Goal: Task Accomplishment & Management: Manage account settings

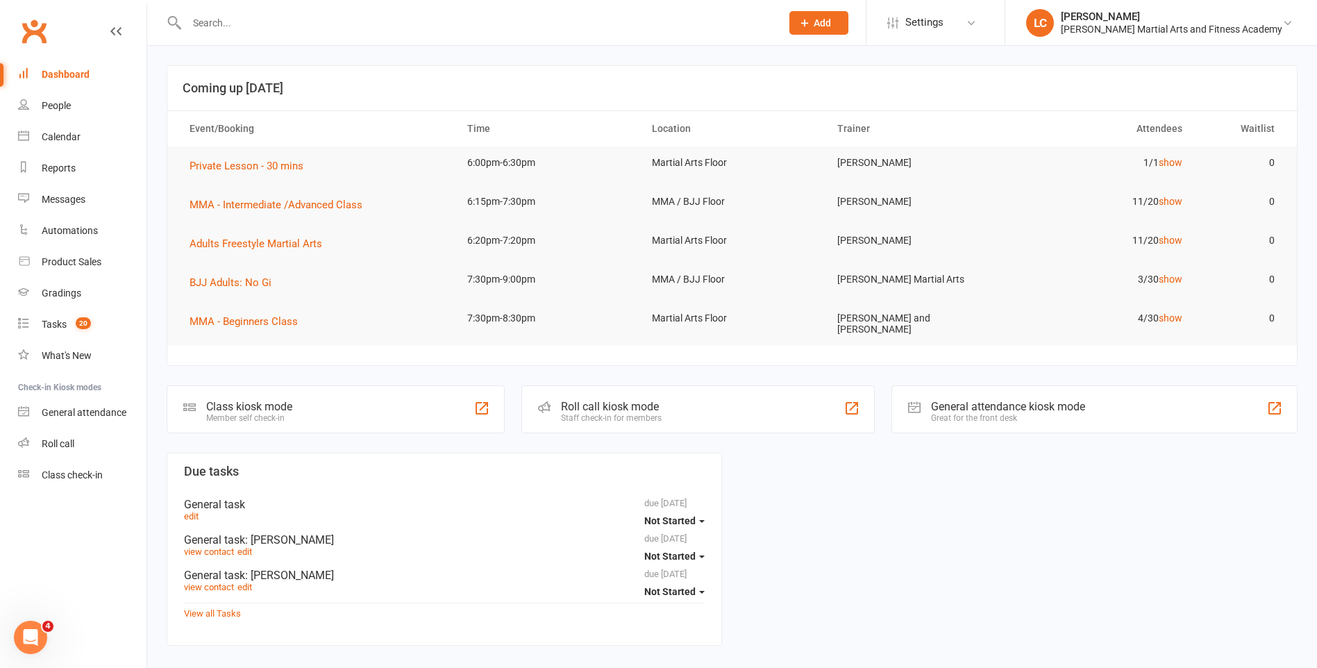
click at [284, 15] on input "text" at bounding box center [477, 22] width 589 height 19
paste input "[EMAIL_ADDRESS][DOMAIN_NAME]"
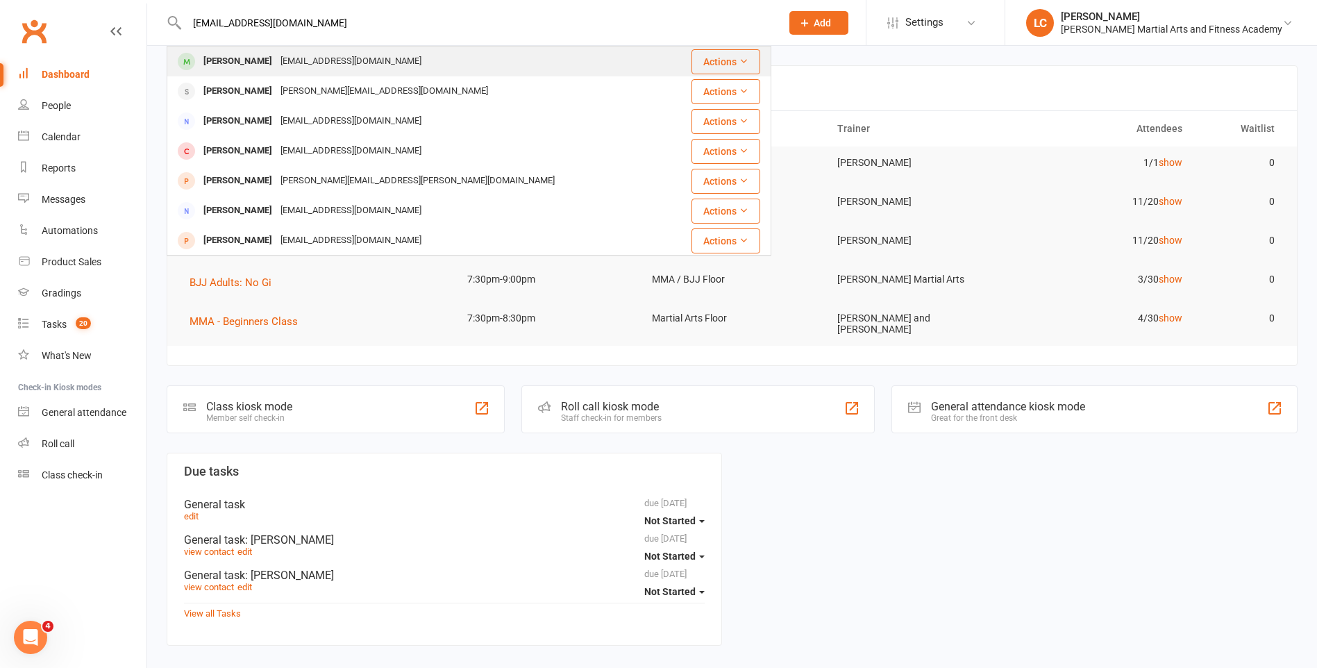
type input "[EMAIL_ADDRESS][DOMAIN_NAME]"
click at [276, 69] on div "[EMAIL_ADDRESS][DOMAIN_NAME]" at bounding box center [350, 61] width 149 height 20
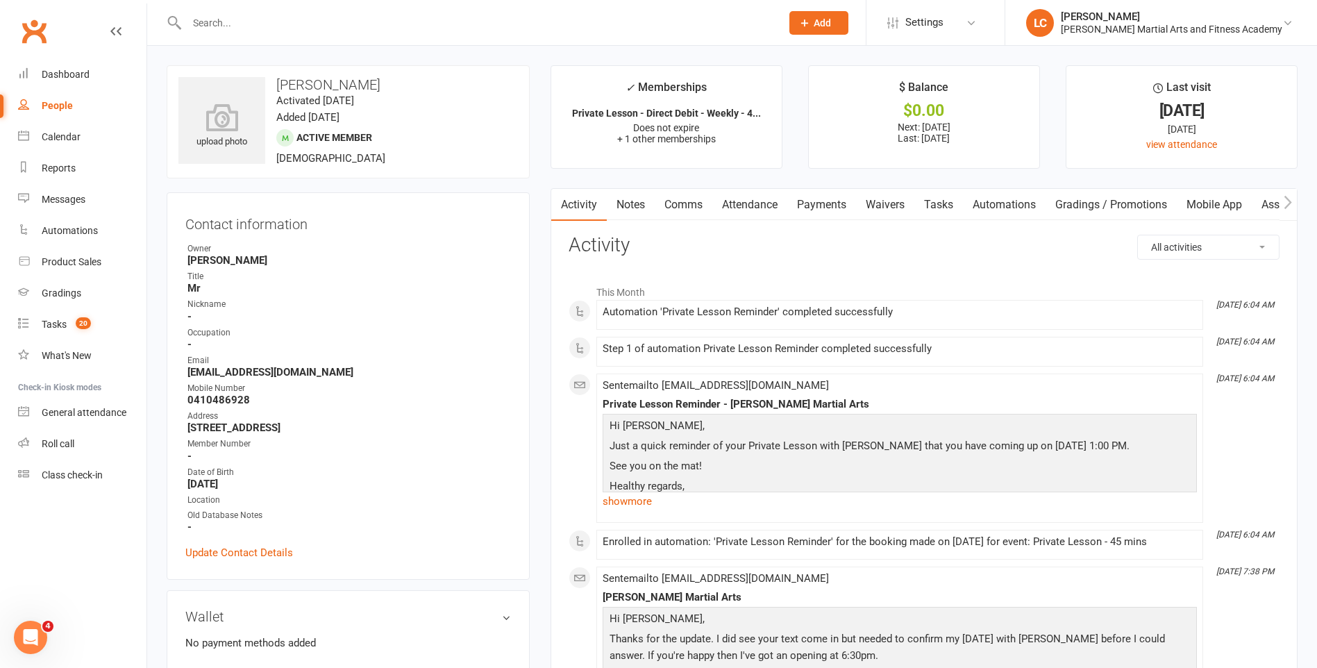
click at [627, 206] on link "Notes" at bounding box center [631, 205] width 48 height 32
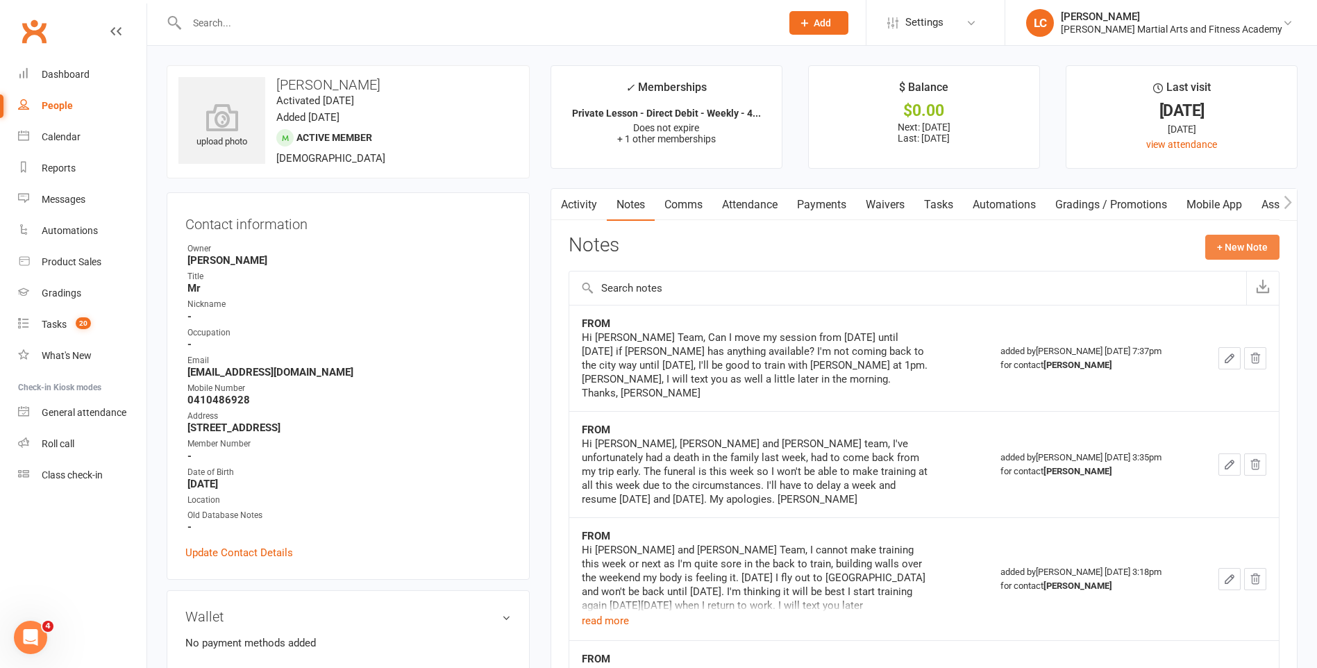
click at [1220, 243] on button "+ New Note" at bounding box center [1242, 247] width 74 height 25
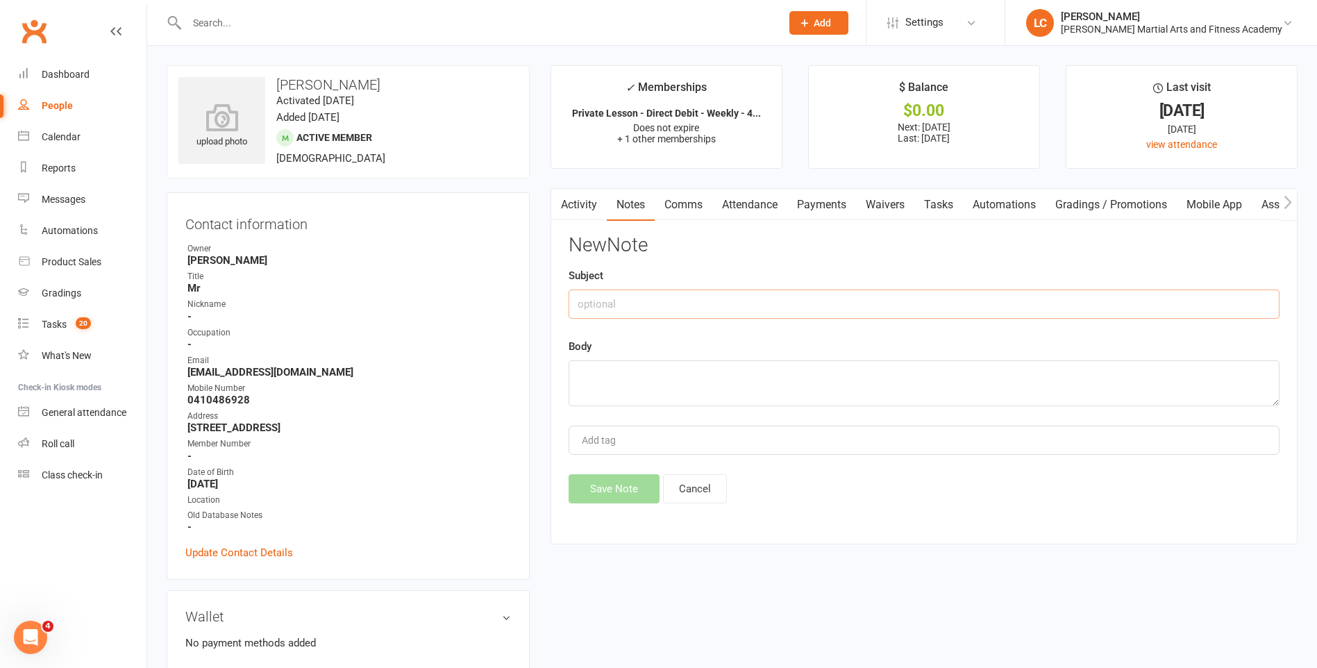
click at [711, 298] on input "text" at bounding box center [924, 303] width 711 height 29
type input "FROM"
click at [639, 378] on textarea at bounding box center [924, 383] width 711 height 46
paste textarea "Hi [PERSON_NAME], Thank you for your email and sorry for the mucking around. If…"
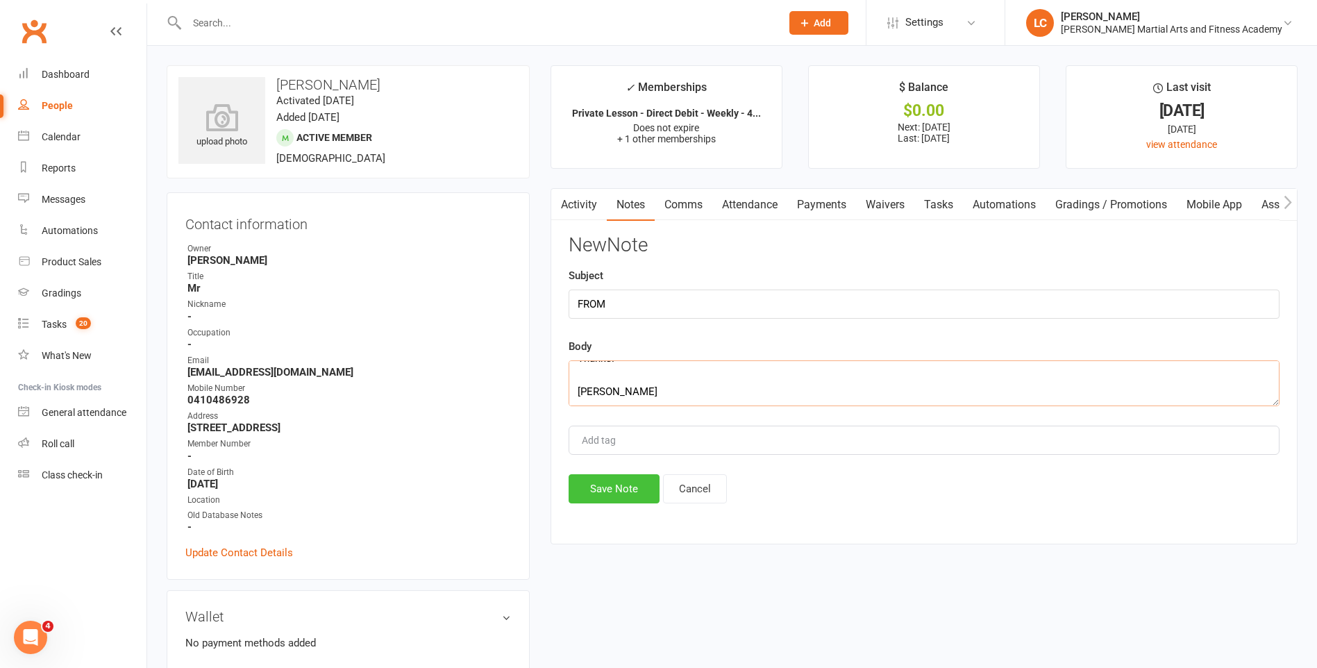
type textarea "Hi [PERSON_NAME], Thank you for your email and sorry for the mucking around. If…"
click at [613, 482] on button "Save Note" at bounding box center [614, 488] width 91 height 29
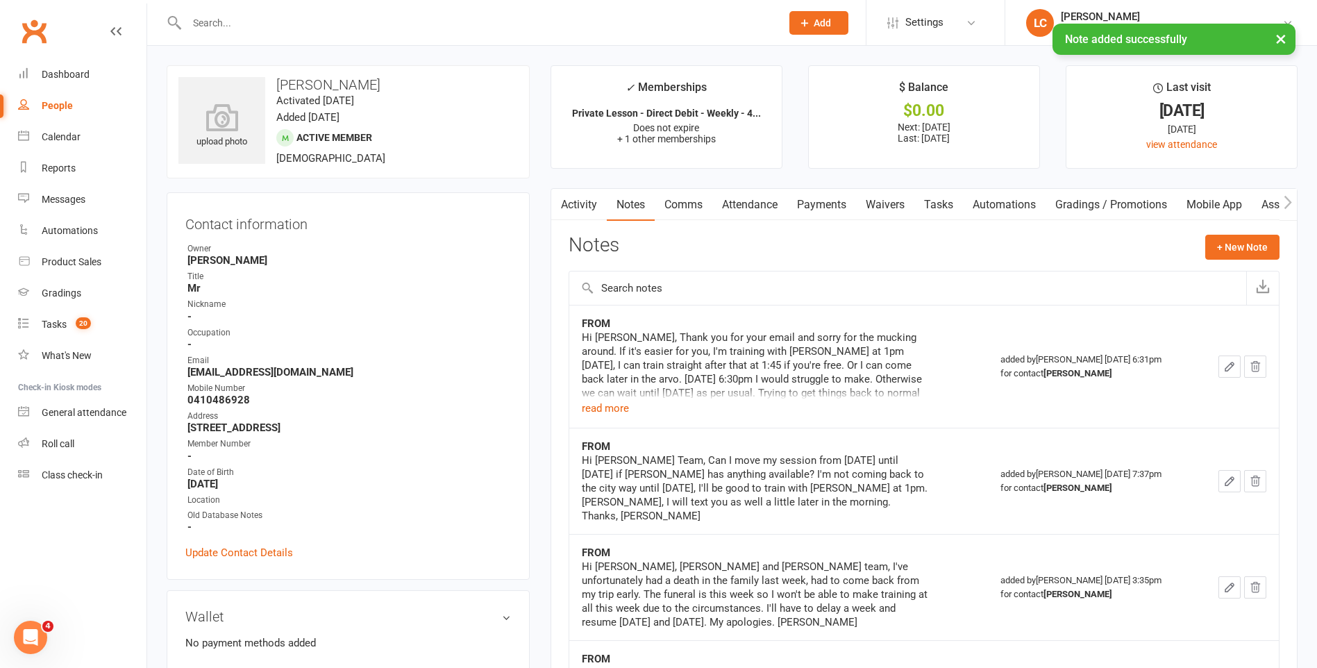
click at [698, 197] on link "Comms" at bounding box center [684, 205] width 58 height 32
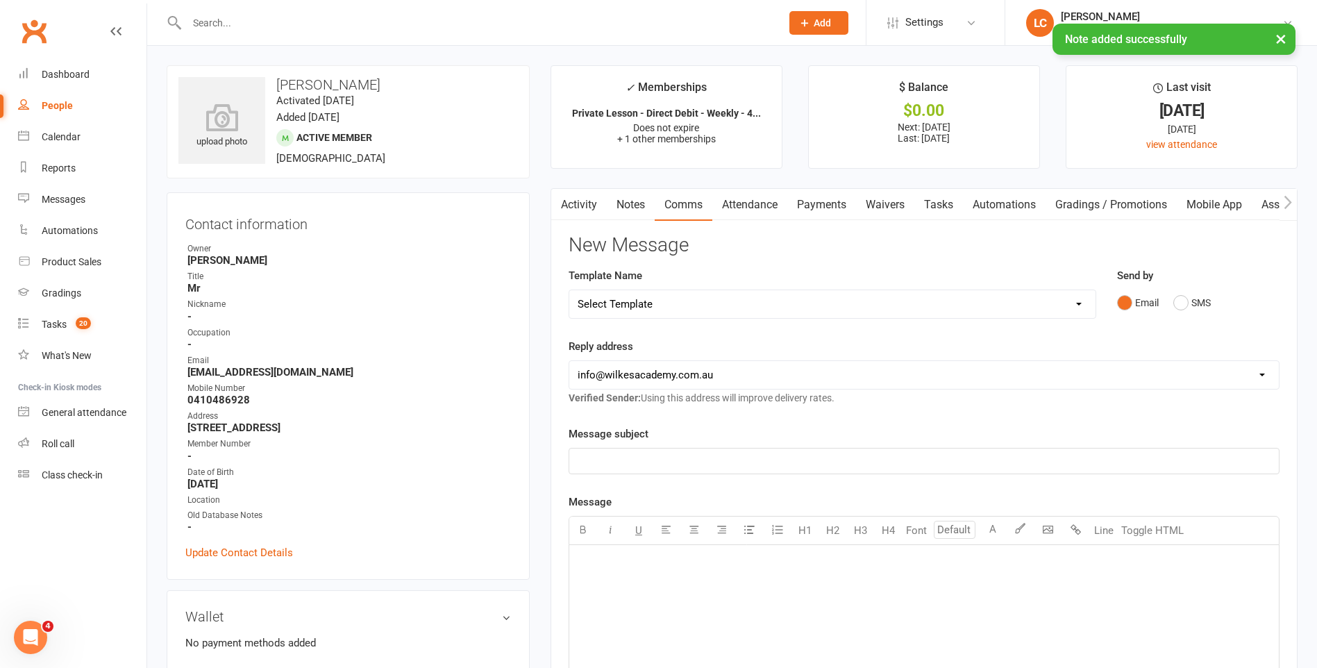
click at [757, 306] on select "Select Template [Email] Birthday Party Enquiry [Email] [DEMOGRAPHIC_DATA] Gradi…" at bounding box center [832, 304] width 526 height 28
select select "40"
click at [569, 290] on select "Select Template [Email] Birthday Party Enquiry [Email] [DEMOGRAPHIC_DATA] Gradi…" at bounding box center [832, 304] width 526 height 28
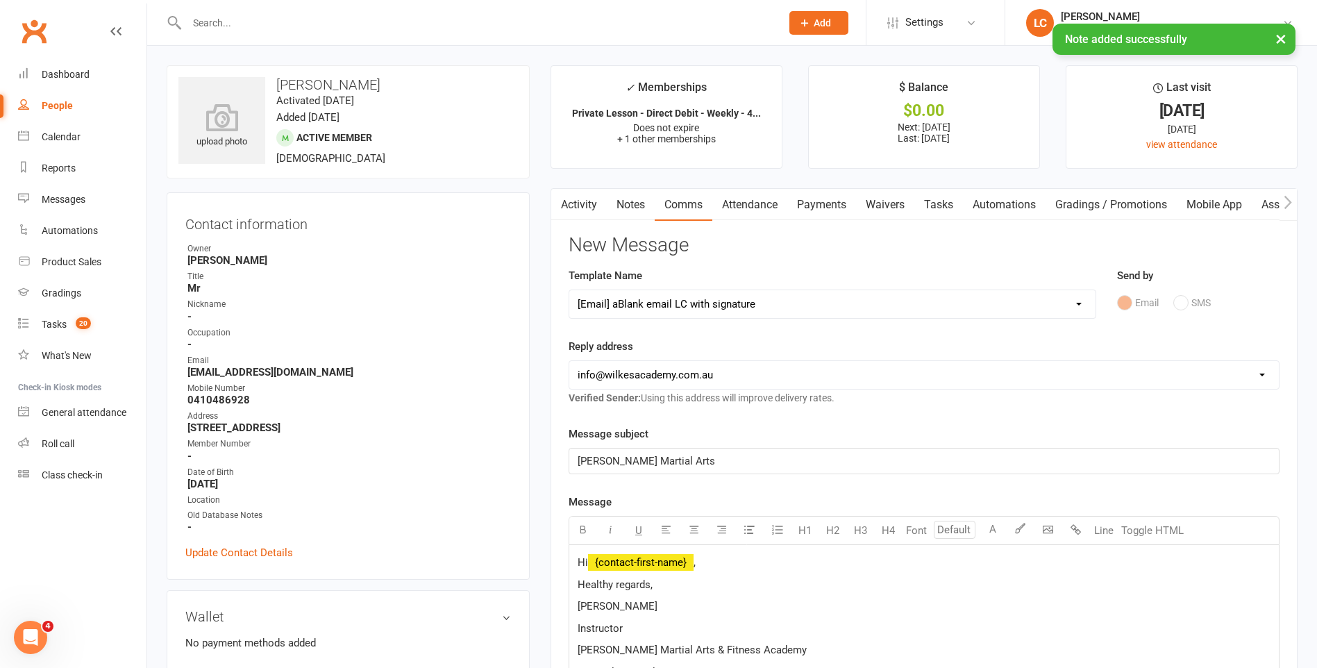
click at [721, 571] on p "Hi ﻿ {contact-first-name} ," at bounding box center [924, 562] width 693 height 17
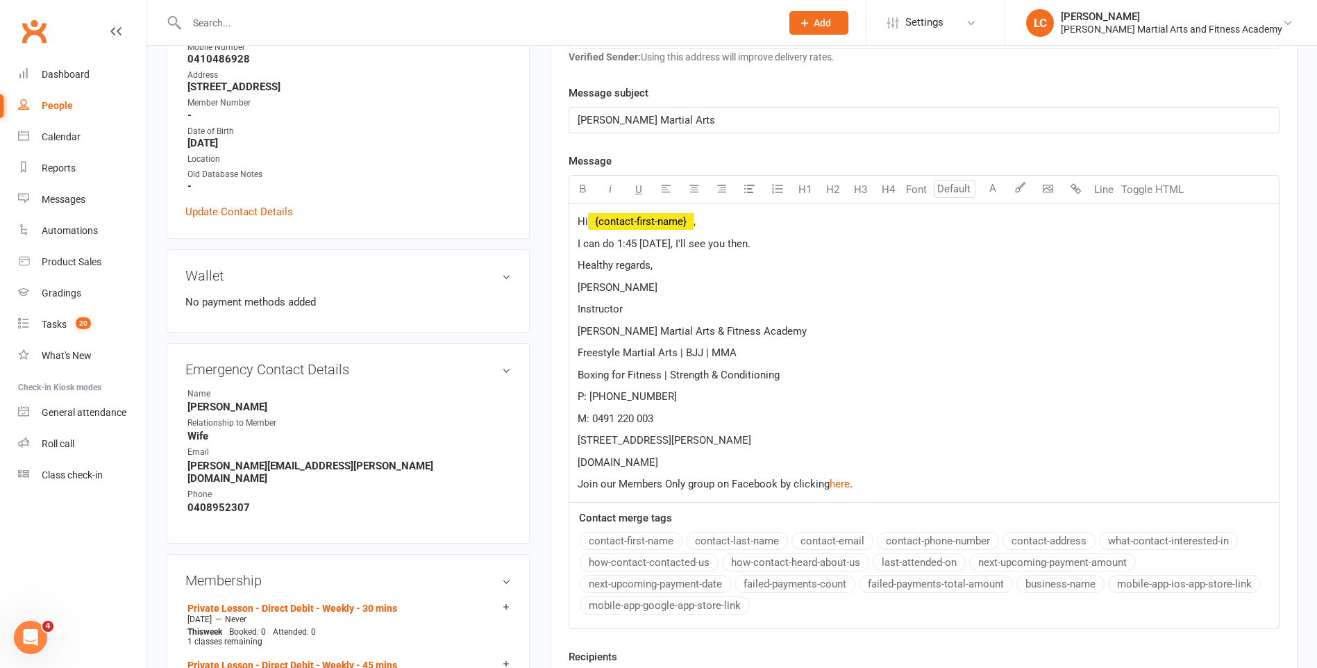
scroll to position [694, 0]
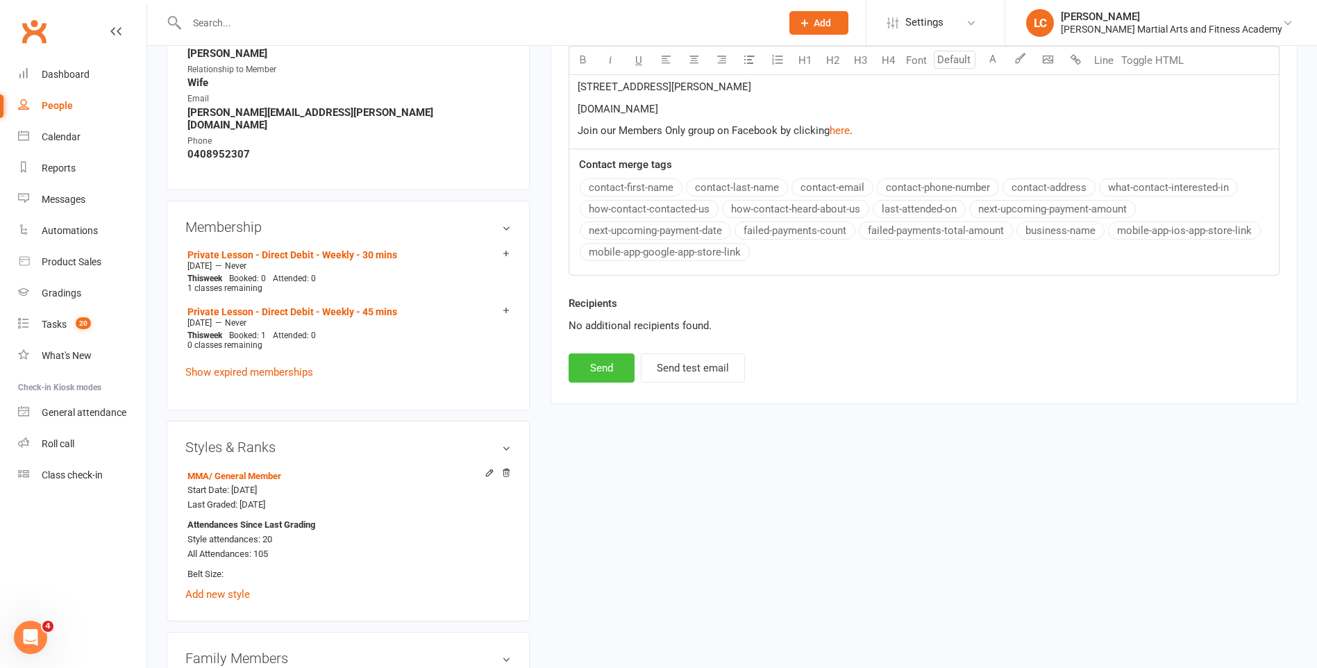
click at [603, 360] on button "Send" at bounding box center [602, 367] width 66 height 29
select select
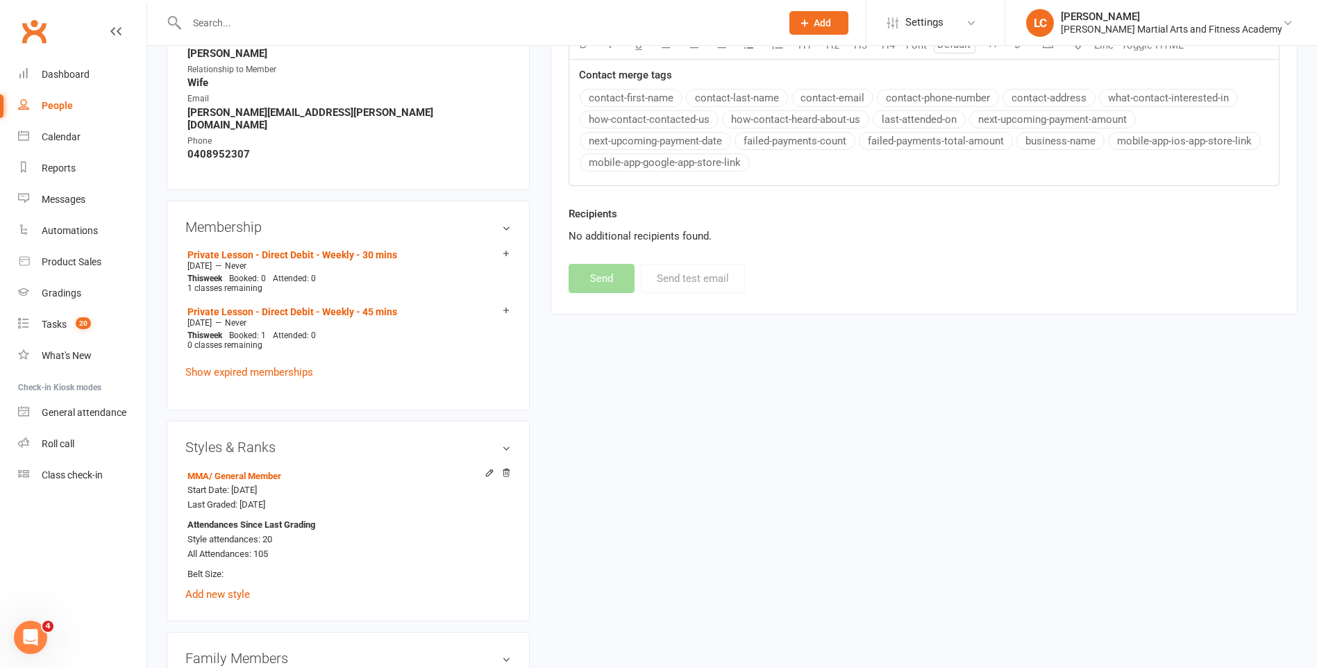
click at [348, 21] on input "text" at bounding box center [477, 22] width 589 height 19
paste input "[PERSON_NAME] <[EMAIL_ADDRESS][DOMAIN_NAME]>"
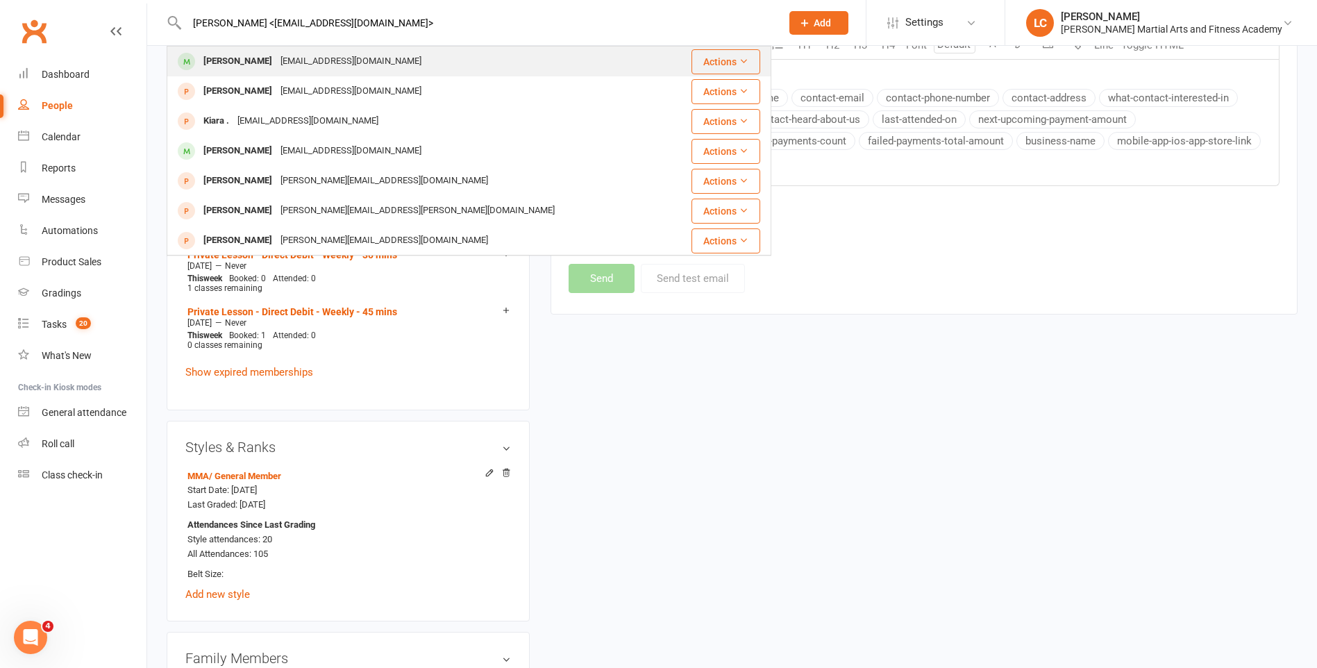
type input "[PERSON_NAME] <[EMAIL_ADDRESS][DOMAIN_NAME]>"
click at [276, 57] on div "[EMAIL_ADDRESS][DOMAIN_NAME]" at bounding box center [350, 61] width 149 height 20
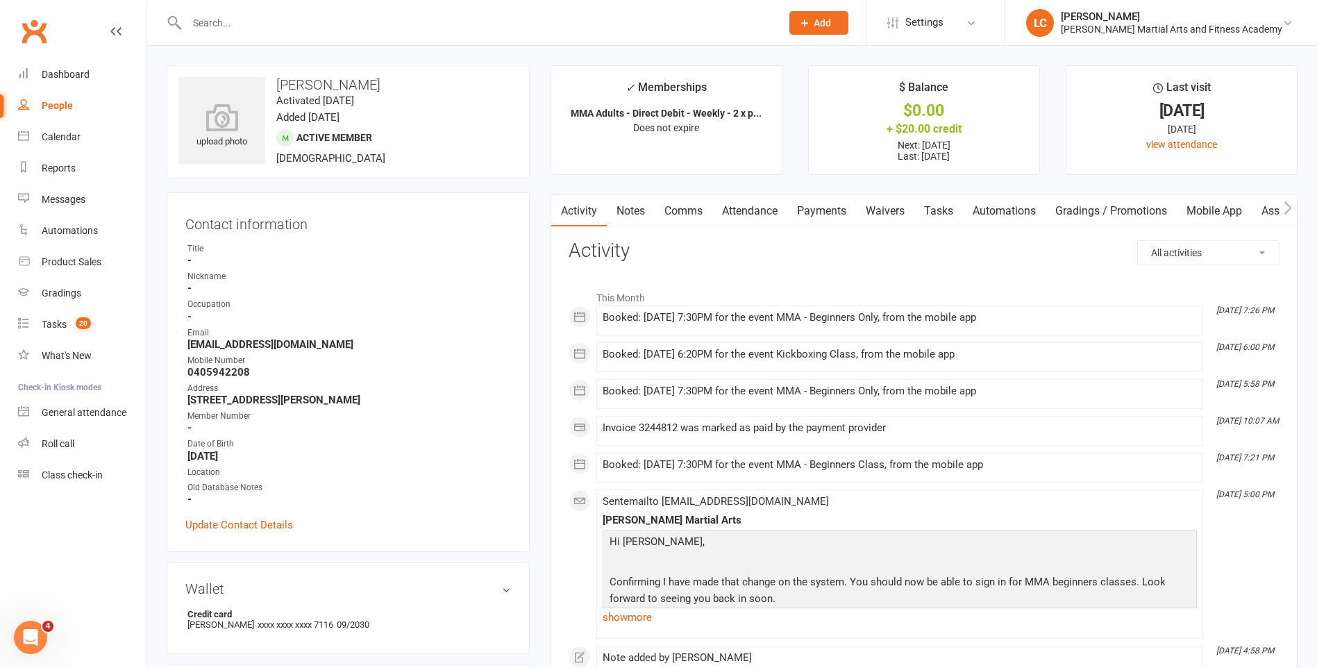
click at [630, 201] on link "Notes" at bounding box center [631, 211] width 48 height 32
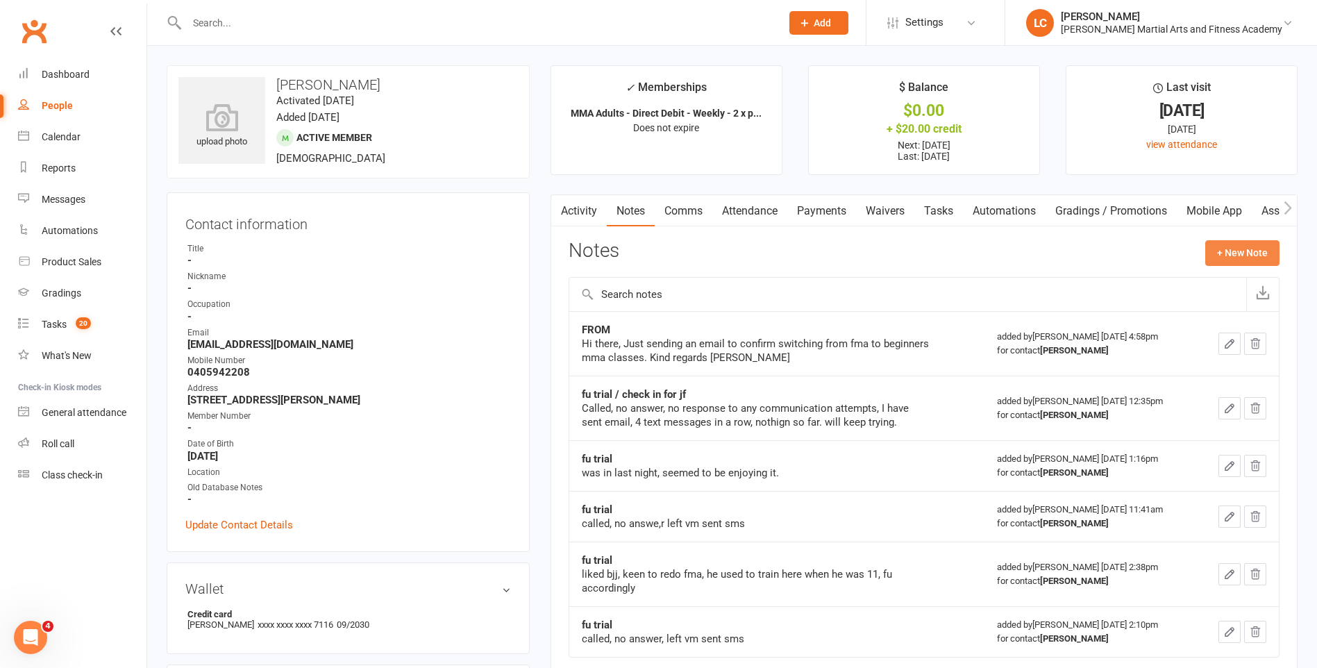
click at [1222, 251] on button "+ New Note" at bounding box center [1242, 252] width 74 height 25
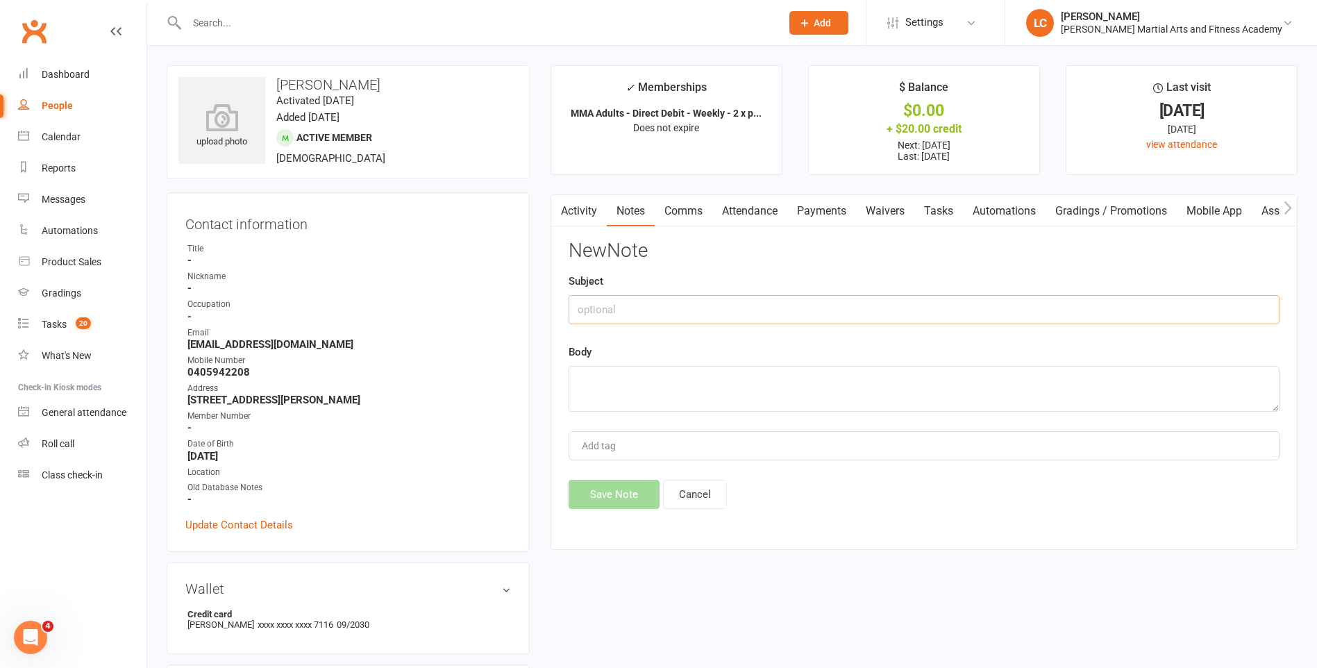
drag, startPoint x: 721, startPoint y: 306, endPoint x: 722, endPoint y: 296, distance: 9.8
click at [721, 298] on input "text" at bounding box center [924, 309] width 711 height 29
type input "FROM"
click at [691, 486] on button "Cancel" at bounding box center [695, 494] width 64 height 29
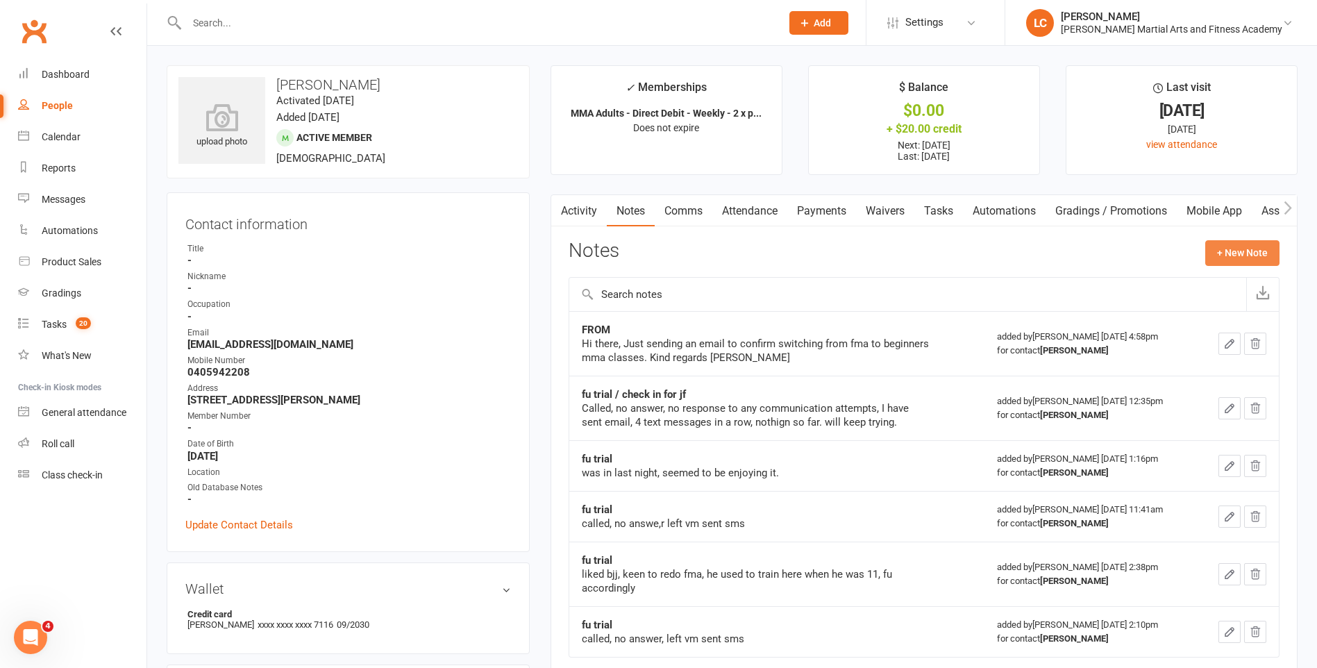
click at [1234, 255] on button "+ New Note" at bounding box center [1242, 252] width 74 height 25
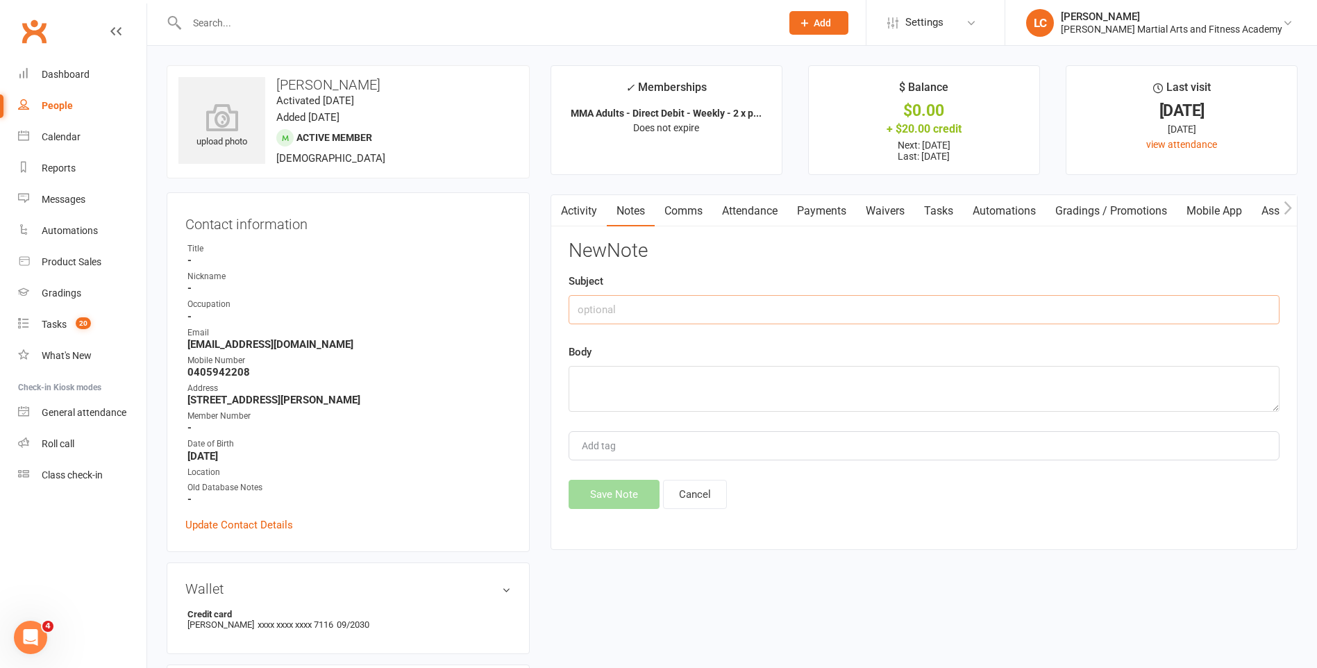
click at [727, 310] on input "text" at bounding box center [924, 309] width 711 height 29
type input "FROM"
click at [682, 357] on div "Body" at bounding box center [924, 378] width 711 height 68
click at [678, 373] on textarea at bounding box center [924, 389] width 711 height 46
paste textarea "Hi there, Just confirming to put my membership on hold until further notice. Ch…"
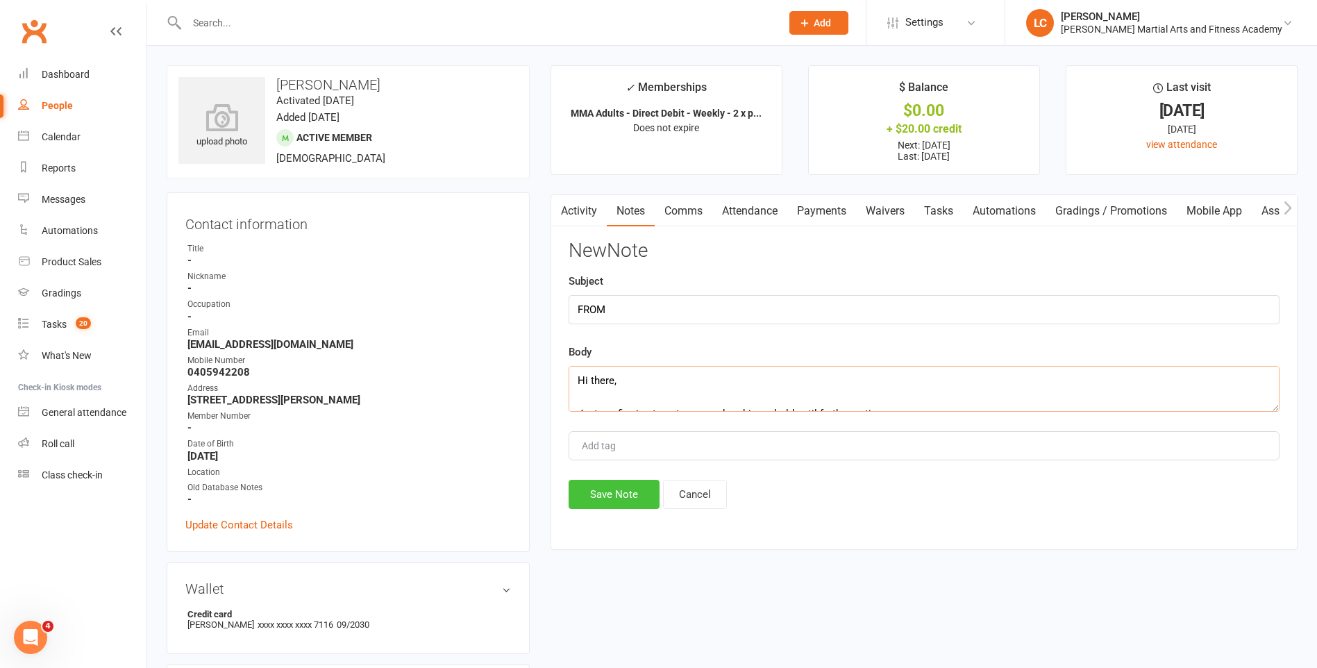
scroll to position [76, 0]
type textarea "Hi there, Just confirming to put my membership on hold until further notice. Ch…"
click at [628, 506] on button "Save Note" at bounding box center [614, 494] width 91 height 29
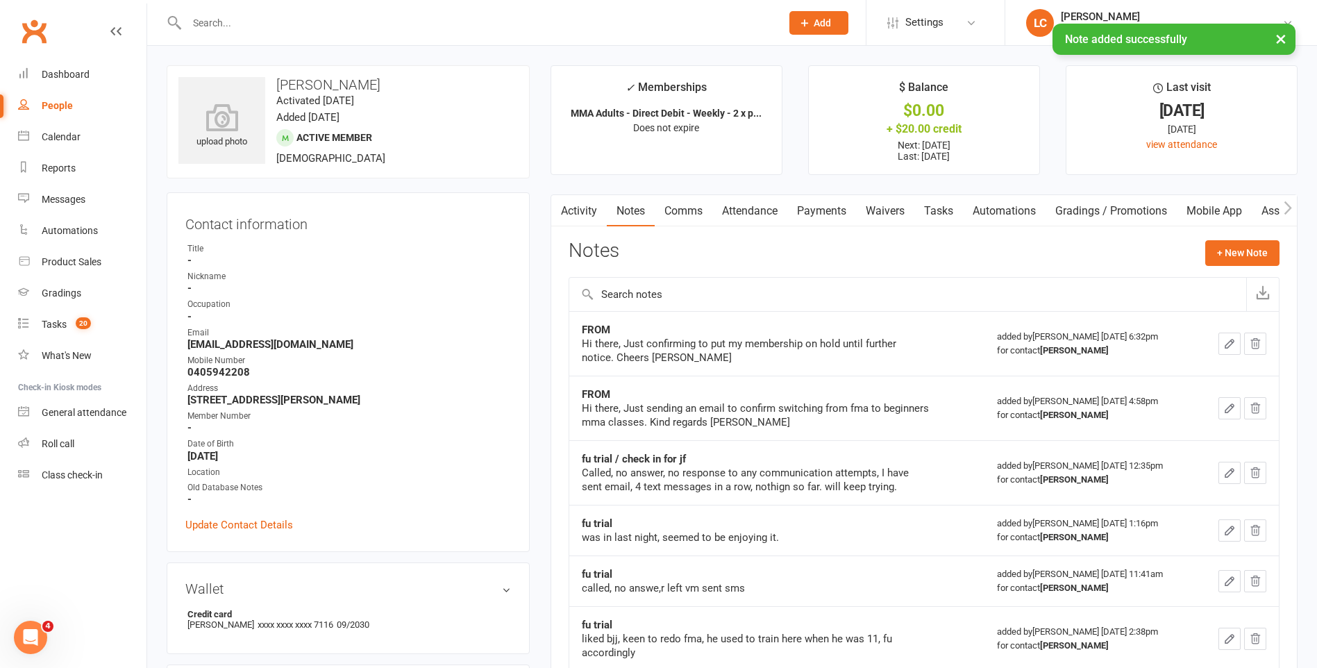
click at [699, 210] on link "Comms" at bounding box center [684, 211] width 58 height 32
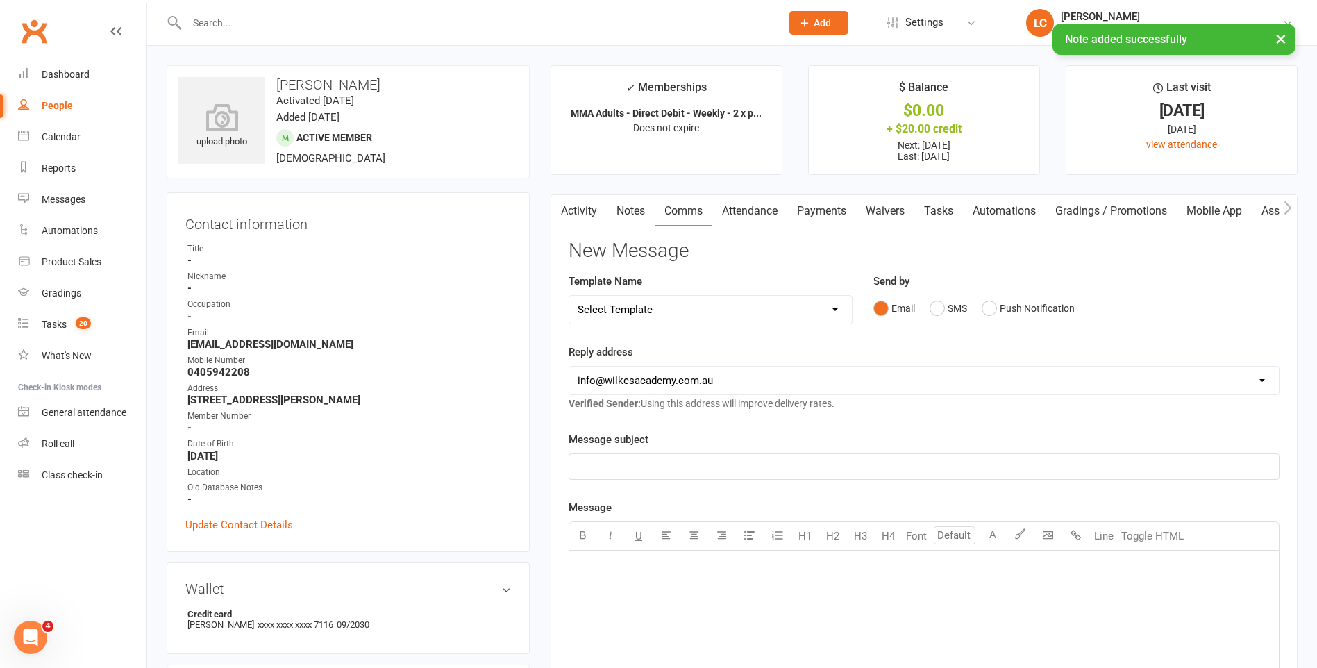
click at [775, 310] on select "Select Template [Email] Birthday Party Enquiry [Email] [DEMOGRAPHIC_DATA] Gradi…" at bounding box center [710, 310] width 283 height 28
select select "40"
click at [569, 296] on select "Select Template [Email] Birthday Party Enquiry [Email] [DEMOGRAPHIC_DATA] Gradi…" at bounding box center [710, 310] width 283 height 28
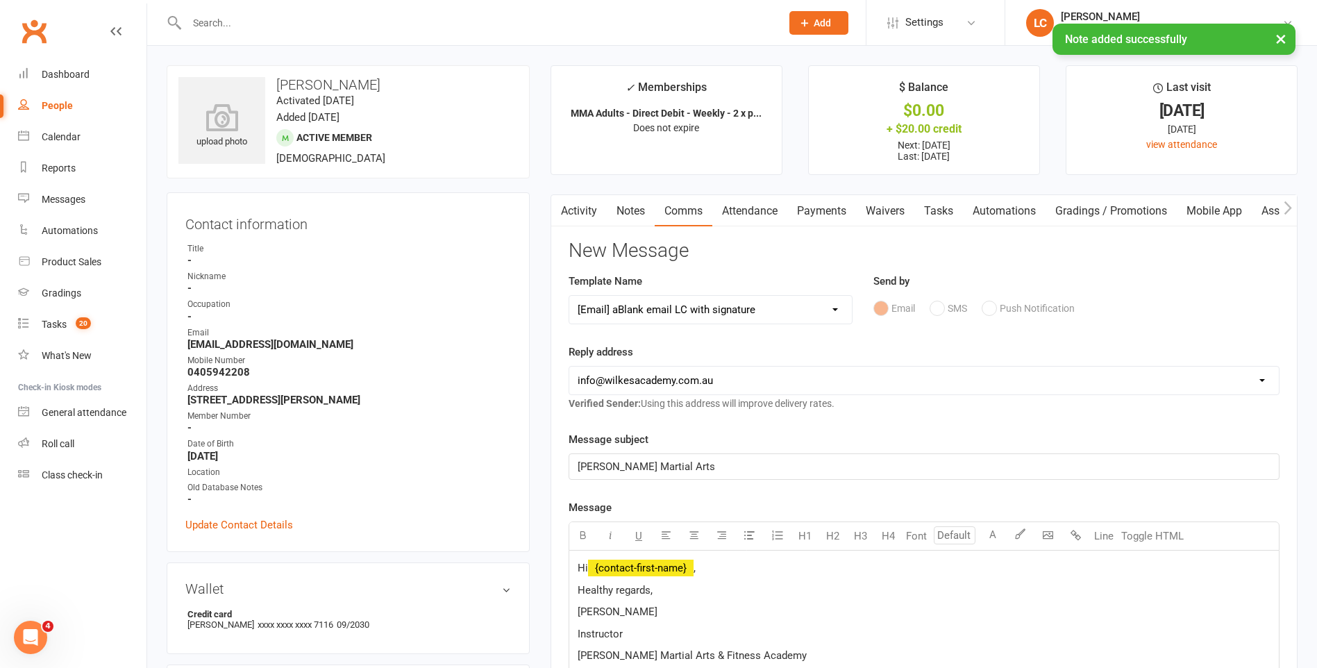
click at [716, 573] on p "Hi ﻿ {contact-first-name} ," at bounding box center [924, 567] width 693 height 17
click at [716, 570] on p "Hi ﻿ {contact-first-name} ," at bounding box center [924, 567] width 693 height 17
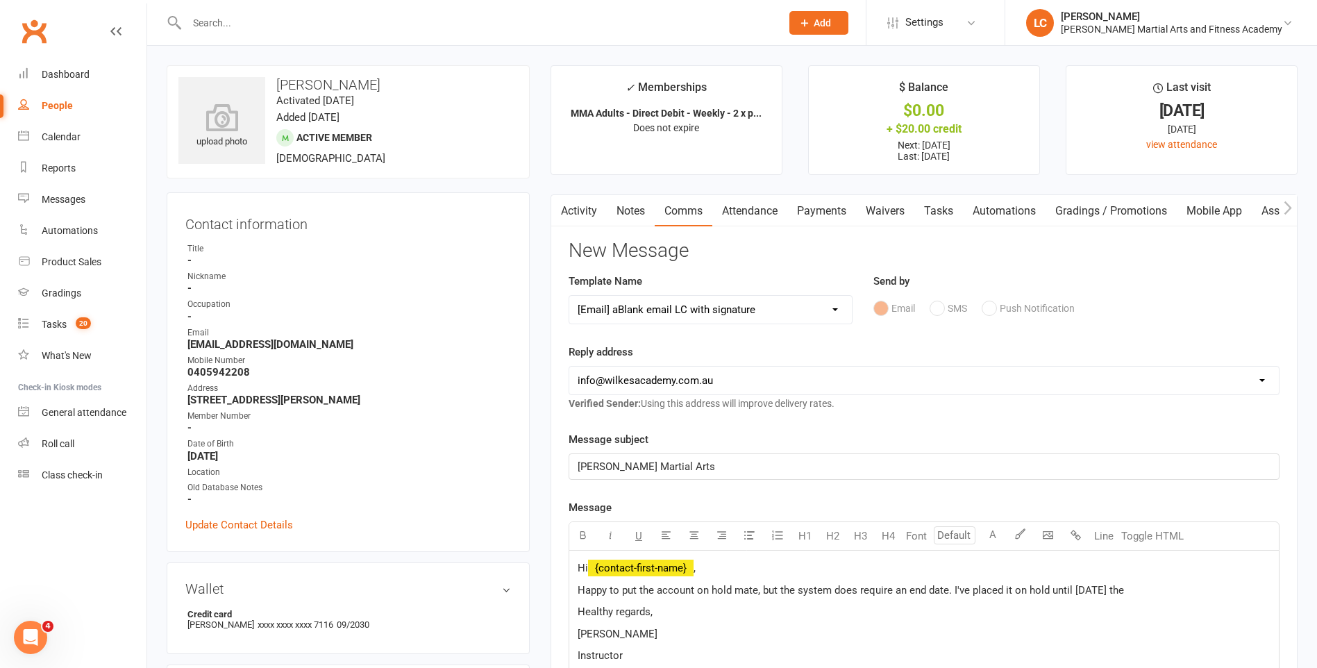
click at [1154, 590] on p "Happy to put the account on hold mate, but the system does require an end date.…" at bounding box center [924, 590] width 693 height 17
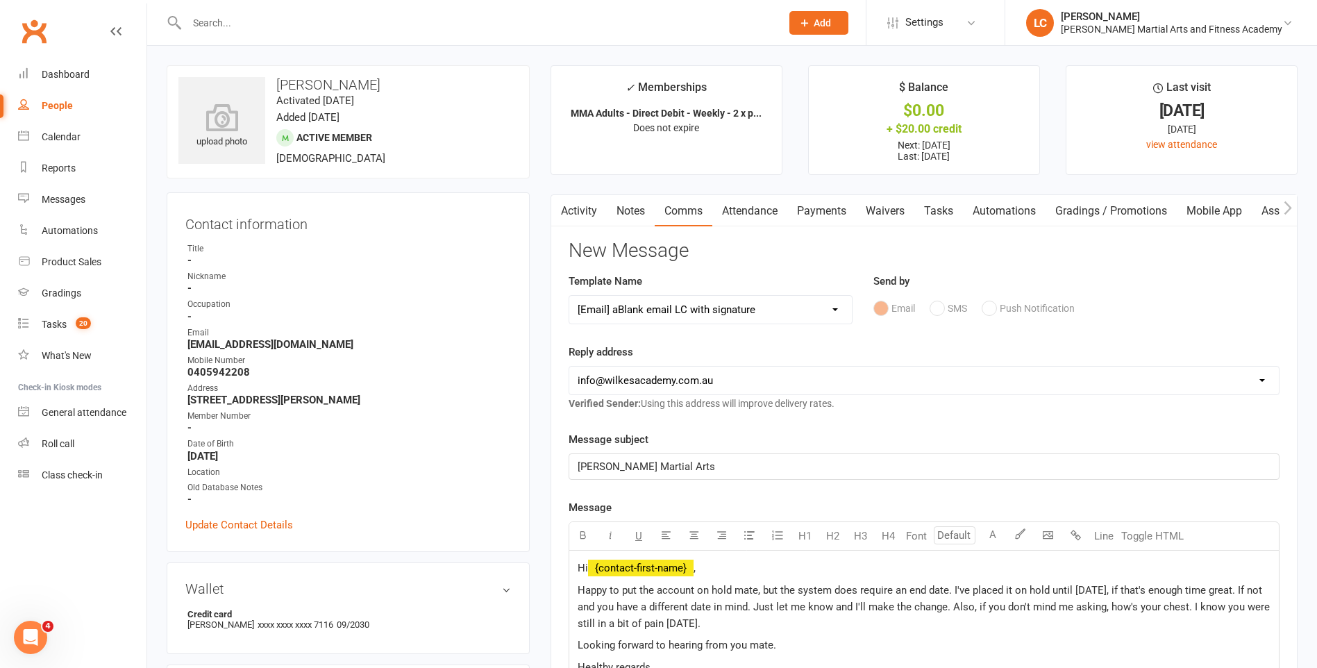
click at [948, 591] on span "Happy to put the account on hold mate, but the system does require an end date.…" at bounding box center [925, 607] width 695 height 46
click at [1031, 607] on span "Happy to put the account on hold mate, but the system does require an end date.…" at bounding box center [925, 607] width 695 height 46
click at [1042, 617] on span "Happy to put the account on hold mate, but the system does require an end date.…" at bounding box center [922, 607] width 688 height 46
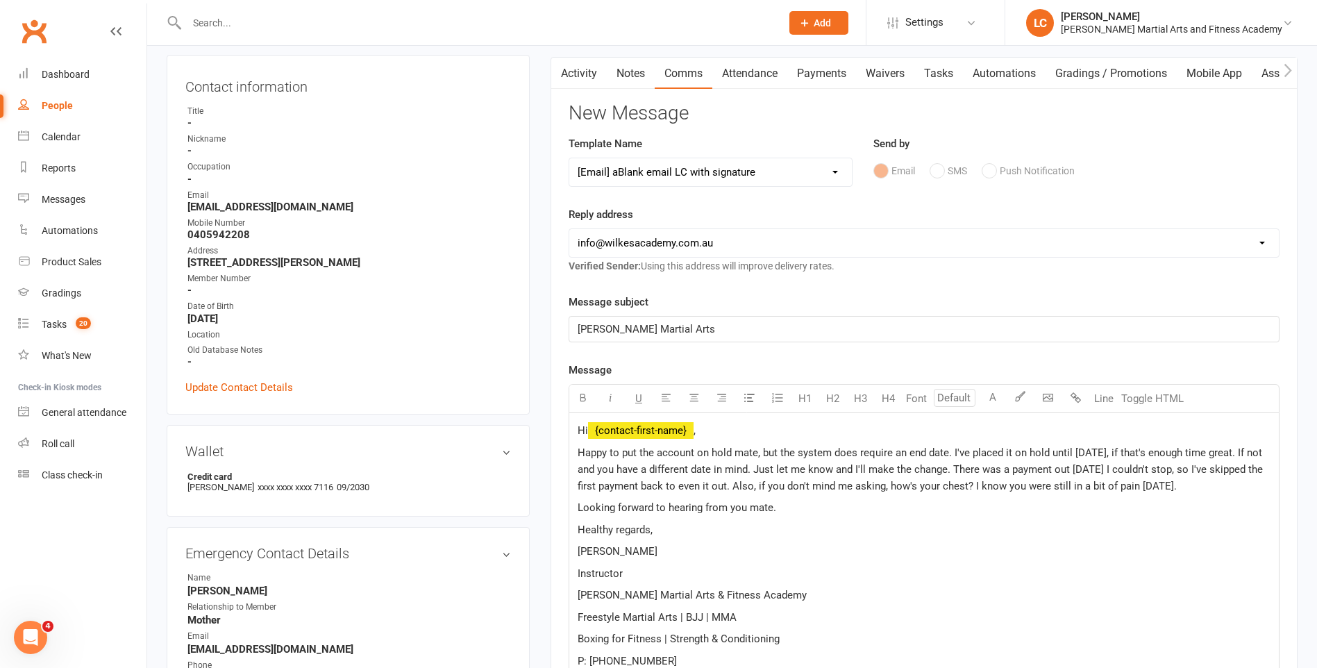
scroll to position [139, 0]
click at [834, 485] on span "Happy to put the account on hold mate, but the system does require an end date.…" at bounding box center [922, 468] width 688 height 46
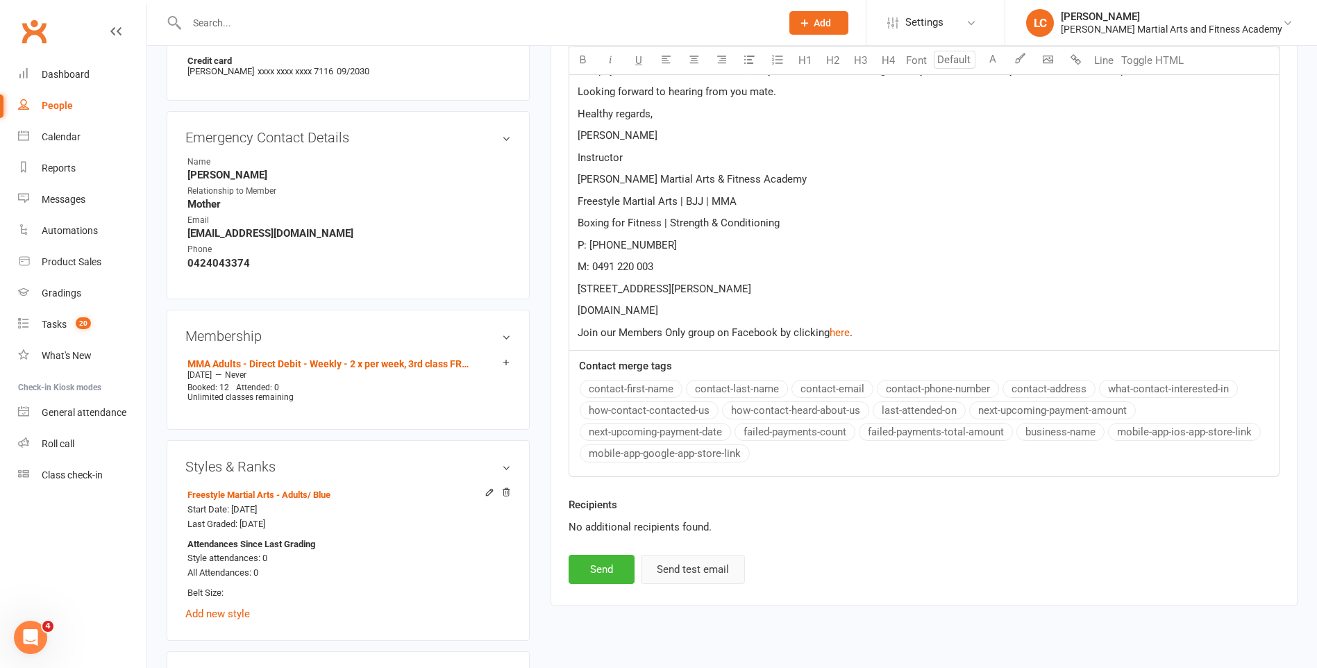
scroll to position [555, 0]
click at [620, 567] on button "Send" at bounding box center [602, 567] width 66 height 29
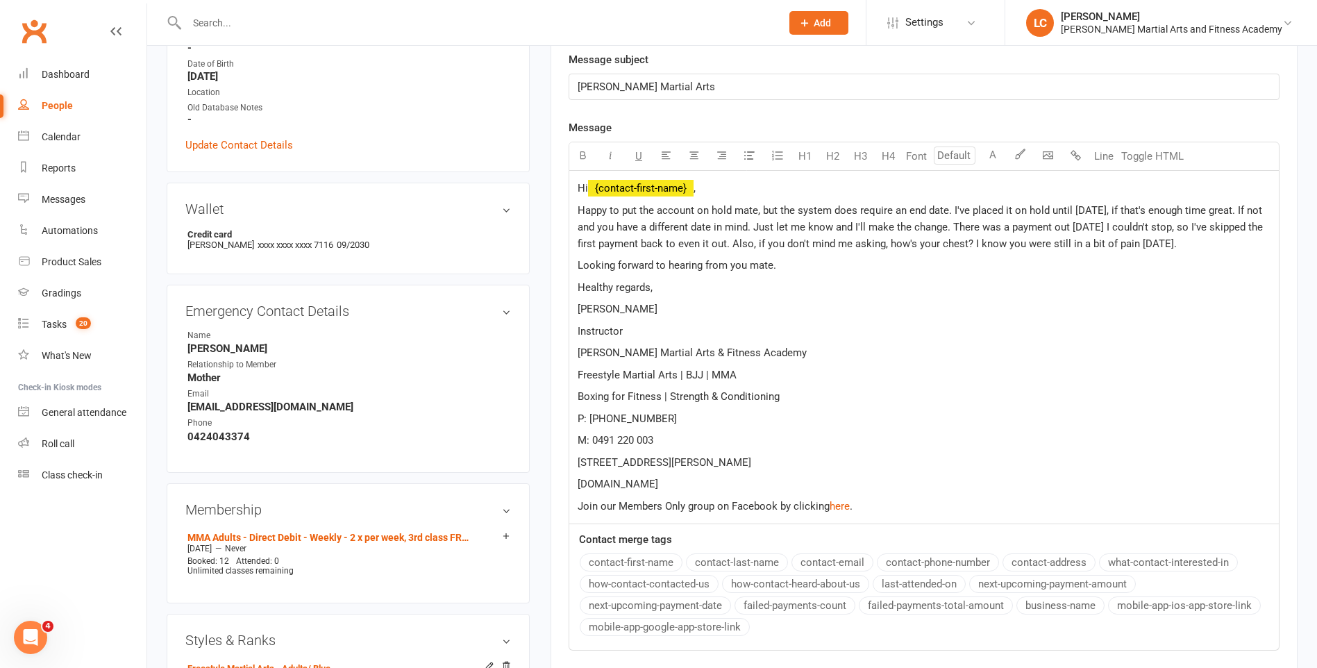
scroll to position [139, 0]
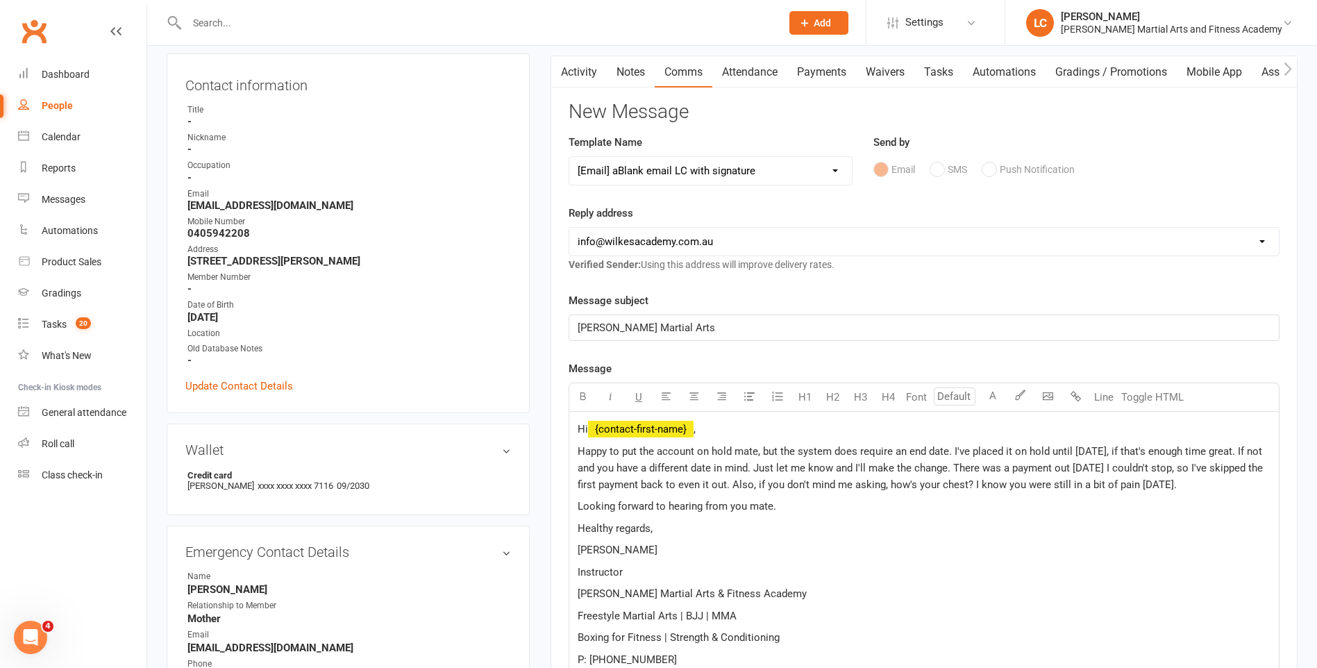
select select
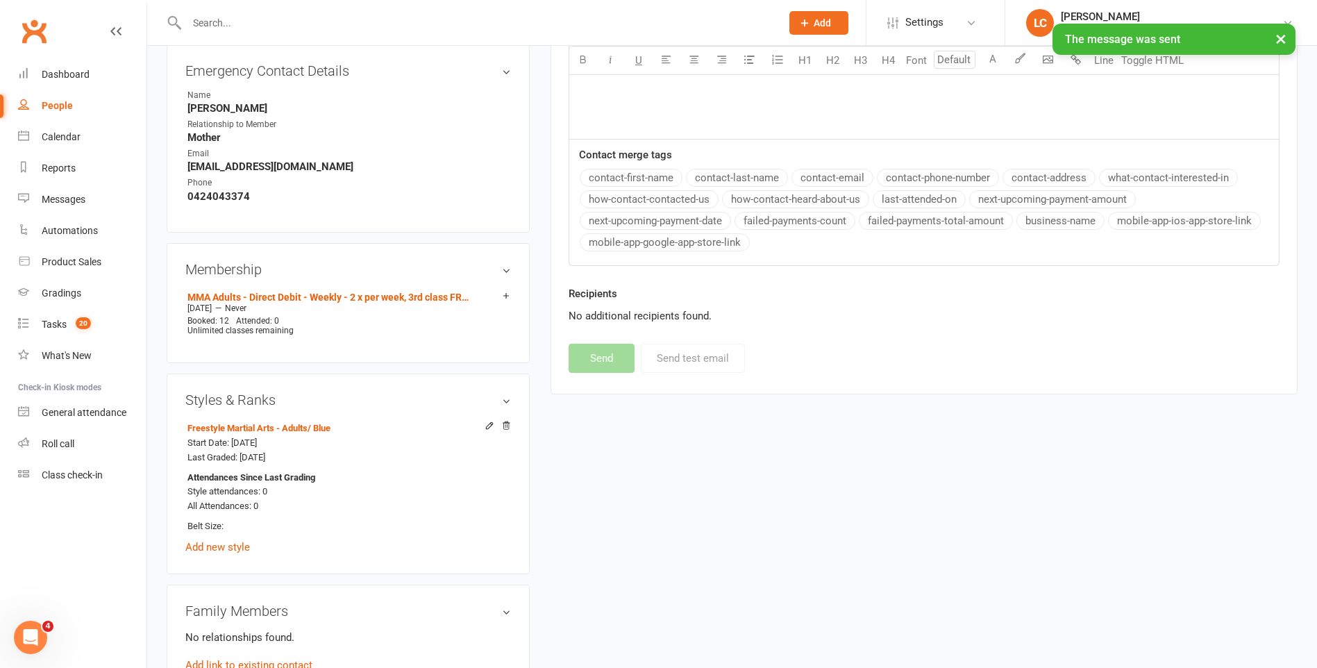
scroll to position [833, 0]
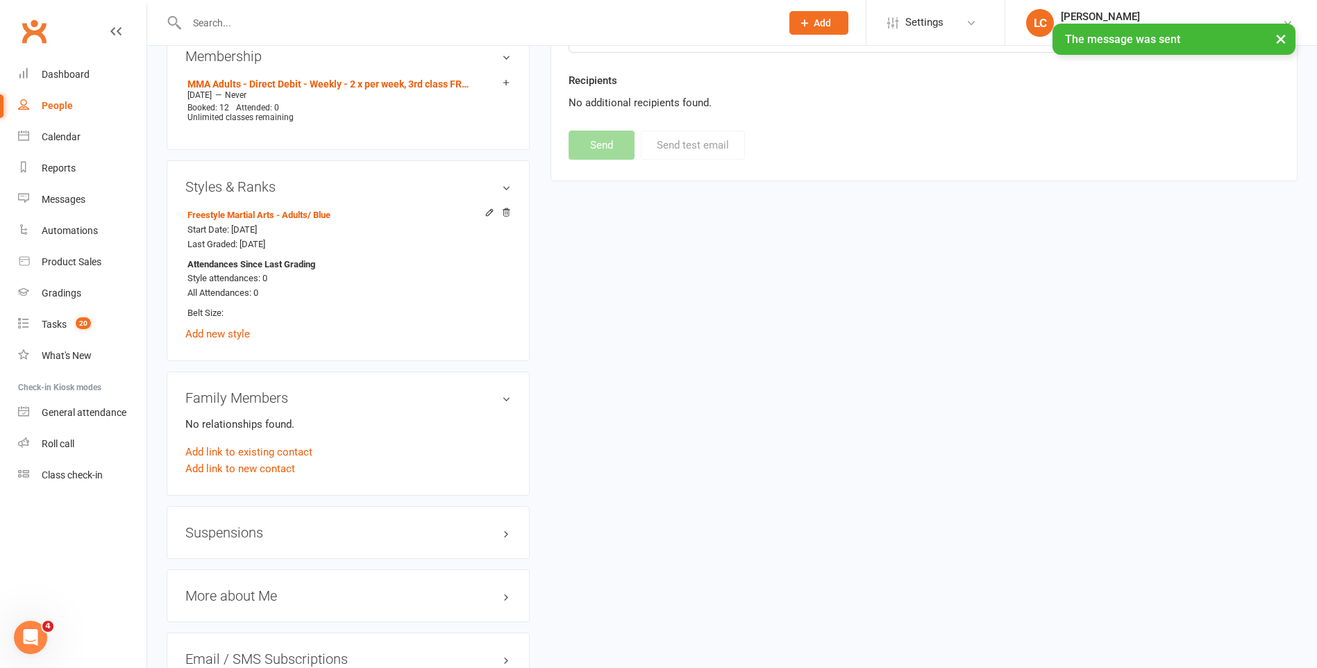
click at [221, 548] on div "Suspensions" at bounding box center [348, 532] width 363 height 53
click at [222, 539] on div "Suspensions" at bounding box center [348, 532] width 363 height 53
click at [222, 531] on h3 "Suspensions" at bounding box center [348, 532] width 326 height 15
click at [231, 587] on link "Add new suspension" at bounding box center [233, 586] width 96 height 12
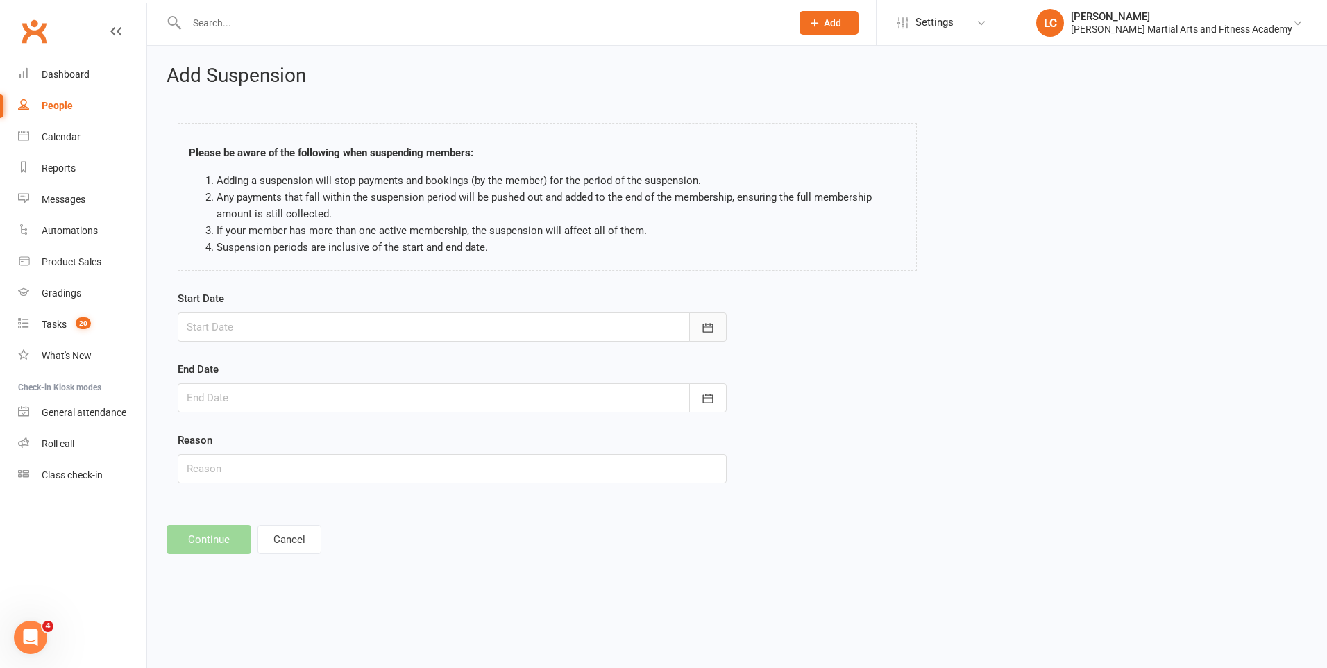
click at [712, 326] on icon "button" at bounding box center [708, 328] width 14 height 14
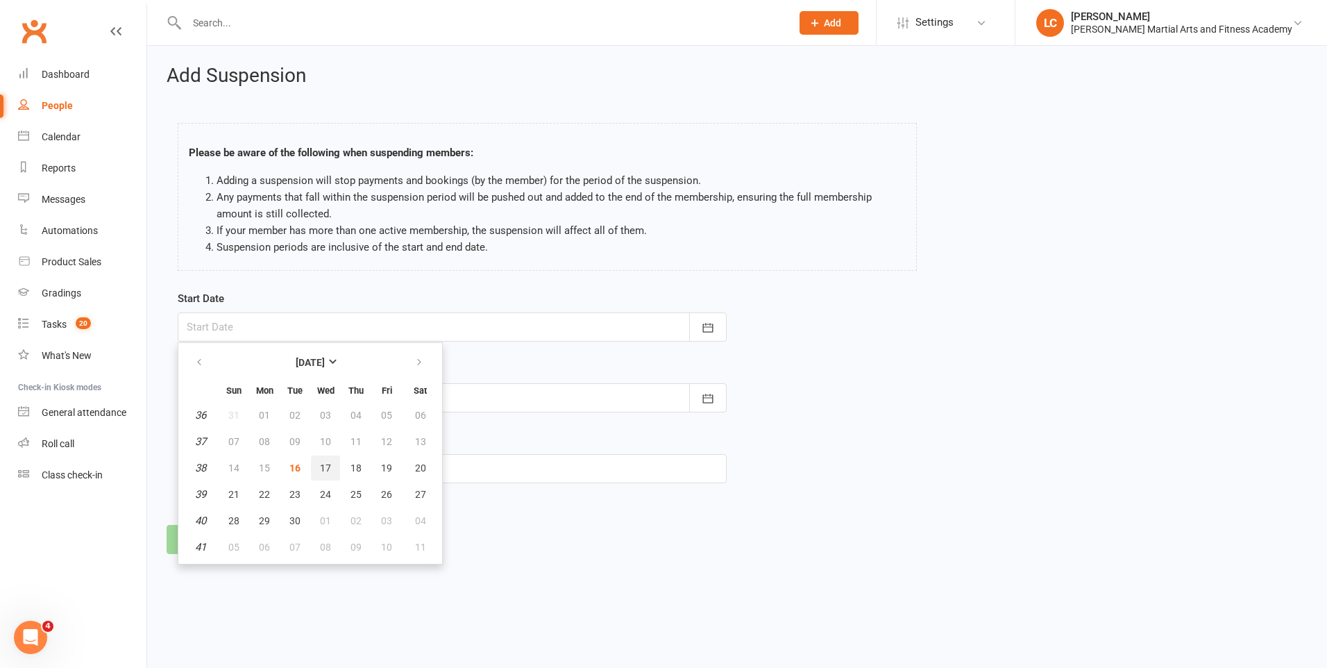
click at [326, 469] on span "17" at bounding box center [325, 467] width 11 height 11
type input "[DATE]"
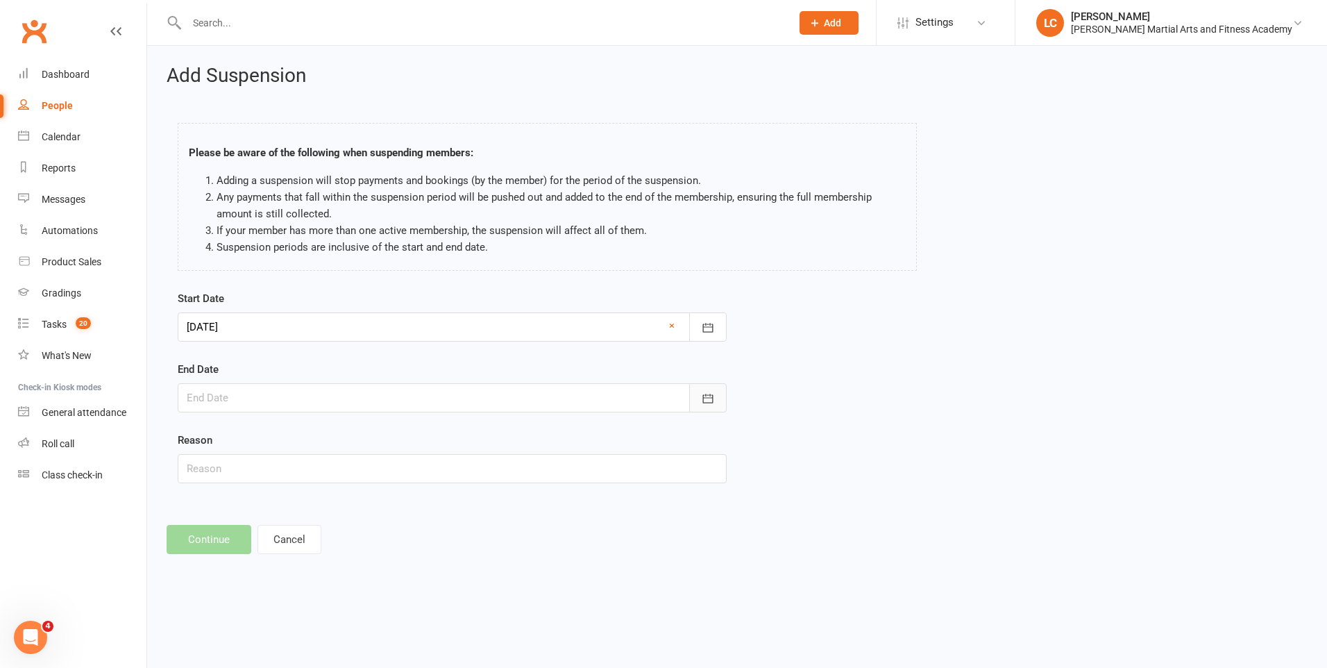
click at [699, 394] on button "button" at bounding box center [707, 397] width 37 height 29
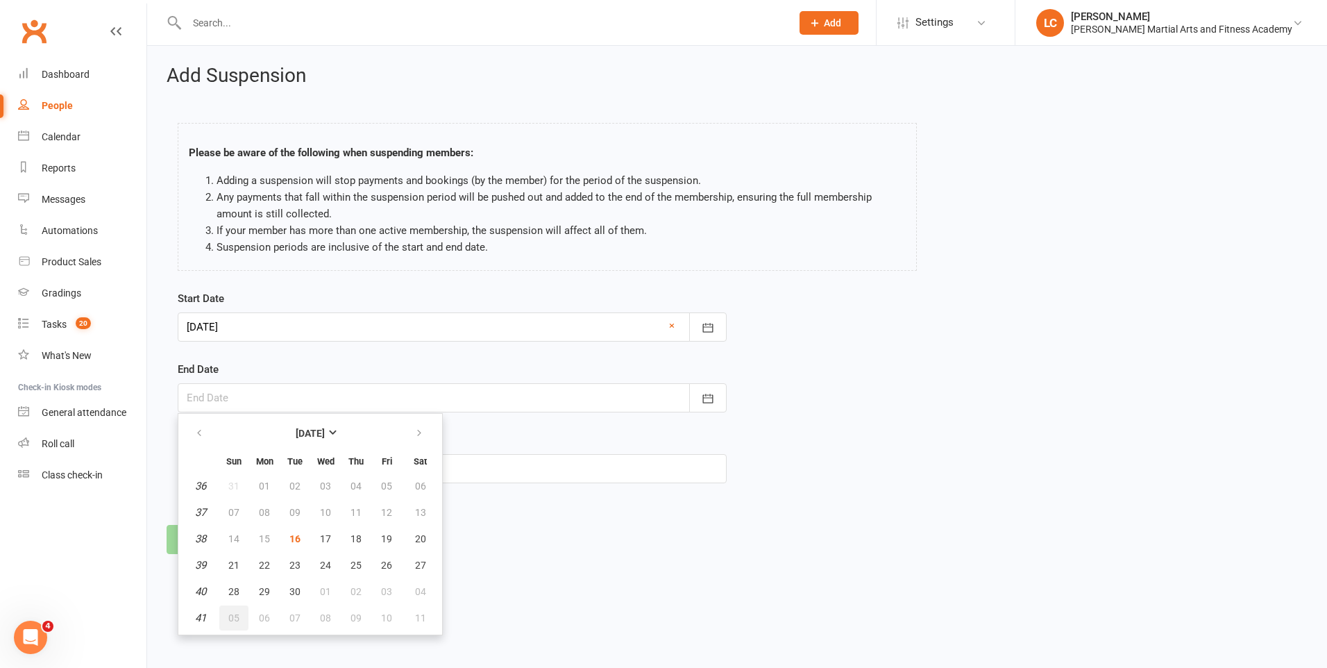
click at [234, 620] on span "05" at bounding box center [233, 617] width 11 height 11
type input "[DATE]"
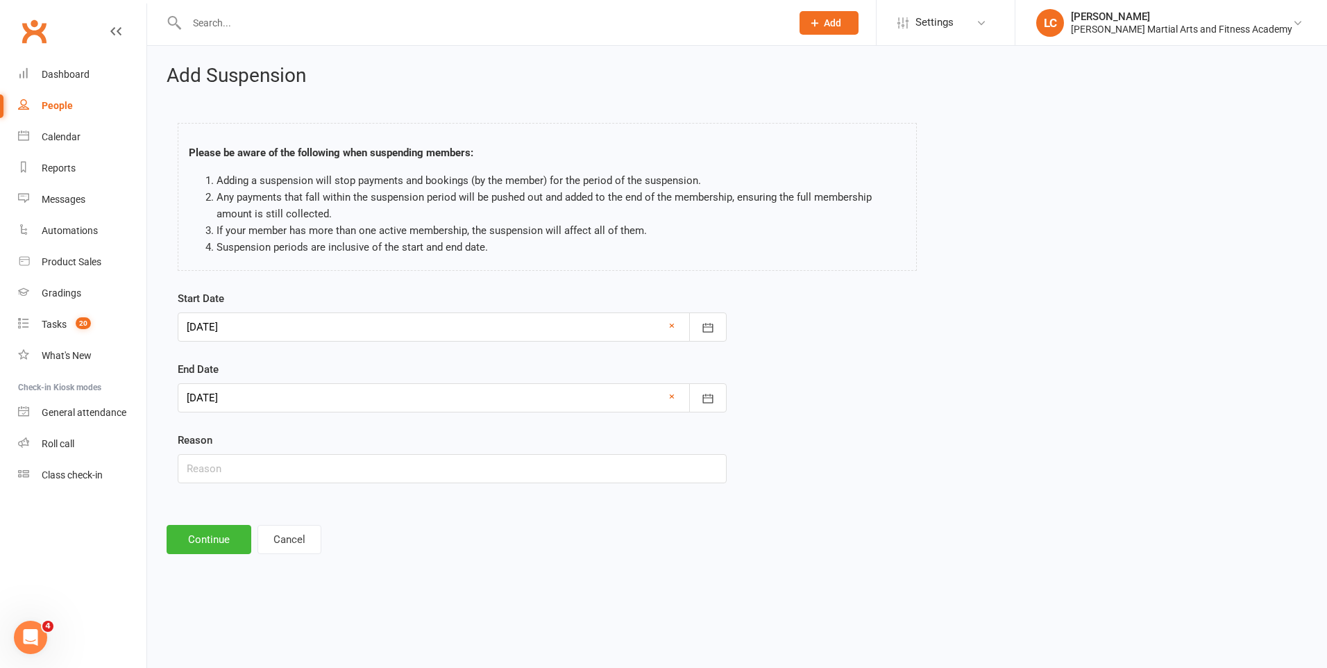
click at [265, 488] on div "Start Date [DATE] [DATE] Sun Mon Tue Wed Thu Fri Sat 36 31 01 02 03 04 05 06 37…" at bounding box center [452, 396] width 570 height 212
click at [264, 485] on div "Start Date [DATE] [DATE] Sun Mon Tue Wed Thu Fri Sat 36 31 01 02 03 04 05 06 37…" at bounding box center [452, 396] width 570 height 212
click at [259, 479] on input "text" at bounding box center [452, 468] width 549 height 29
type input "AWAY"
click at [178, 536] on button "Continue" at bounding box center [209, 539] width 85 height 29
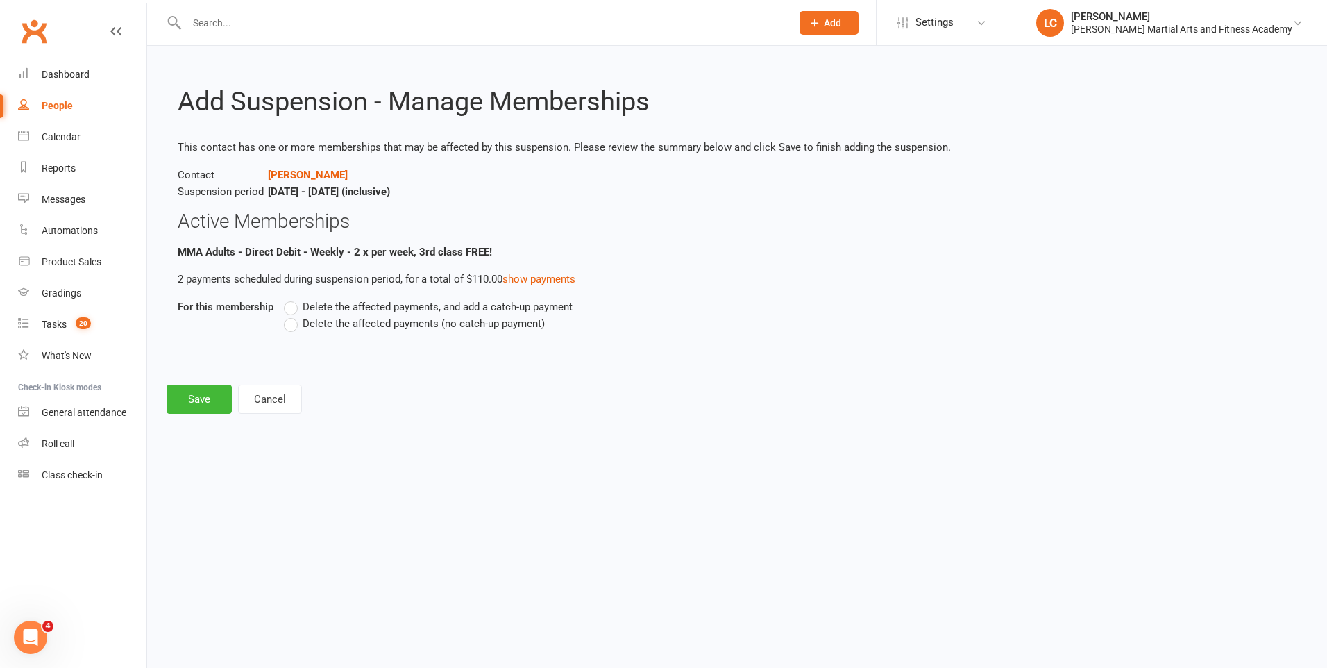
click at [289, 310] on label "Delete the affected payments, and add a catch-up payment" at bounding box center [428, 306] width 289 height 17
click at [289, 298] on input "Delete the affected payments, and add a catch-up payment" at bounding box center [288, 298] width 9 height 0
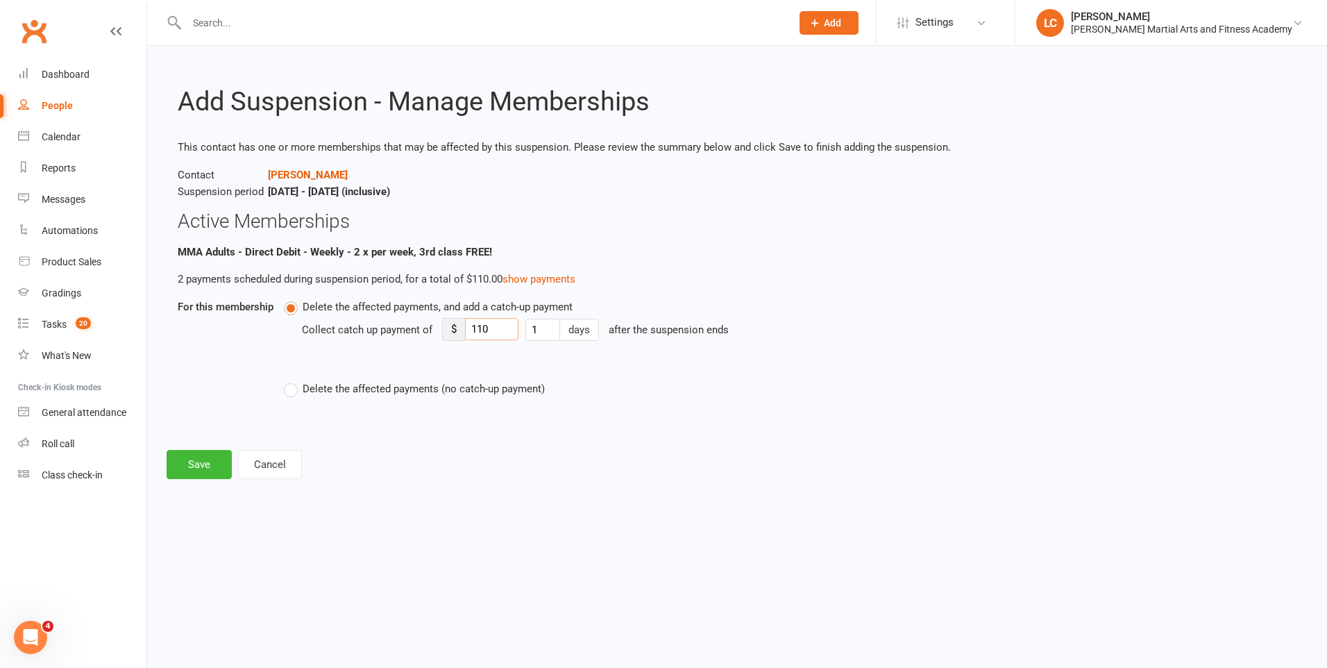
drag, startPoint x: 495, startPoint y: 334, endPoint x: 463, endPoint y: 335, distance: 32.0
click at [463, 335] on div "$ 110" at bounding box center [480, 329] width 76 height 23
type input "8"
click at [199, 478] on button "Save" at bounding box center [199, 464] width 65 height 29
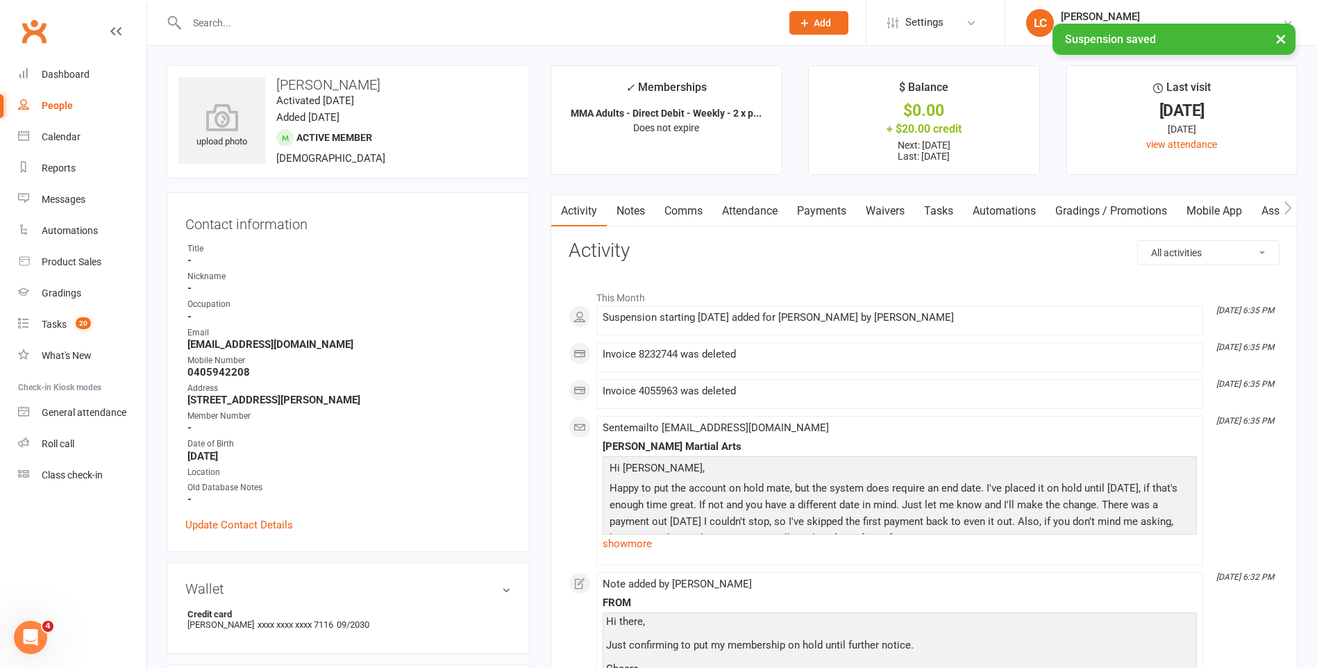
click at [856, 201] on link "Payments" at bounding box center [821, 211] width 69 height 32
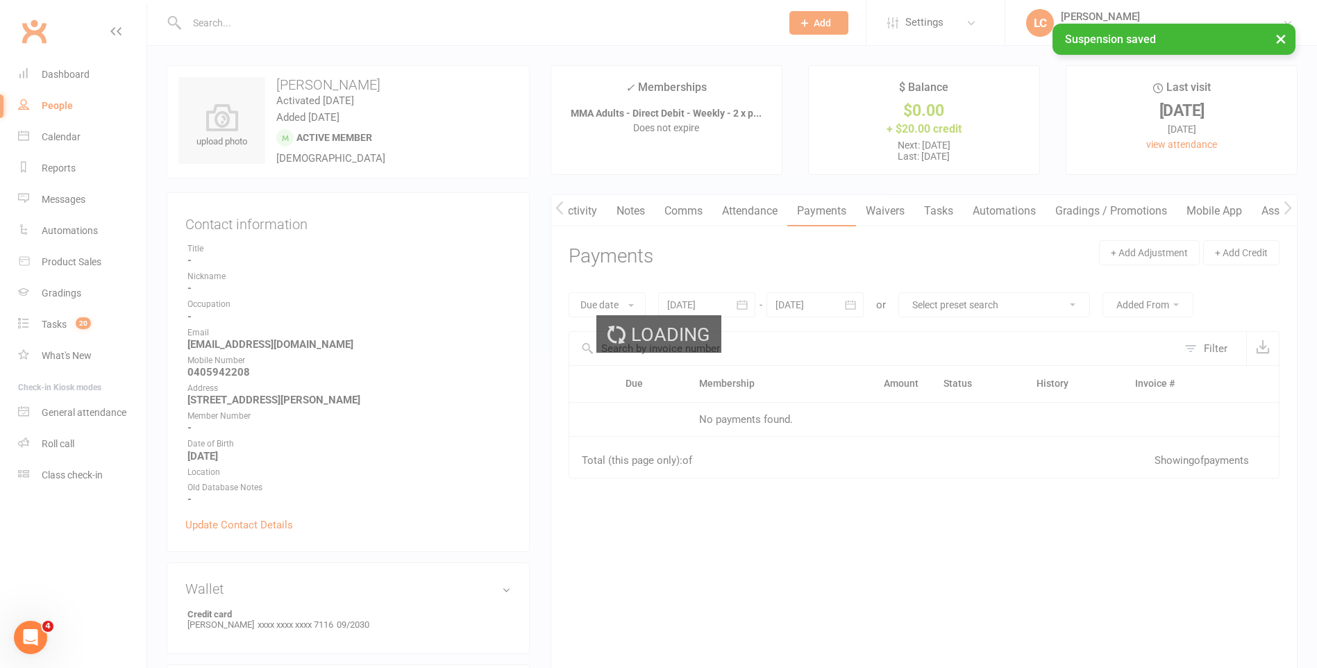
scroll to position [0, 1]
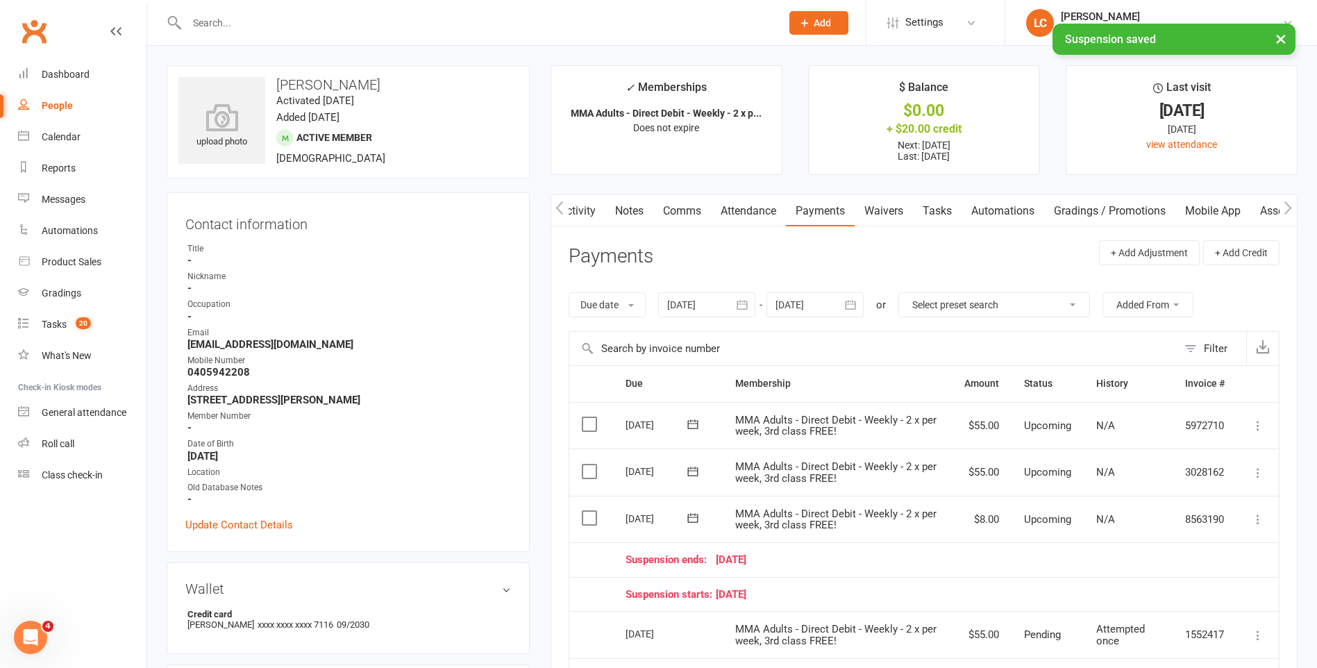
drag, startPoint x: 1268, startPoint y: 476, endPoint x: 1253, endPoint y: 473, distance: 15.7
click at [1258, 475] on td "Mark as Paid (Cash) [PERSON_NAME] as Paid (POS) Mark as Paid (Other) Skip Chang…" at bounding box center [1258, 471] width 42 height 47
click at [1253, 473] on icon at bounding box center [1258, 473] width 14 height 14
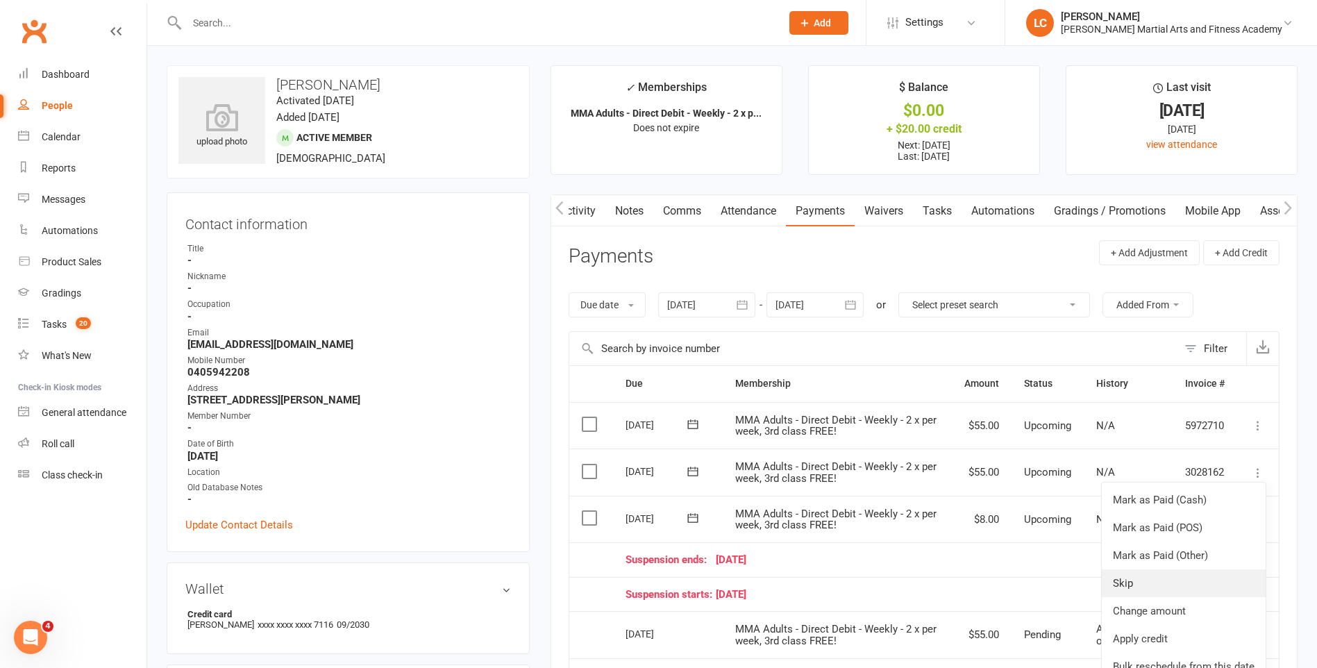
click at [1170, 571] on link "Skip" at bounding box center [1184, 583] width 164 height 28
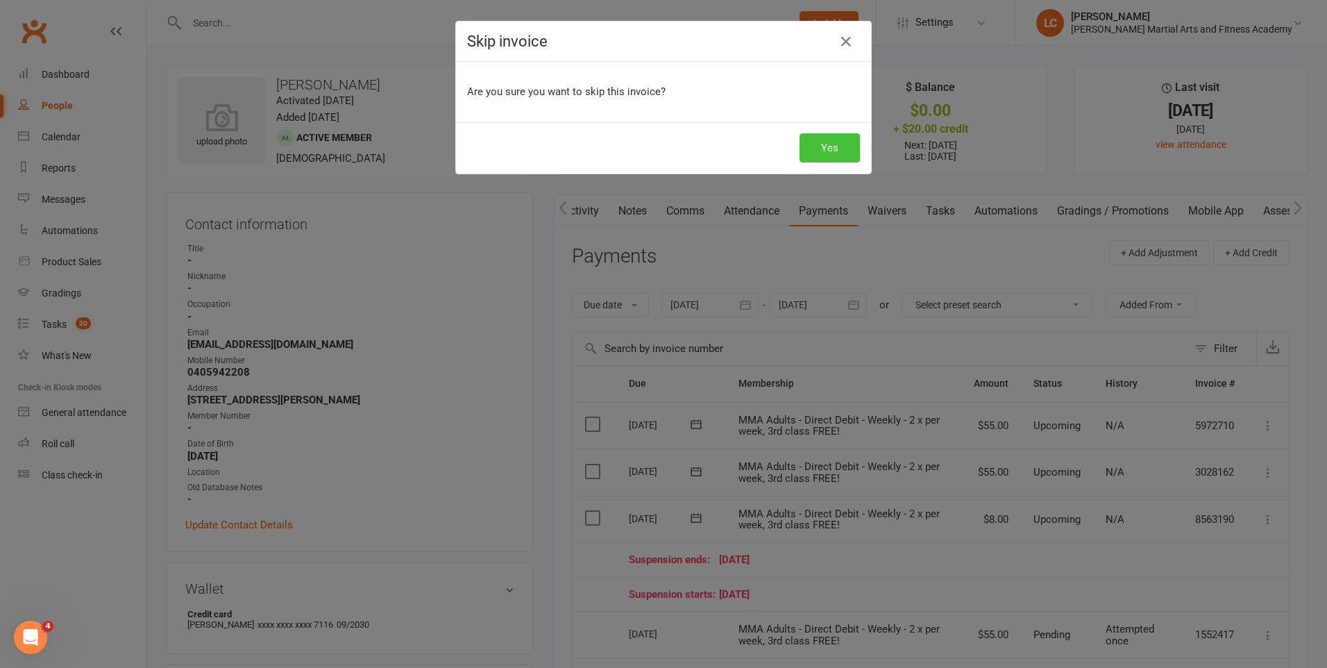
click at [833, 146] on button "Yes" at bounding box center [830, 147] width 60 height 29
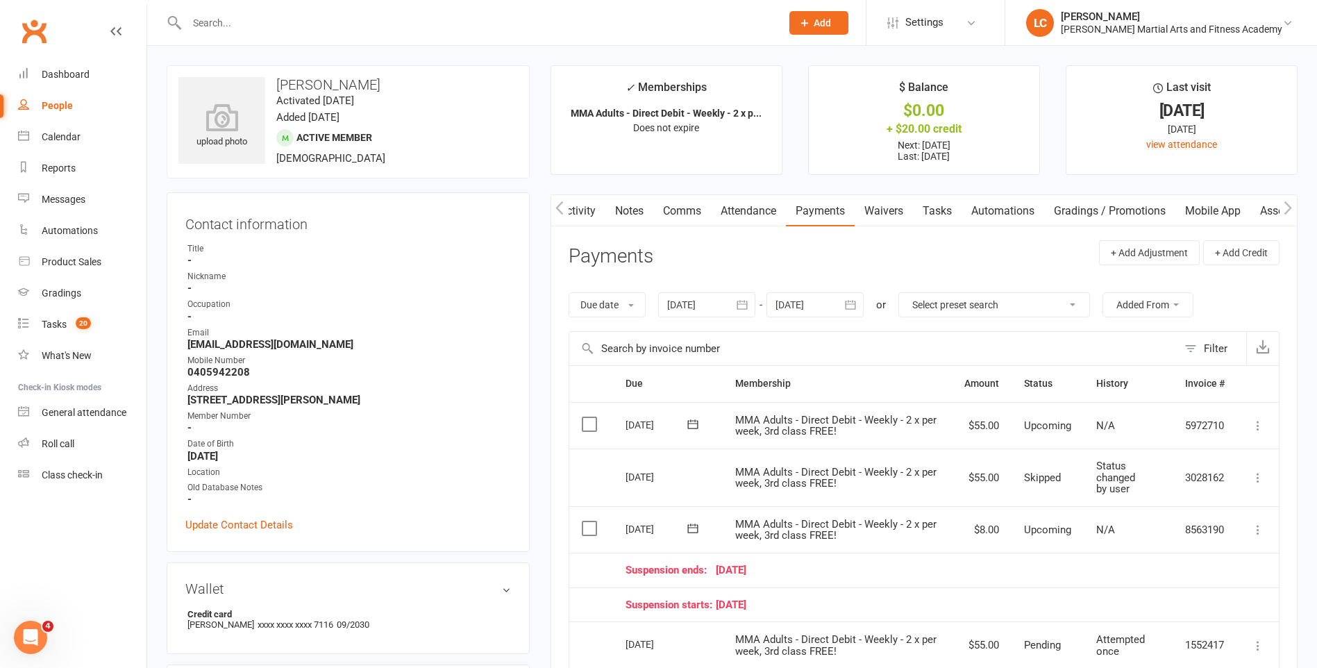
click at [297, 44] on div at bounding box center [469, 22] width 605 height 45
click at [297, 38] on div at bounding box center [469, 22] width 605 height 45
click at [296, 29] on input "text" at bounding box center [477, 22] width 589 height 19
paste input "[PERSON_NAME] <[EMAIL_ADDRESS][DOMAIN_NAME]>"
drag, startPoint x: 251, startPoint y: 20, endPoint x: 69, endPoint y: 20, distance: 182.6
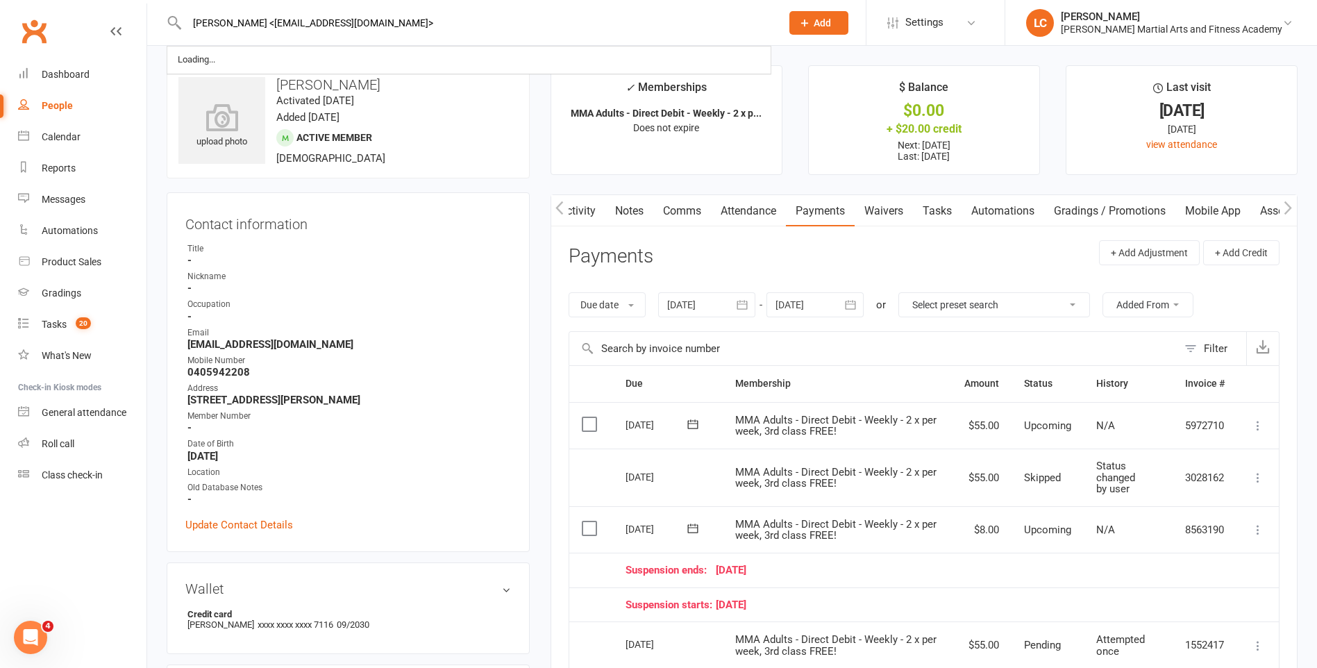
click at [69, 3] on header "[PERSON_NAME] <[EMAIL_ADDRESS][DOMAIN_NAME]> Loading... Prospect Member Non-att…" at bounding box center [658, 3] width 1317 height 0
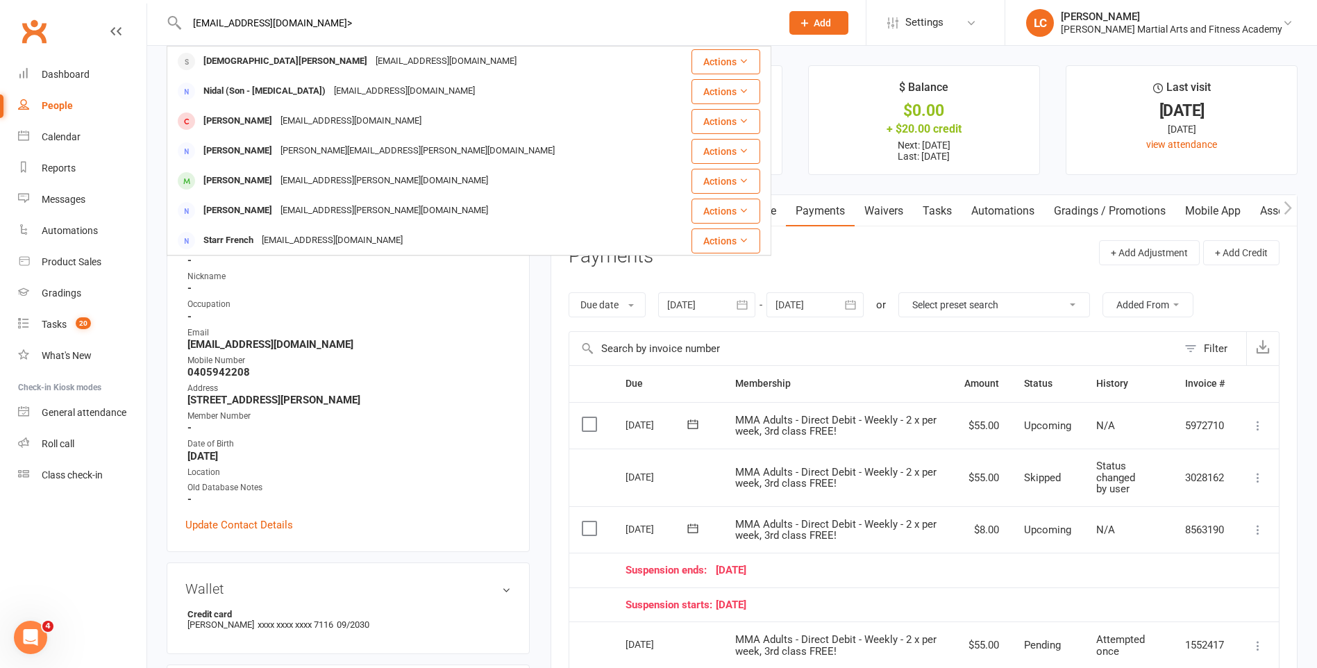
click at [426, 29] on input "[EMAIL_ADDRESS][DOMAIN_NAME]>" at bounding box center [477, 22] width 589 height 19
type input "[EMAIL_ADDRESS][DOMAIN_NAME]"
click at [368, 60] on div "[MEDICAL_DATA] Fradd [EMAIL_ADDRESS][PERSON_NAME][DOMAIN_NAME]" at bounding box center [418, 61] width 501 height 28
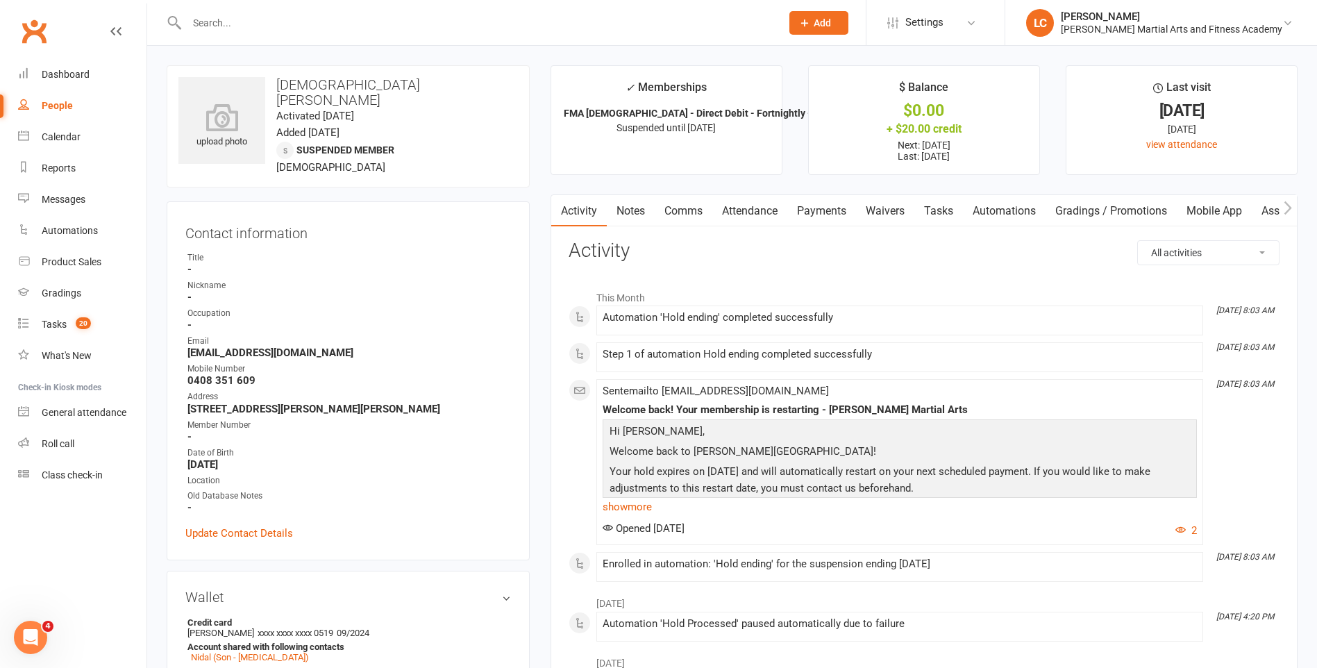
click at [630, 210] on link "Notes" at bounding box center [631, 211] width 48 height 32
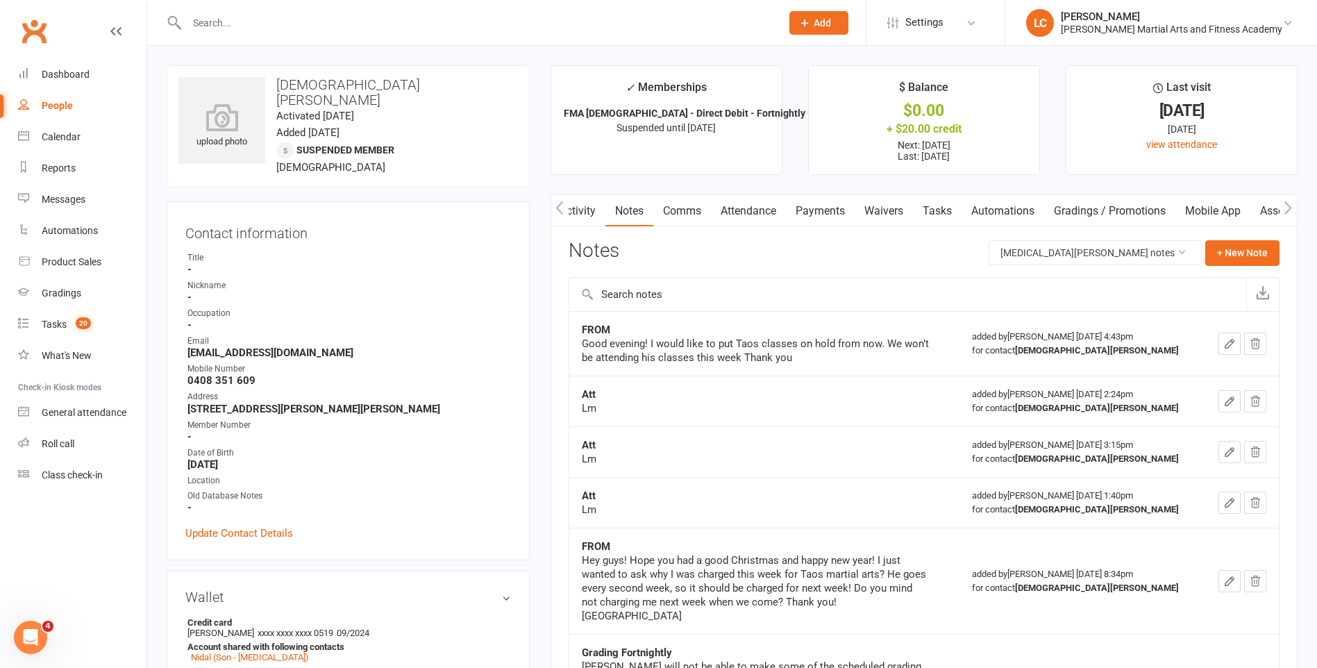
click at [1253, 239] on div "Activity Notes Comms Attendance Payments Waivers Tasks Automations Gradings / P…" at bounding box center [923, 632] width 747 height 876
click at [1254, 260] on button "+ New Note" at bounding box center [1242, 252] width 74 height 25
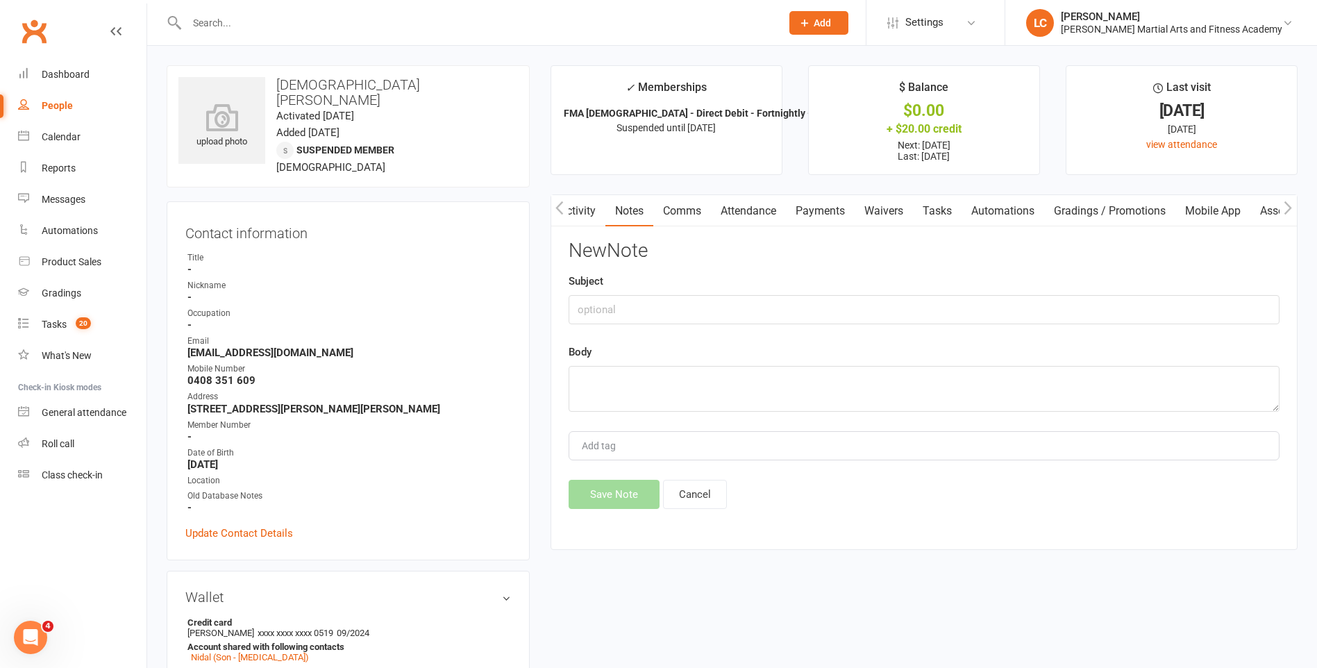
click at [688, 291] on div "Subject" at bounding box center [924, 298] width 711 height 51
click at [684, 325] on div "New Note Subject Body Add tag Save Note Cancel" at bounding box center [924, 374] width 711 height 269
click at [680, 309] on input "text" at bounding box center [924, 309] width 711 height 29
type input "FROM"
click at [676, 369] on textarea at bounding box center [924, 389] width 711 height 46
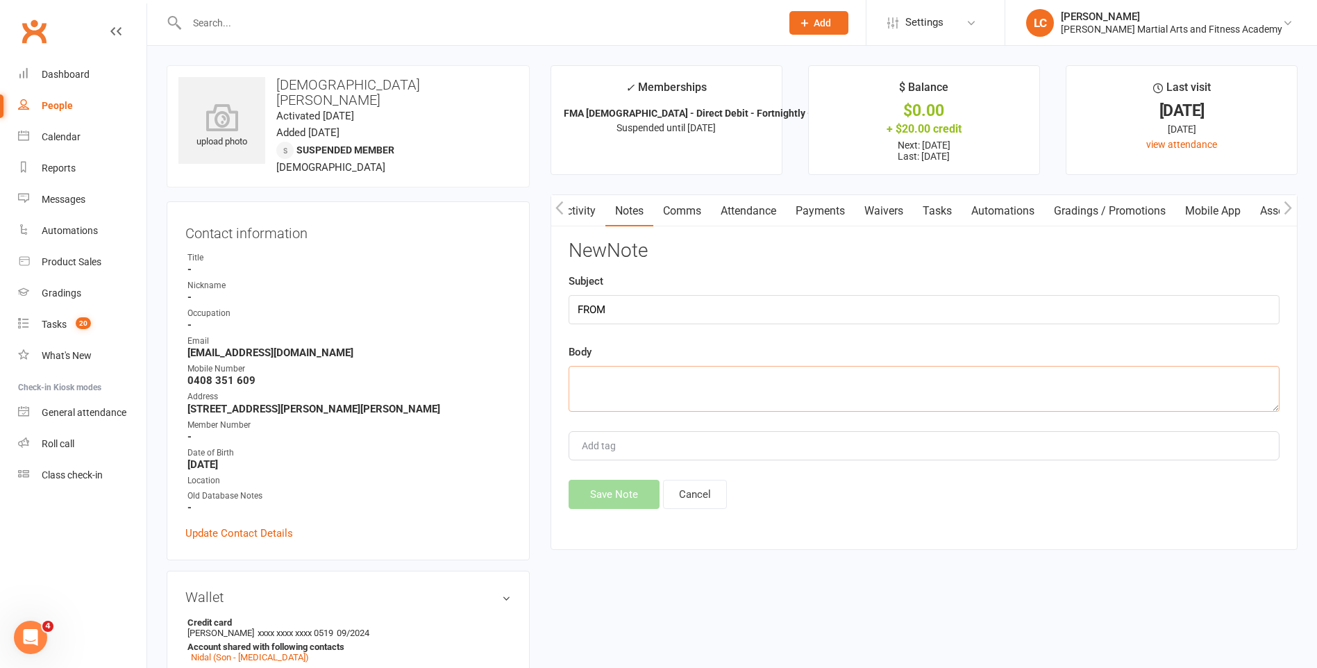
paste textarea "Hello, unfortunately we will be cancelling Taos martial arts class for now. He …"
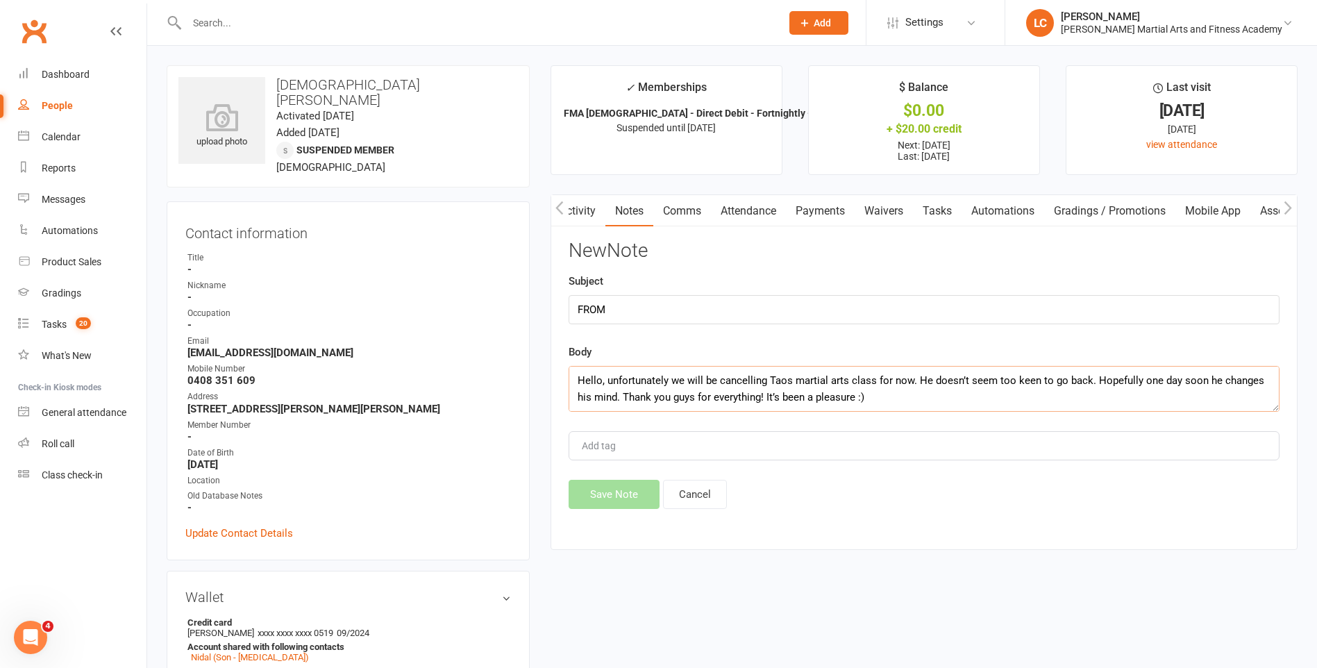
scroll to position [59, 0]
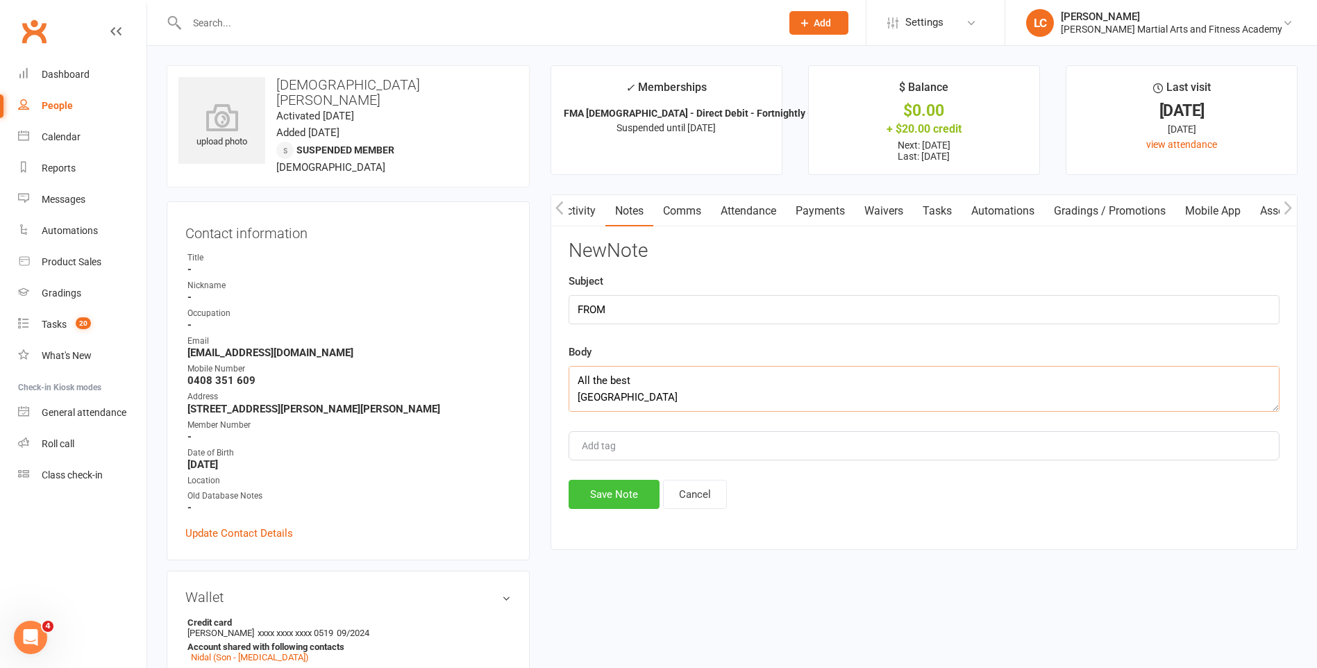
type textarea "Hello, unfortunately we will be cancelling Taos martial arts class for now. He …"
click at [639, 502] on button "Save Note" at bounding box center [614, 494] width 91 height 29
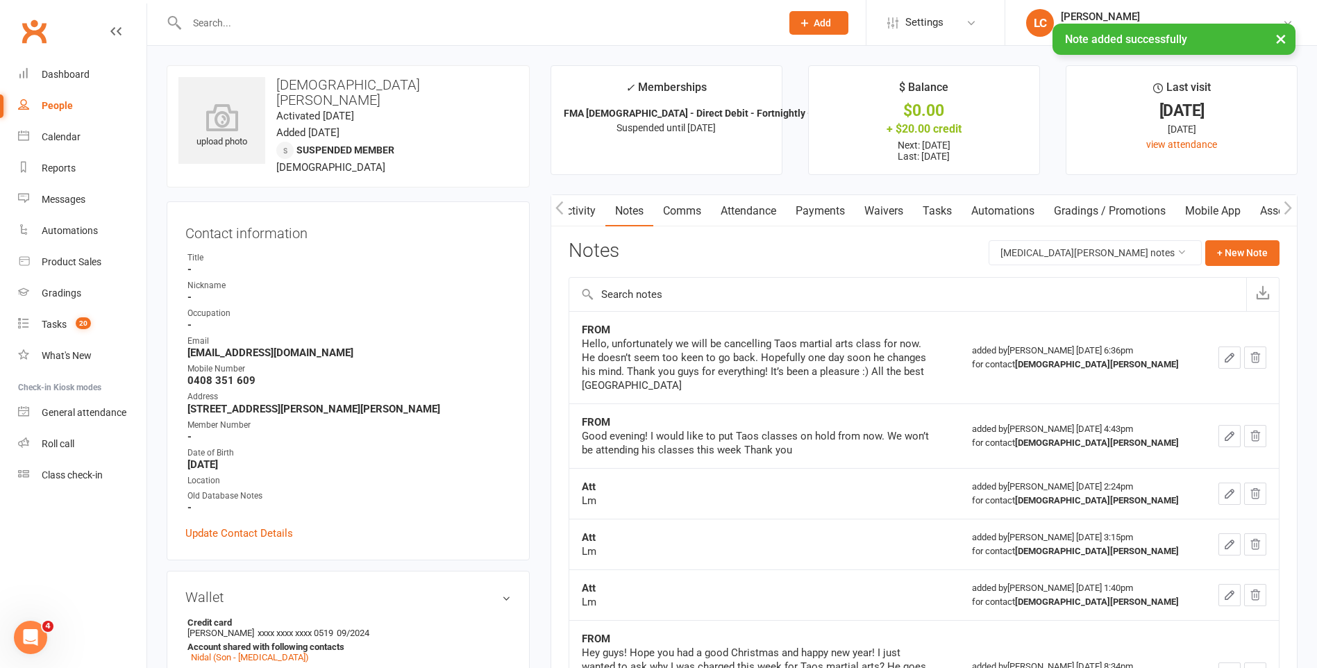
click at [696, 222] on link "Comms" at bounding box center [682, 211] width 58 height 32
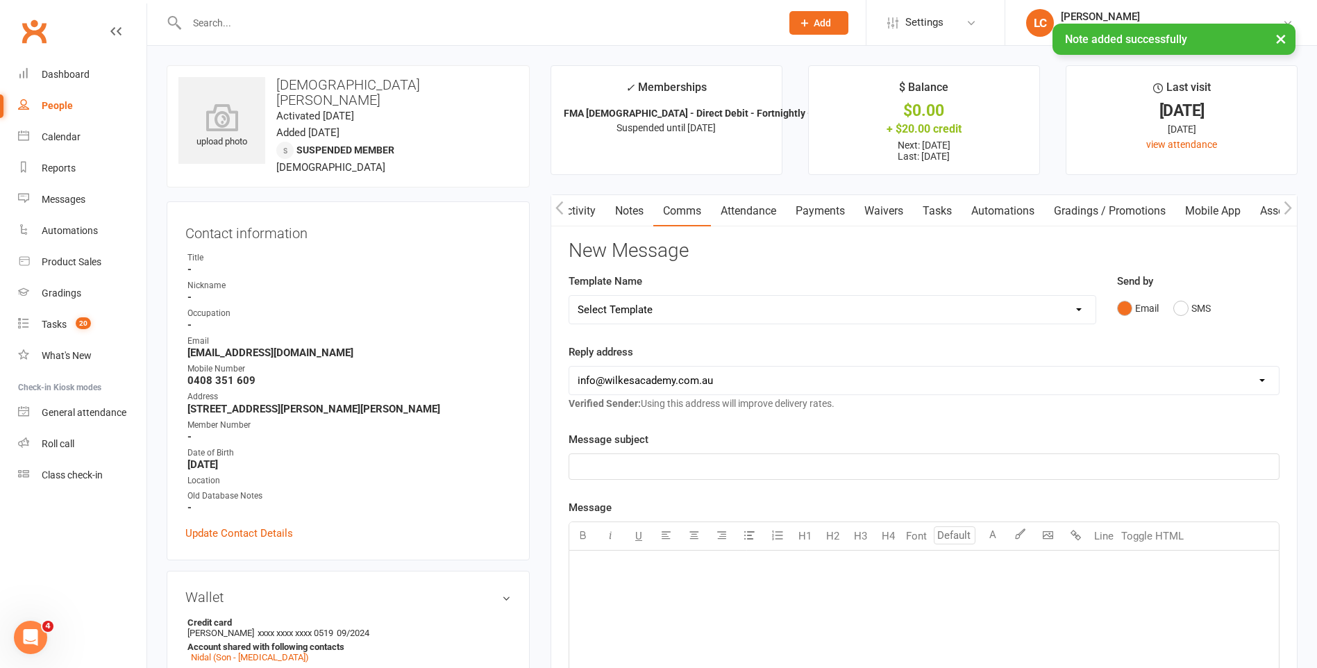
click at [782, 314] on select "Select Template [Email] Birthday Party Enquiry [Email] [DEMOGRAPHIC_DATA] Gradi…" at bounding box center [832, 310] width 526 height 28
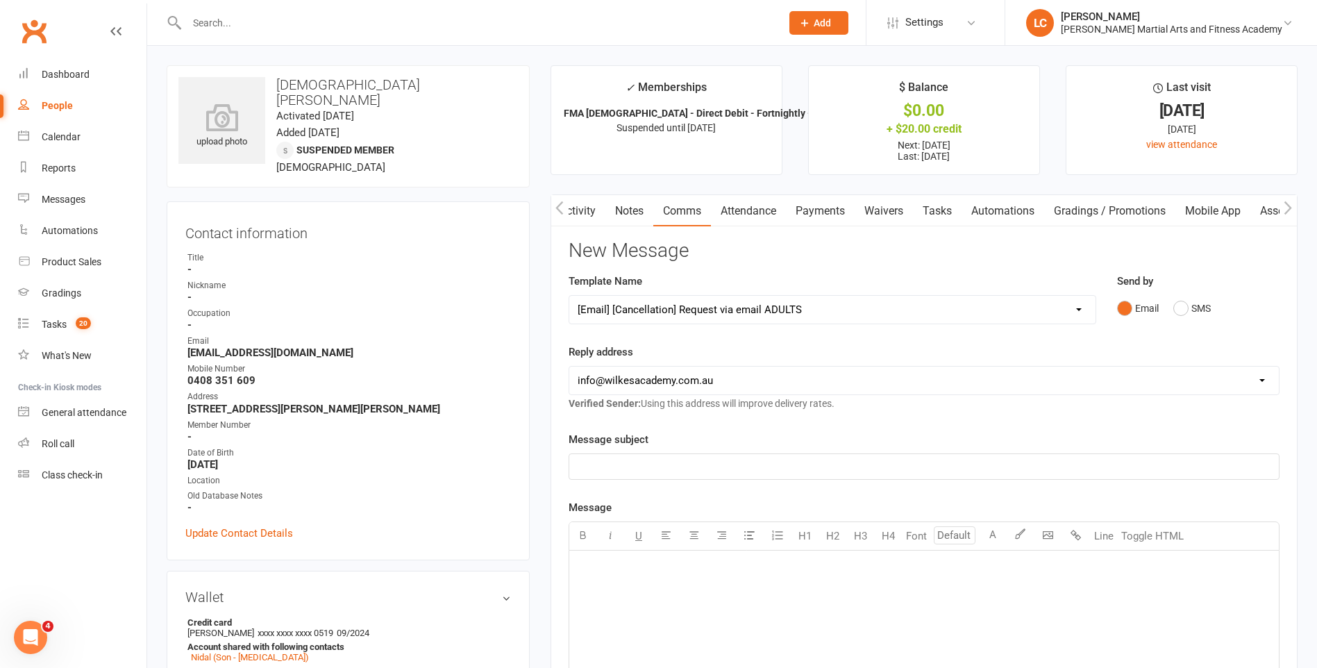
click at [569, 296] on select "Select Template [Email] Birthday Party Enquiry [Email] [DEMOGRAPHIC_DATA] Gradi…" at bounding box center [832, 310] width 526 height 28
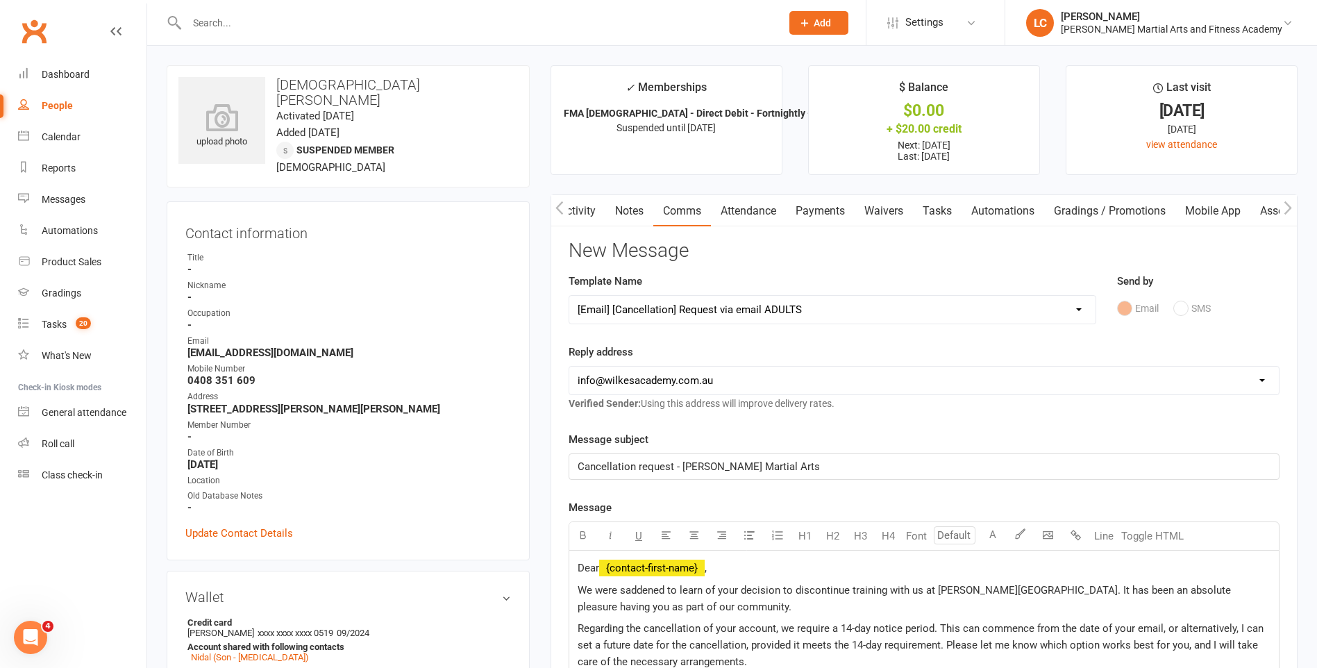
click at [760, 303] on select "Select Template [Email] Birthday Party Enquiry [Email] [DEMOGRAPHIC_DATA] Gradi…" at bounding box center [832, 310] width 526 height 28
select select "7"
click at [569, 296] on select "Select Template [Email] Birthday Party Enquiry [Email] [DEMOGRAPHIC_DATA] Gradi…" at bounding box center [832, 310] width 526 height 28
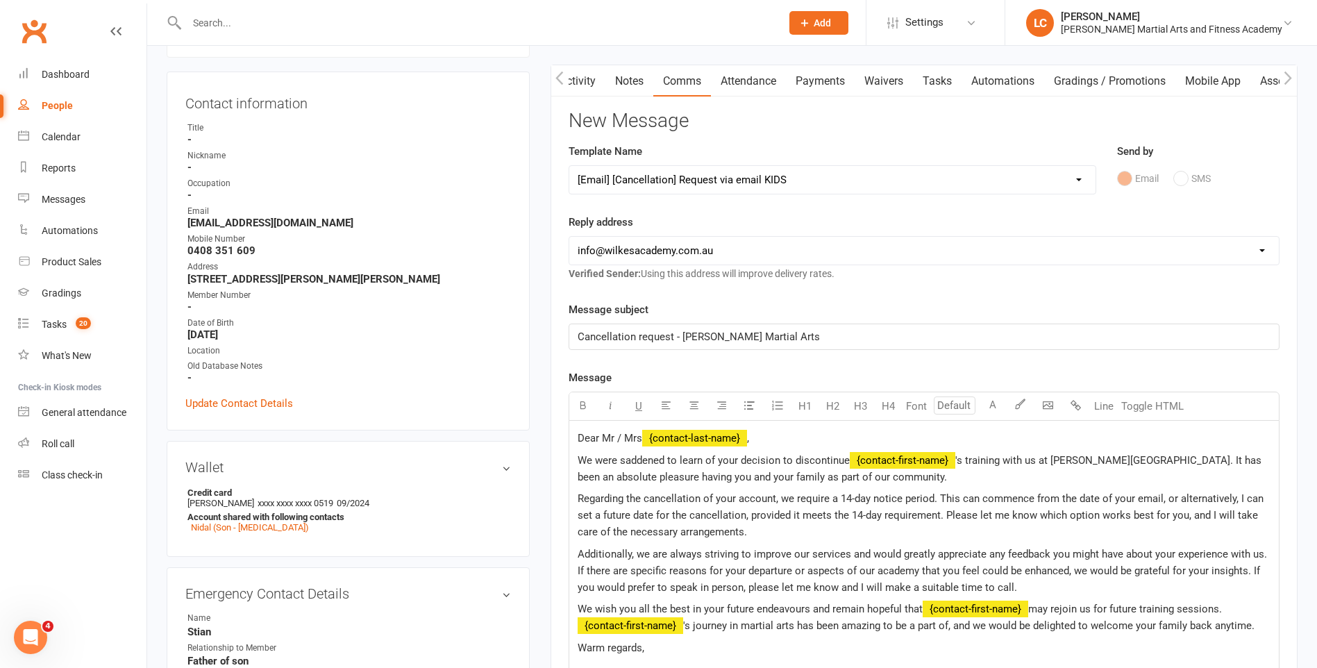
scroll to position [278, 0]
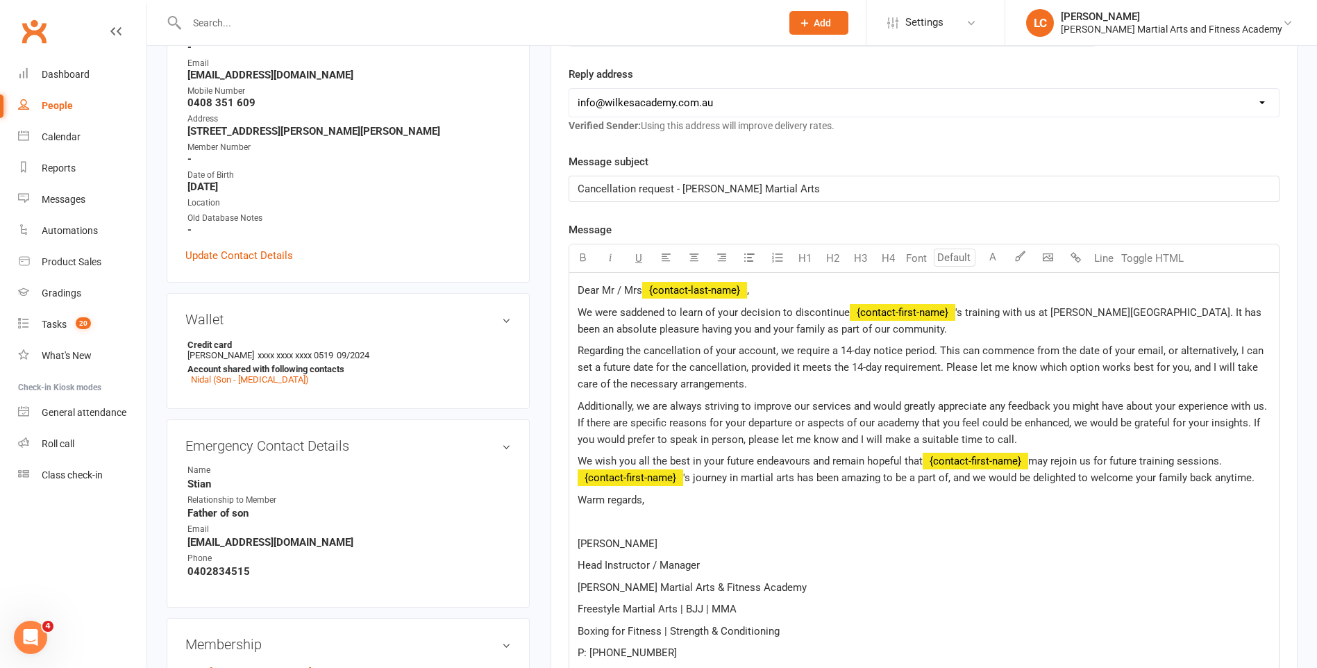
click at [932, 355] on span "Regarding the cancellation of your account, we require a 14-day notice period. …" at bounding box center [922, 367] width 689 height 46
drag, startPoint x: 1048, startPoint y: 348, endPoint x: 648, endPoint y: 366, distance: 400.2
click at [648, 366] on span "Regarding the cancellation of your account, we require a 14-day notice period w…" at bounding box center [920, 367] width 684 height 46
click at [982, 369] on span "Regarding the cancellation of your account, we require a 14-day notice period w…" at bounding box center [919, 367] width 683 height 46
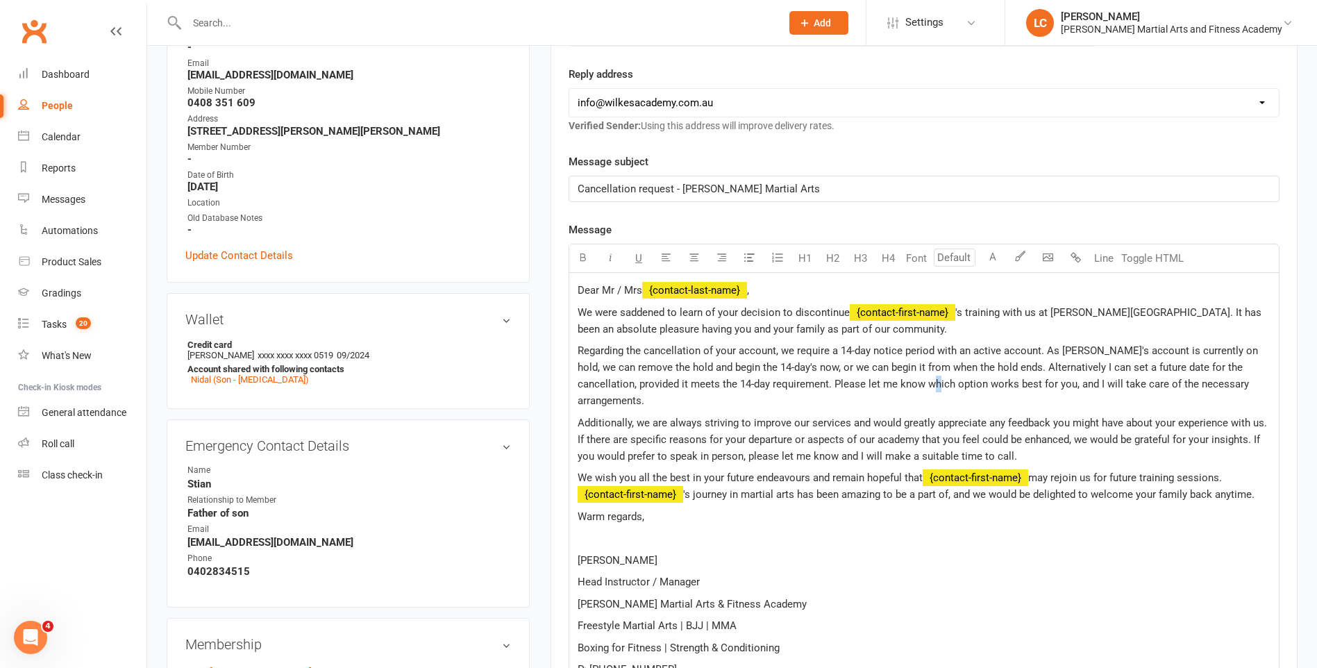
click at [921, 380] on span "Regarding the cancellation of your account, we require a 14-day notice period w…" at bounding box center [919, 375] width 683 height 62
drag, startPoint x: 706, startPoint y: 422, endPoint x: 804, endPoint y: 423, distance: 97.9
click at [804, 423] on span "Additionally, we are always striving to improve our services and would greatly …" at bounding box center [924, 439] width 692 height 46
click at [902, 437] on p "Additionally, we are always striving to improve our services and would greatly …" at bounding box center [924, 439] width 693 height 50
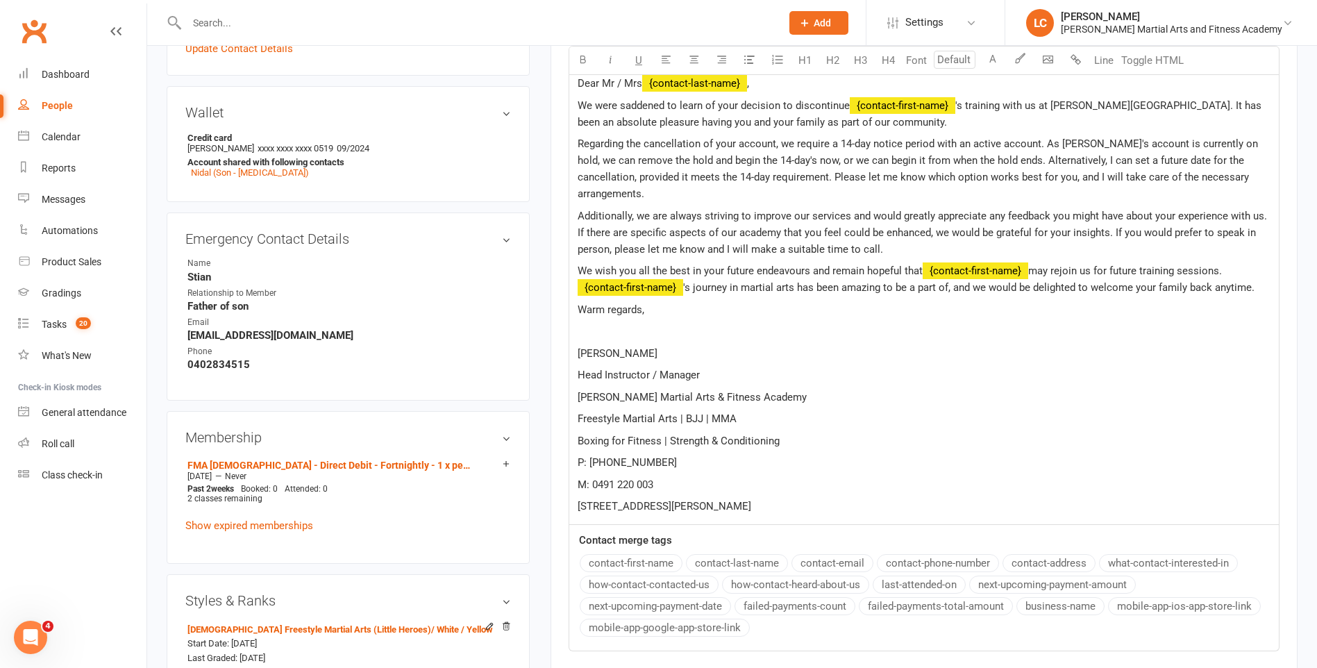
scroll to position [208, 0]
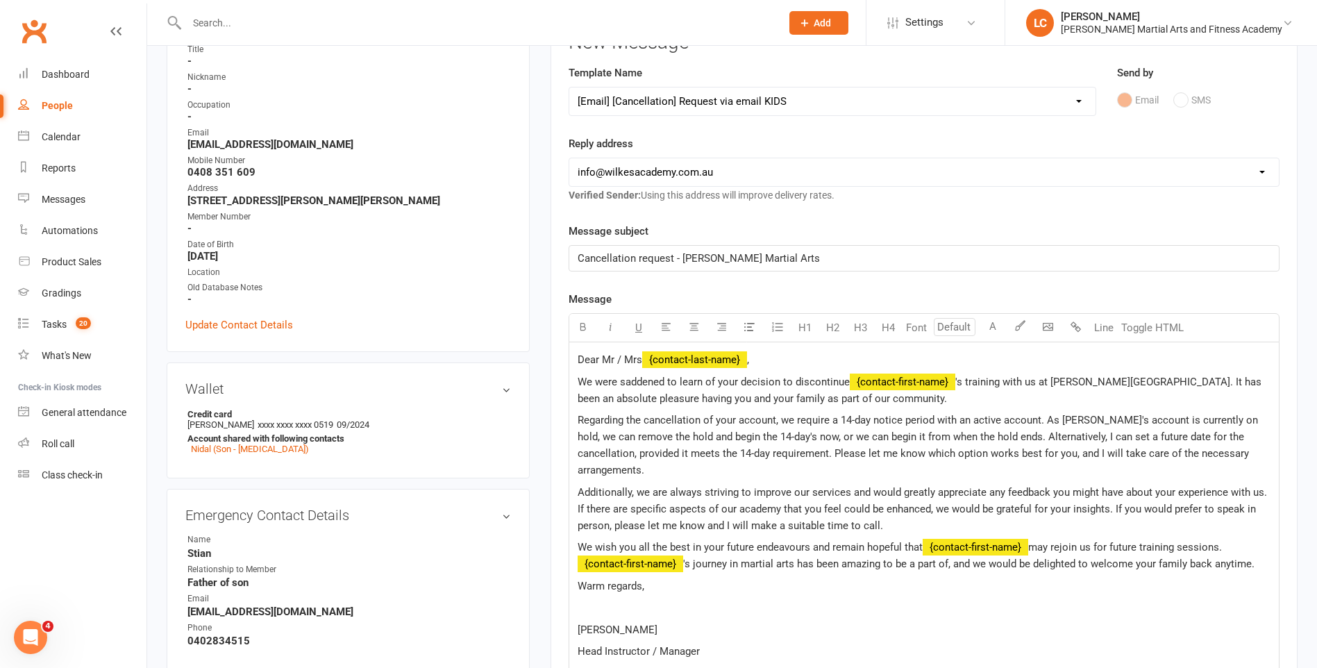
click at [989, 435] on span "Regarding the cancellation of your account, we require a 14-day notice period w…" at bounding box center [919, 445] width 683 height 62
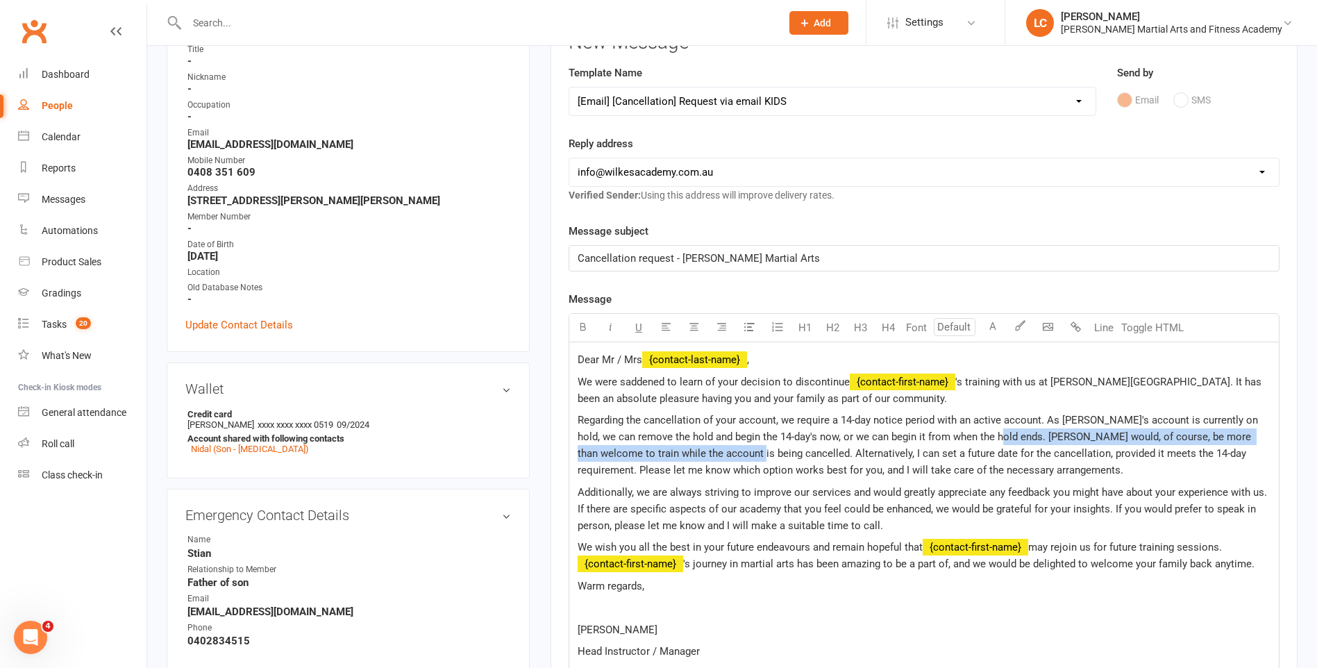
drag, startPoint x: 990, startPoint y: 434, endPoint x: 726, endPoint y: 451, distance: 264.3
click at [726, 451] on span "Regarding the cancellation of your account, we require a 14-day notice period w…" at bounding box center [919, 445] width 683 height 62
copy span "[PERSON_NAME] would, of course, be more than welcome to train while the account…"
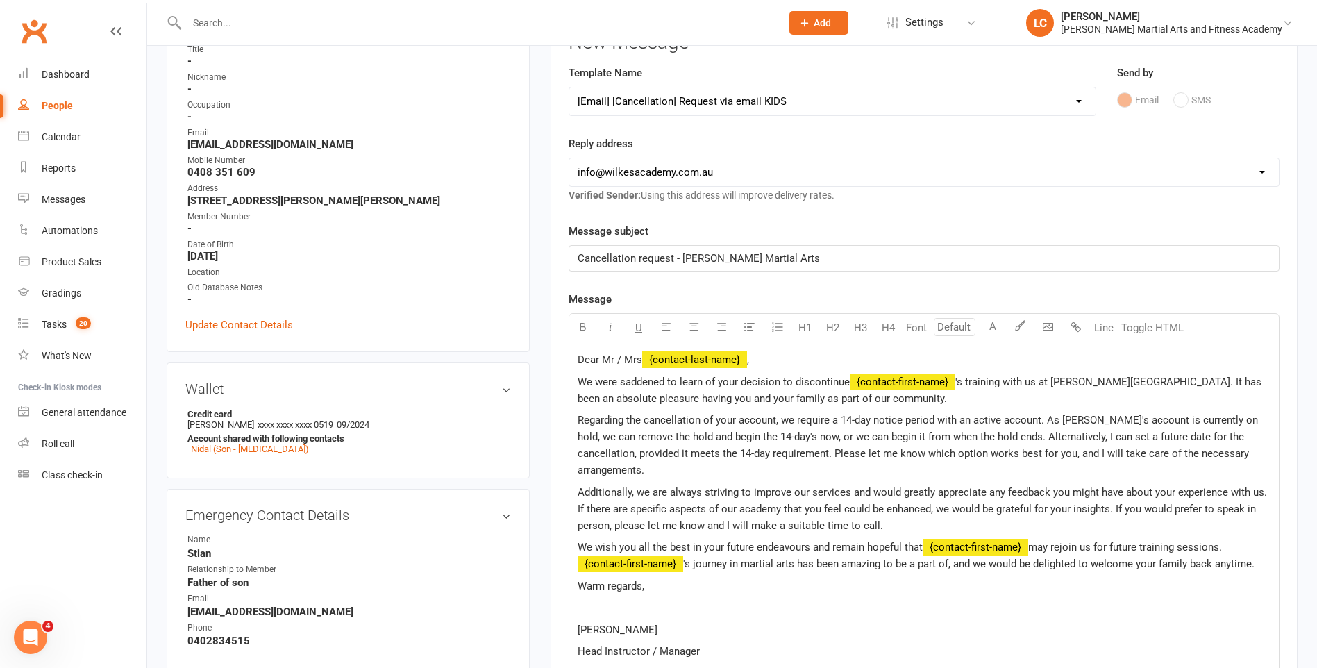
click at [1263, 453] on p "Regarding the cancellation of your account, we require a 14-day notice period w…" at bounding box center [924, 445] width 693 height 67
click at [993, 464] on span "Regarding the cancellation of your account, we require a 14-day notice period w…" at bounding box center [919, 445] width 683 height 62
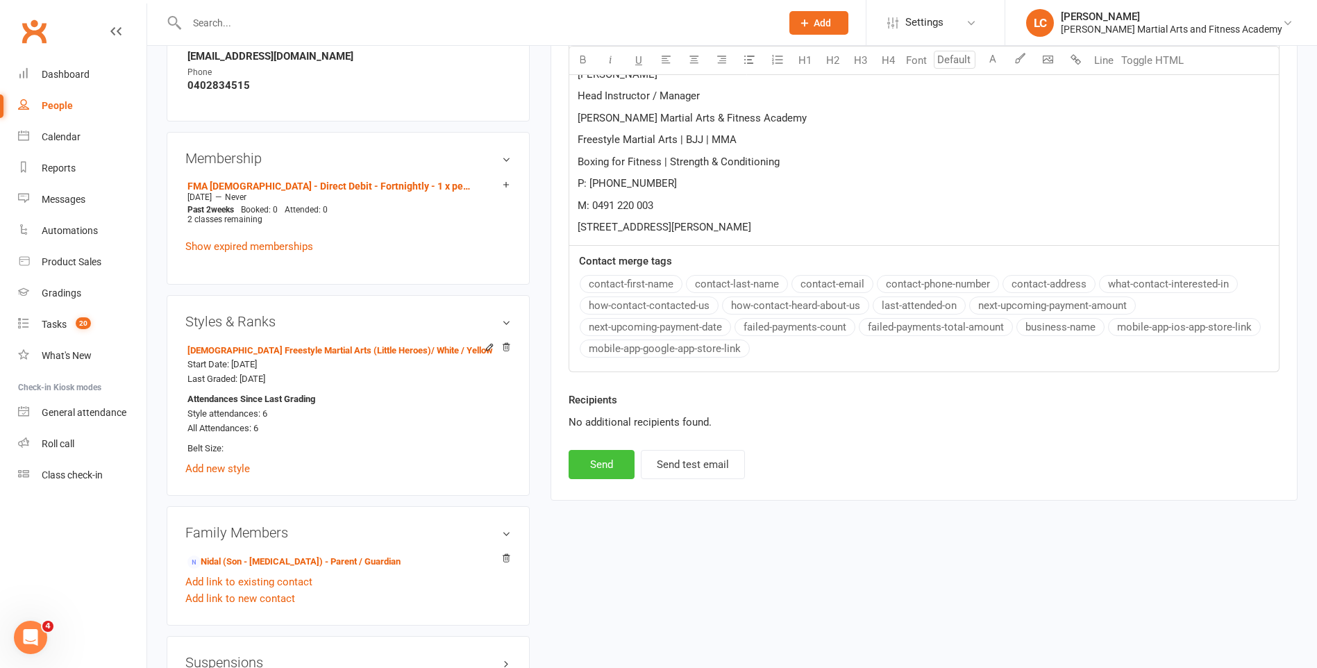
click at [589, 463] on button "Send" at bounding box center [602, 464] width 66 height 29
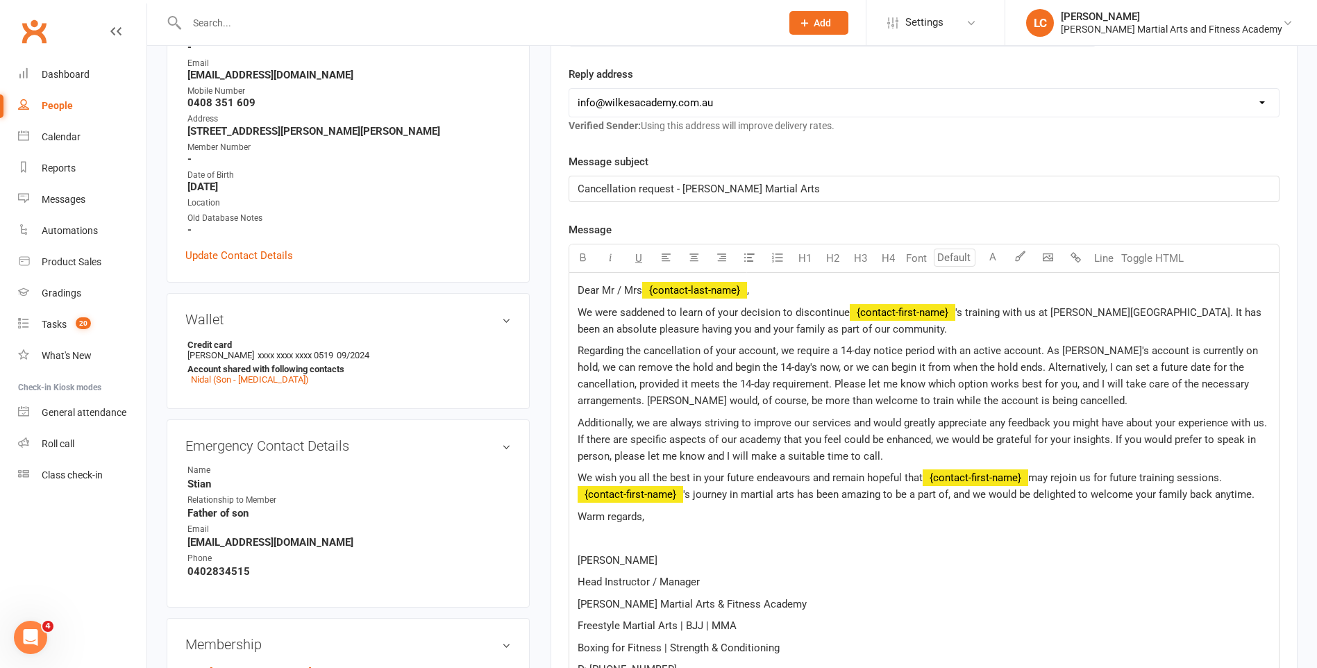
select select
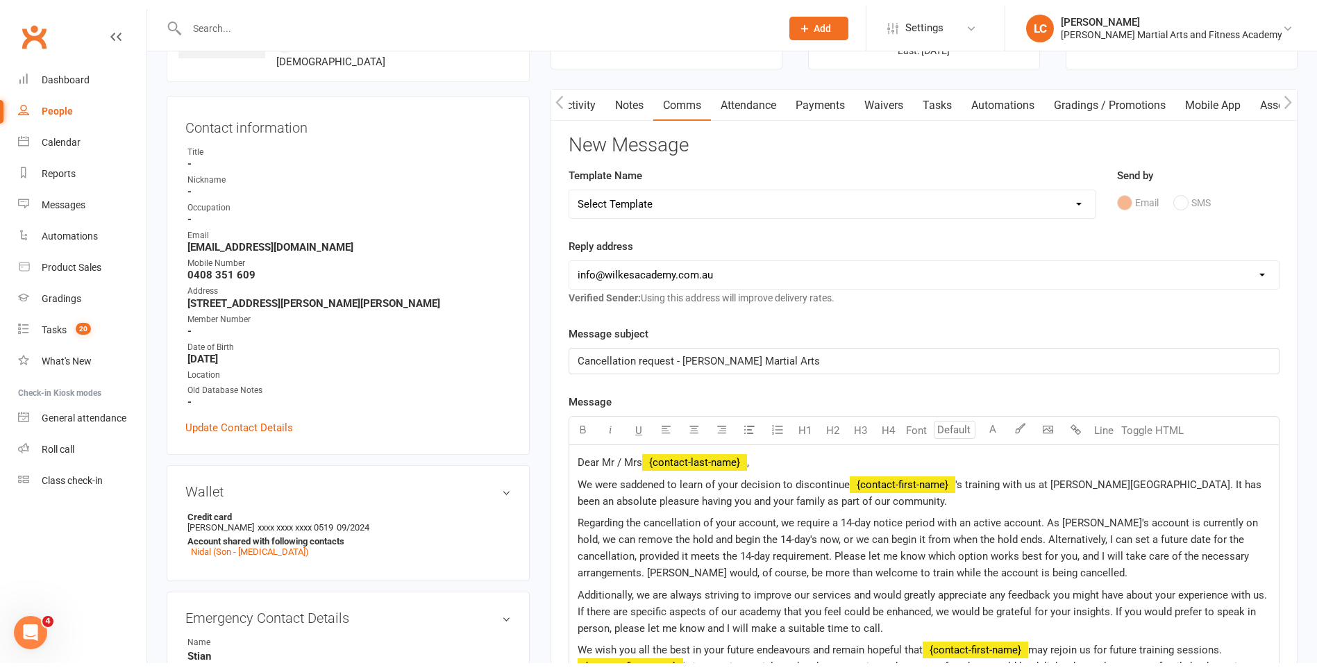
scroll to position [0, 0]
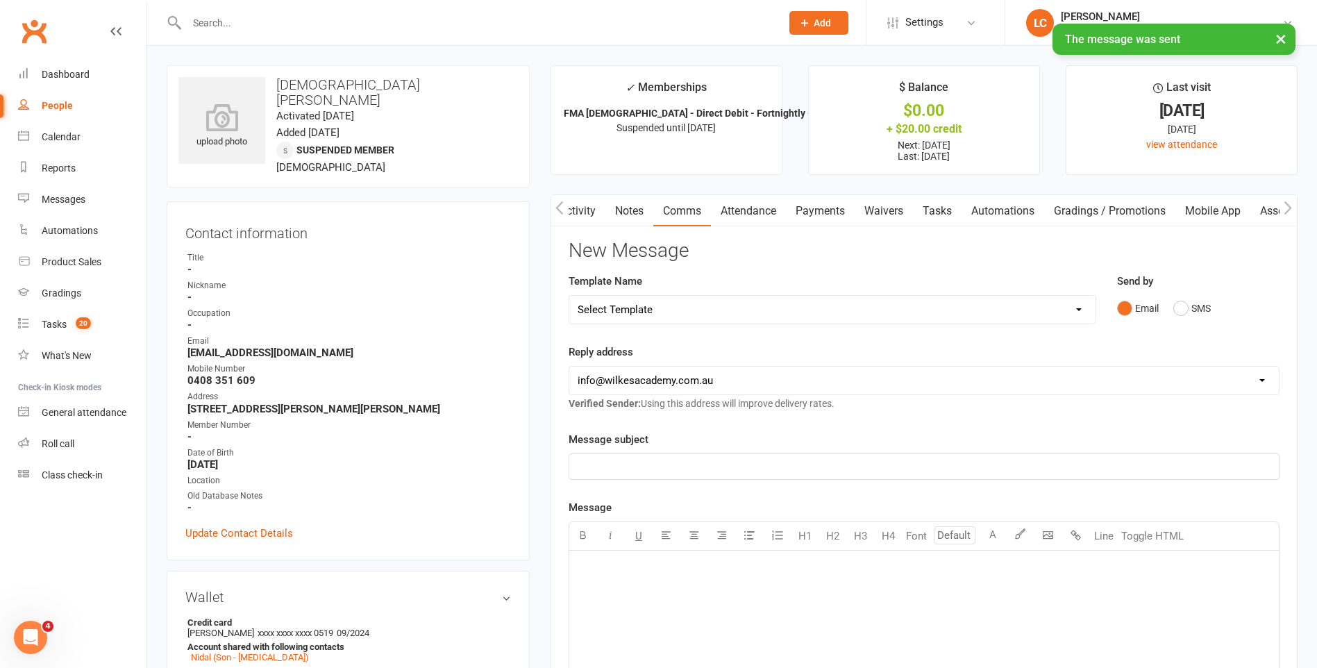
click at [937, 219] on link "Tasks" at bounding box center [937, 211] width 49 height 32
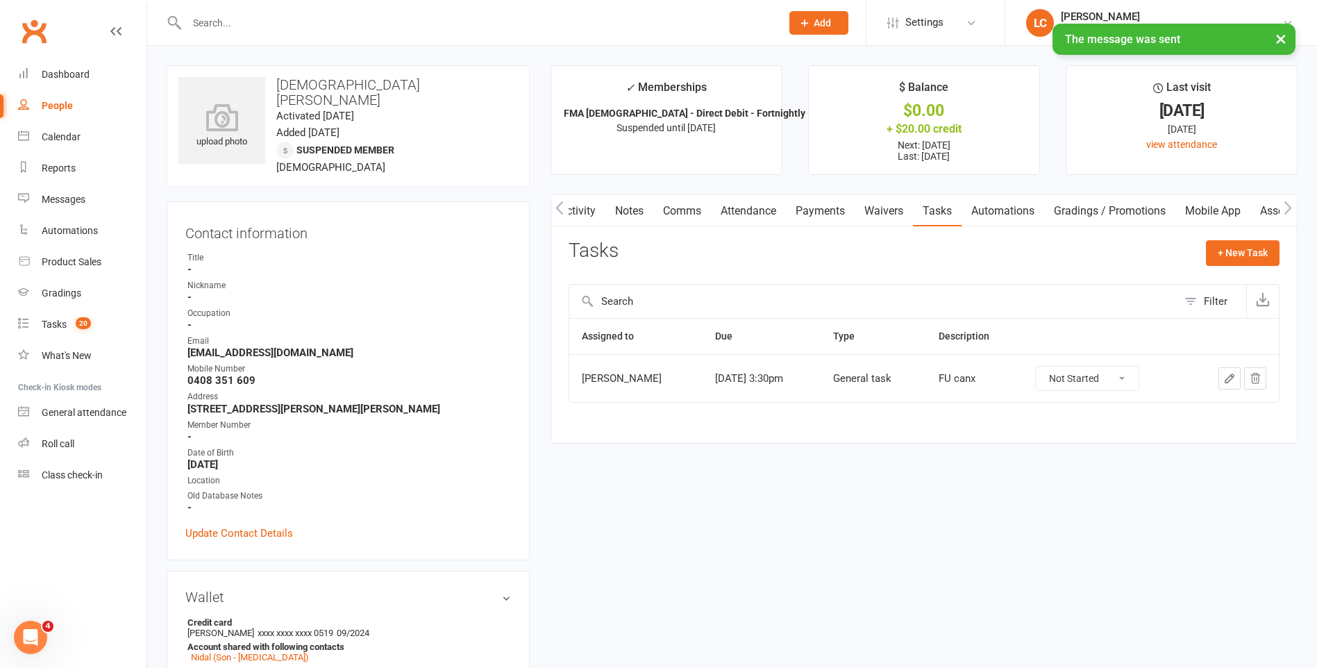
click at [1098, 371] on select "Not Started In Progress Waiting Complete" at bounding box center [1087, 379] width 103 height 24
click at [1047, 367] on select "Not Started In Progress Waiting Complete" at bounding box center [1087, 379] width 103 height 24
select select "unstarted"
click at [1243, 241] on button "+ New Task" at bounding box center [1243, 252] width 74 height 25
select select "47778"
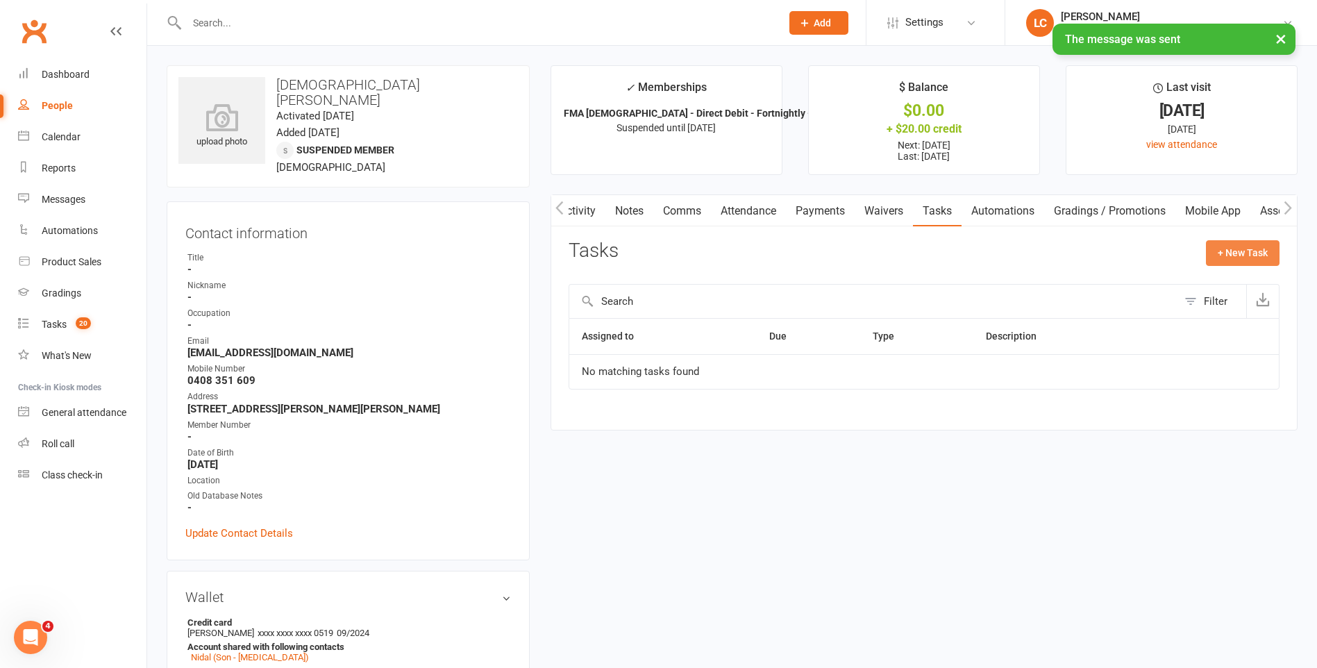
select select "47778"
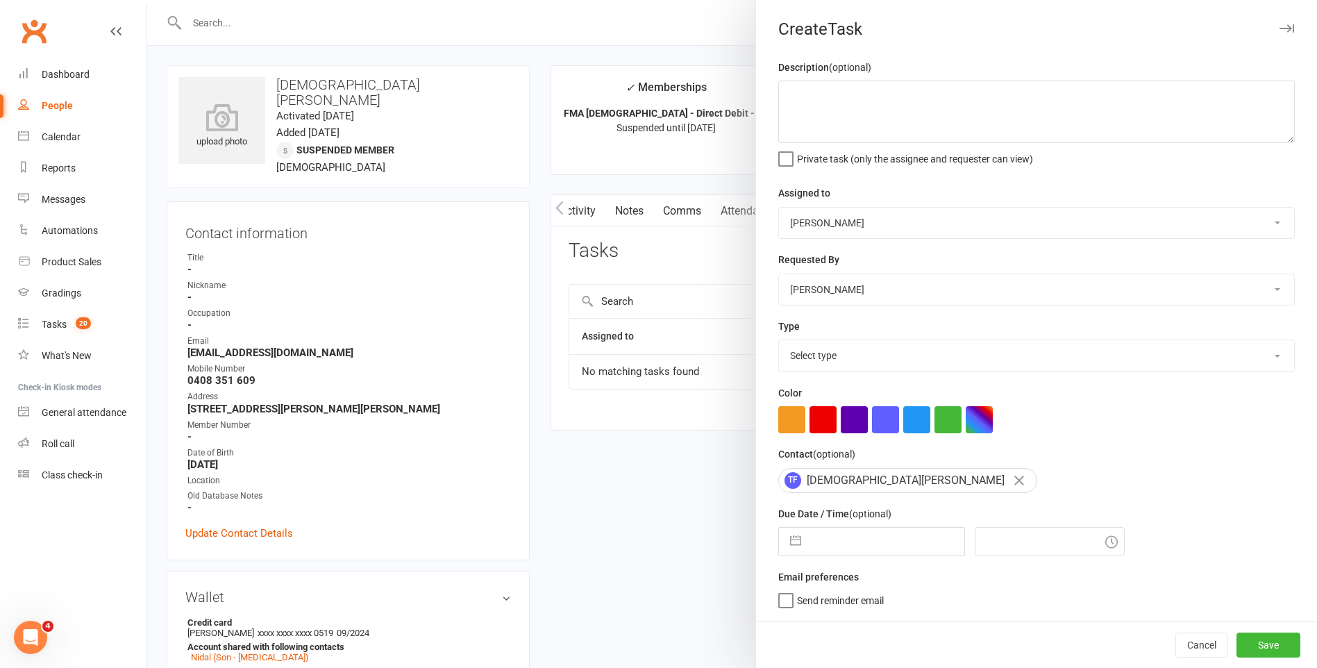
click at [843, 221] on select "[PERSON_NAME] [PERSON_NAME] [PERSON_NAME] [PERSON_NAME] [PERSON_NAME] [PERSON_N…" at bounding box center [1036, 223] width 515 height 31
select select "47660"
click at [779, 208] on select "[PERSON_NAME] [PERSON_NAME] [PERSON_NAME] [PERSON_NAME] [PERSON_NAME] [PERSON_N…" at bounding box center [1036, 223] width 515 height 31
click at [842, 128] on textarea at bounding box center [1036, 112] width 516 height 62
type textarea "CANX"
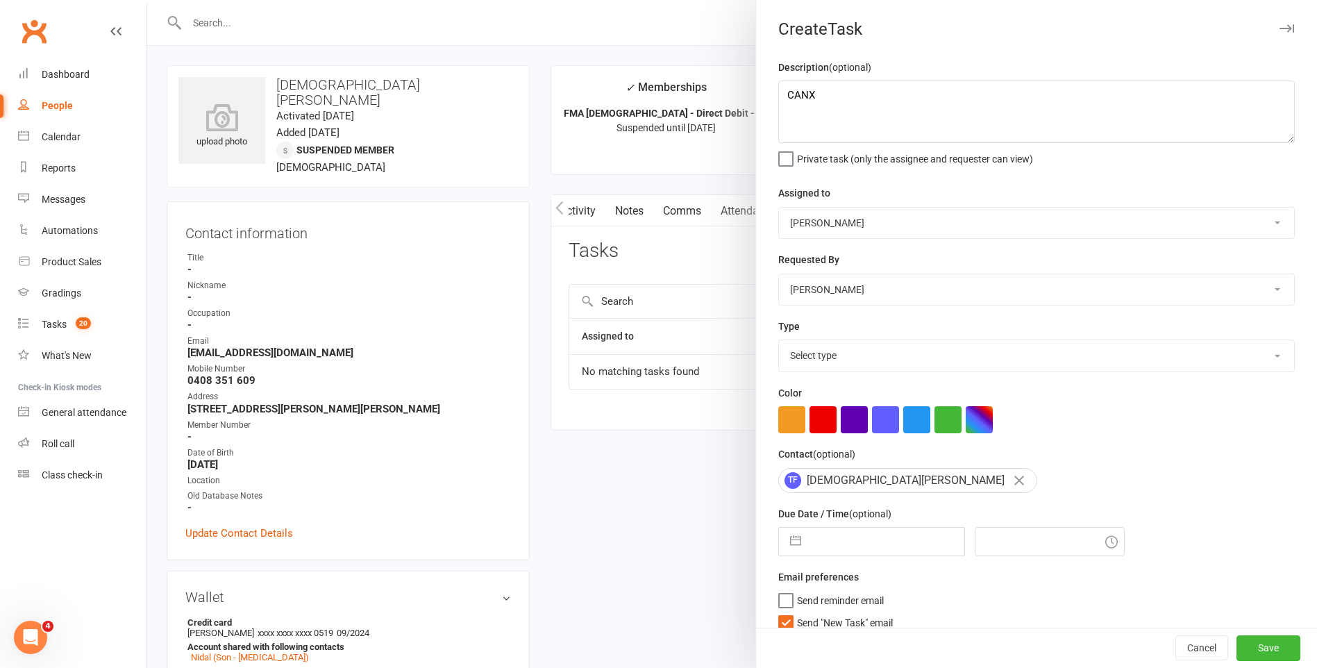
click at [895, 364] on select "Select type E-mail General task Meeting Phone call Sett in calls Add new task t…" at bounding box center [1036, 355] width 515 height 31
select select "25648"
click at [779, 343] on select "Select type E-mail General task Meeting Phone call Sett in calls Add new task t…" at bounding box center [1036, 355] width 515 height 31
click at [783, 618] on label "Send "New Task" email" at bounding box center [835, 619] width 115 height 14
click at [783, 612] on input "Send "New Task" email" at bounding box center [835, 612] width 115 height 0
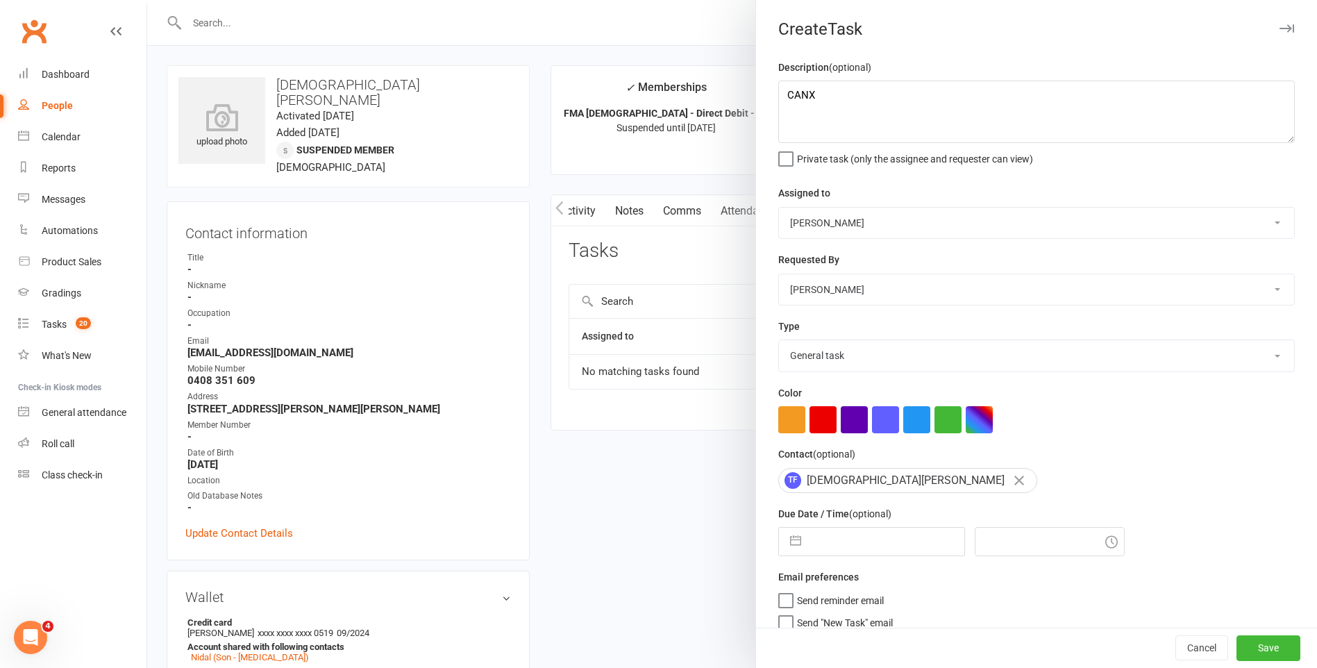
select select "7"
select select "2025"
select select "8"
select select "2025"
select select "9"
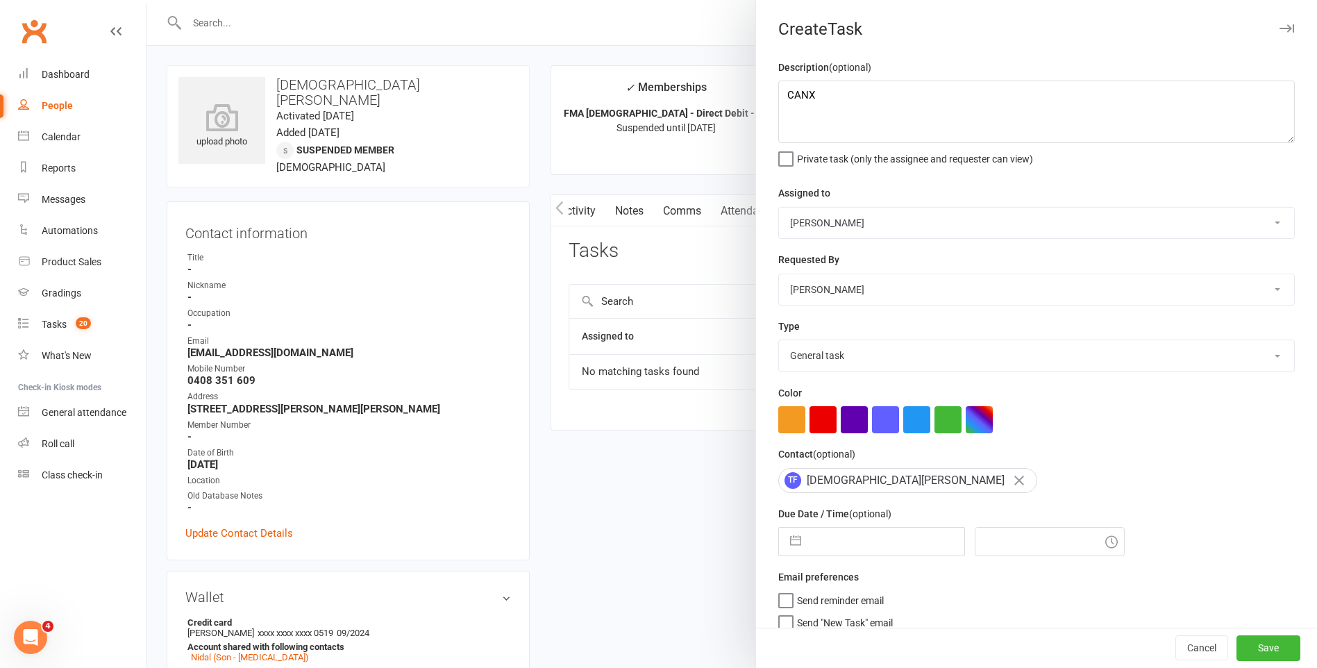
select select "2025"
click at [811, 555] on input "text" at bounding box center [886, 542] width 156 height 28
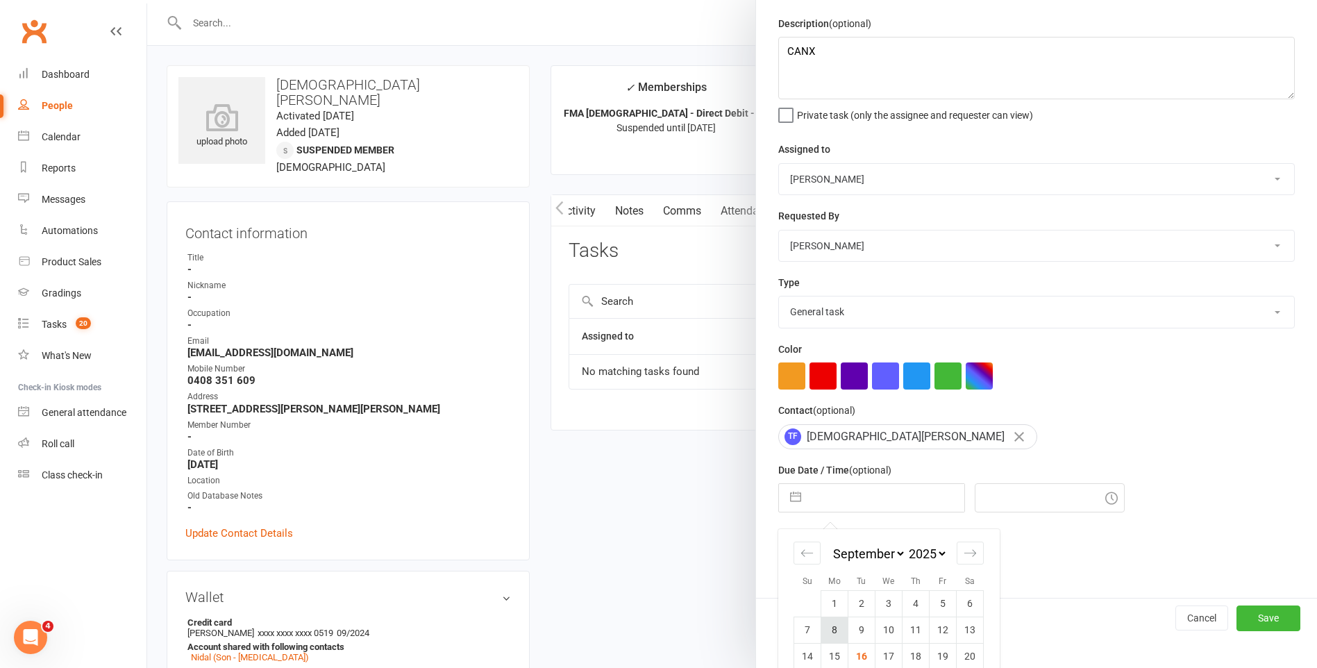
scroll to position [119, 0]
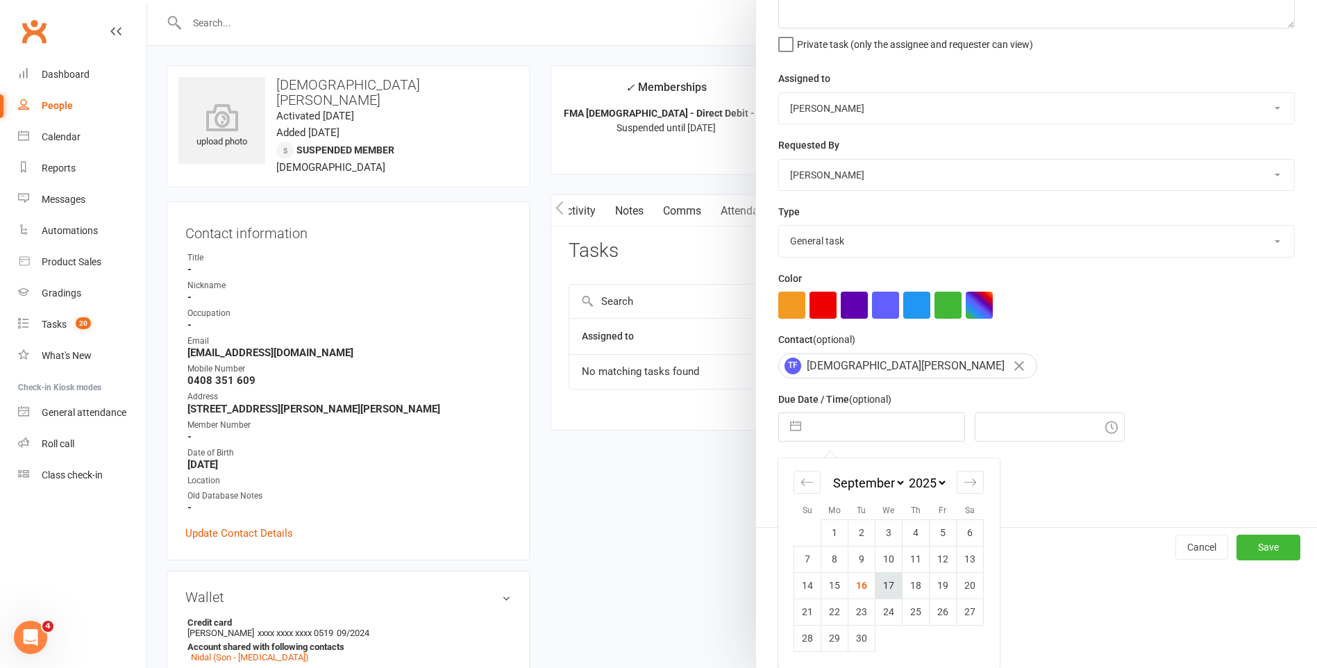
click at [877, 589] on td "17" at bounding box center [888, 585] width 27 height 26
type input "[DATE]"
type input "6:45pm"
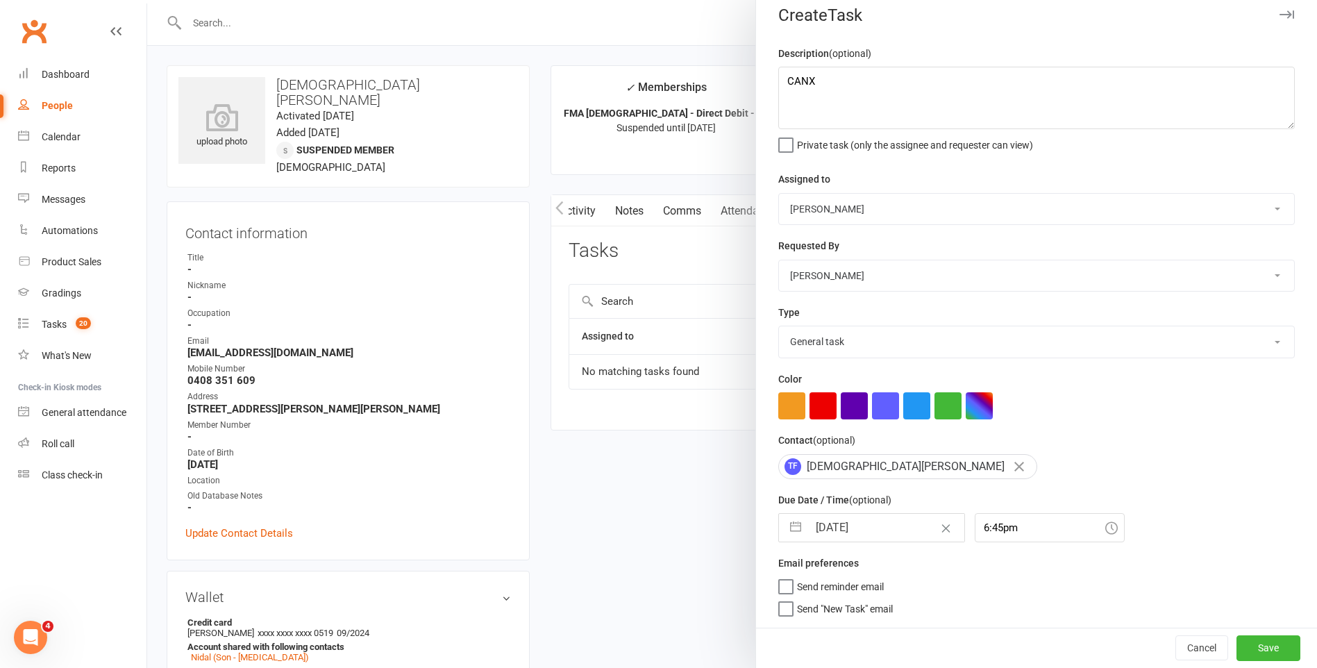
scroll to position [19, 0]
click at [1241, 647] on button "Save" at bounding box center [1268, 647] width 64 height 25
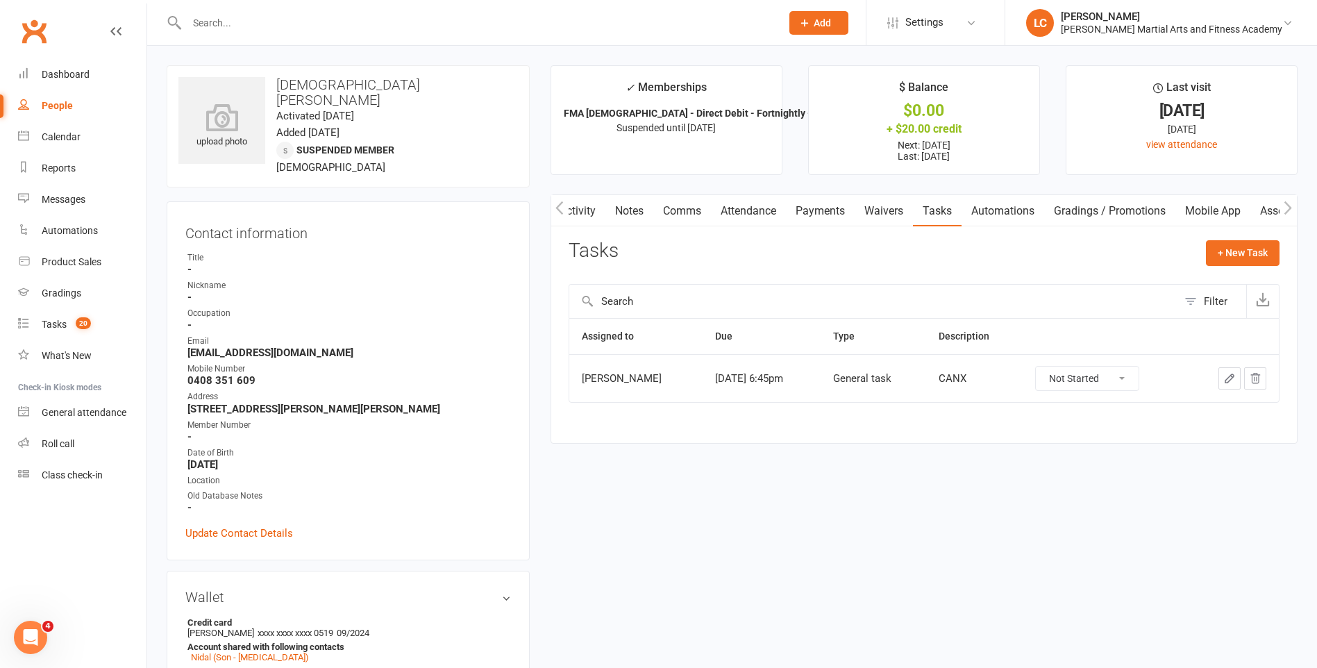
click at [255, 17] on input "text" at bounding box center [477, 22] width 589 height 19
paste input "[PERSON_NAME] & [PERSON_NAME] <[PERSON_NAME][EMAIL_ADDRESS][DOMAIN_NAME]>"
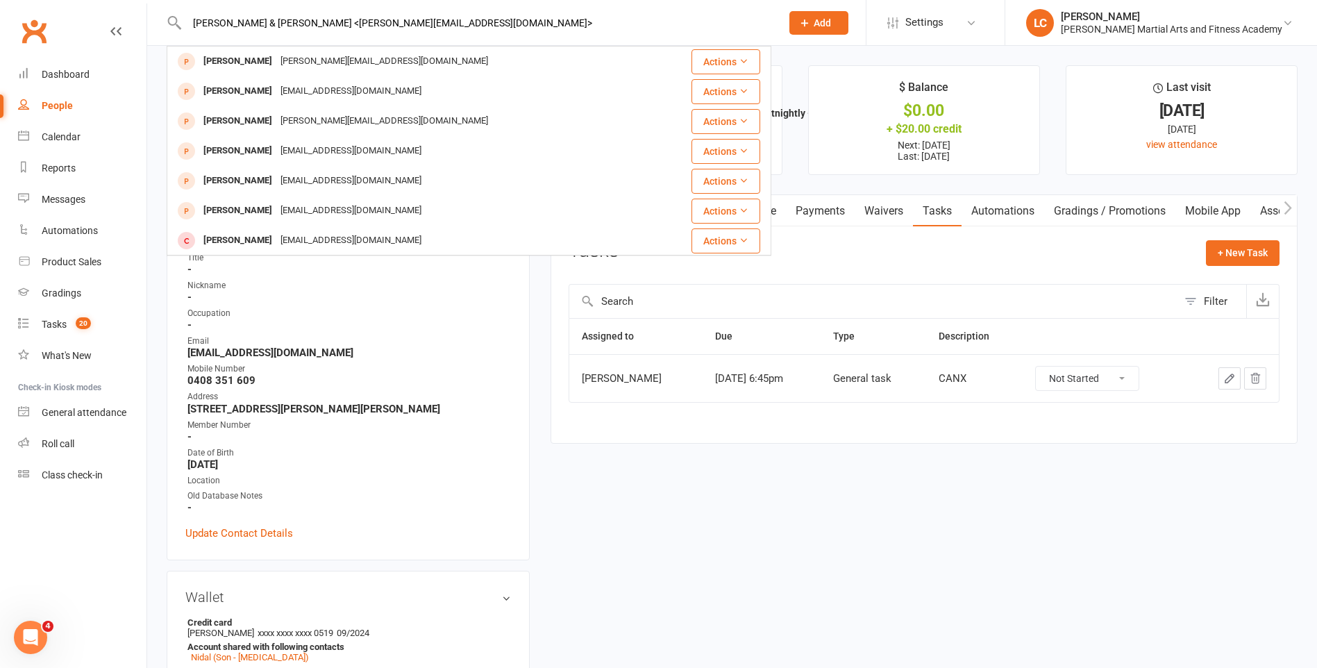
type input "[PERSON_NAME] & [PERSON_NAME] <[PERSON_NAME][EMAIL_ADDRESS][DOMAIN_NAME]>"
click at [285, 44] on div "[PERSON_NAME] & [PERSON_NAME] <[PERSON_NAME][EMAIL_ADDRESS][DOMAIN_NAME]> [PERS…" at bounding box center [469, 22] width 605 height 45
click at [292, 63] on div "[PERSON_NAME][EMAIL_ADDRESS][DOMAIN_NAME]" at bounding box center [384, 61] width 216 height 20
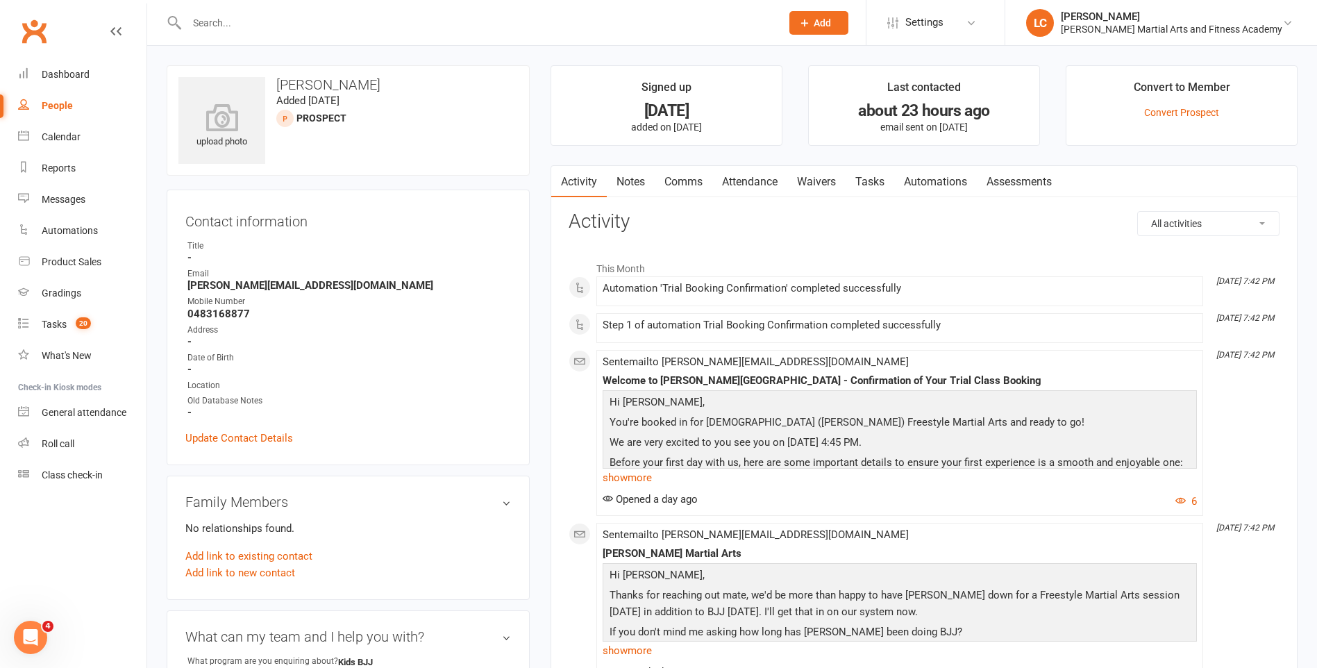
click at [632, 190] on link "Notes" at bounding box center [631, 182] width 48 height 32
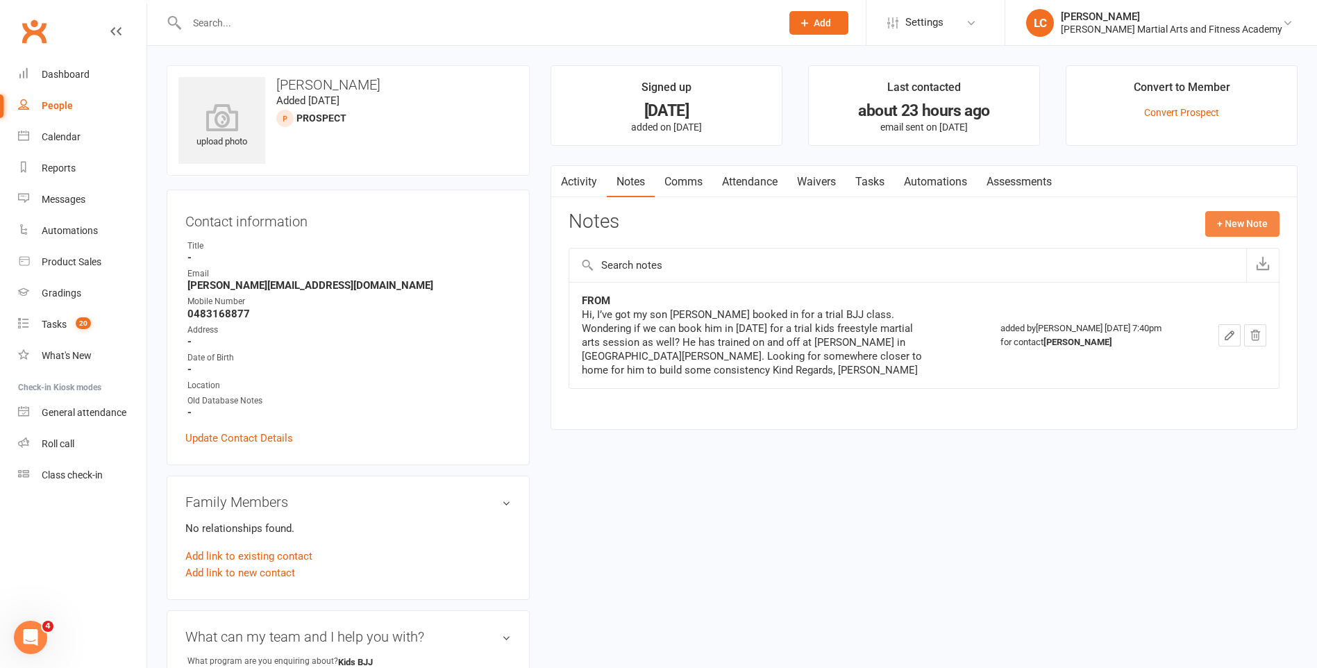
click at [1252, 224] on button "+ New Note" at bounding box center [1242, 223] width 74 height 25
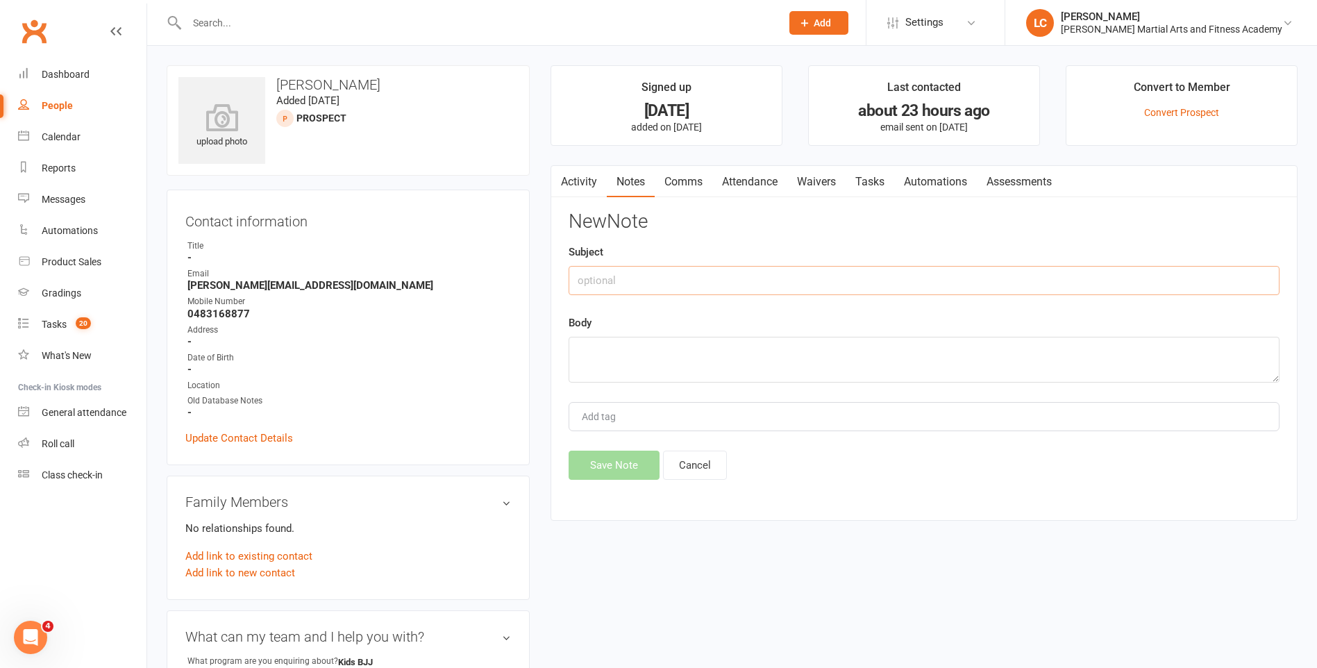
click at [863, 280] on input "text" at bounding box center [924, 280] width 711 height 29
type input "FROM"
click at [668, 342] on textarea at bounding box center [924, 360] width 711 height 46
paste textarea "Hi [PERSON_NAME], Thanks very much for help us out with that. [PERSON_NAME] has…"
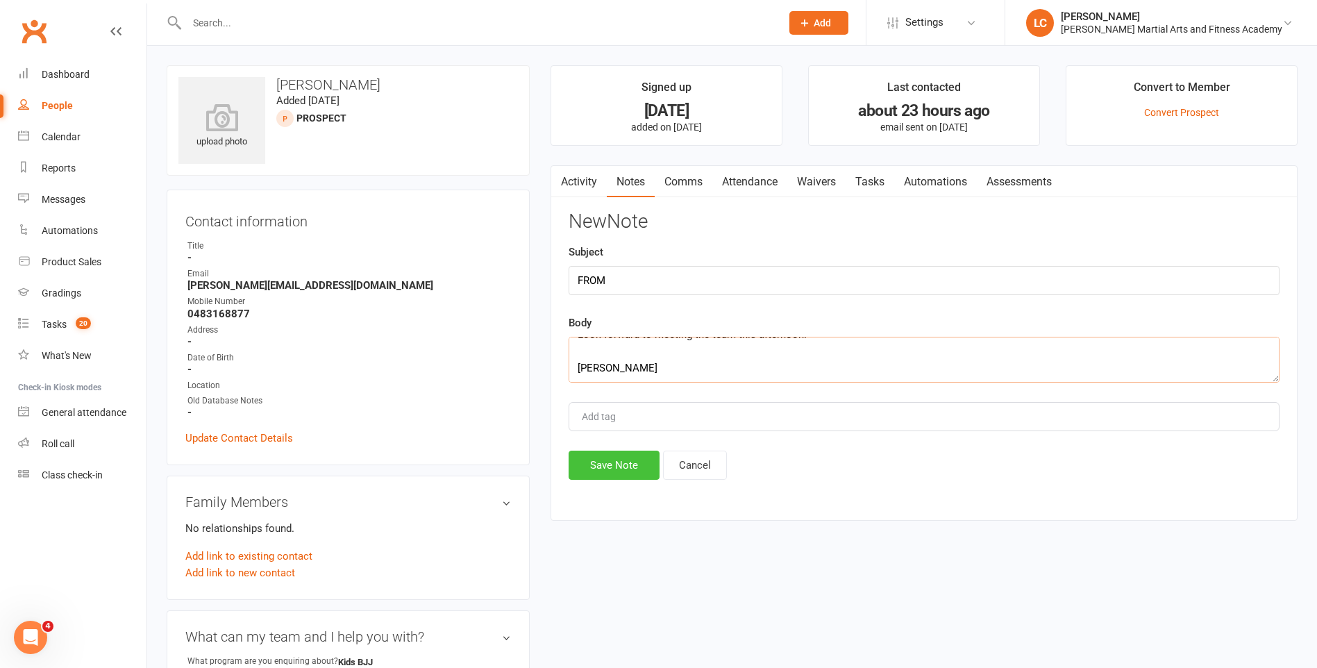
type textarea "Hi [PERSON_NAME], Thanks very much for help us out with that. [PERSON_NAME] has…"
click at [629, 470] on button "Save Note" at bounding box center [614, 465] width 91 height 29
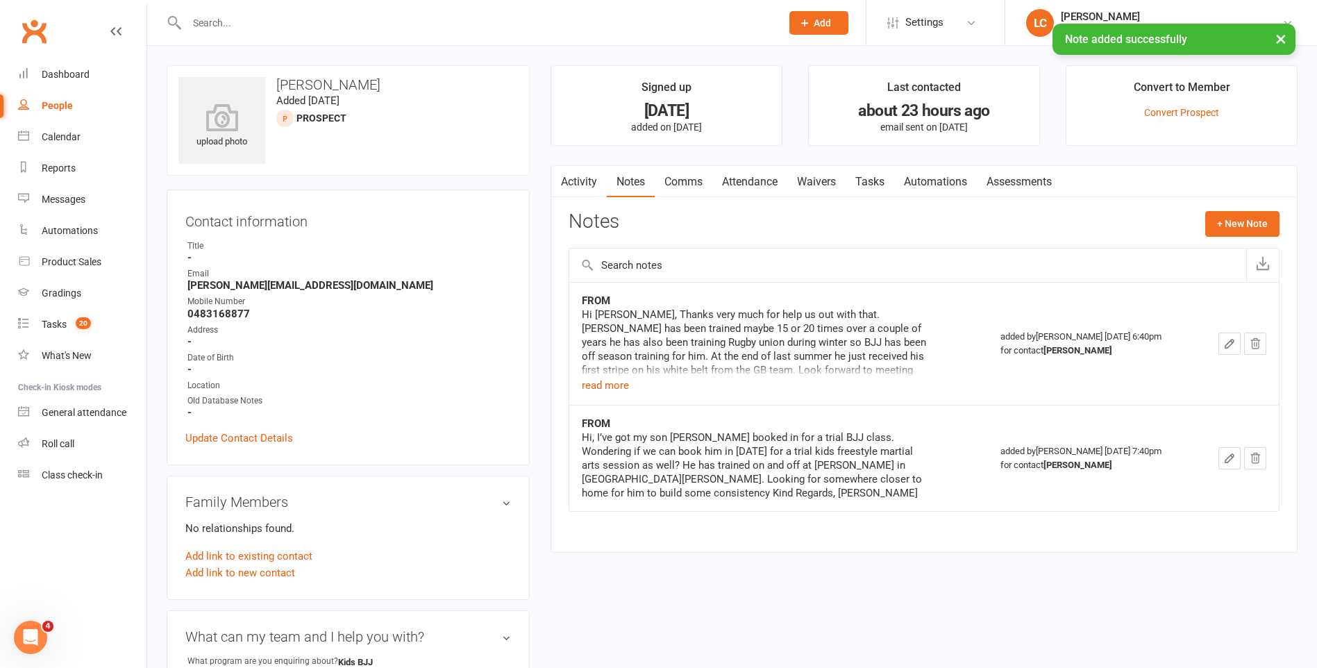
click at [679, 185] on link "Comms" at bounding box center [684, 182] width 58 height 32
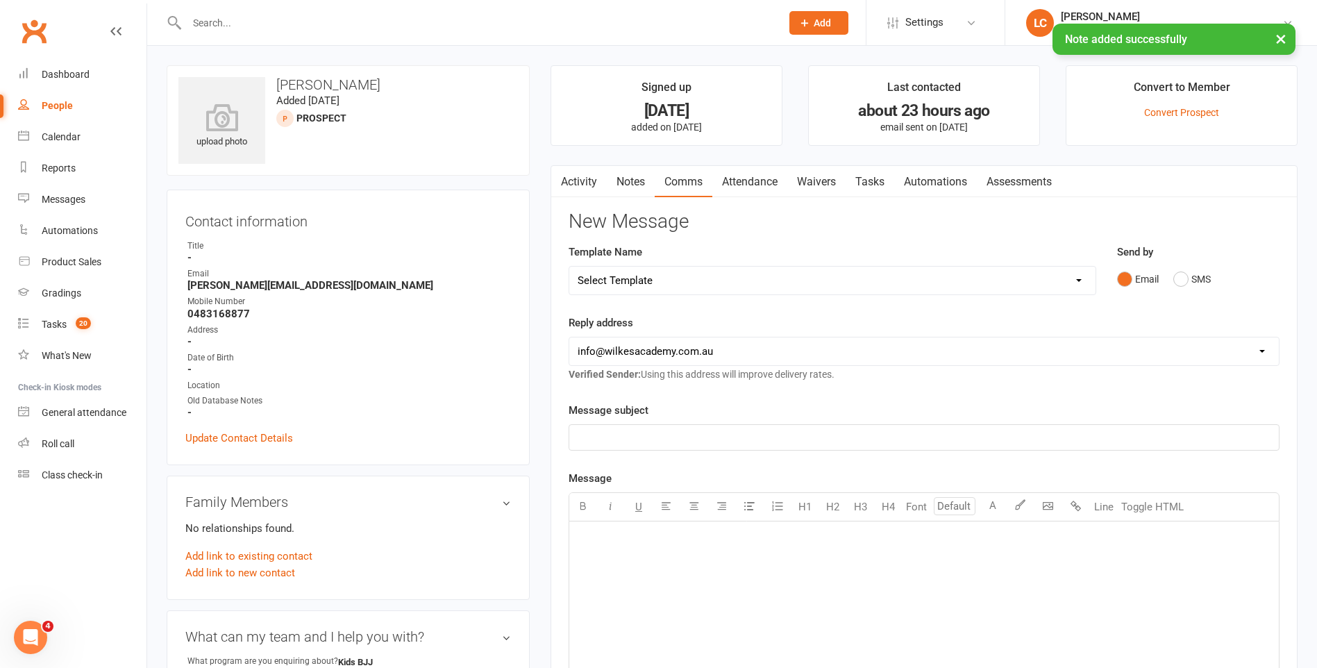
click at [718, 294] on select "Select Template [Email] Birthday Party Enquiry [Email] [DEMOGRAPHIC_DATA] Gradi…" at bounding box center [832, 281] width 526 height 28
select select "40"
click at [569, 267] on select "Select Template [Email] Birthday Party Enquiry [Email] [DEMOGRAPHIC_DATA] Gradi…" at bounding box center [832, 281] width 526 height 28
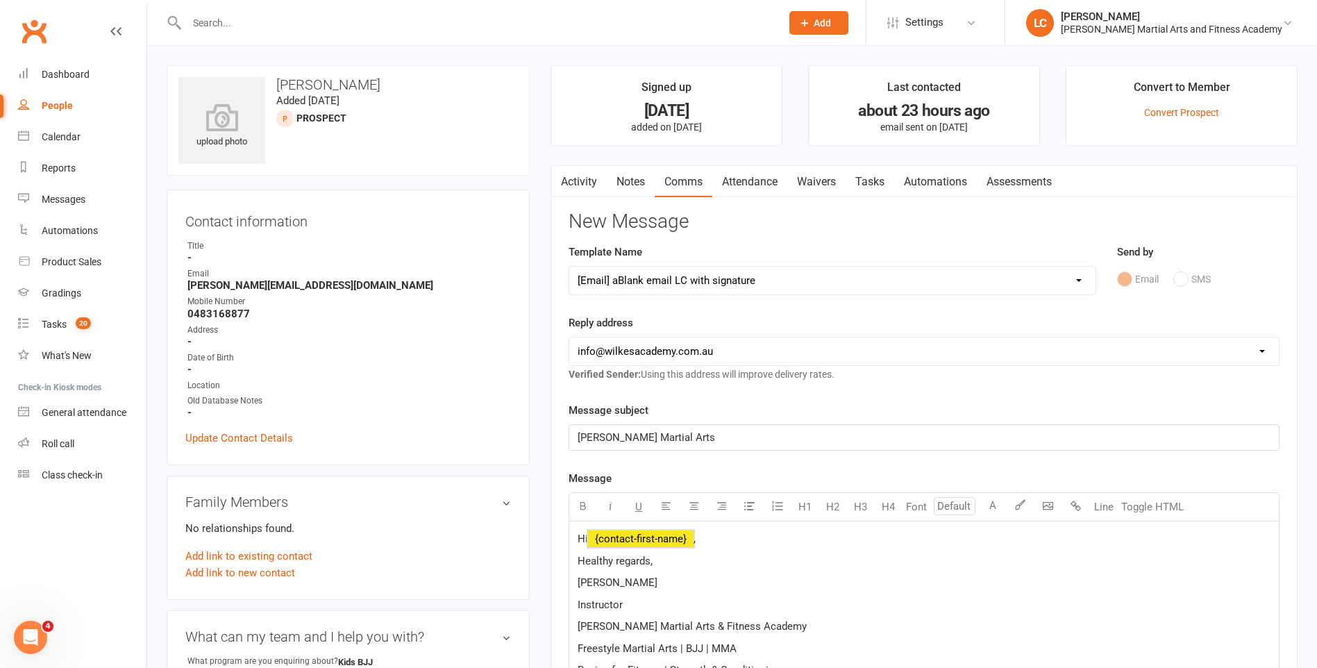
click at [673, 537] on span "﻿ {contact-first-name}" at bounding box center [641, 538] width 106 height 12
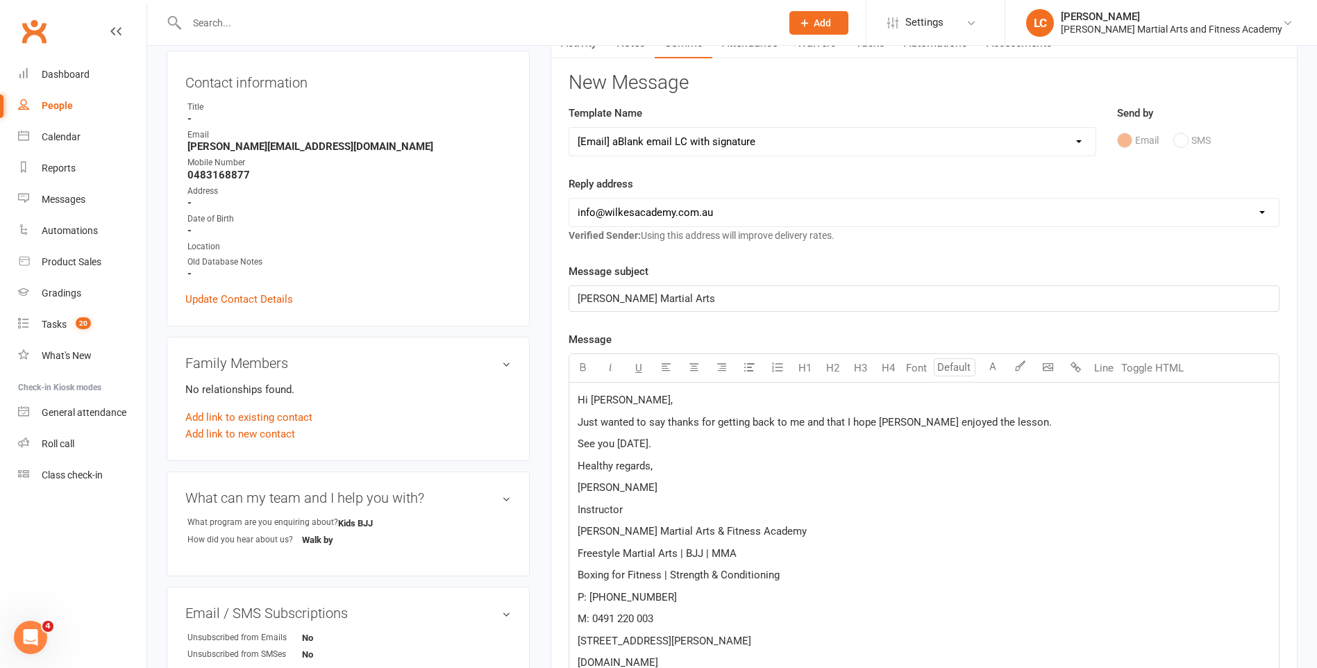
scroll to position [555, 0]
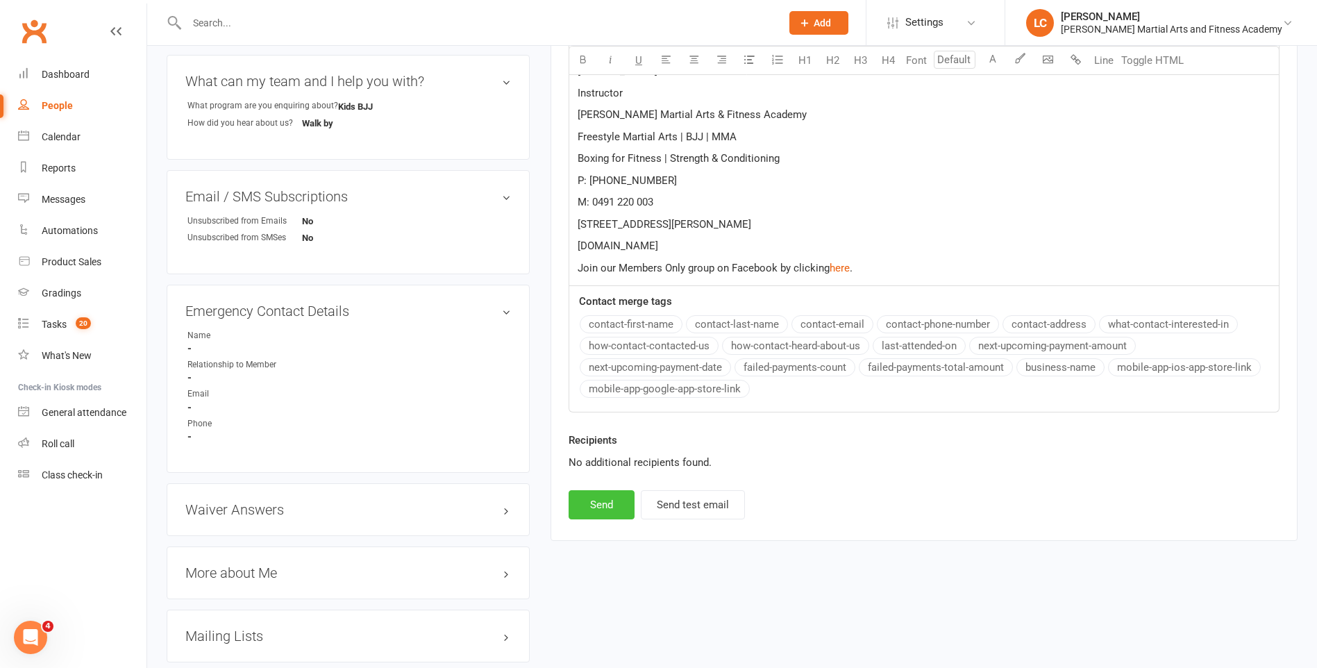
click at [599, 500] on button "Send" at bounding box center [602, 504] width 66 height 29
select select
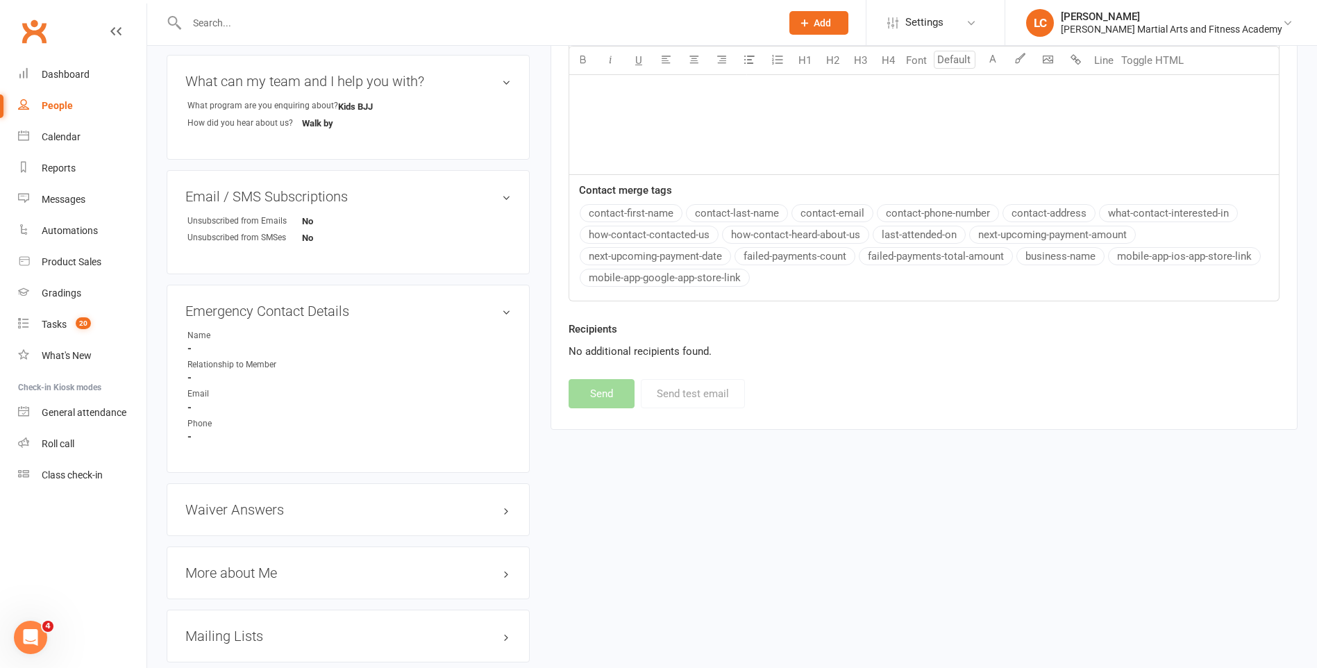
click at [319, 29] on input "text" at bounding box center [477, 22] width 589 height 19
paste input "[PERSON_NAME] <[EMAIL_ADDRESS][PERSON_NAME][DOMAIN_NAME]>"
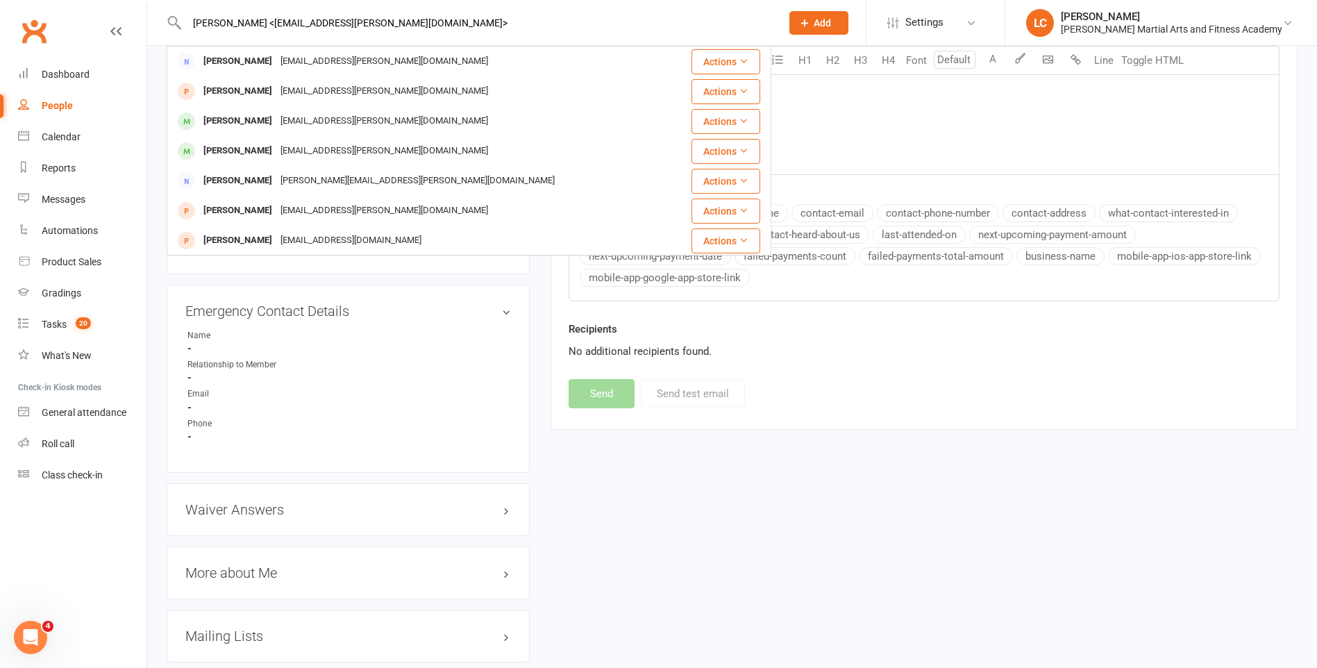
drag, startPoint x: 264, startPoint y: 28, endPoint x: 106, endPoint y: 30, distance: 157.6
click at [421, 21] on input "[EMAIL_ADDRESS][PERSON_NAME][DOMAIN_NAME]>" at bounding box center [477, 22] width 589 height 19
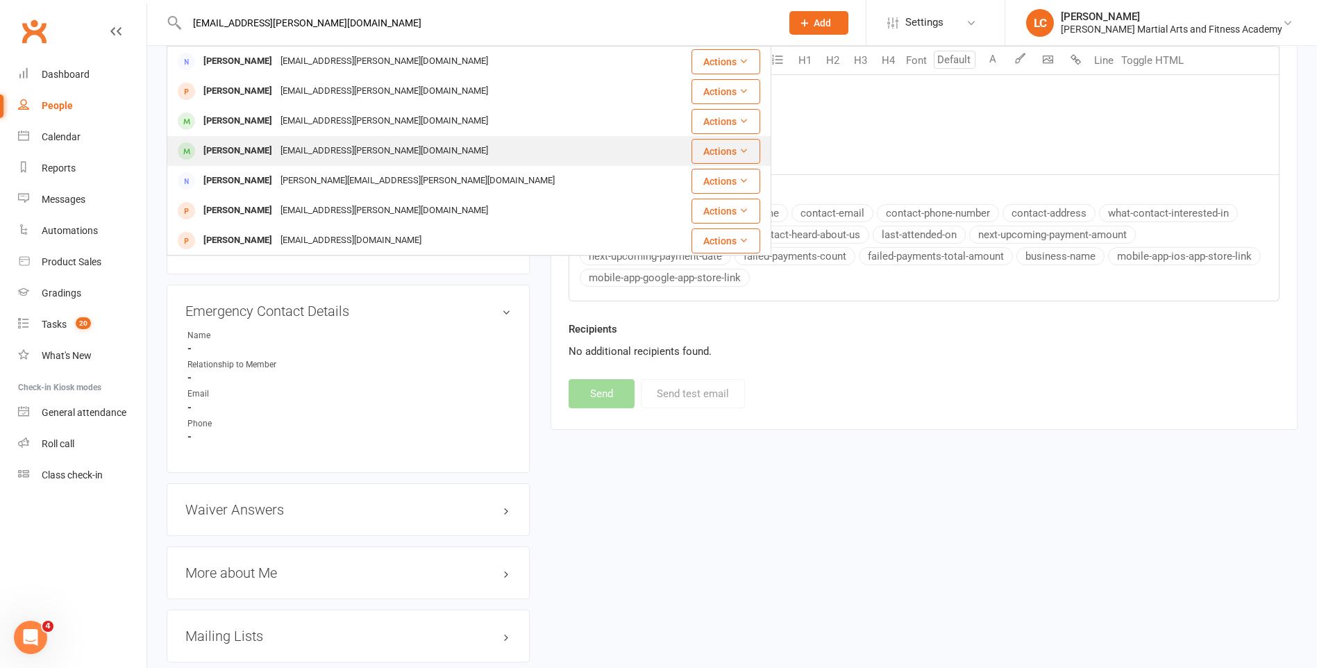
type input "[EMAIL_ADDRESS][PERSON_NAME][DOMAIN_NAME]"
click at [388, 149] on div "[EMAIL_ADDRESS][PERSON_NAME][DOMAIN_NAME]" at bounding box center [384, 151] width 216 height 20
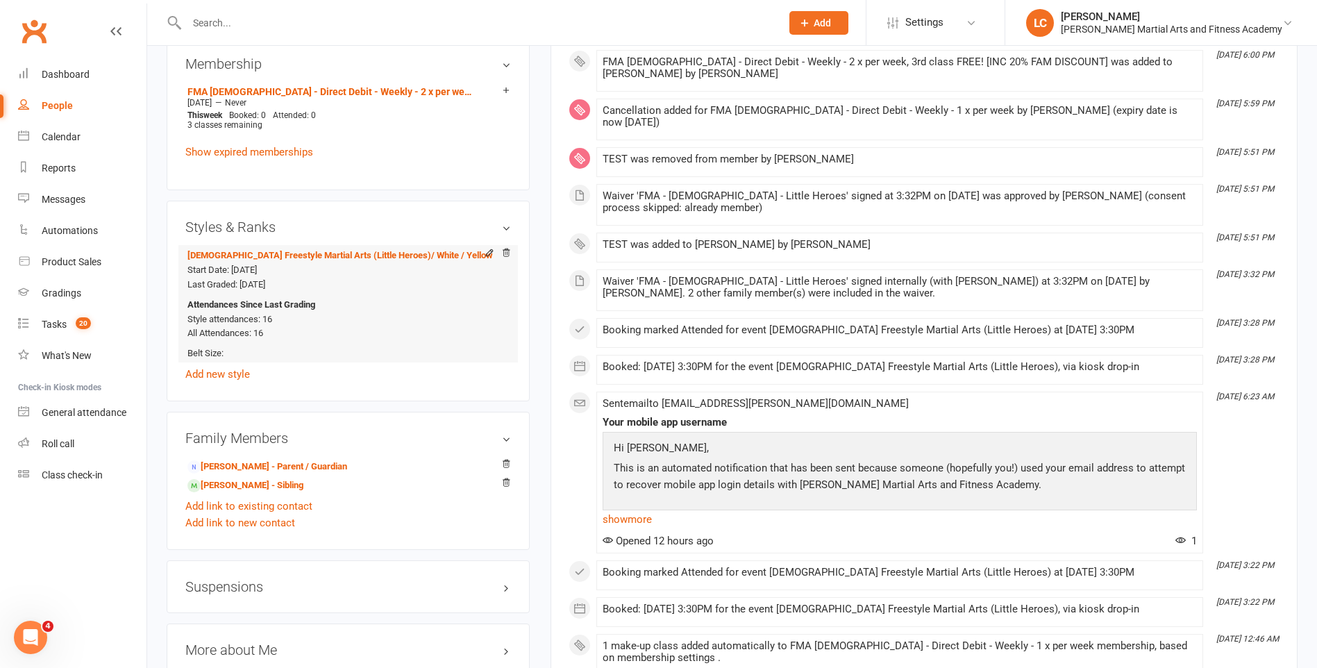
scroll to position [902, 0]
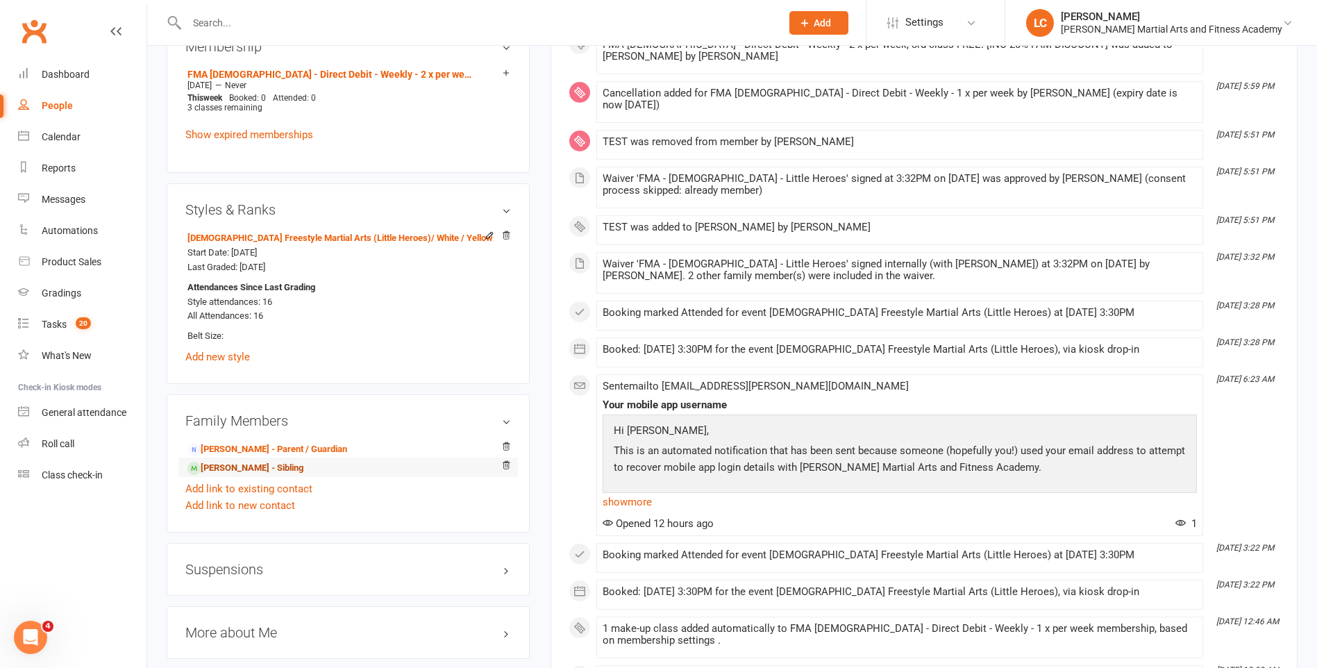
click at [255, 469] on link "[PERSON_NAME] - Sibling" at bounding box center [245, 468] width 116 height 15
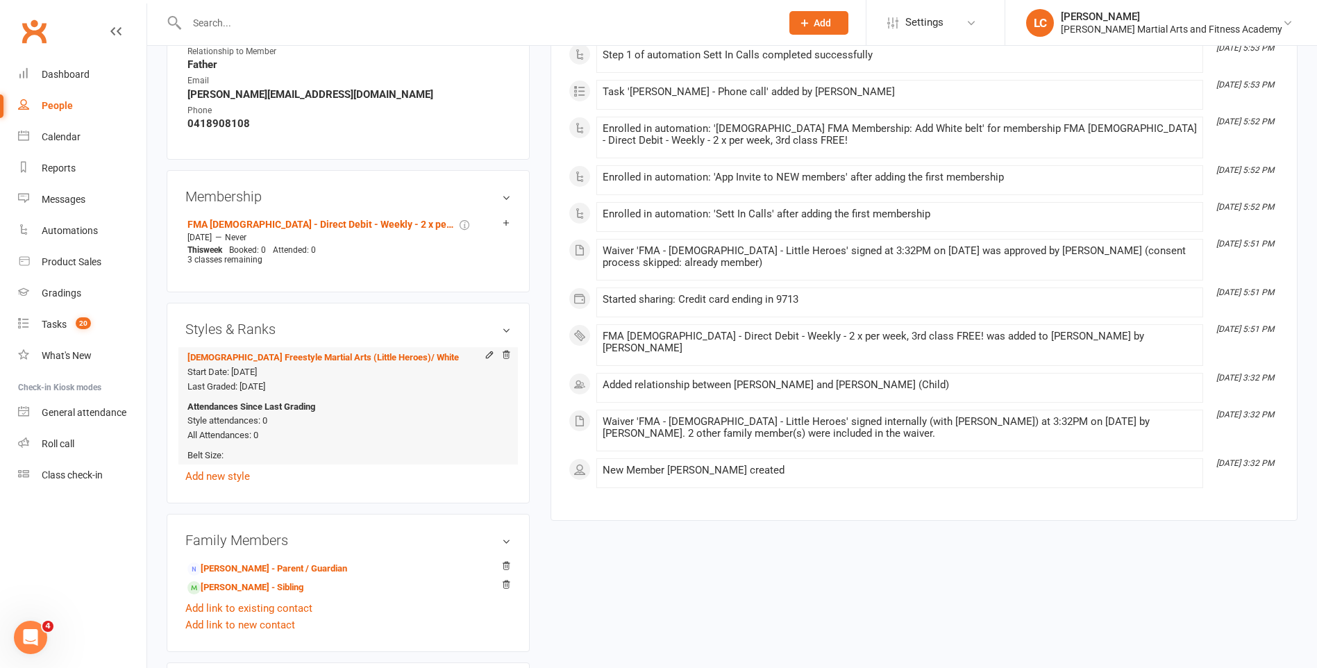
scroll to position [833, 0]
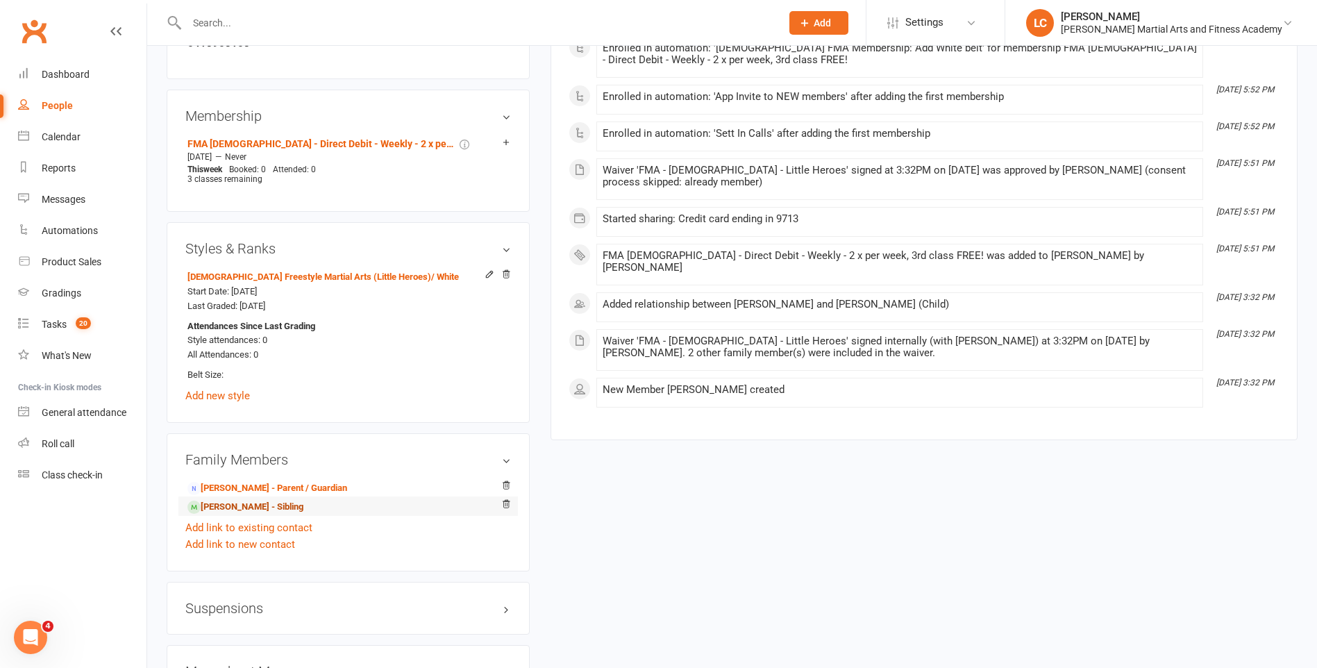
click at [283, 513] on link "[PERSON_NAME] - Sibling" at bounding box center [245, 507] width 116 height 15
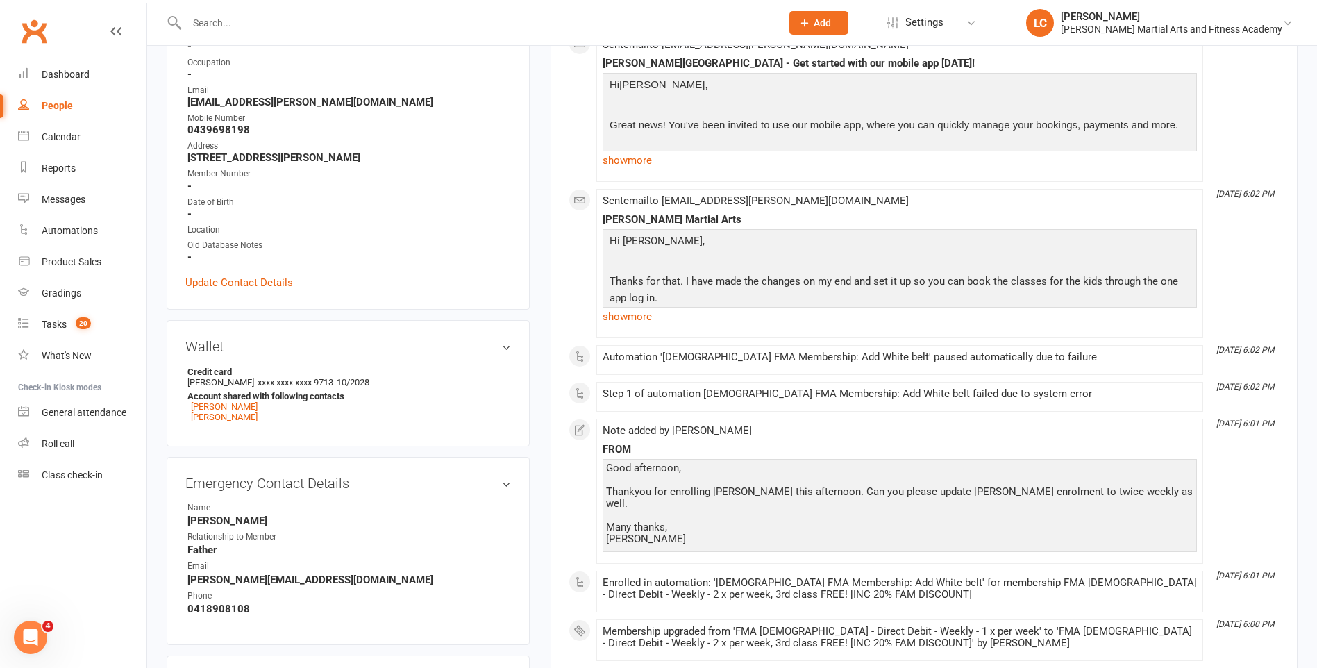
scroll to position [278, 0]
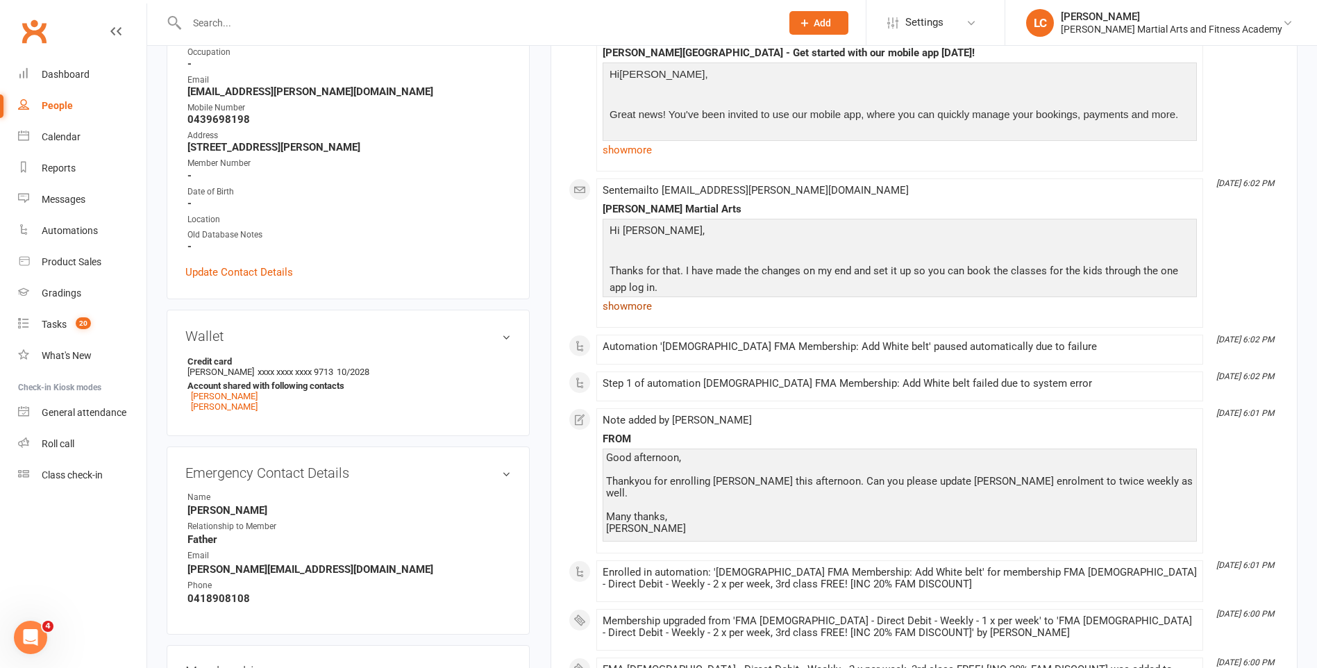
click at [655, 298] on link "show more" at bounding box center [900, 305] width 594 height 19
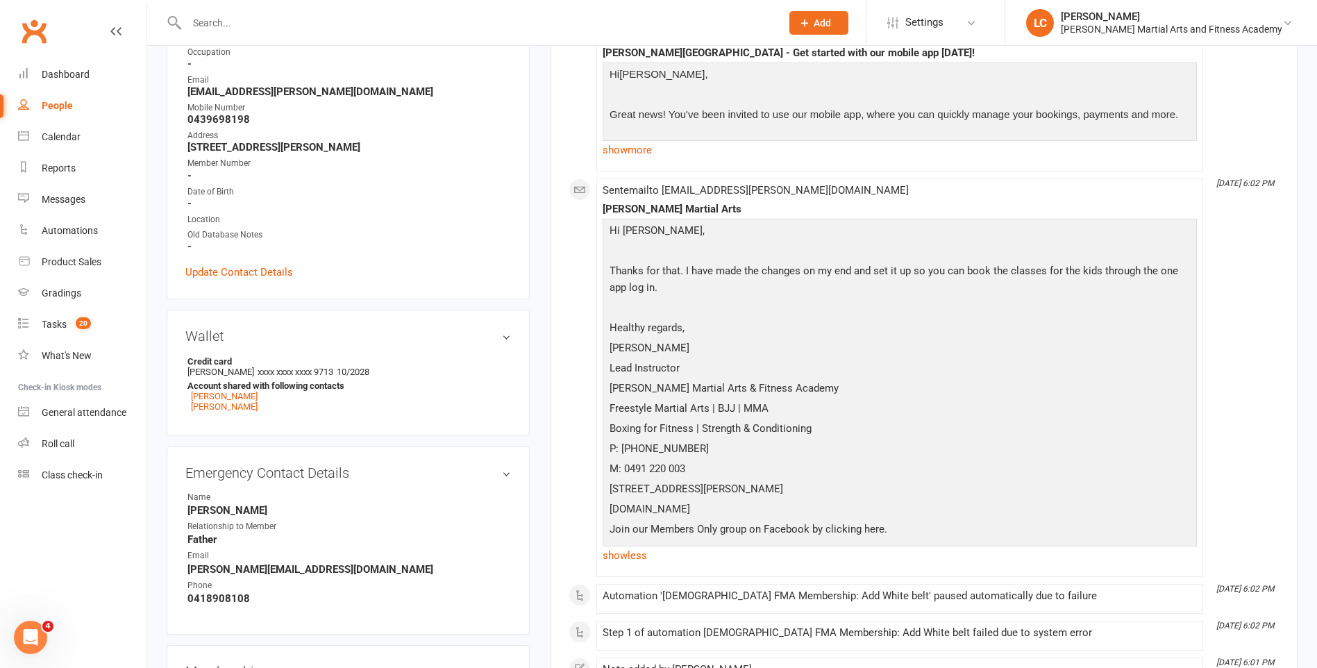
click at [264, 21] on input "text" at bounding box center [477, 22] width 589 height 19
paste input "[PERSON_NAME] <[EMAIL_ADDRESS][DOMAIN_NAME]>"
drag, startPoint x: 276, startPoint y: 19, endPoint x: 172, endPoint y: 28, distance: 104.5
click at [174, 28] on div "[PERSON_NAME] <[EMAIL_ADDRESS][DOMAIN_NAME]> Loading..." at bounding box center [469, 22] width 605 height 45
click at [283, 11] on div "[PERSON_NAME] <[EMAIL_ADDRESS][DOMAIN_NAME]> Loading..." at bounding box center [469, 22] width 605 height 45
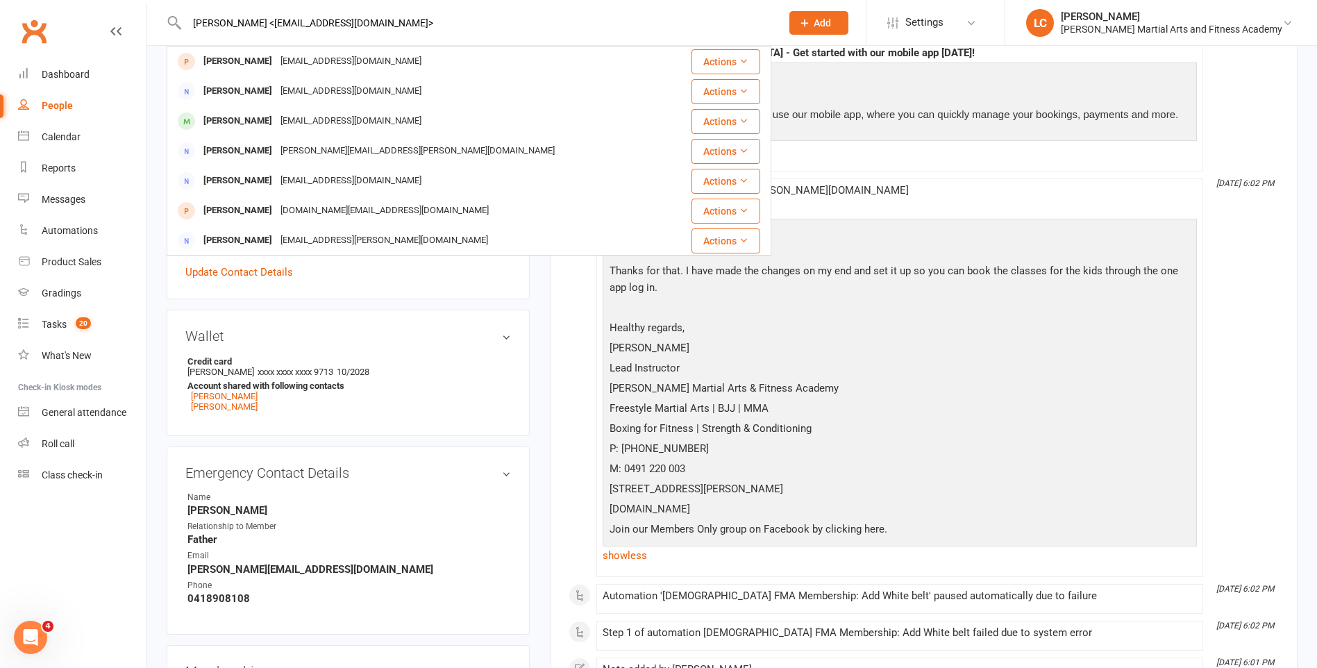
drag, startPoint x: 269, startPoint y: 22, endPoint x: 0, endPoint y: 21, distance: 269.3
click at [414, 22] on input "[EMAIL_ADDRESS][DOMAIN_NAME]>" at bounding box center [477, 22] width 589 height 19
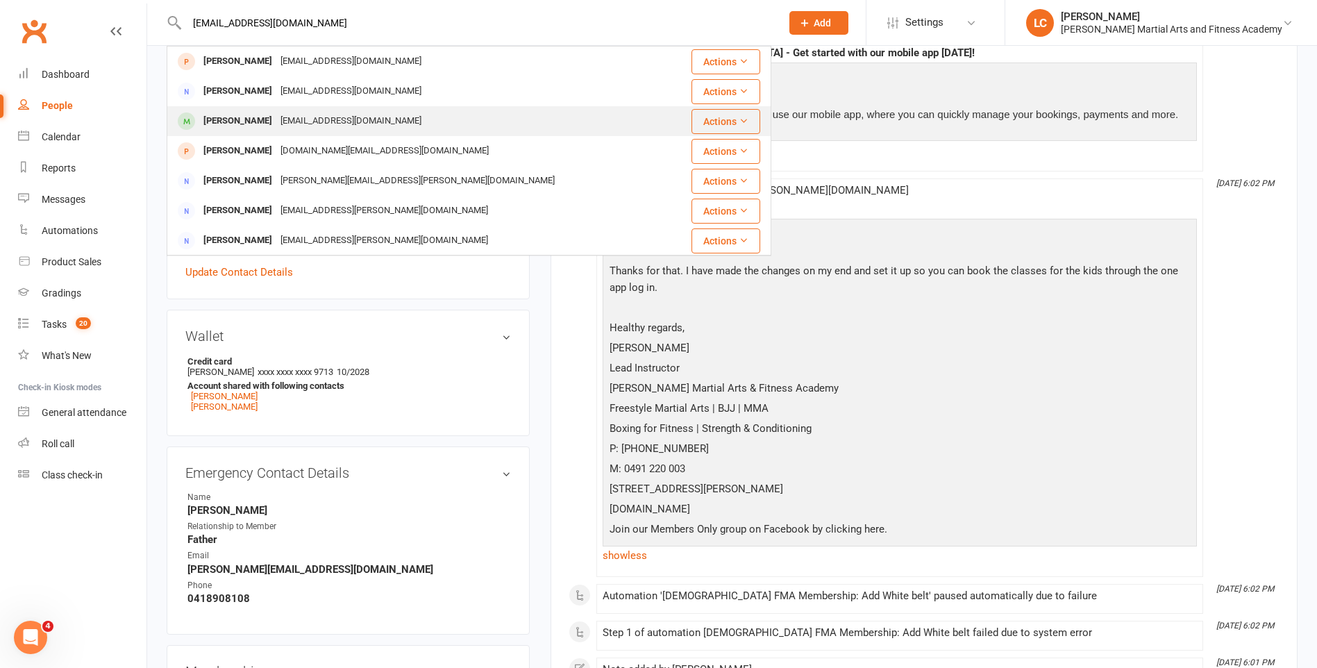
type input "[EMAIL_ADDRESS][DOMAIN_NAME]"
click at [279, 119] on div "[EMAIL_ADDRESS][DOMAIN_NAME]" at bounding box center [350, 121] width 149 height 20
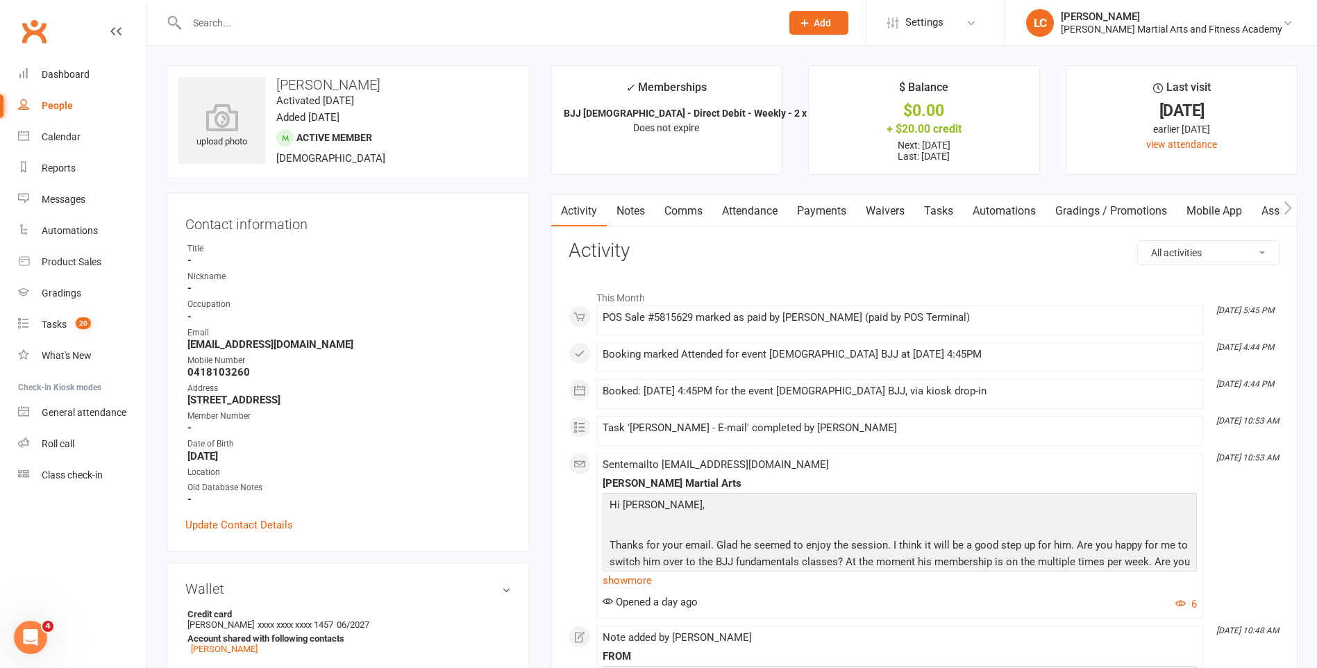
click at [630, 198] on link "Notes" at bounding box center [631, 211] width 48 height 32
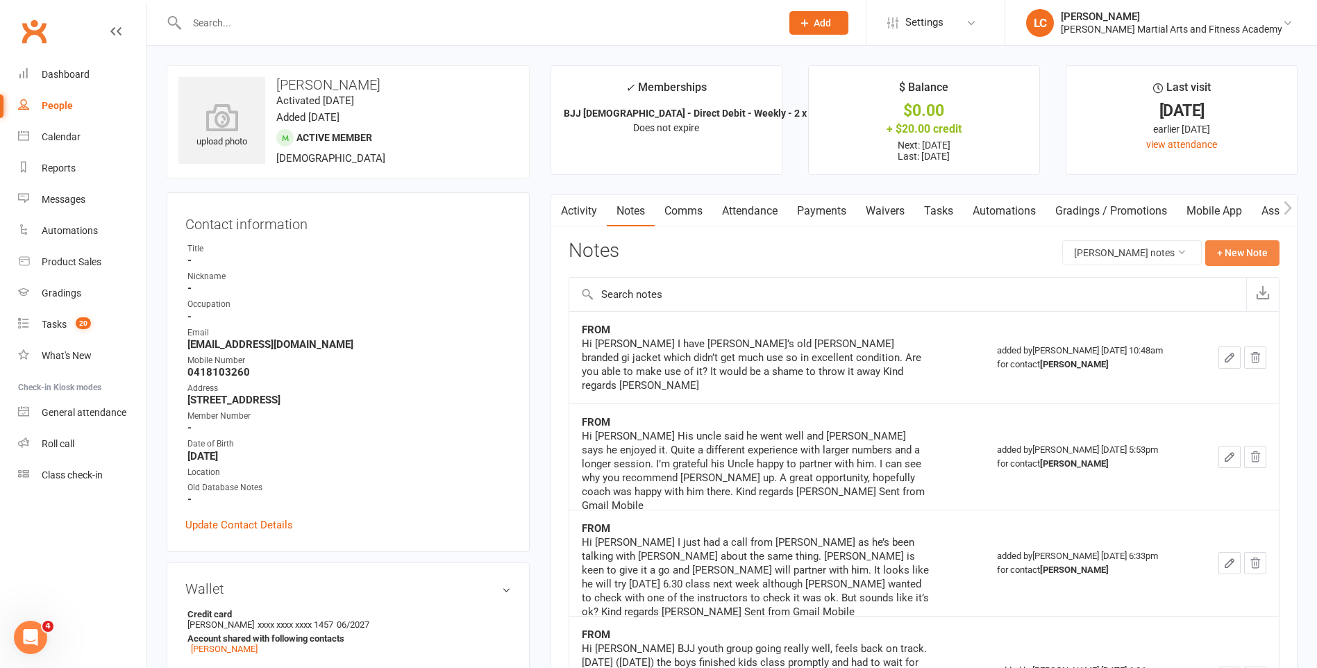
click at [1223, 259] on button "+ New Note" at bounding box center [1242, 252] width 74 height 25
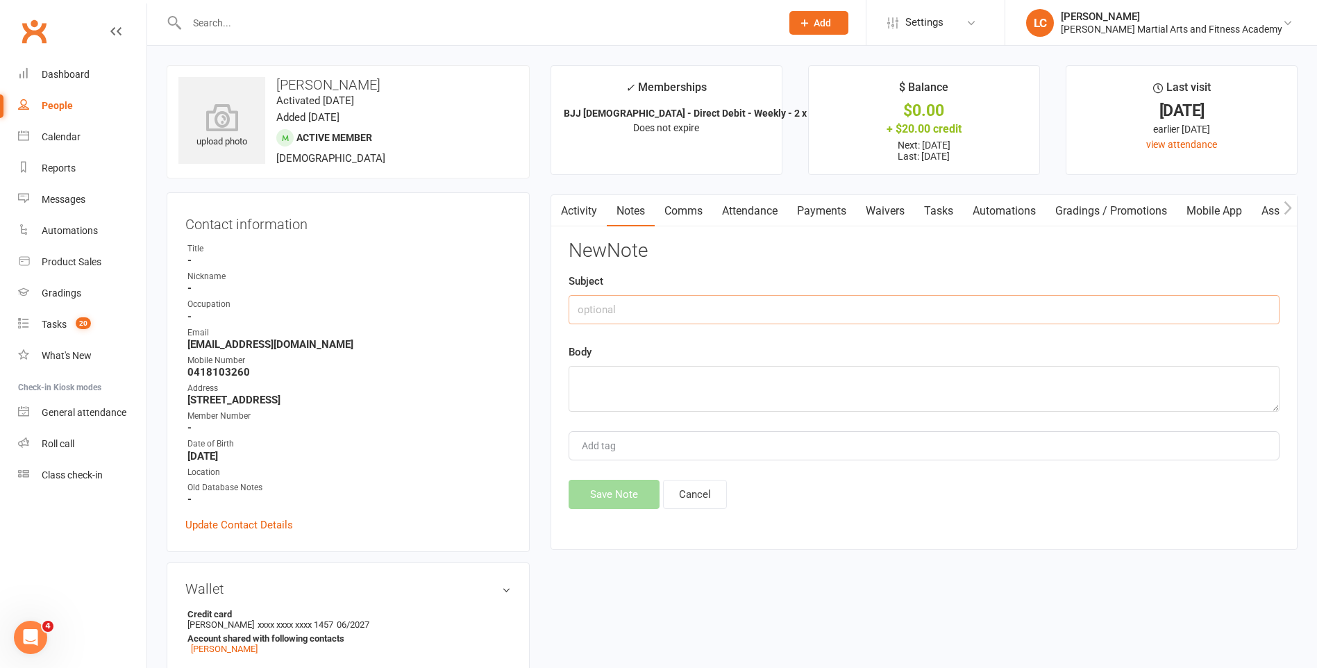
click at [855, 312] on input "text" at bounding box center [924, 309] width 711 height 29
type input "FROM"
click at [643, 381] on textarea at bounding box center [924, 389] width 711 height 46
paste textarea "Hi [PERSON_NAME] He seems keen to attend the 3 classes for now, is that okay? K…"
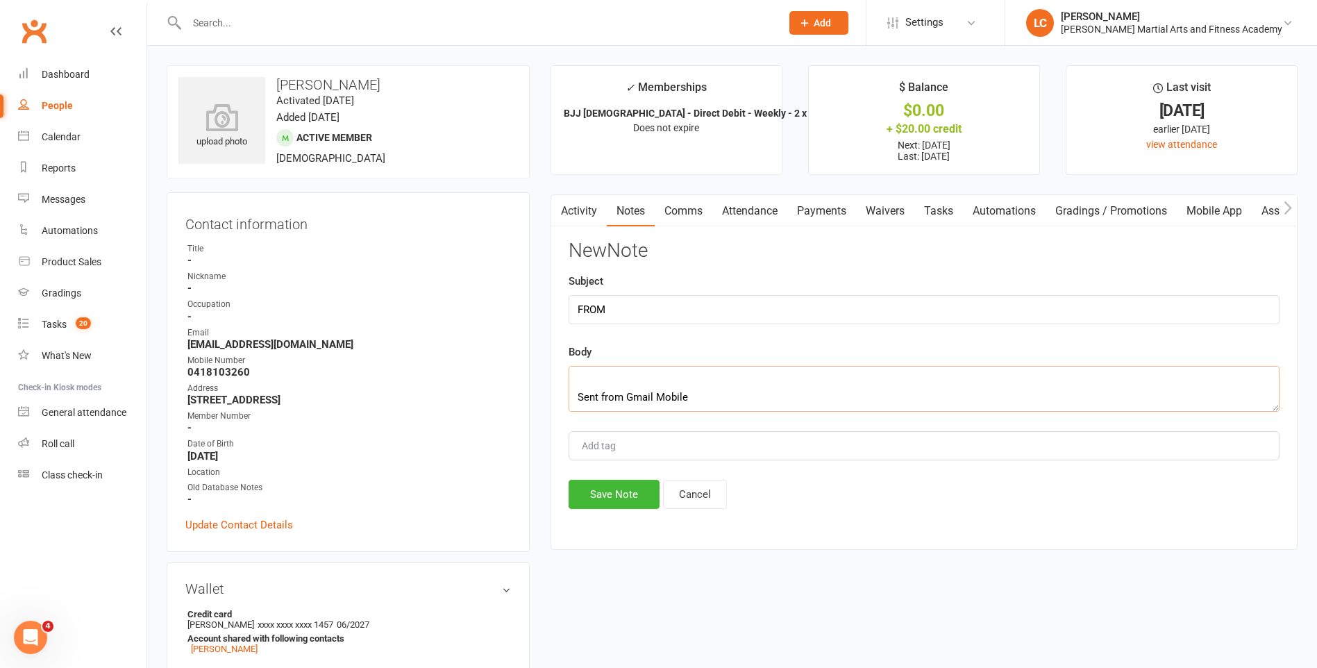
type textarea "Hi [PERSON_NAME] He seems keen to attend the 3 classes for now, is that okay? K…"
click at [614, 477] on div "New Note Subject FROM Body Hi [PERSON_NAME] He seems keen to attend the 3 class…" at bounding box center [924, 374] width 711 height 269
click at [615, 493] on button "Save Note" at bounding box center [614, 494] width 91 height 29
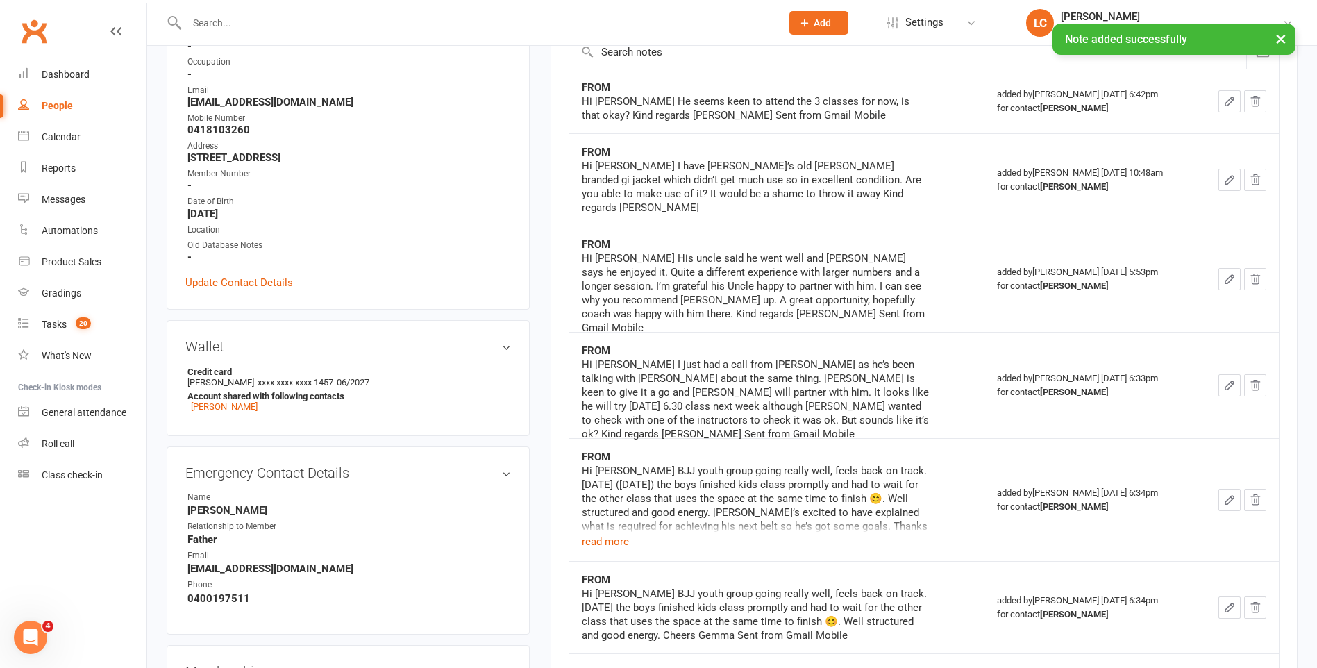
scroll to position [0, 0]
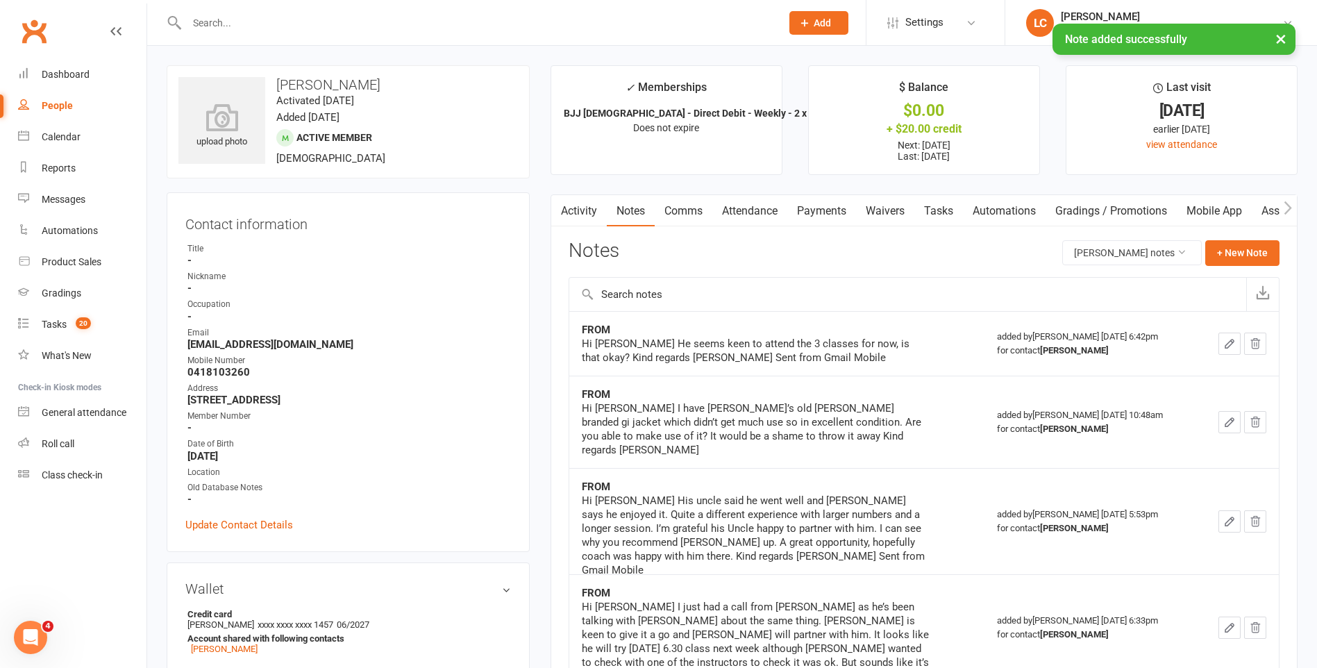
click at [938, 221] on link "Tasks" at bounding box center [938, 211] width 49 height 32
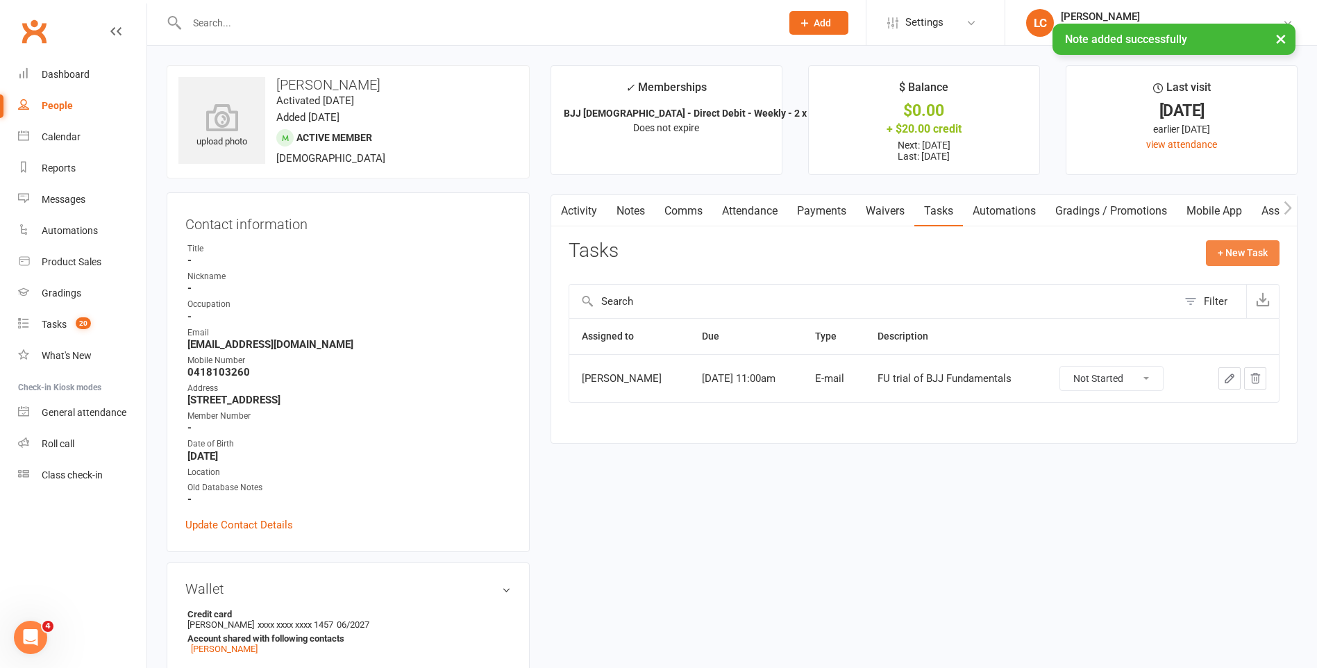
click at [1236, 250] on button "+ New Task" at bounding box center [1243, 252] width 74 height 25
select select "47778"
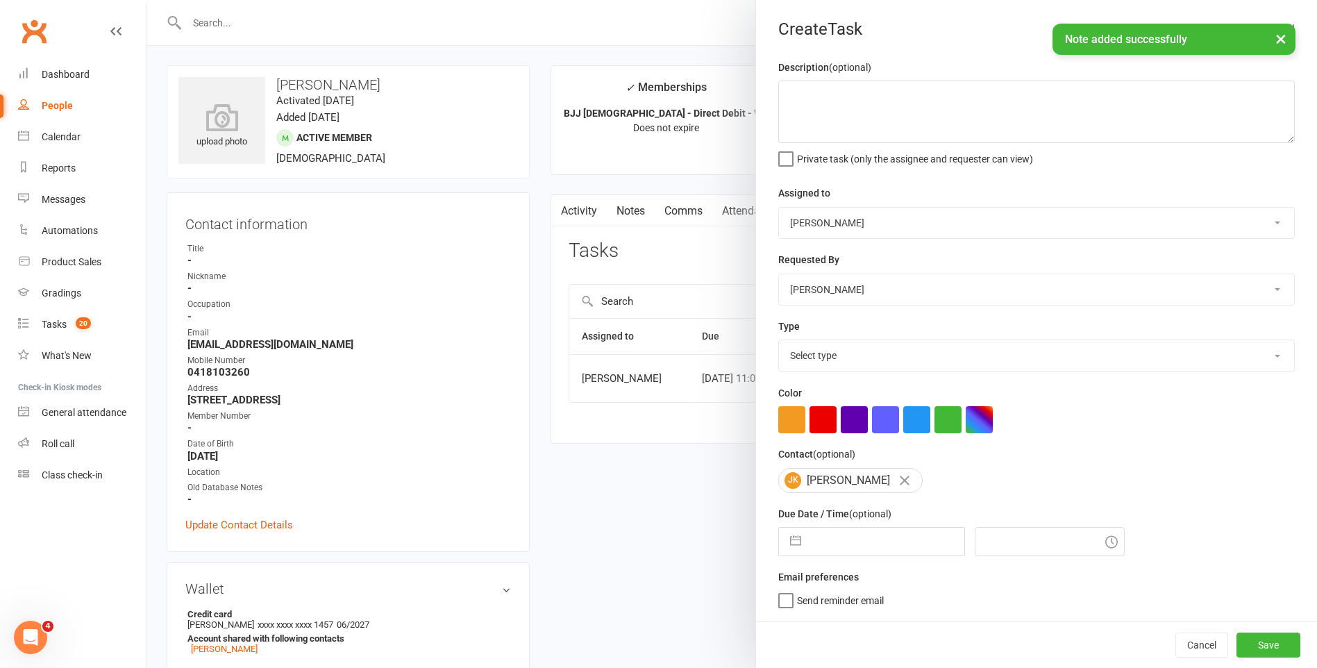
click at [883, 226] on select "[PERSON_NAME] [PERSON_NAME] [PERSON_NAME] [PERSON_NAME] [PERSON_NAME] [PERSON_N…" at bounding box center [1036, 223] width 515 height 31
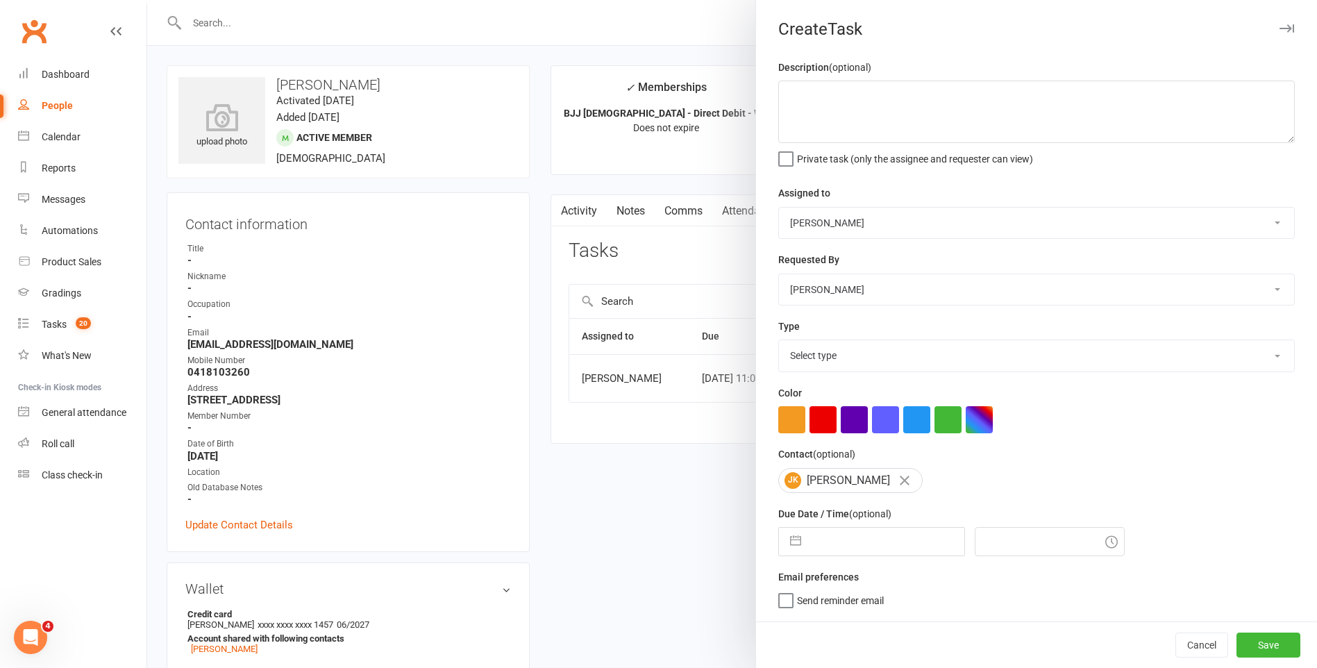
select select "47660"
click at [779, 208] on select "[PERSON_NAME] [PERSON_NAME] [PERSON_NAME] [PERSON_NAME] [PERSON_NAME] [PERSON_N…" at bounding box center [1036, 223] width 515 height 31
click at [886, 95] on textarea at bounding box center [1036, 112] width 516 height 62
type textarea "FU EMAIL - See Notes."
click at [854, 391] on div "Color" at bounding box center [1036, 409] width 516 height 49
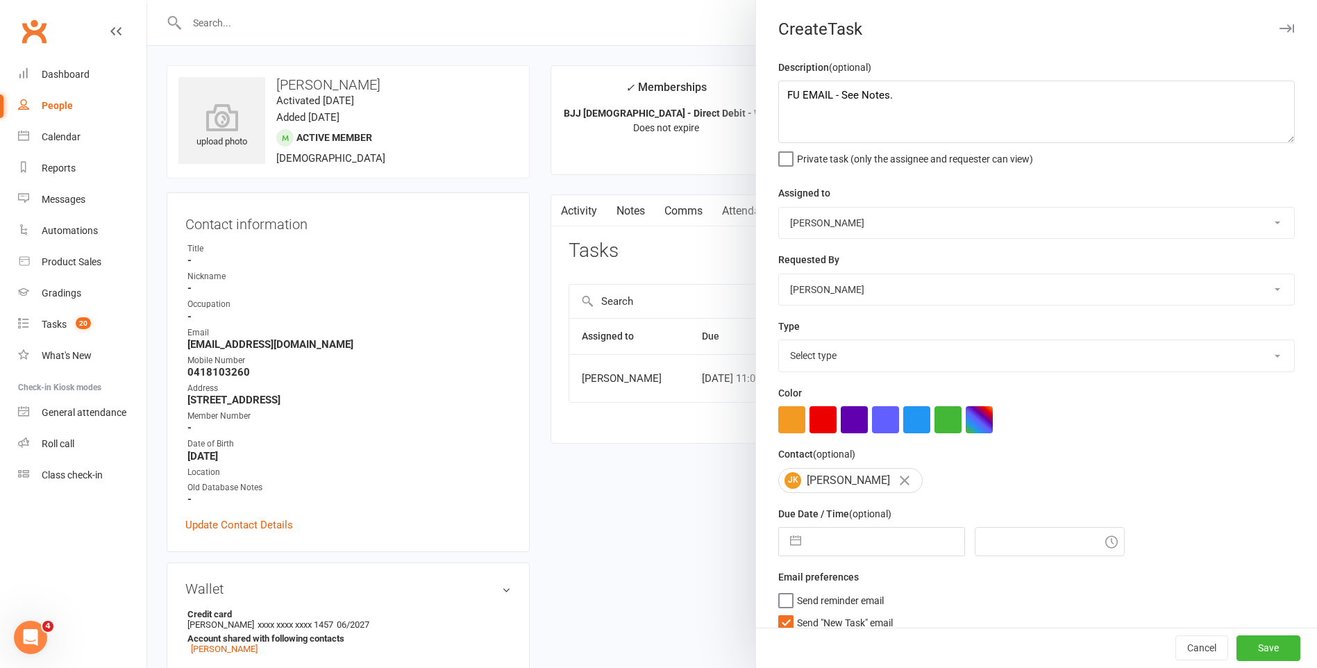
click at [858, 362] on select "Select type E-mail General task Meeting Phone call Sett in calls Add new task t…" at bounding box center [1036, 355] width 515 height 31
select select "25276"
click at [779, 343] on select "Select type E-mail General task Meeting Phone call Sett in calls Add new task t…" at bounding box center [1036, 355] width 515 height 31
click at [784, 617] on div "Email preferences Send reminder email Send "New Task" email" at bounding box center [1036, 599] width 516 height 60
click at [783, 623] on label "Send "New Task" email" at bounding box center [835, 619] width 115 height 14
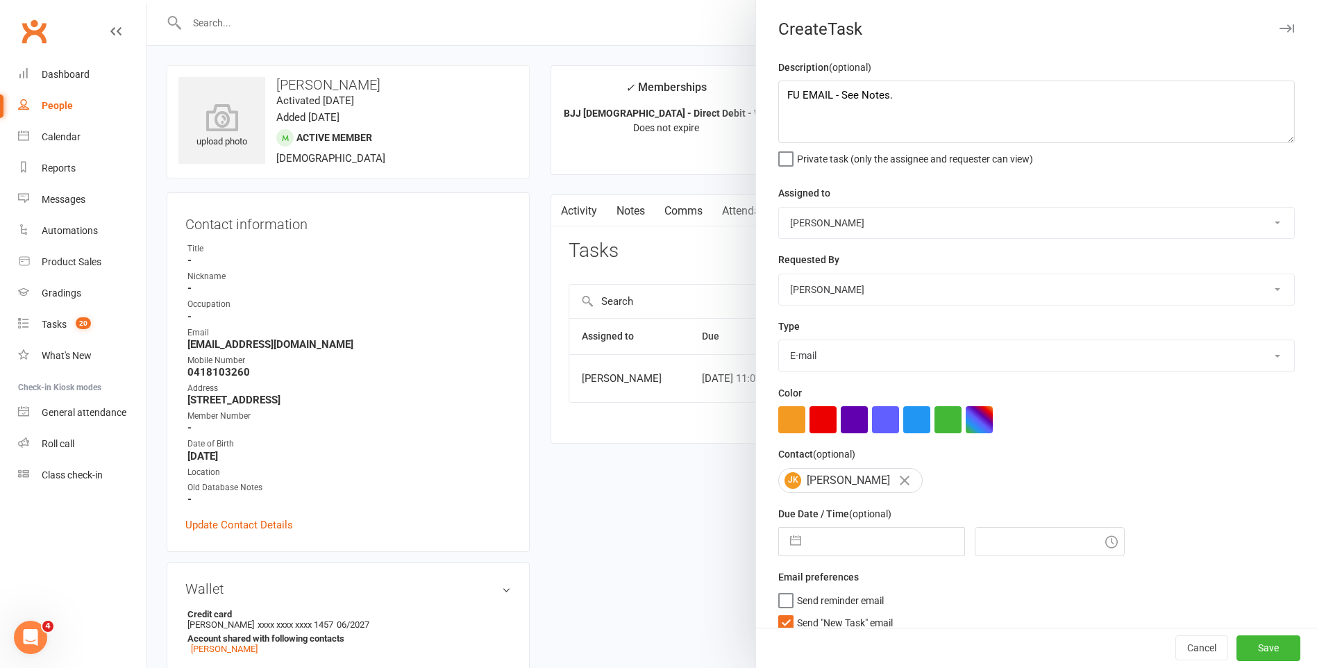
click at [783, 612] on input "Send "New Task" email" at bounding box center [835, 612] width 115 height 0
select select "7"
select select "2025"
select select "8"
select select "2025"
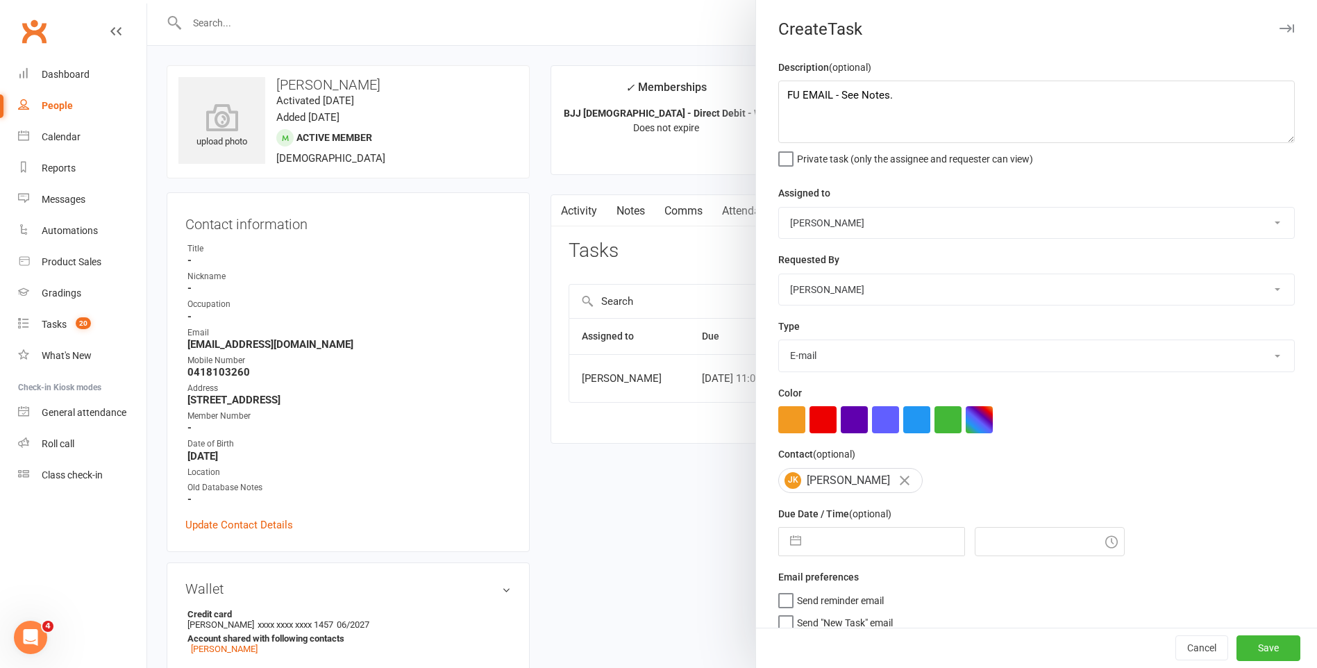
select select "9"
select select "2025"
drag, startPoint x: 813, startPoint y: 555, endPoint x: 830, endPoint y: 539, distance: 23.1
click at [816, 555] on input "text" at bounding box center [886, 542] width 156 height 28
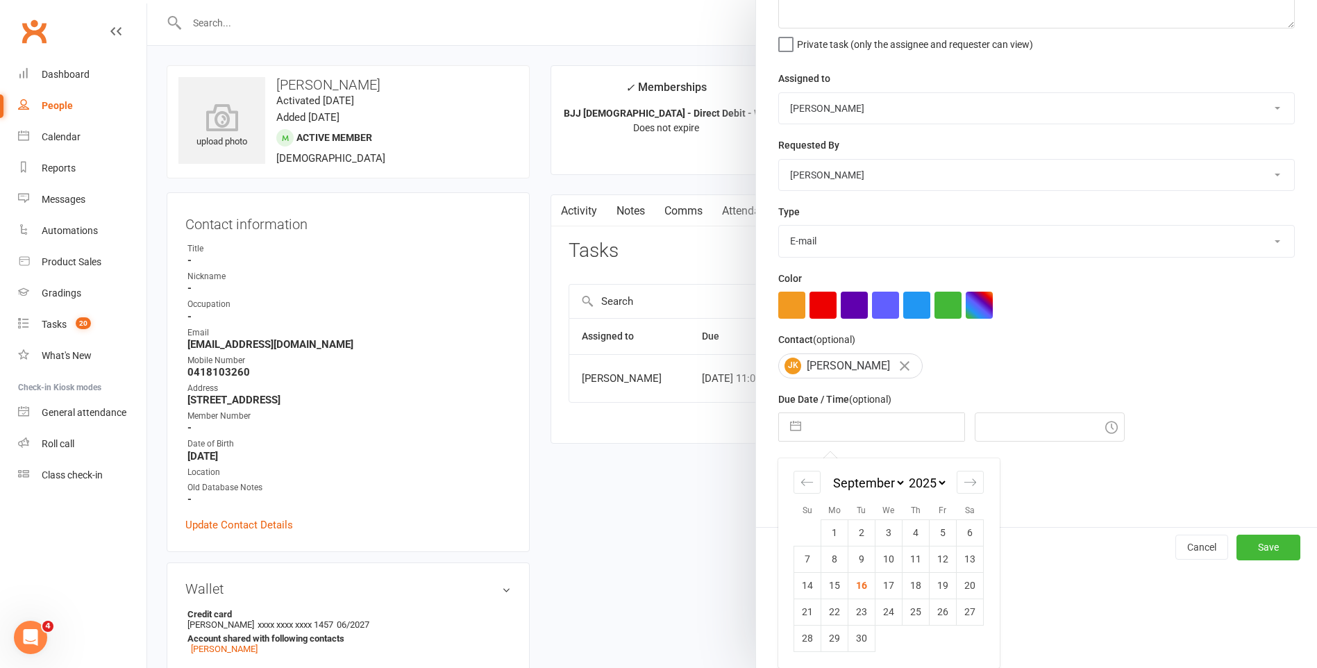
scroll to position [69, 0]
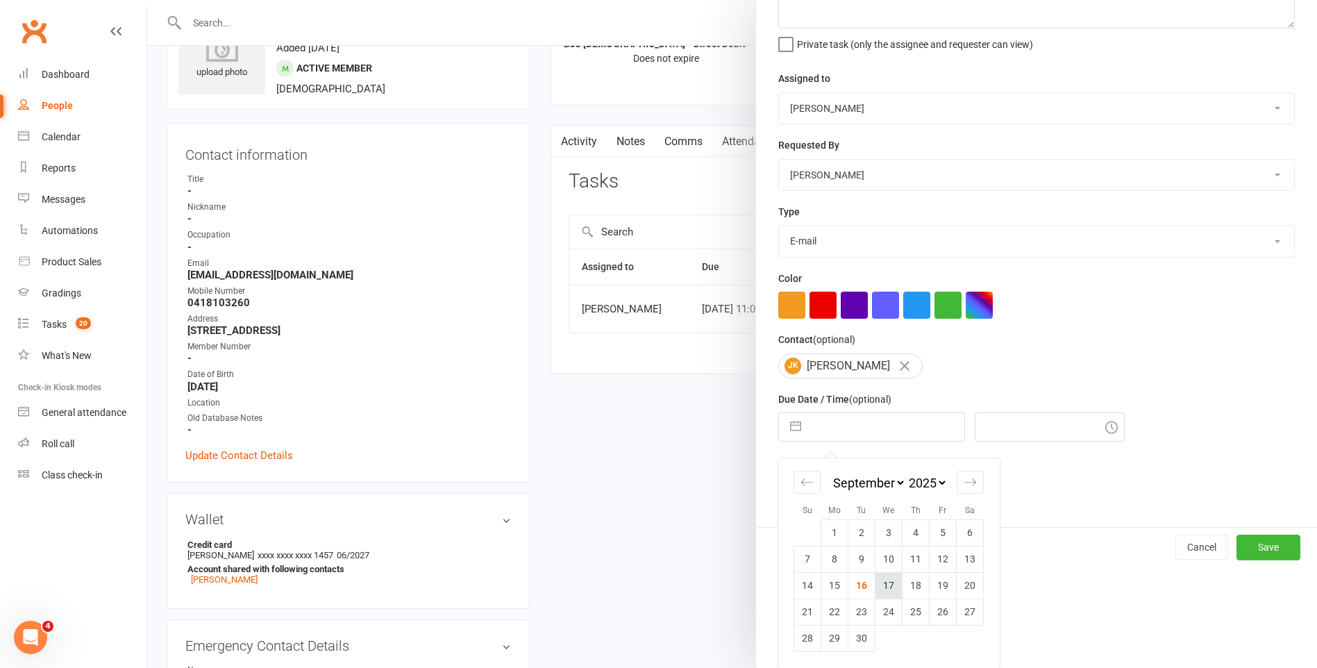
click at [892, 584] on td "17" at bounding box center [888, 585] width 27 height 26
type input "[DATE]"
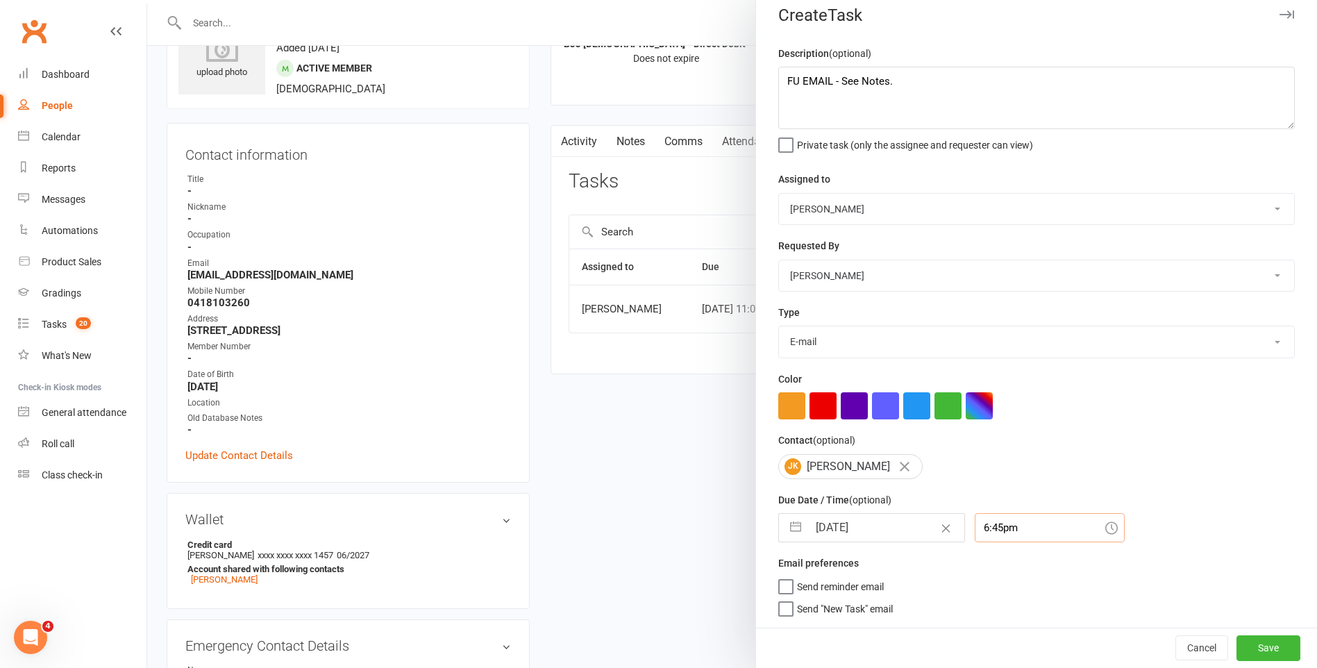
click at [1036, 521] on input "6:45pm" at bounding box center [1050, 527] width 150 height 29
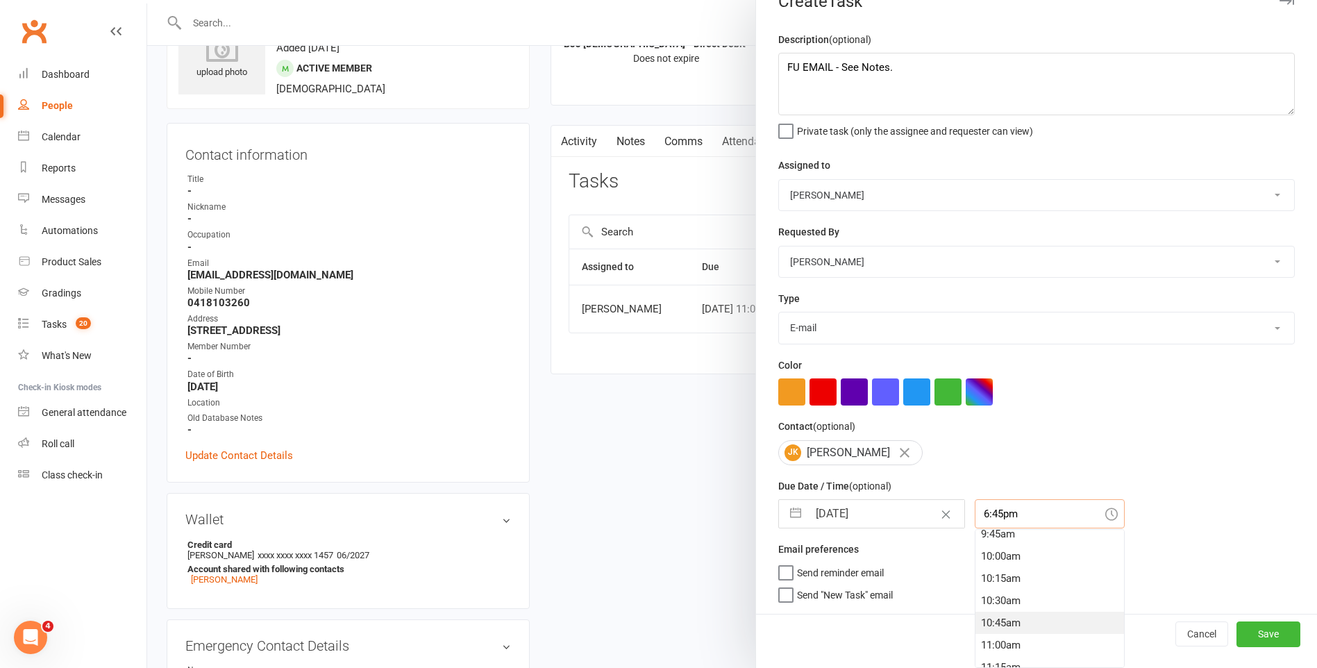
scroll to position [880, 0]
click at [995, 584] on div "10:30am" at bounding box center [1049, 593] width 149 height 22
type input "10:30am"
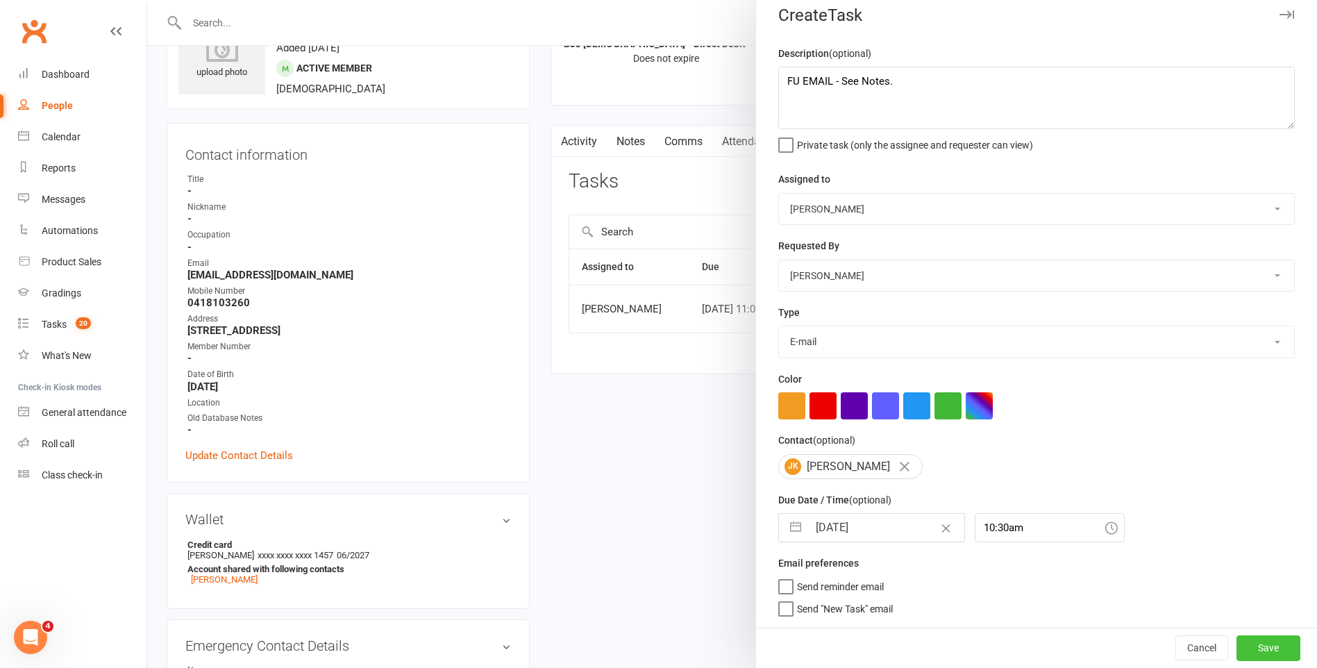
click at [1249, 657] on button "Save" at bounding box center [1268, 647] width 64 height 25
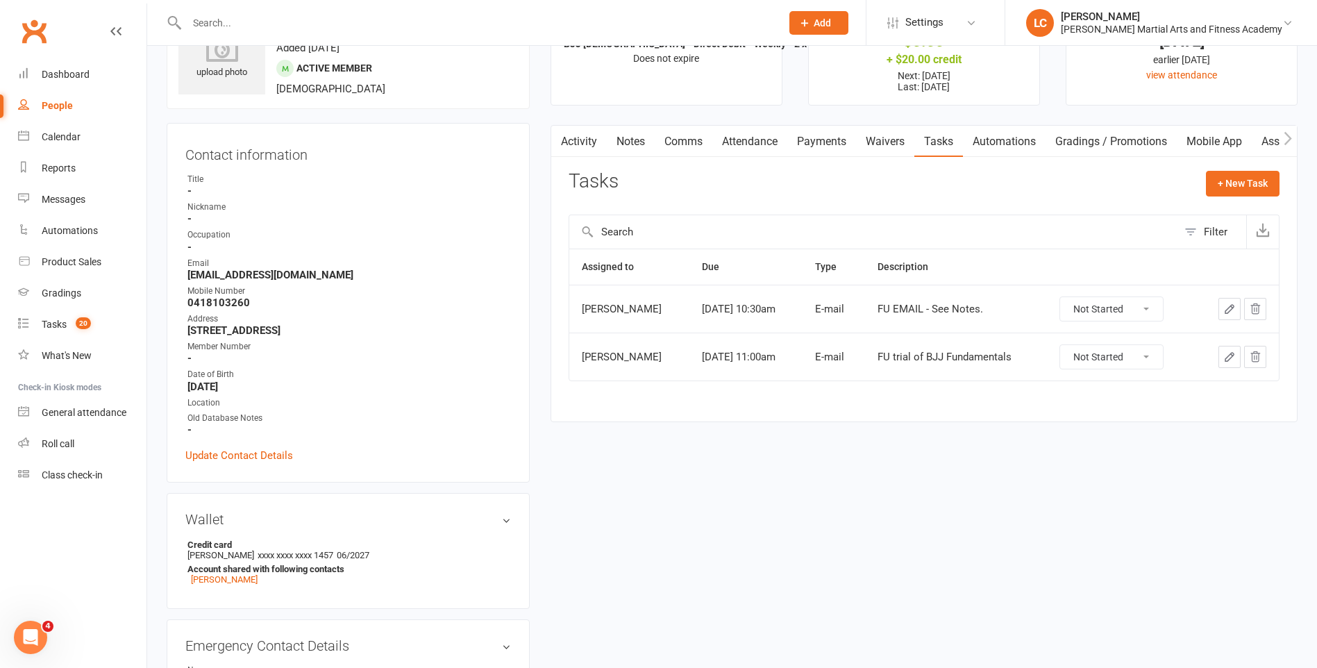
click at [219, 19] on input "text" at bounding box center [477, 22] width 589 height 19
paste input "thenorlins <[EMAIL_ADDRESS][DOMAIN_NAME]>"
drag, startPoint x: 242, startPoint y: 28, endPoint x: -3, endPoint y: 26, distance: 245.0
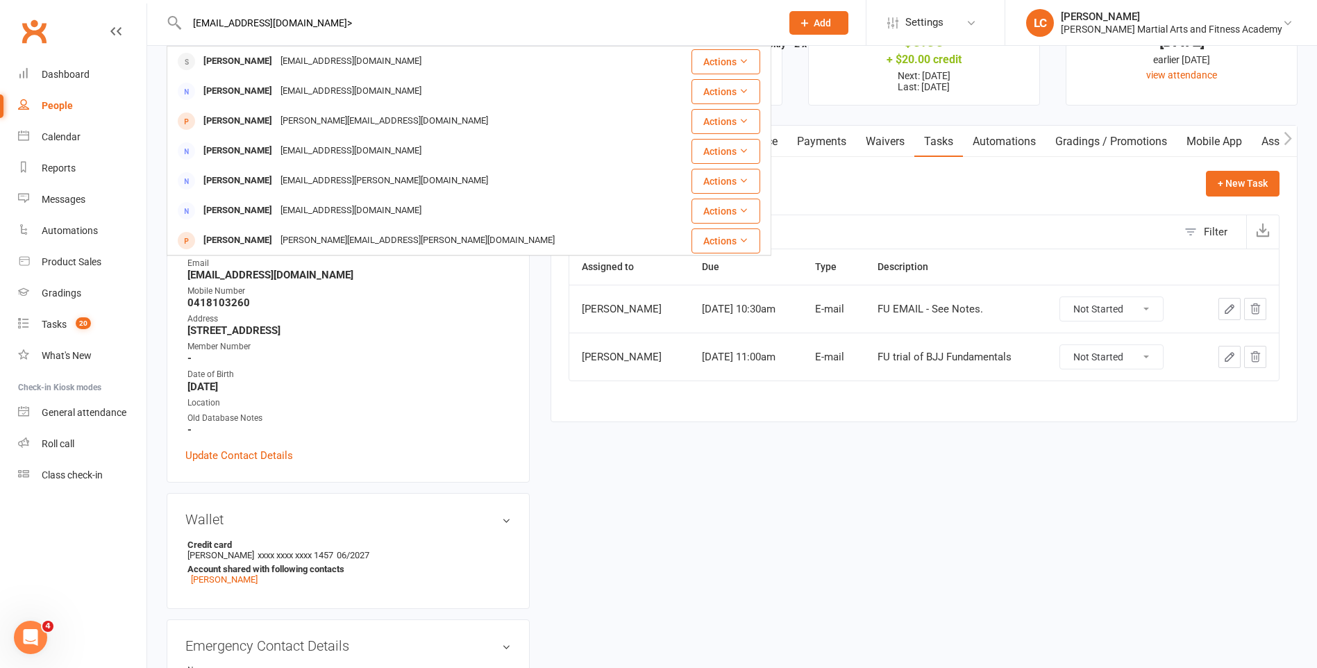
click at [361, 25] on input "[EMAIL_ADDRESS][DOMAIN_NAME]>" at bounding box center [477, 22] width 589 height 19
type input "[EMAIL_ADDRESS][DOMAIN_NAME]"
click at [351, 65] on div "[EMAIL_ADDRESS][DOMAIN_NAME]" at bounding box center [350, 61] width 149 height 20
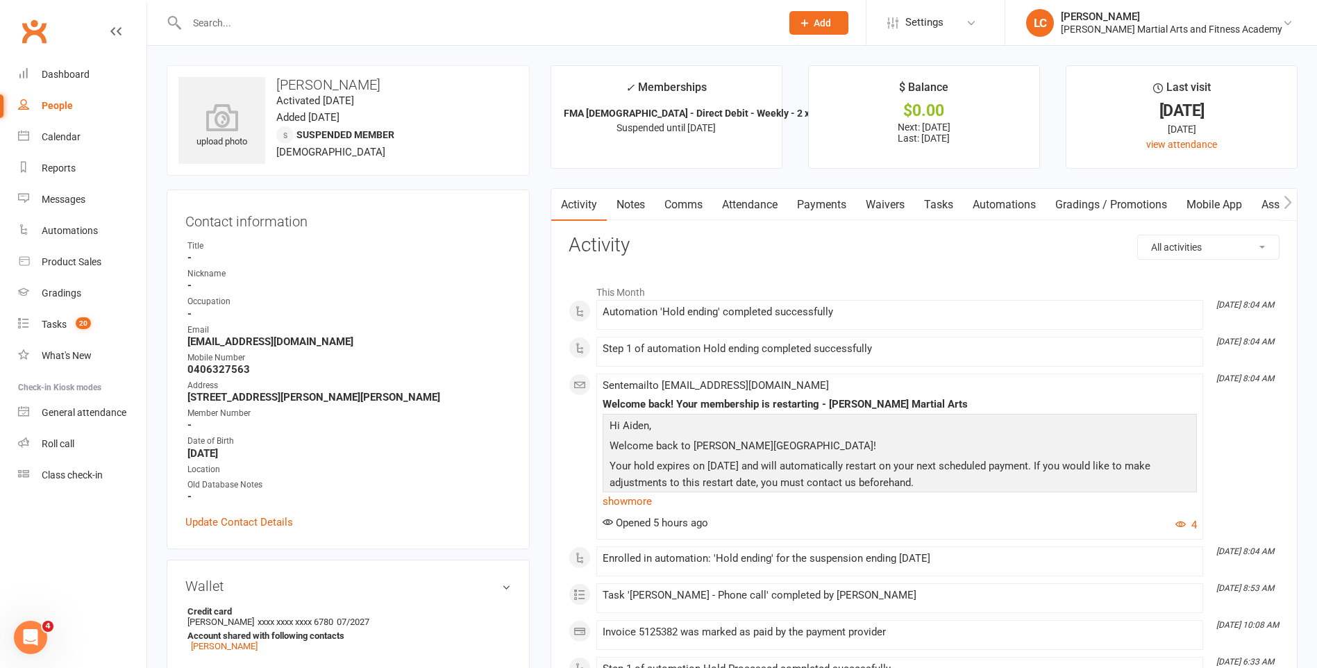
click at [628, 205] on link "Notes" at bounding box center [631, 205] width 48 height 32
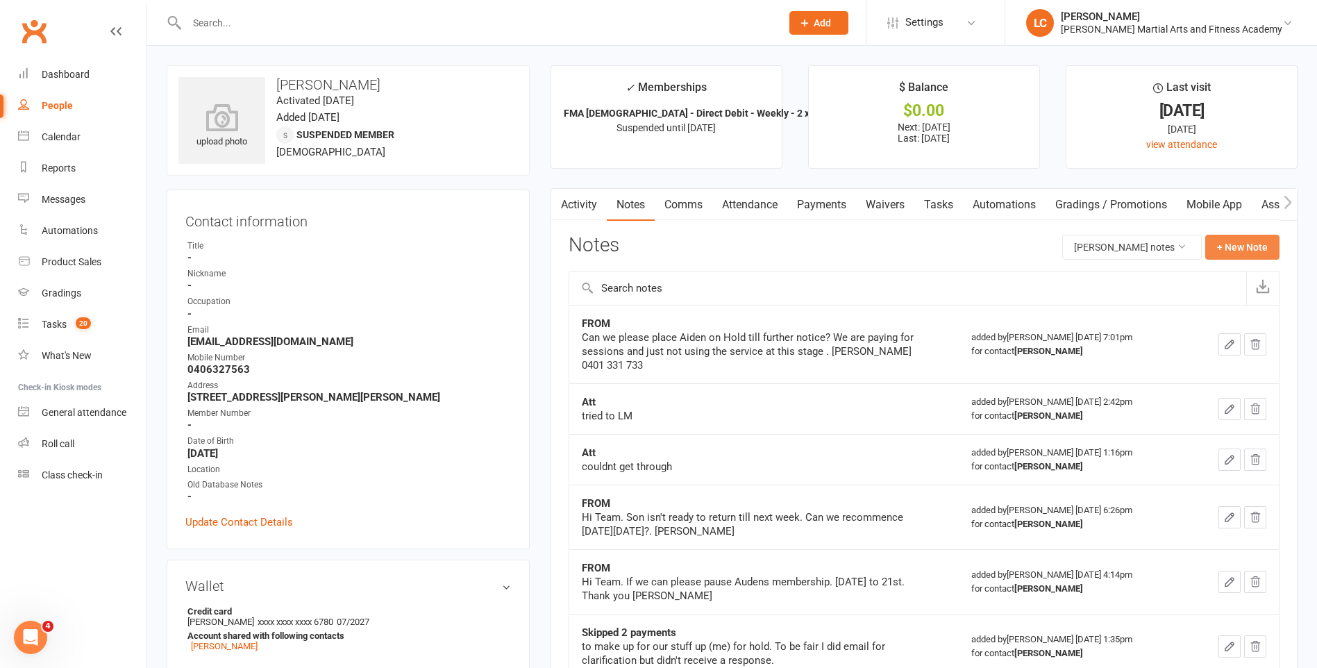
click at [1231, 254] on button "+ New Note" at bounding box center [1242, 247] width 74 height 25
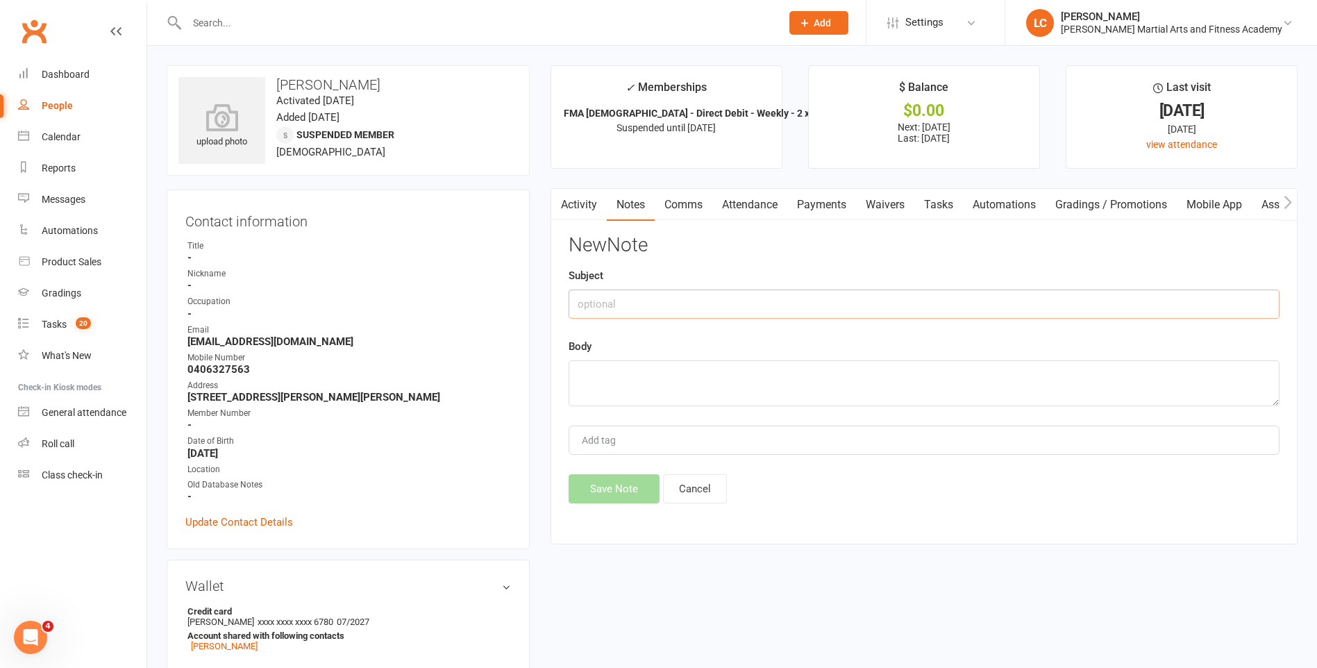
drag, startPoint x: 699, startPoint y: 310, endPoint x: 680, endPoint y: 287, distance: 29.6
click at [699, 310] on input "text" at bounding box center [924, 303] width 711 height 29
type input "FROM"
click at [644, 380] on textarea at bounding box center [924, 383] width 711 height 46
paste textarea "Hi Team . Can you place on Hold till end of October please. Thank you [PERSON_N…"
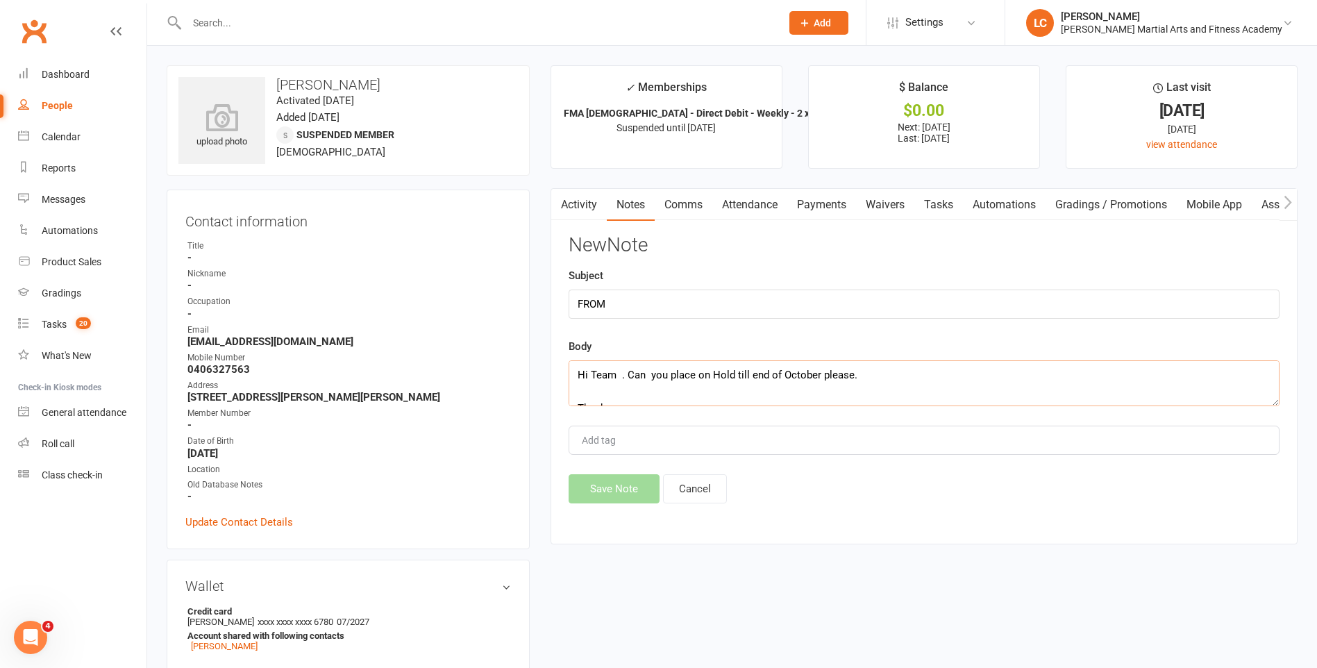
scroll to position [59, 0]
type textarea "Hi Team . Can you place on Hold till end of October please. Thank you [PERSON_N…"
click at [621, 501] on button "Save Note" at bounding box center [614, 488] width 91 height 29
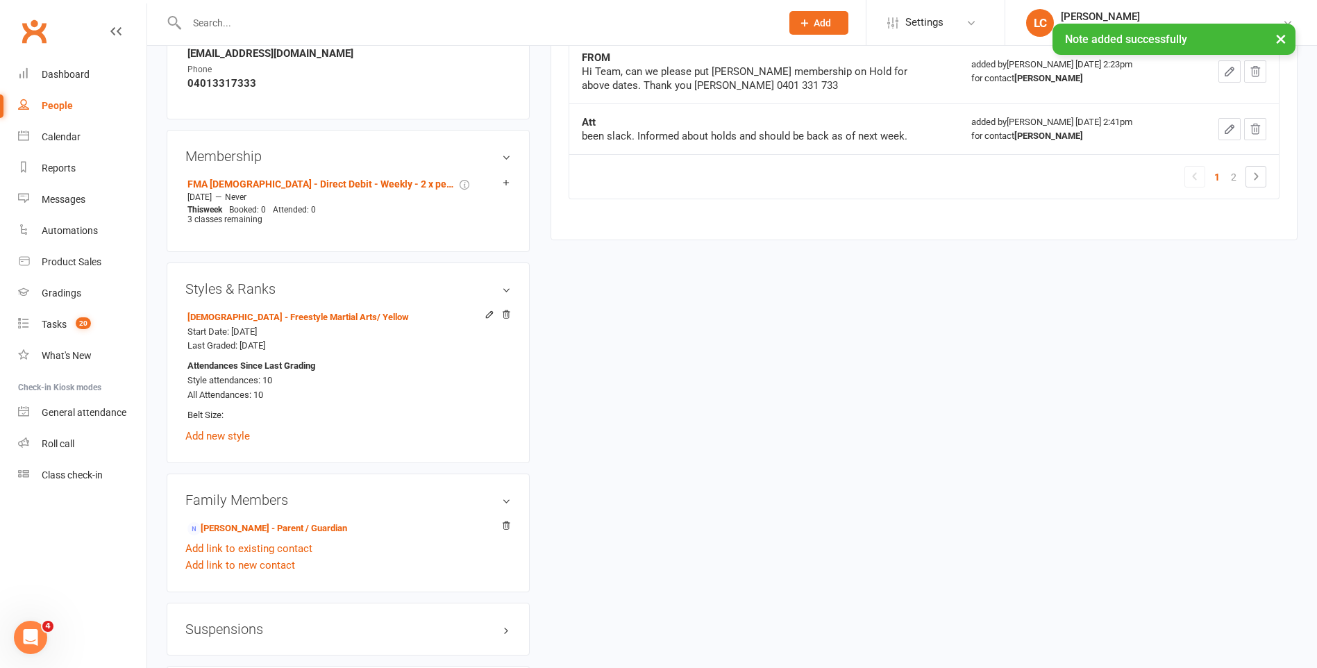
scroll to position [902, 0]
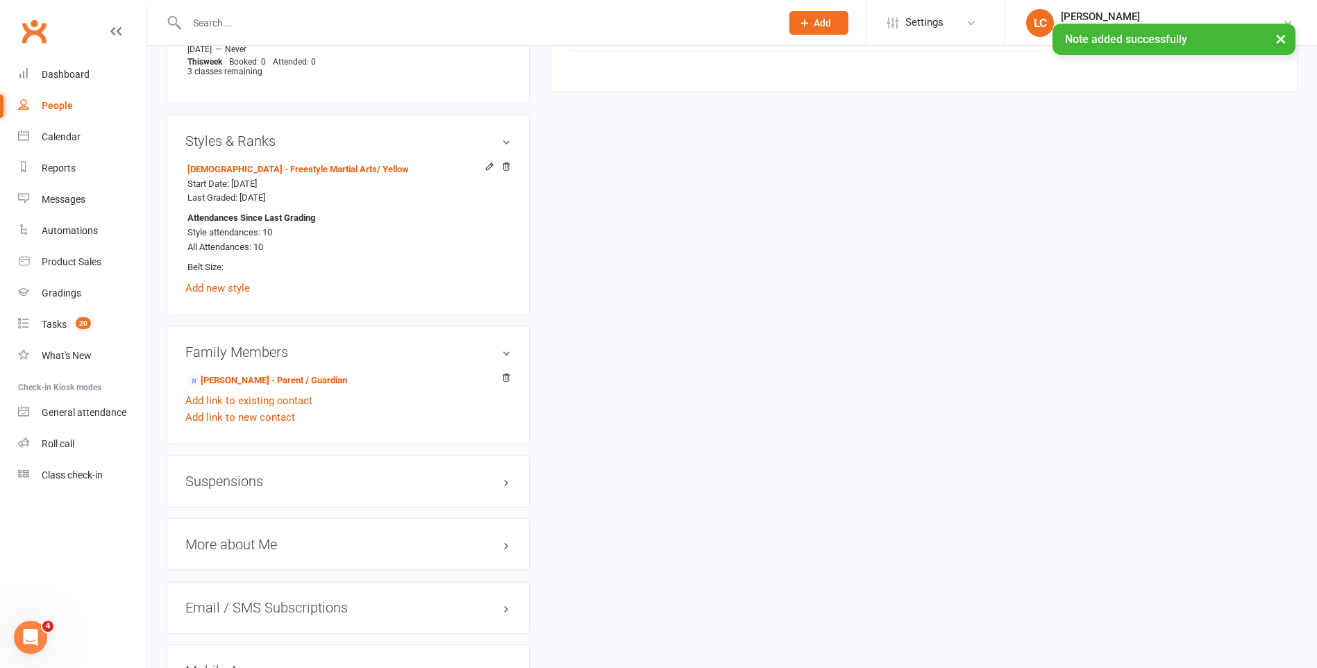
click at [280, 483] on h3 "Suspensions" at bounding box center [348, 480] width 326 height 15
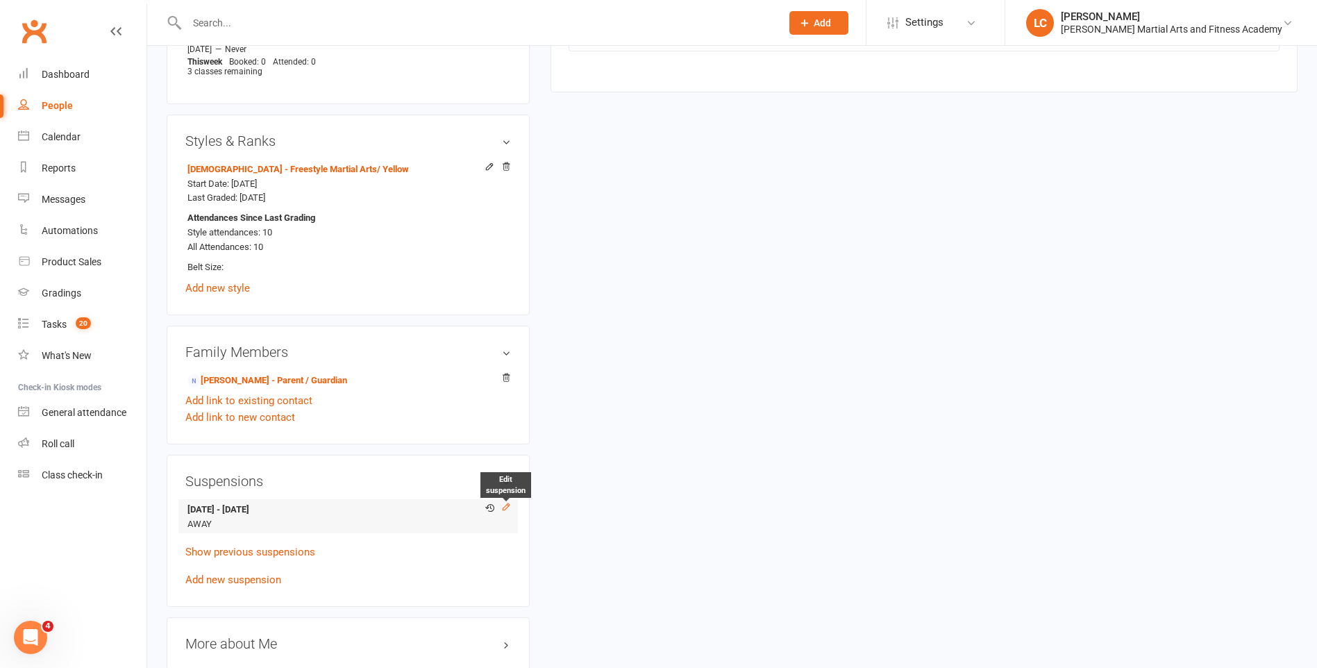
click at [507, 512] on icon at bounding box center [506, 507] width 10 height 10
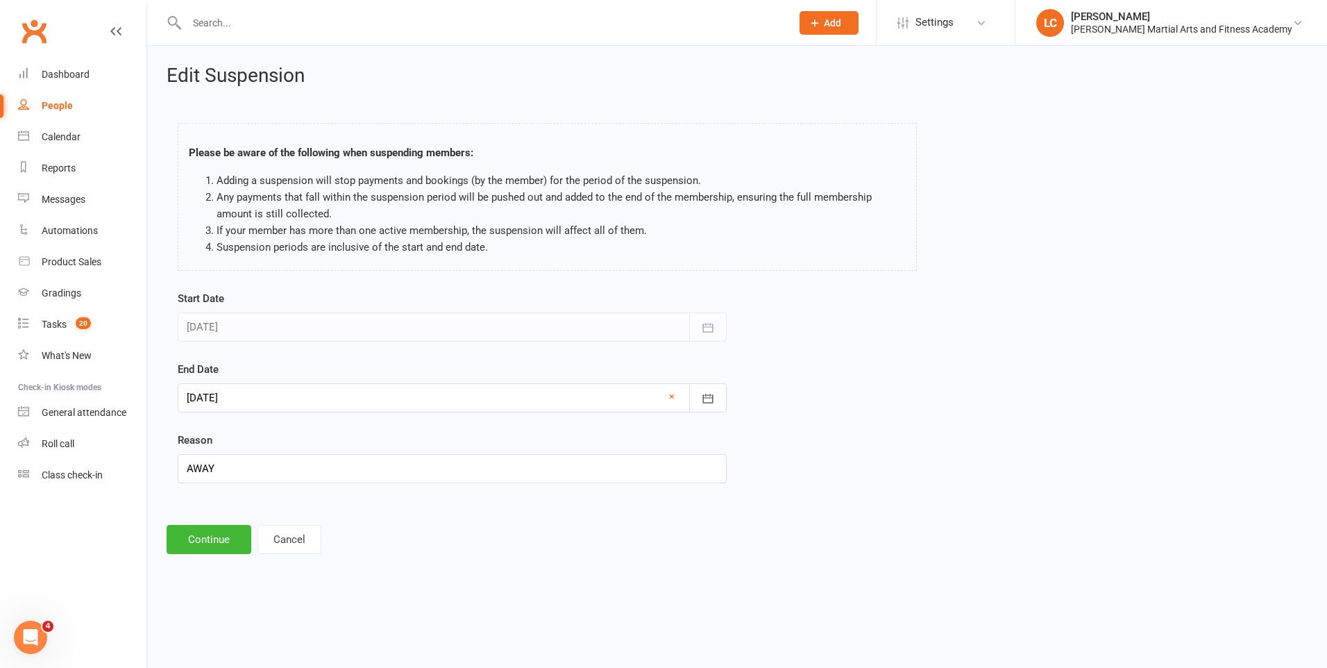
click at [454, 394] on div at bounding box center [452, 397] width 549 height 29
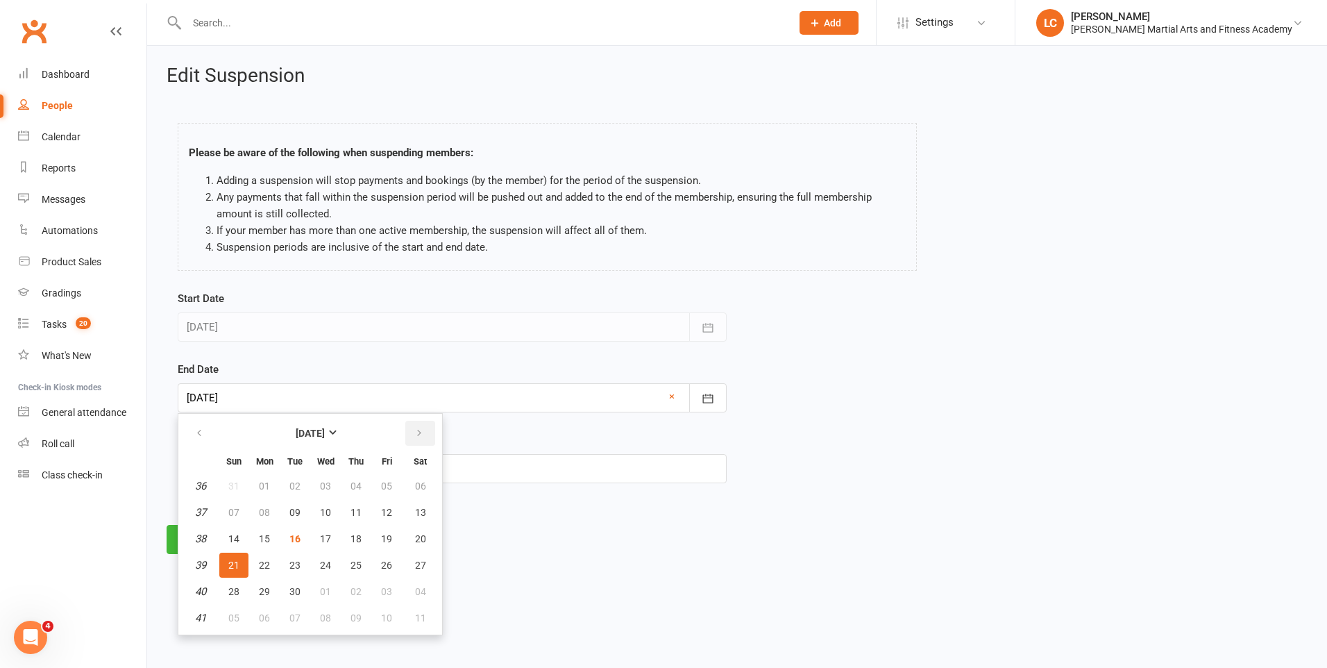
click at [428, 439] on button "button" at bounding box center [420, 433] width 30 height 25
click at [233, 623] on span "02" at bounding box center [233, 617] width 11 height 11
type input "[DATE]"
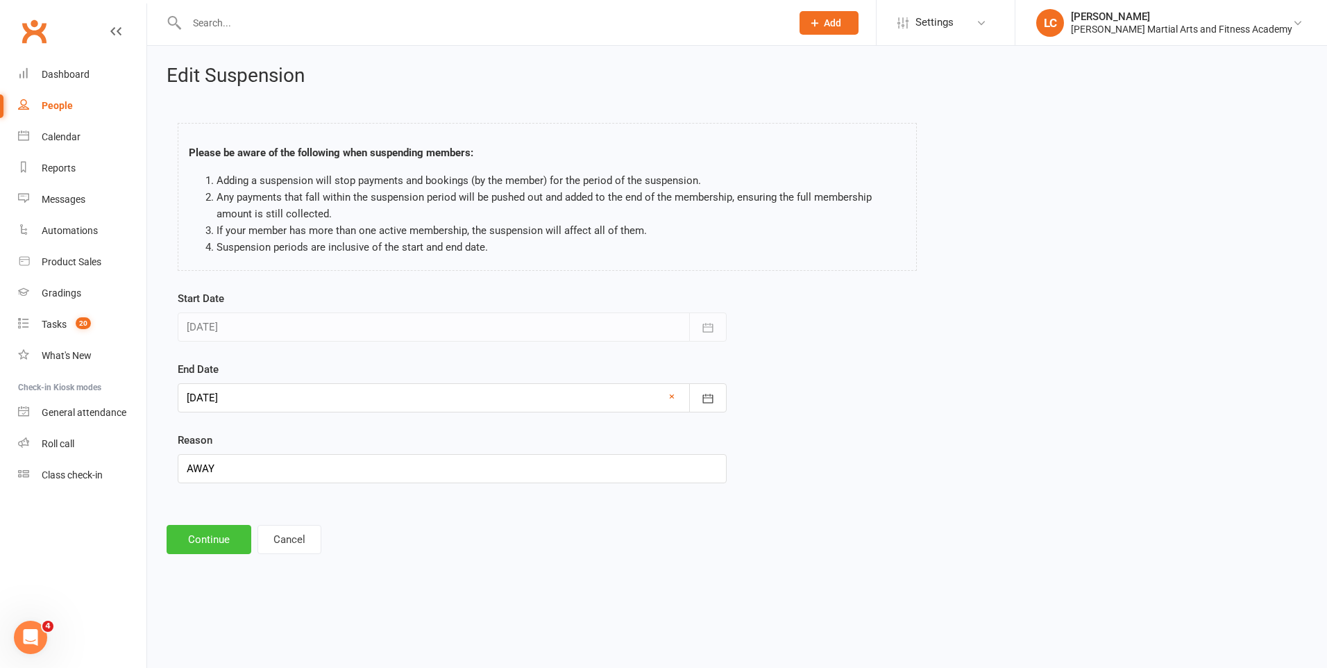
click at [187, 537] on button "Continue" at bounding box center [209, 539] width 85 height 29
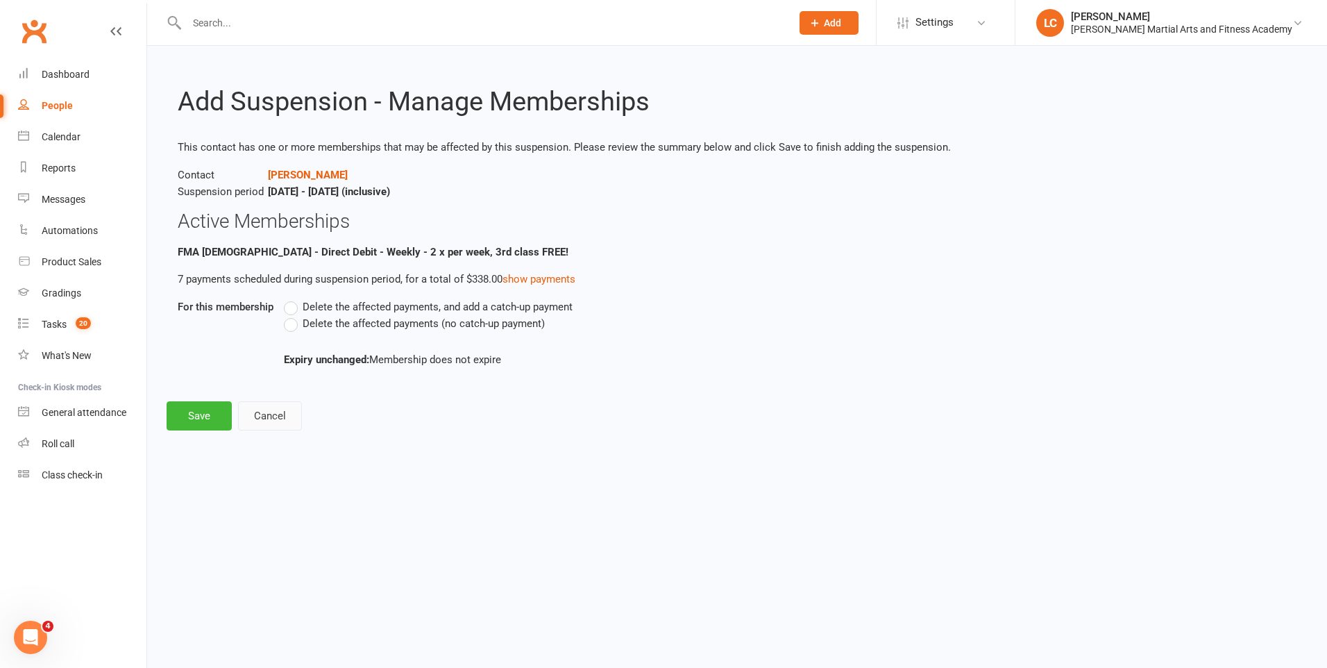
click at [269, 428] on button "Cancel" at bounding box center [270, 415] width 64 height 29
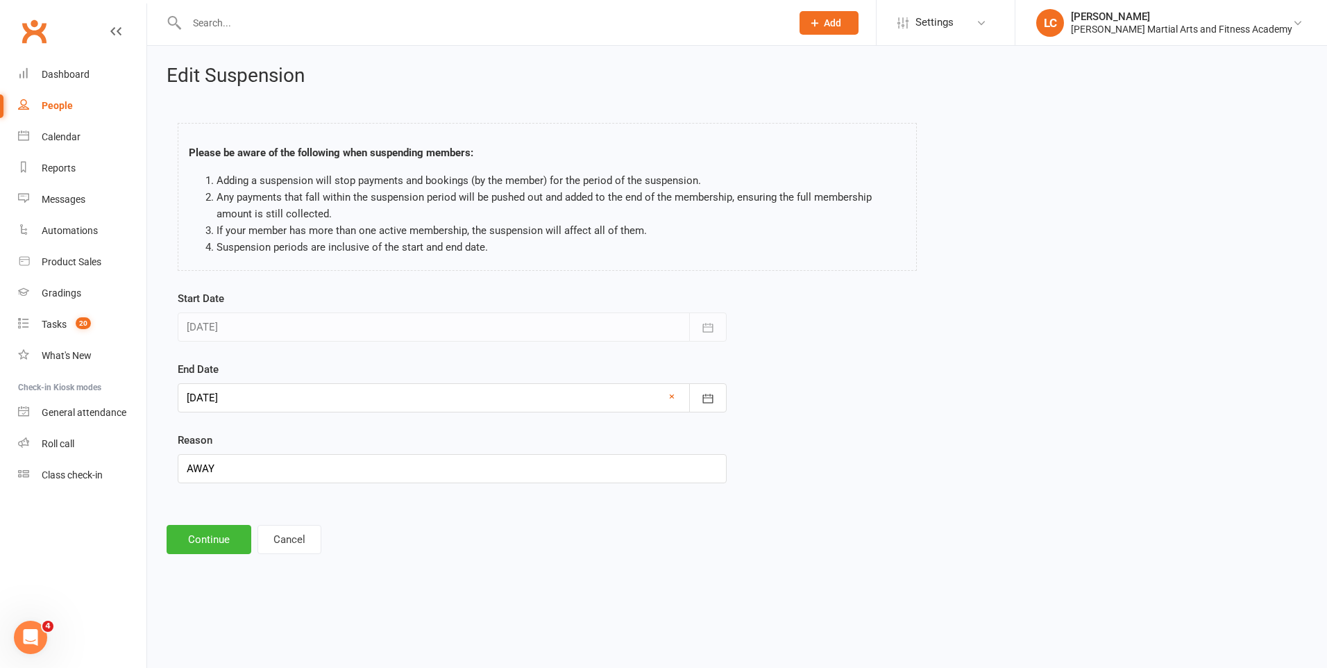
click at [308, 410] on div at bounding box center [452, 397] width 549 height 29
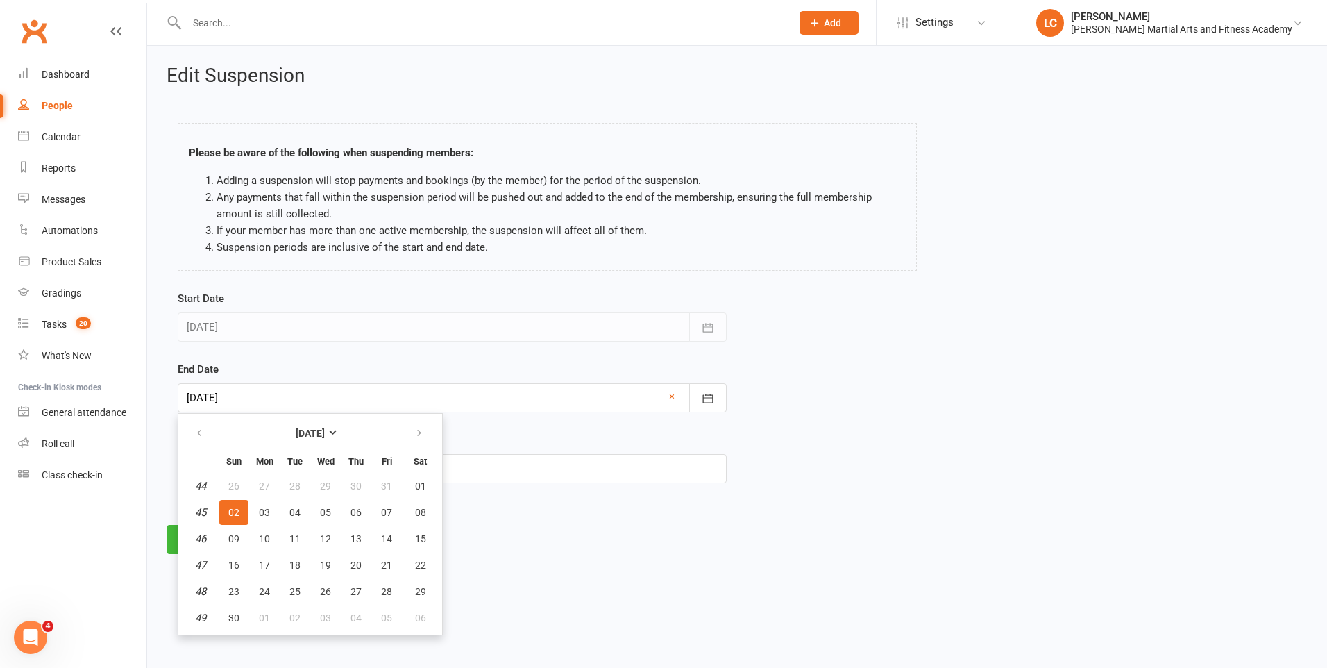
click at [311, 391] on div at bounding box center [452, 397] width 549 height 29
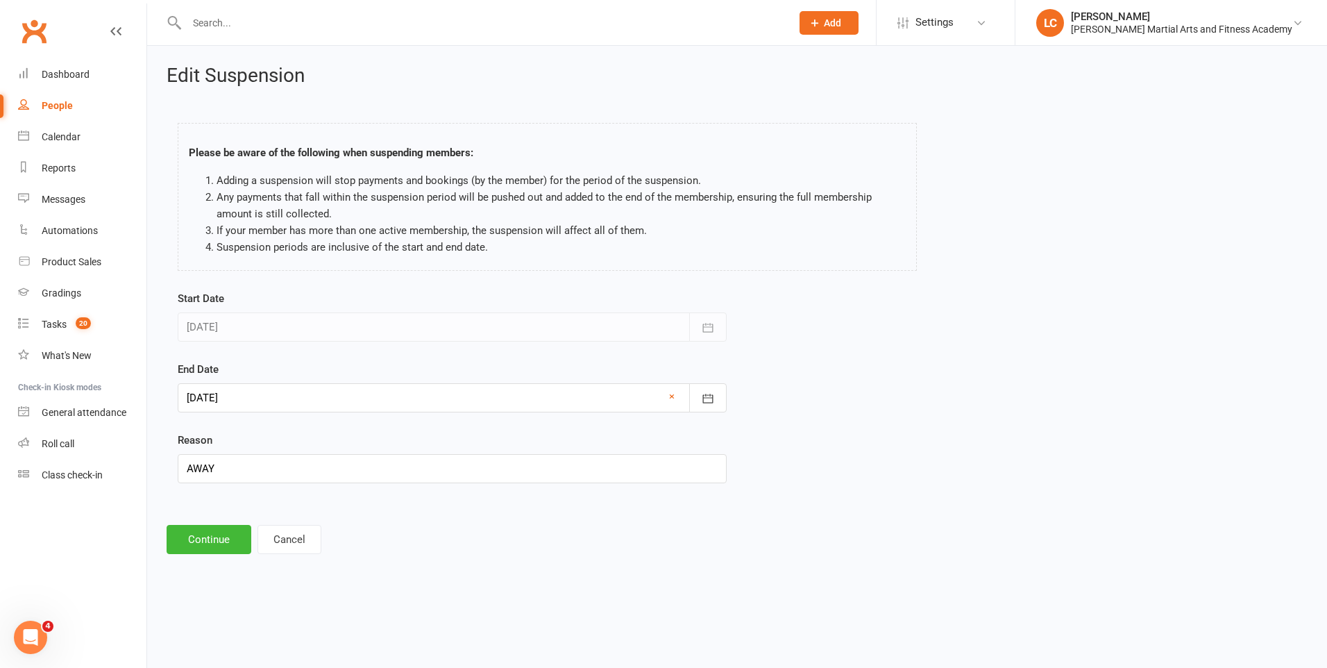
click at [311, 393] on div at bounding box center [452, 397] width 549 height 29
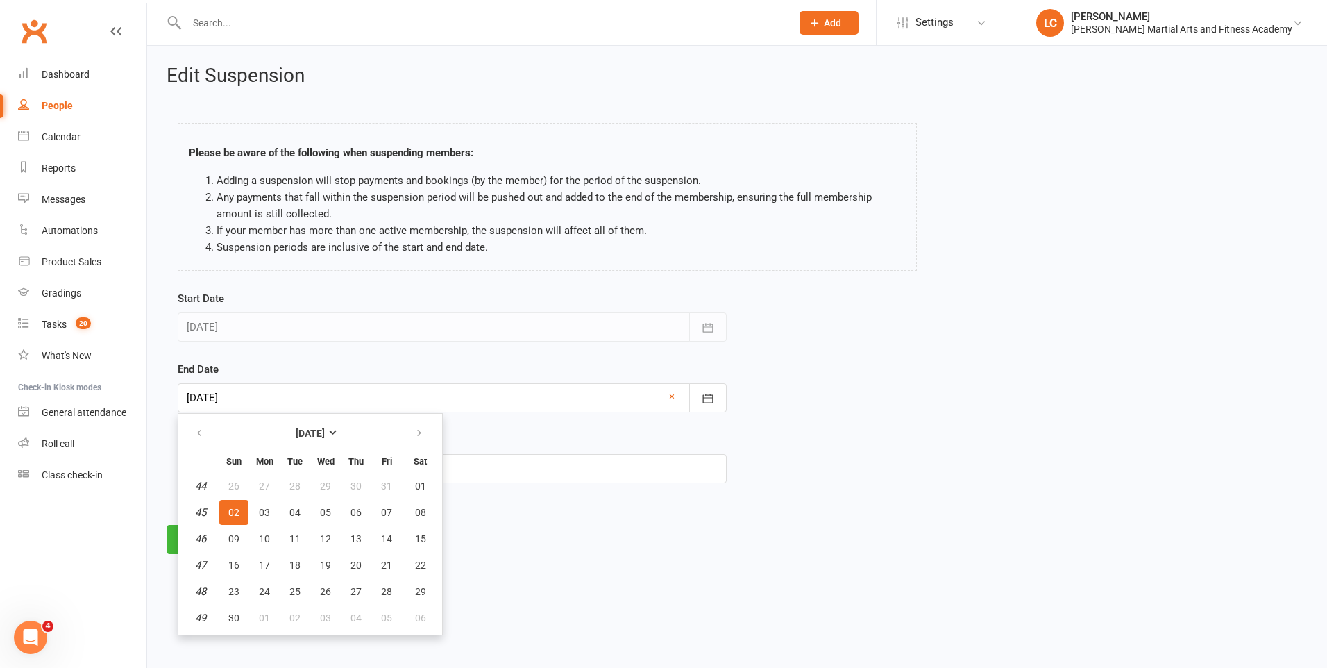
click at [155, 511] on div "Edit Suspension Please be aware of the following when suspending members: Addin…" at bounding box center [737, 310] width 1180 height 528
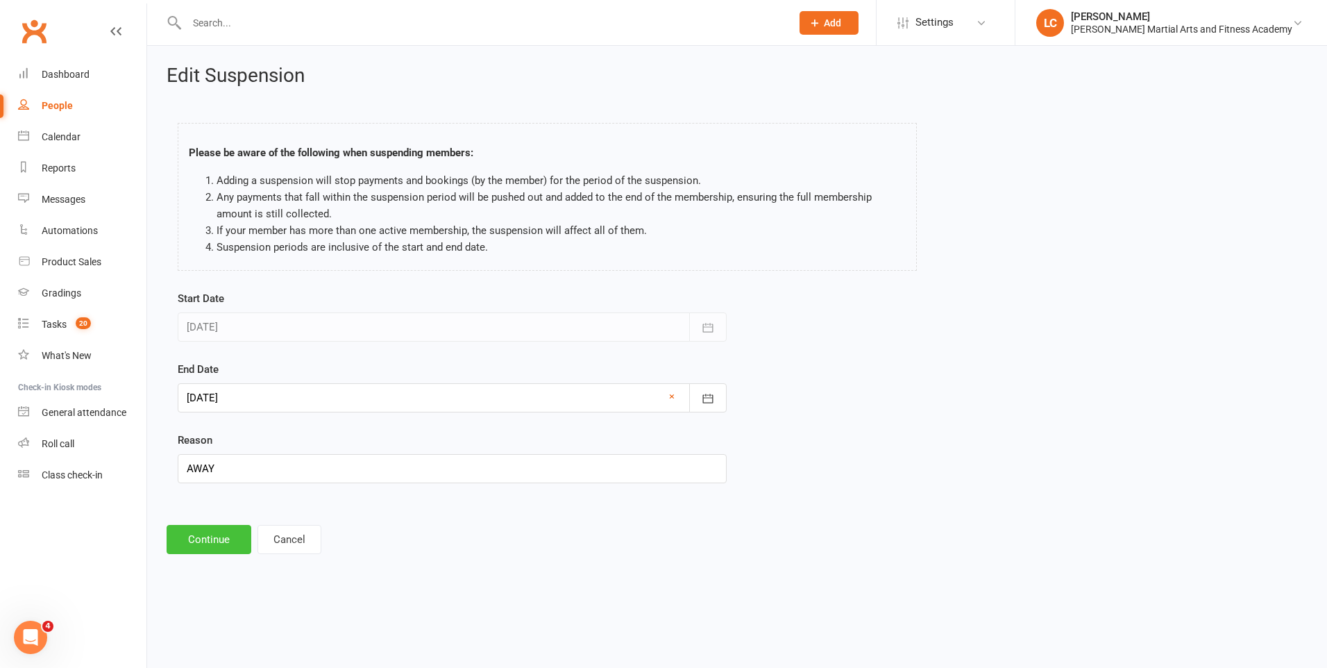
click at [180, 529] on button "Continue" at bounding box center [209, 539] width 85 height 29
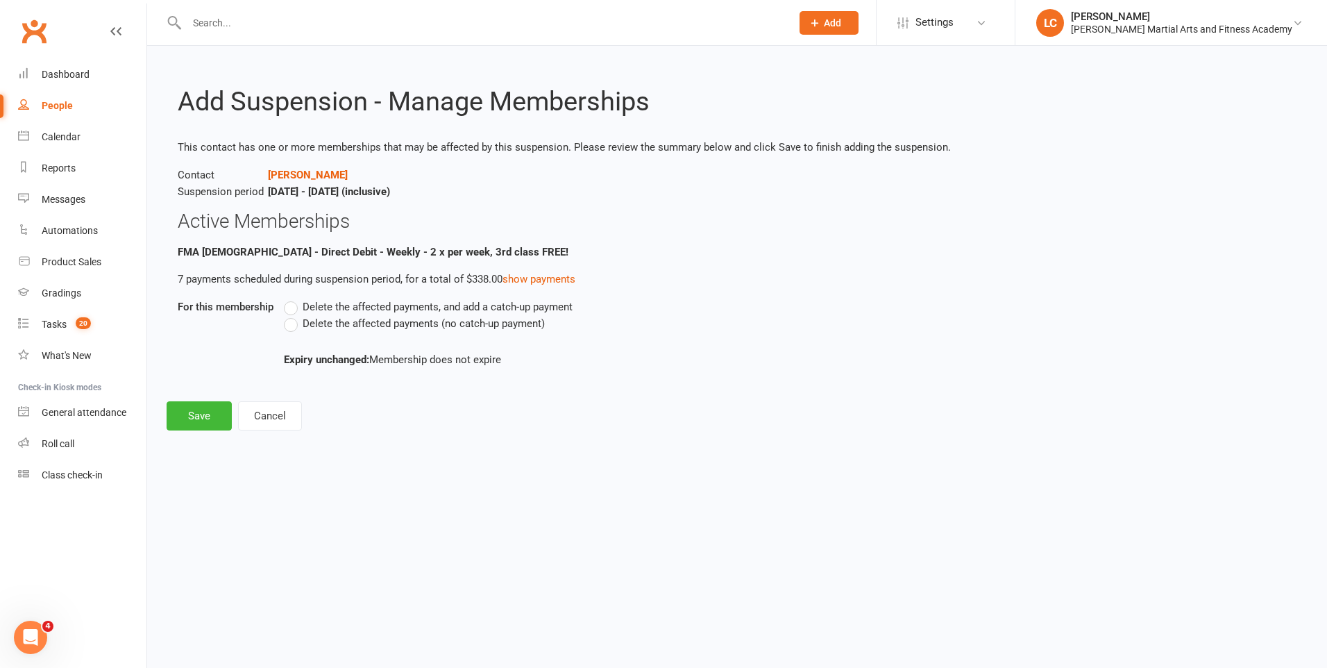
click at [289, 310] on label "Delete the affected payments, and add a catch-up payment" at bounding box center [428, 306] width 289 height 17
click at [289, 298] on input "Delete the affected payments, and add a catch-up payment" at bounding box center [288, 298] width 9 height 0
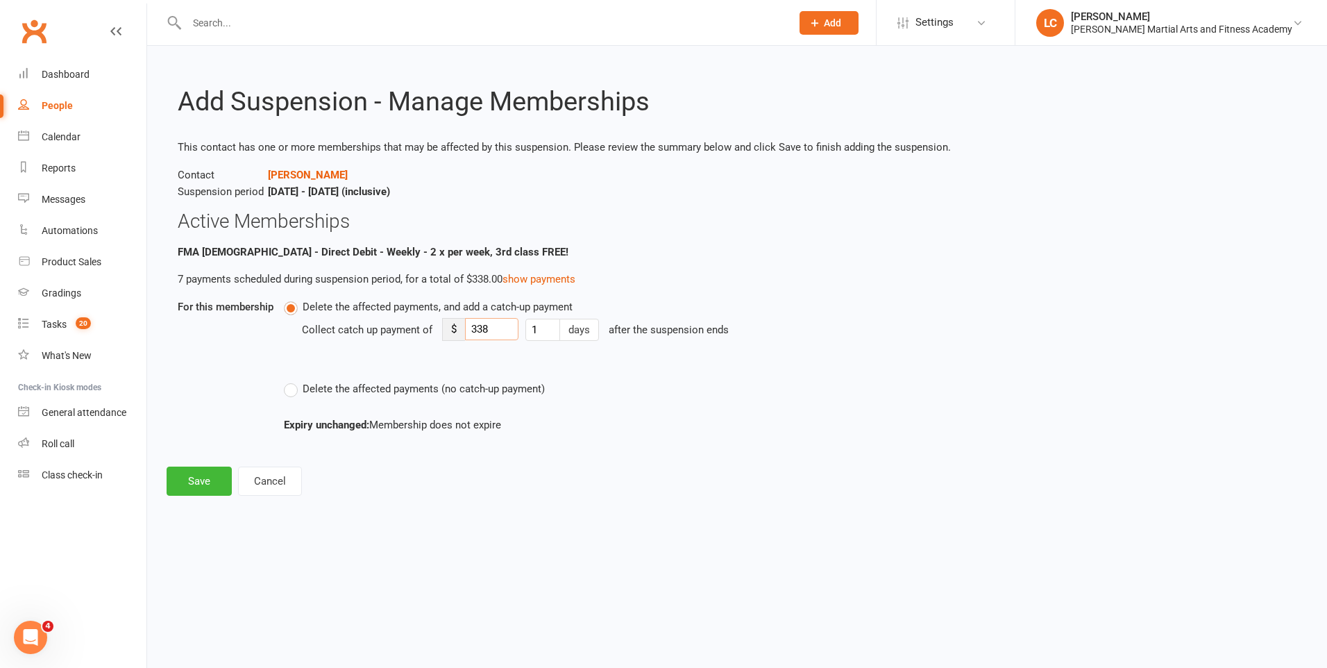
drag, startPoint x: 498, startPoint y: 326, endPoint x: 434, endPoint y: 337, distance: 64.8
click at [434, 337] on div "Collect catch up payment of $ 338 1 days after the suspension ends" at bounding box center [655, 339] width 707 height 49
type input "8"
click at [193, 494] on button "Save" at bounding box center [199, 480] width 65 height 29
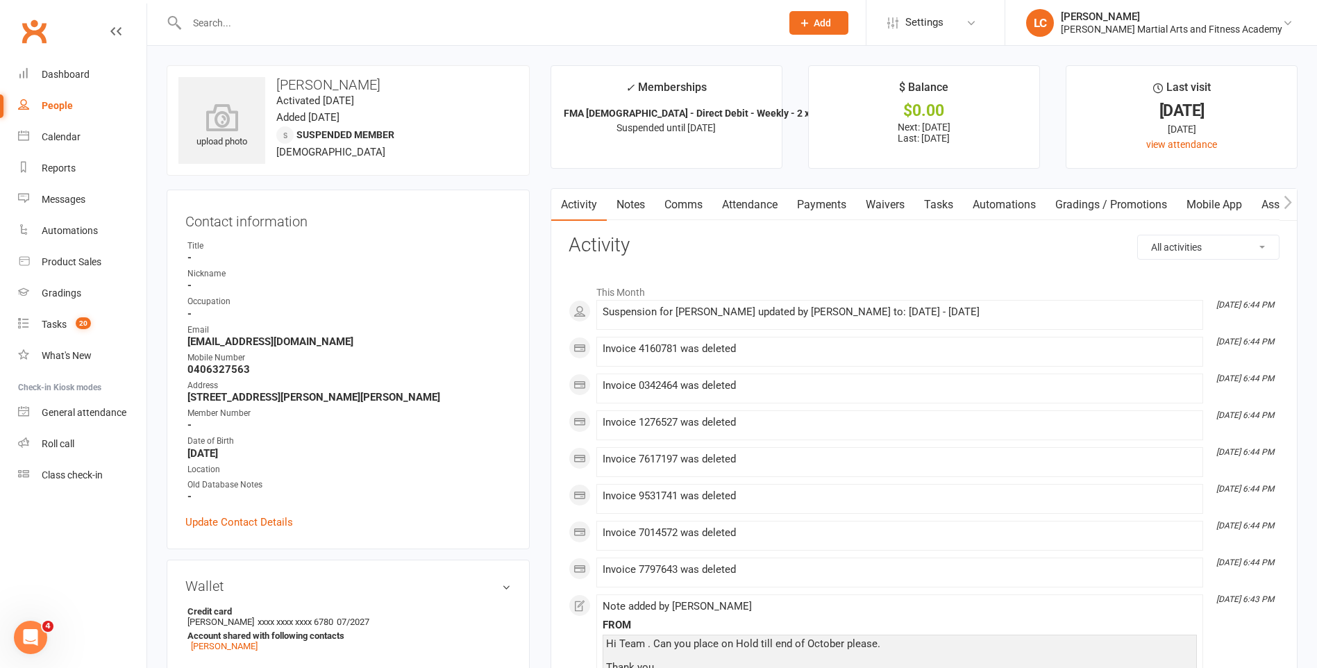
click at [682, 211] on link "Comms" at bounding box center [684, 205] width 58 height 32
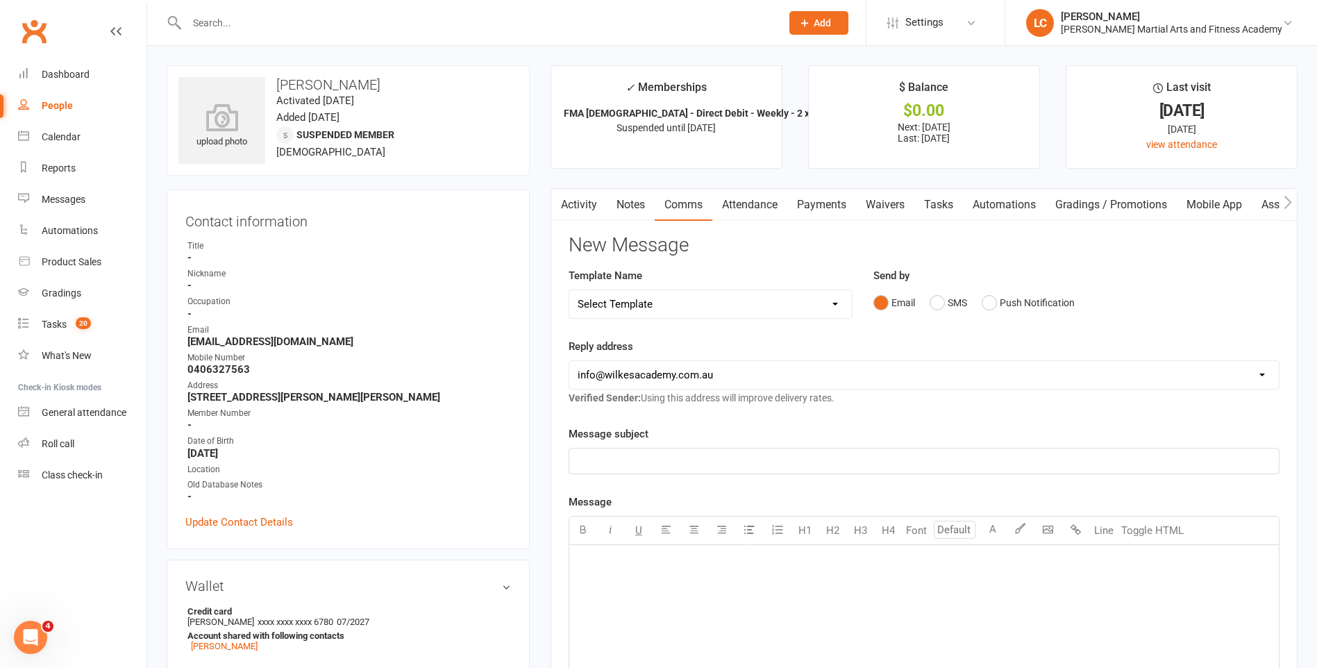
click at [657, 293] on select "Select Template [Email] Birthday Party Enquiry [Email] [DEMOGRAPHIC_DATA] Gradi…" at bounding box center [710, 304] width 283 height 28
select select "40"
click at [569, 290] on select "Select Template [Email] Birthday Party Enquiry [Email] [DEMOGRAPHIC_DATA] Gradi…" at bounding box center [710, 304] width 283 height 28
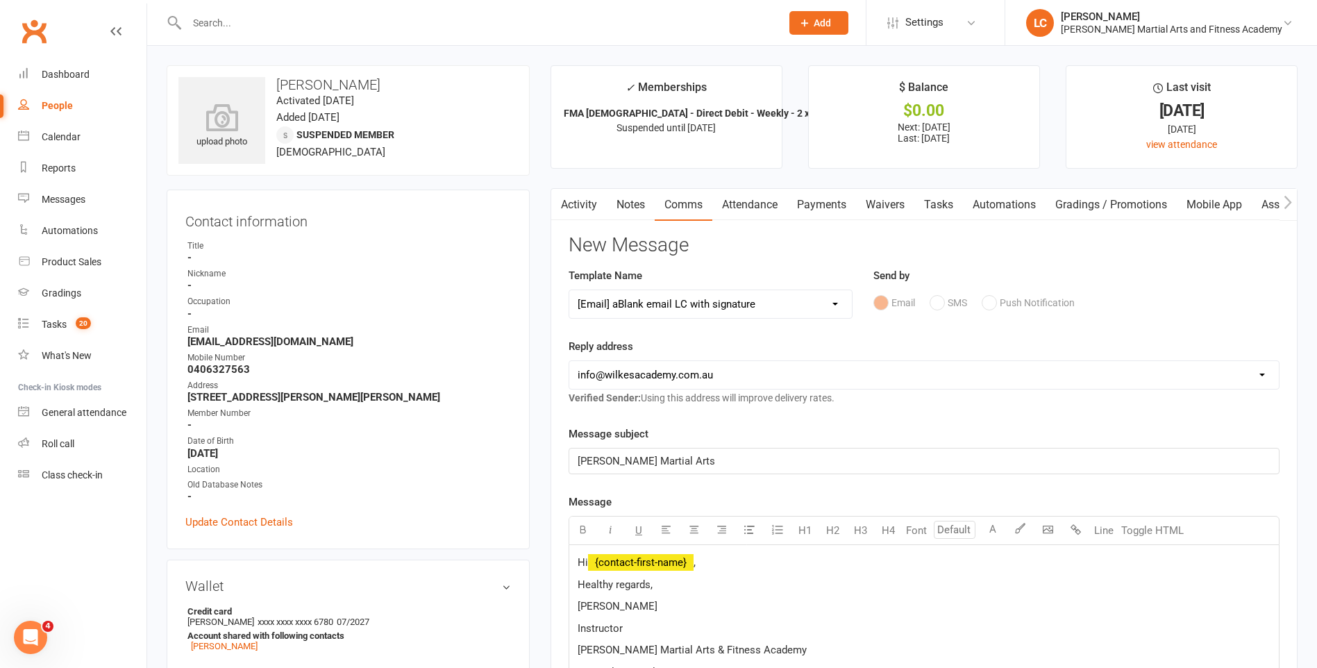
click at [664, 557] on span "﻿ {contact-first-name}" at bounding box center [641, 562] width 106 height 12
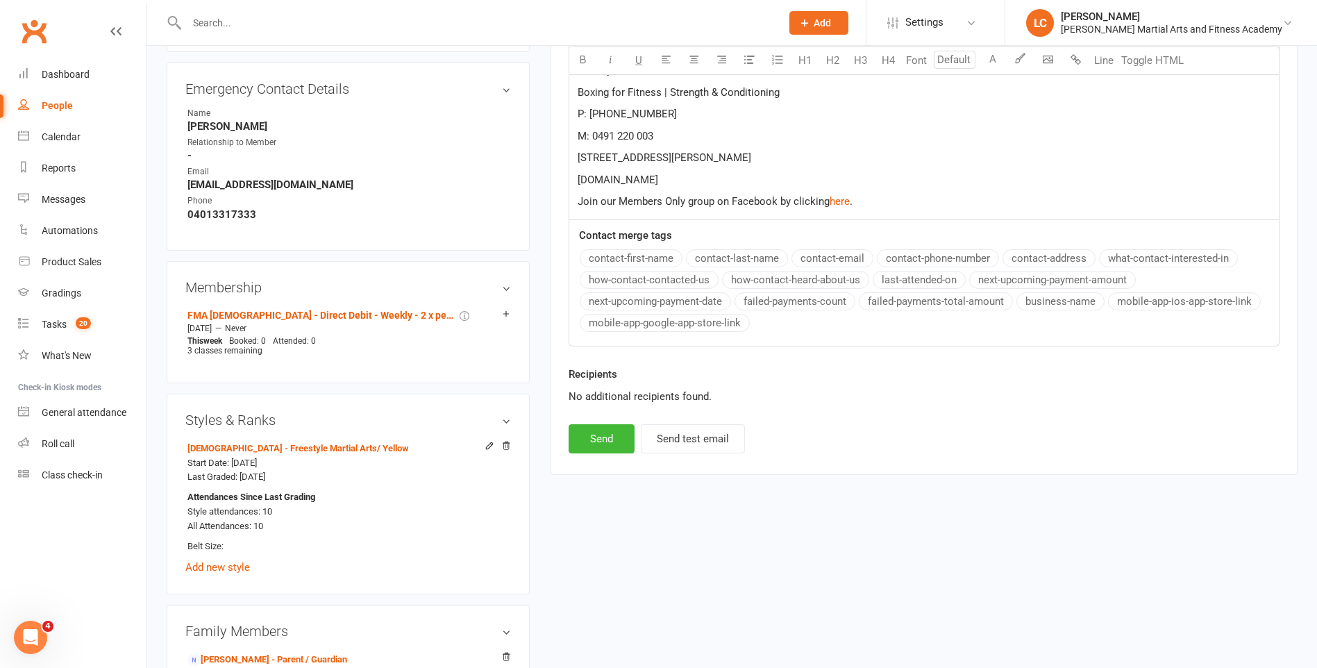
scroll to position [833, 0]
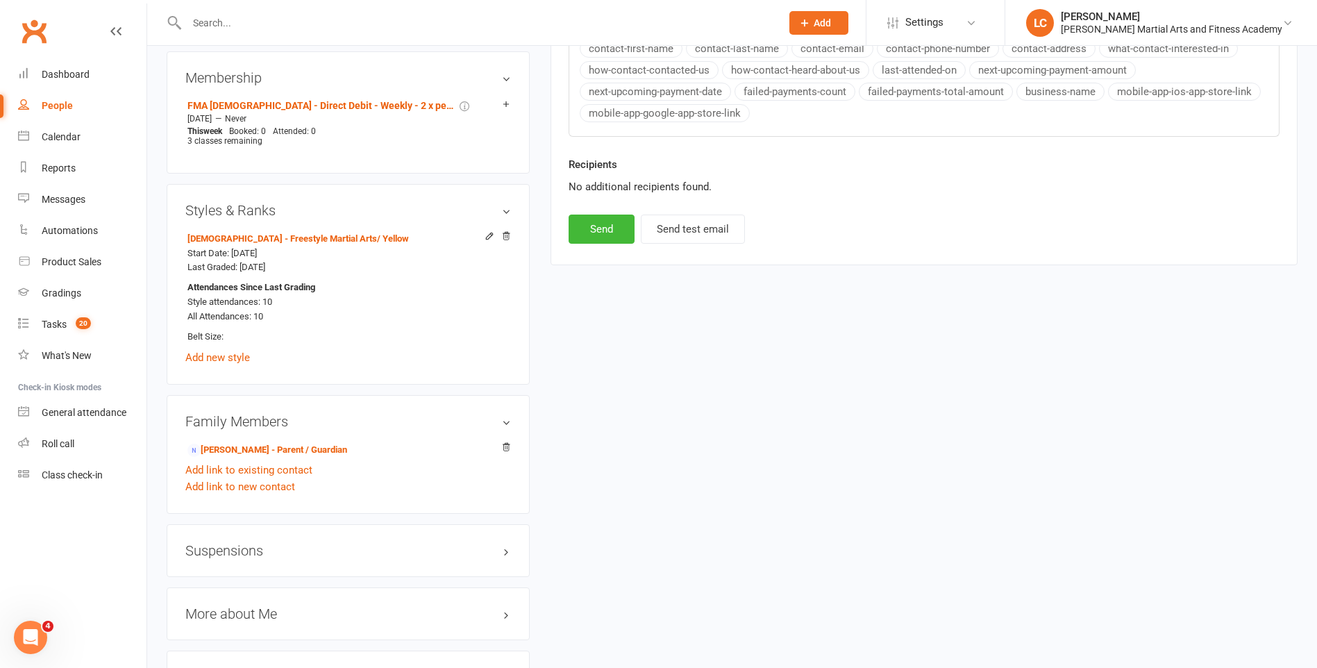
click at [215, 568] on div "Suspensions" at bounding box center [348, 550] width 363 height 53
click at [214, 556] on h3 "Suspensions" at bounding box center [348, 550] width 326 height 15
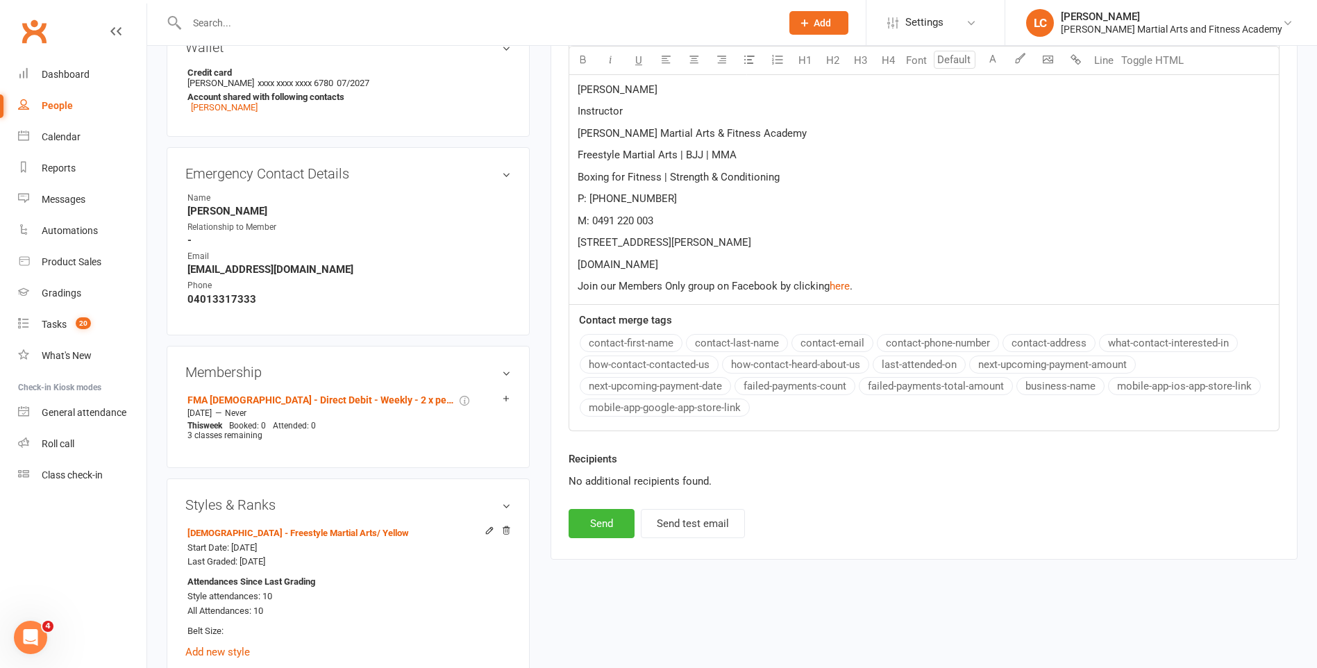
scroll to position [347, 0]
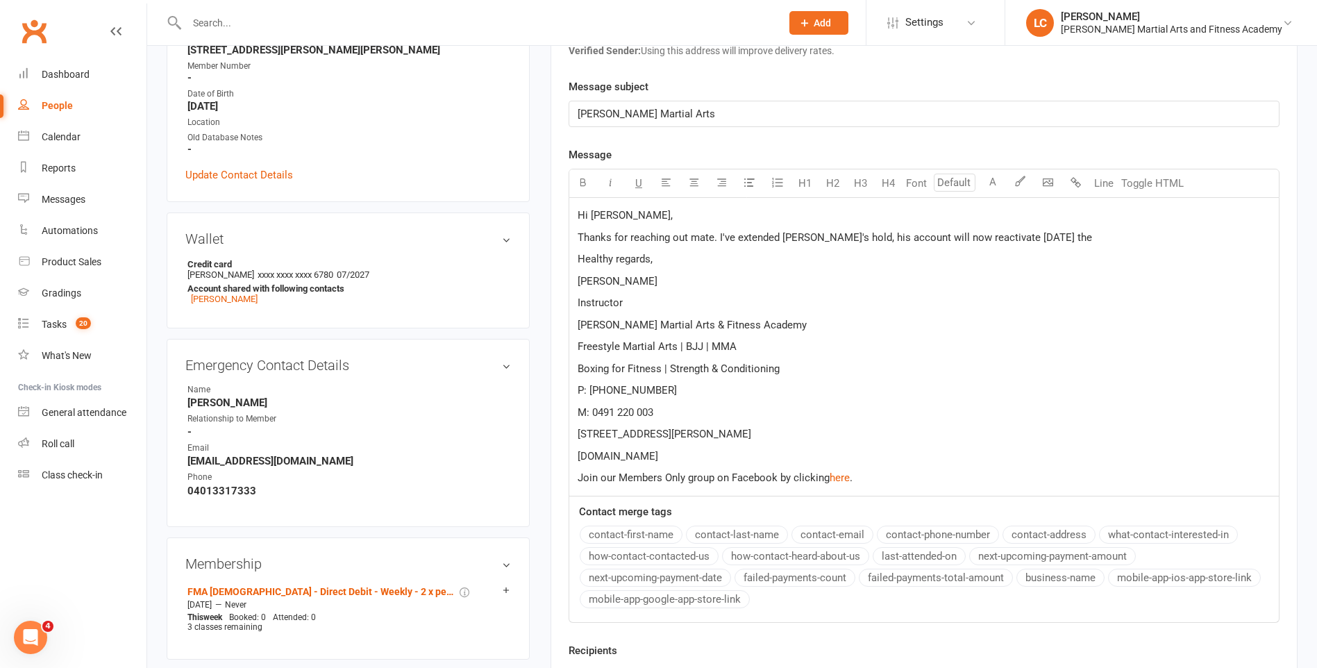
click at [1100, 240] on p "Thanks for reaching out mate. I've extended [PERSON_NAME]'s hold, his account w…" at bounding box center [924, 237] width 693 height 17
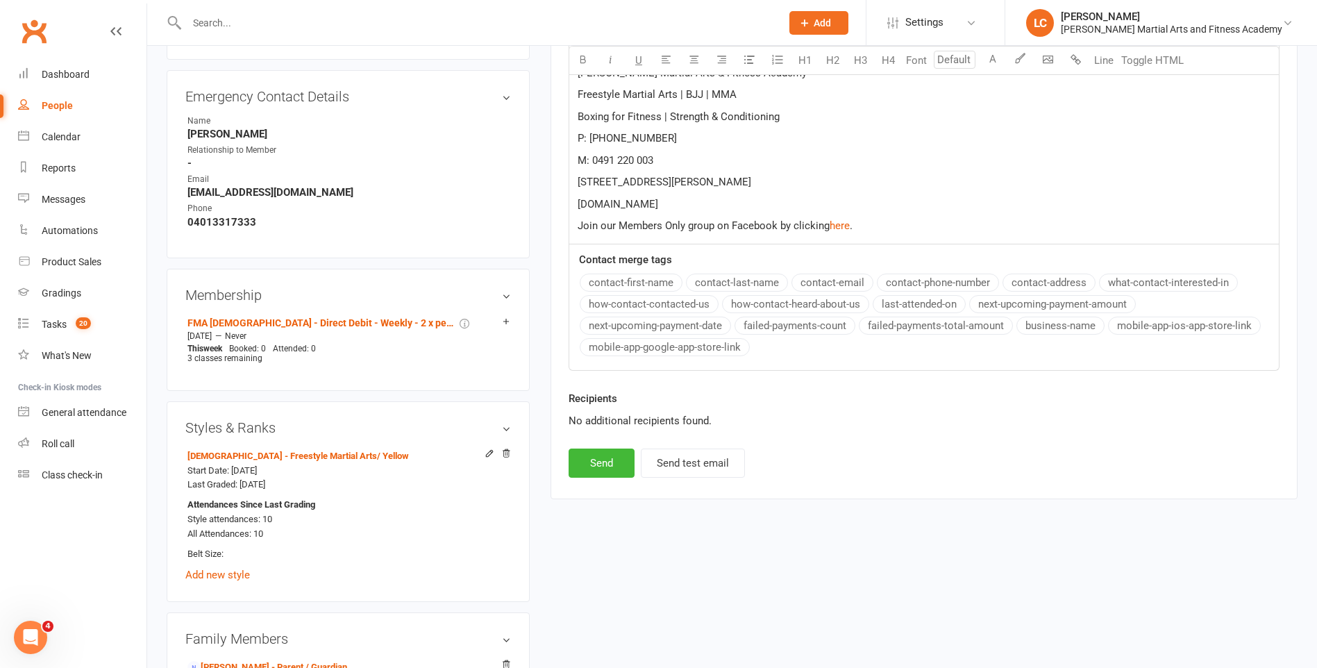
scroll to position [764, 0]
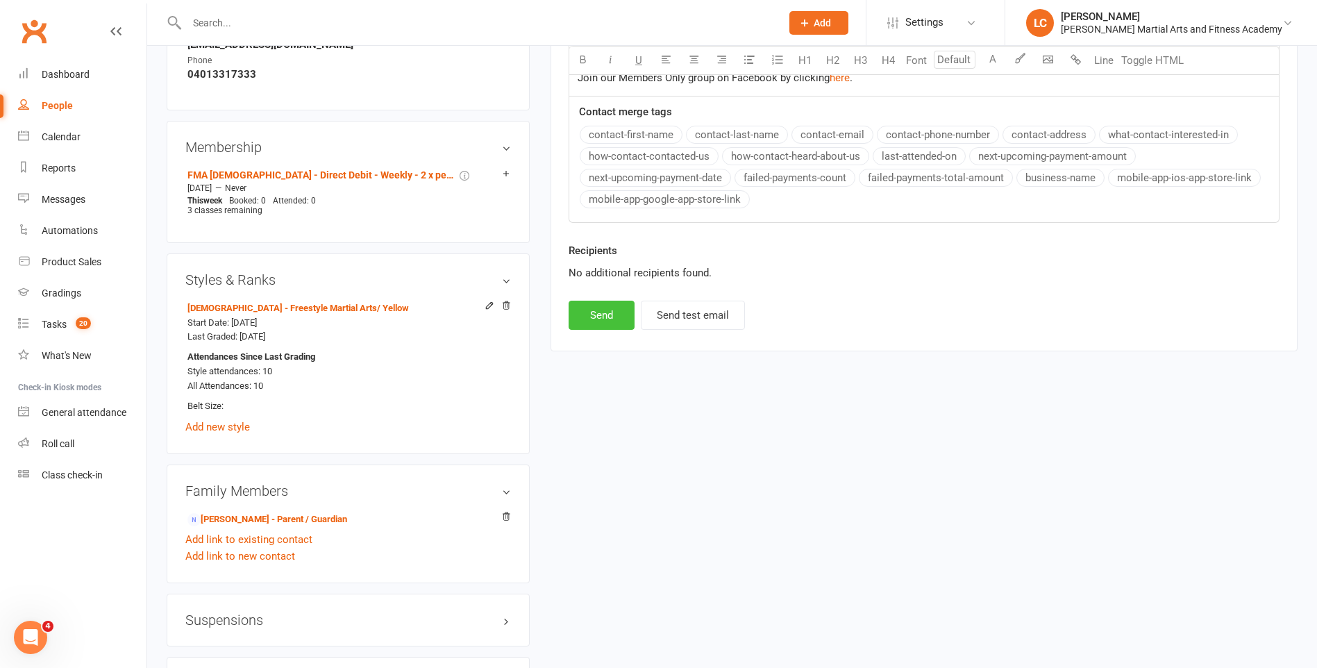
click at [600, 316] on button "Send" at bounding box center [602, 315] width 66 height 29
select select
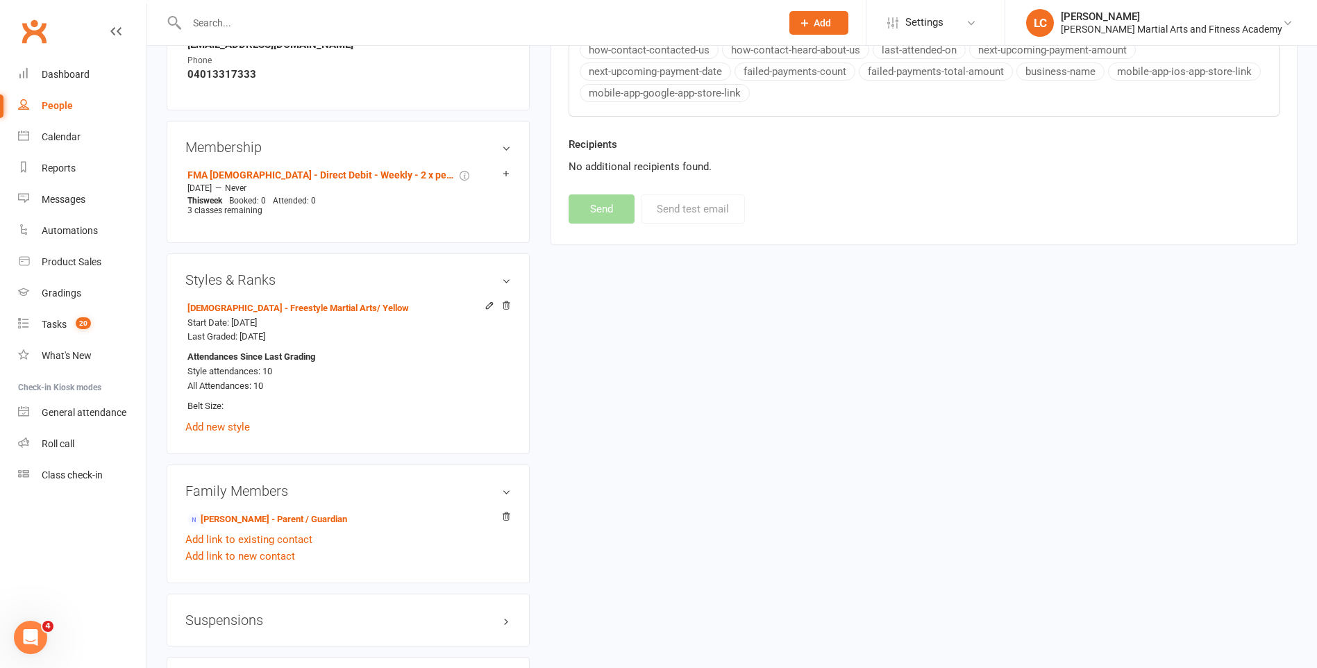
click at [217, 24] on input "text" at bounding box center [477, 22] width 589 height 19
paste input "Derby <[EMAIL_ADDRESS][DOMAIN_NAME]>"
drag, startPoint x: 226, startPoint y: 24, endPoint x: 184, endPoint y: 26, distance: 41.7
click at [184, 26] on input "Derby <[EMAIL_ADDRESS][DOMAIN_NAME]>" at bounding box center [477, 22] width 589 height 19
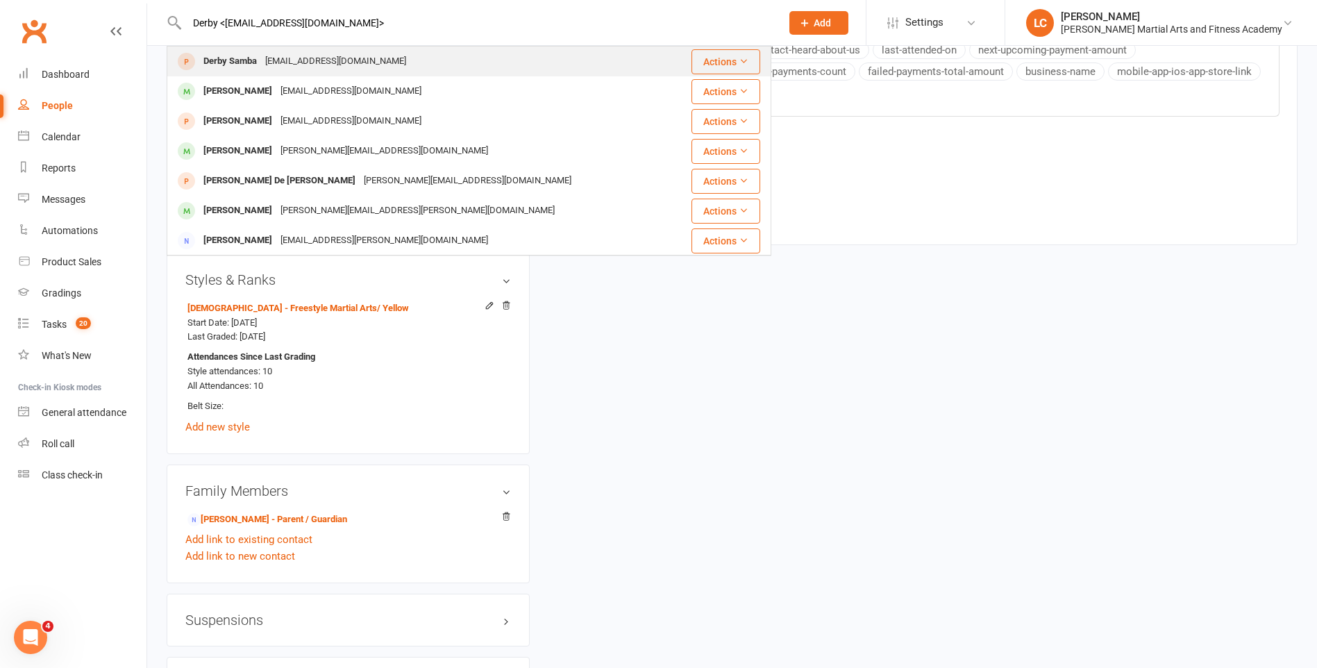
type input "Derby <[EMAIL_ADDRESS][DOMAIN_NAME]>"
click at [328, 68] on div "[EMAIL_ADDRESS][DOMAIN_NAME]" at bounding box center [335, 61] width 149 height 20
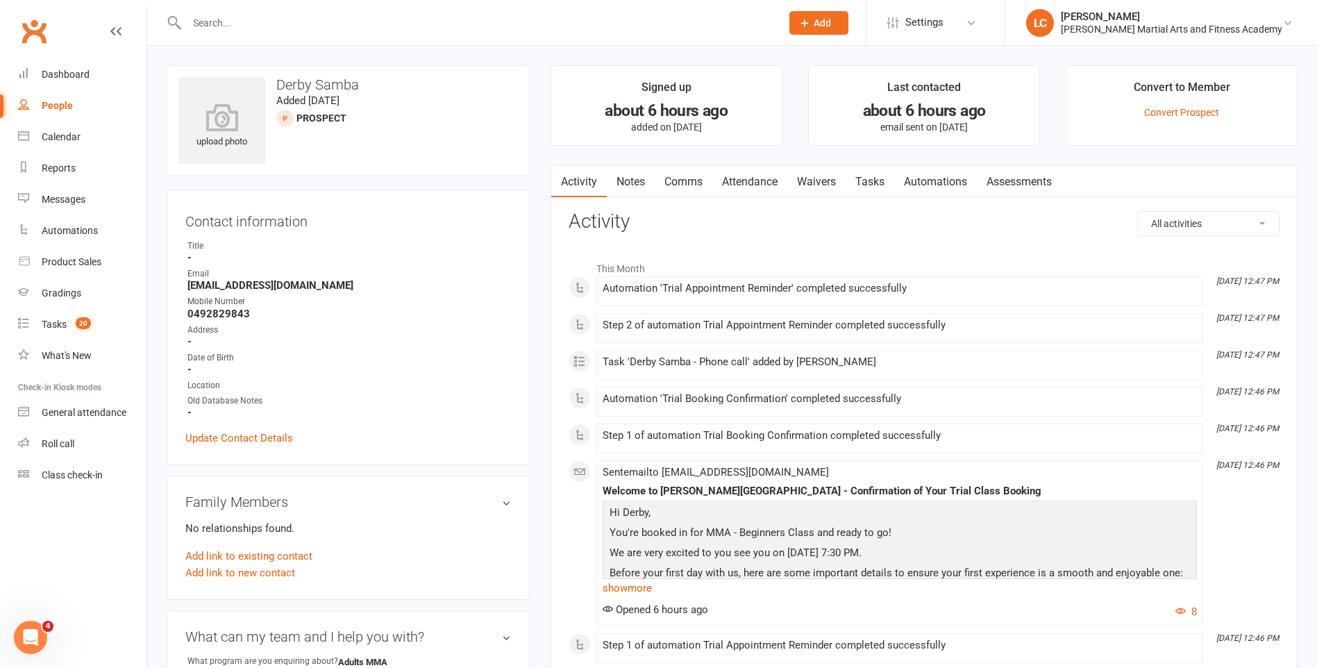
click at [616, 184] on link "Notes" at bounding box center [631, 182] width 48 height 32
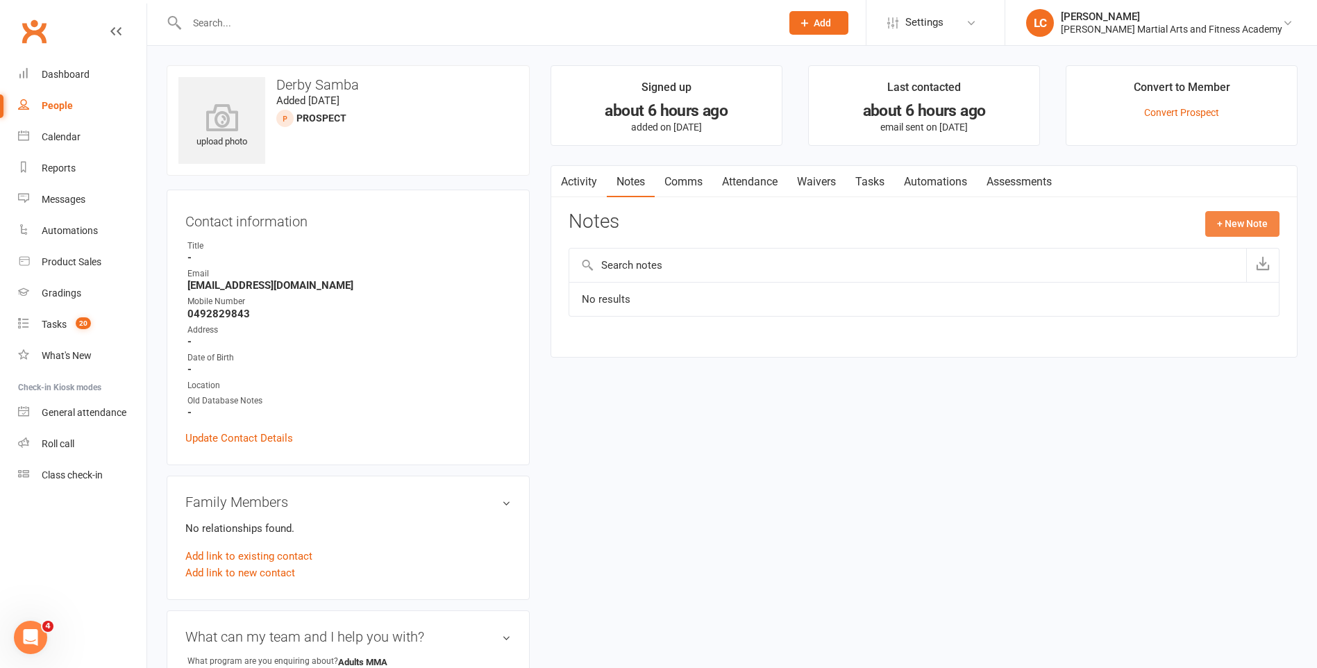
click at [1256, 226] on button "+ New Note" at bounding box center [1242, 223] width 74 height 25
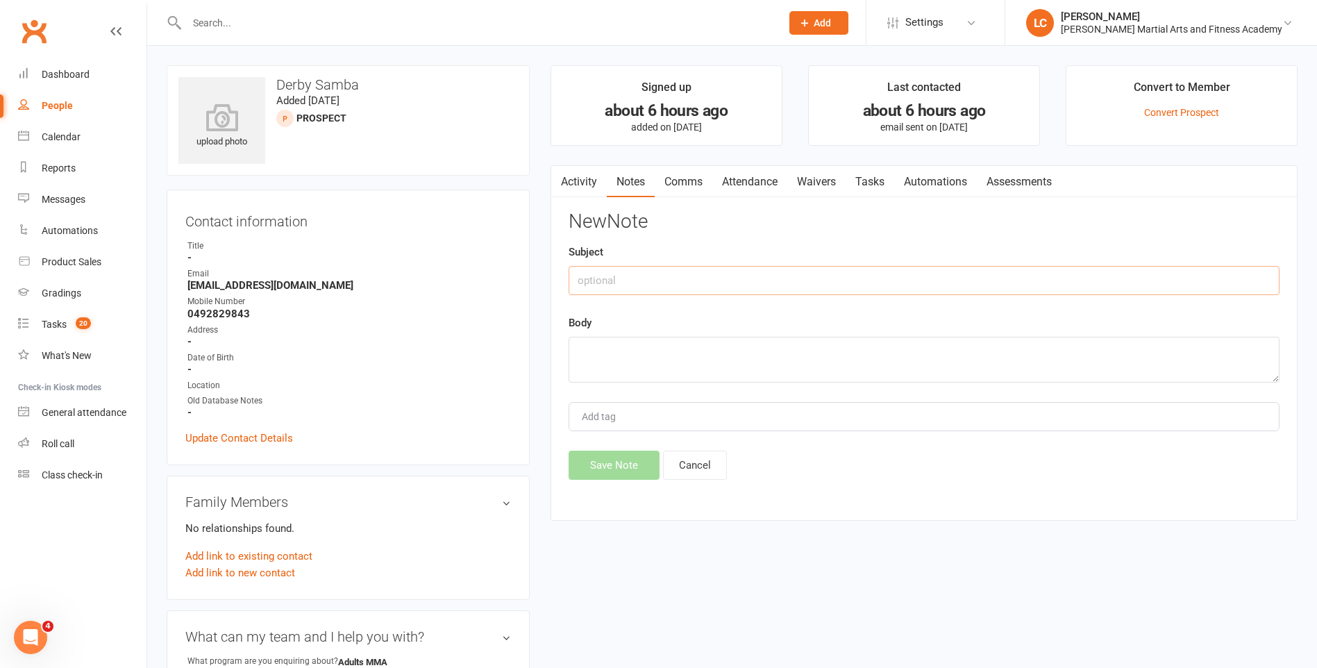
click at [782, 270] on input "text" at bounding box center [924, 280] width 711 height 29
type input "FROM"
click at [695, 365] on textarea at bounding box center [924, 360] width 711 height 46
paste textarea "Kinds regards Derby Samba"
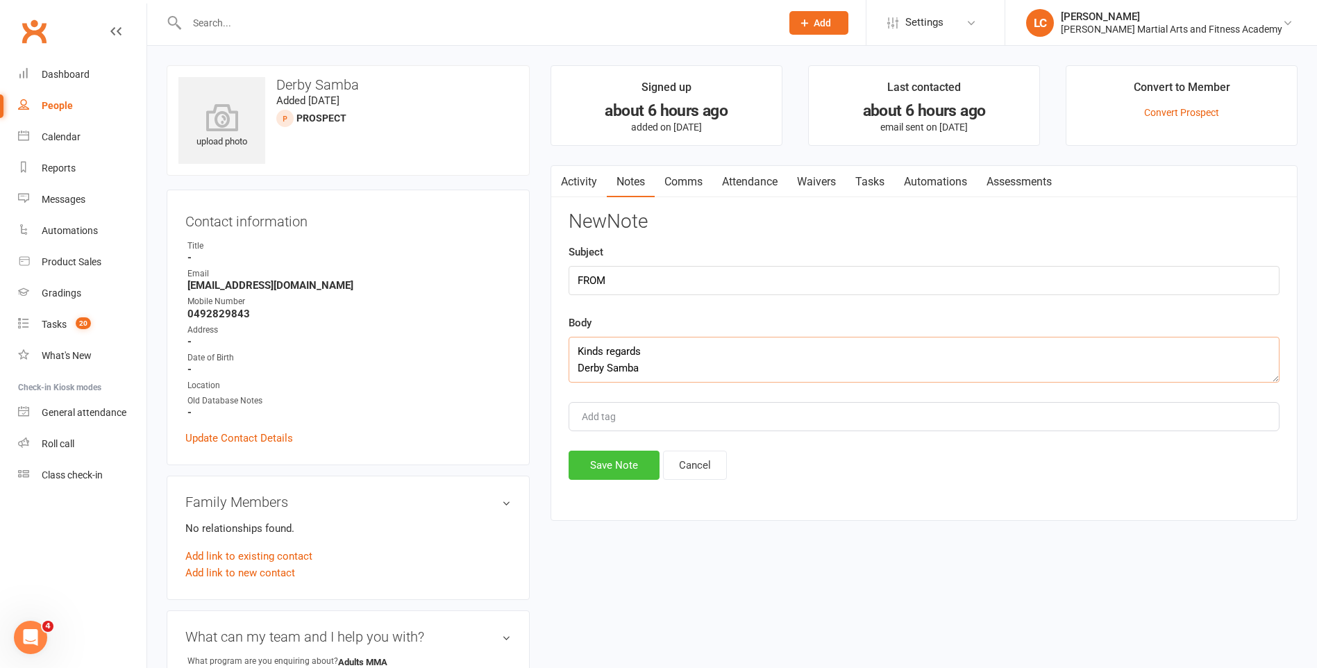
type textarea "Kinds regards Derby Samba"
click at [618, 455] on button "Save Note" at bounding box center [614, 465] width 91 height 29
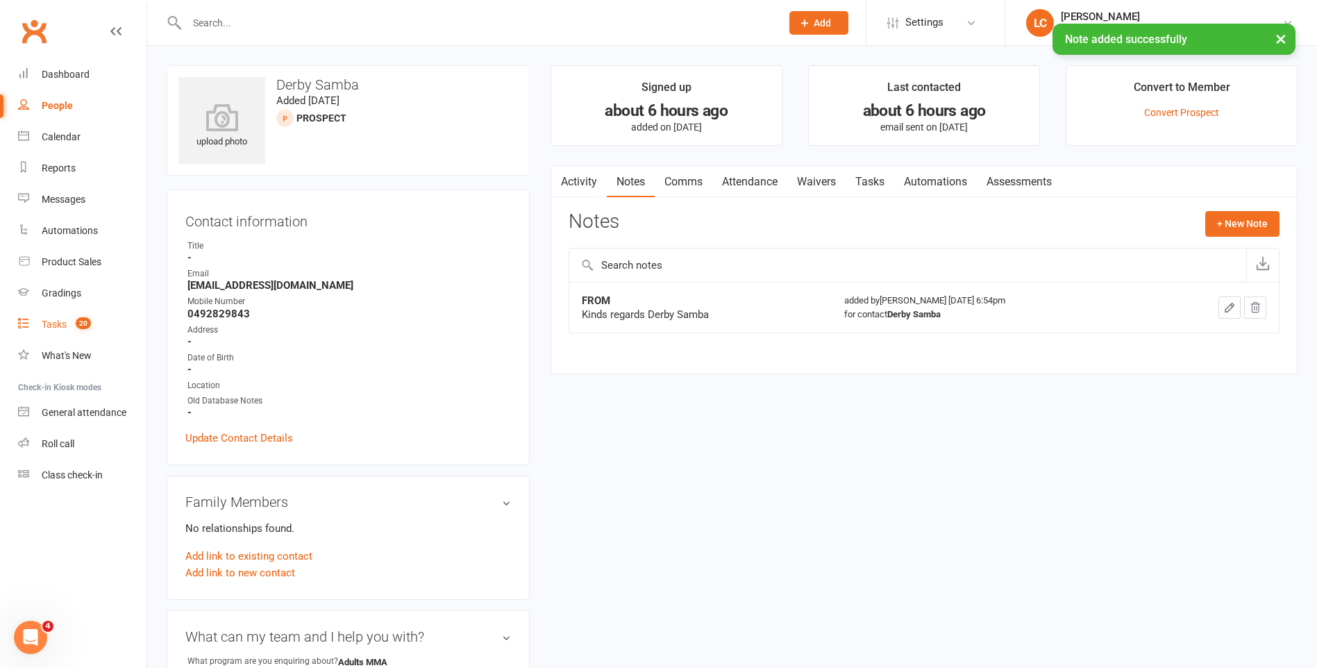
click at [64, 321] on div "Tasks" at bounding box center [54, 324] width 25 height 11
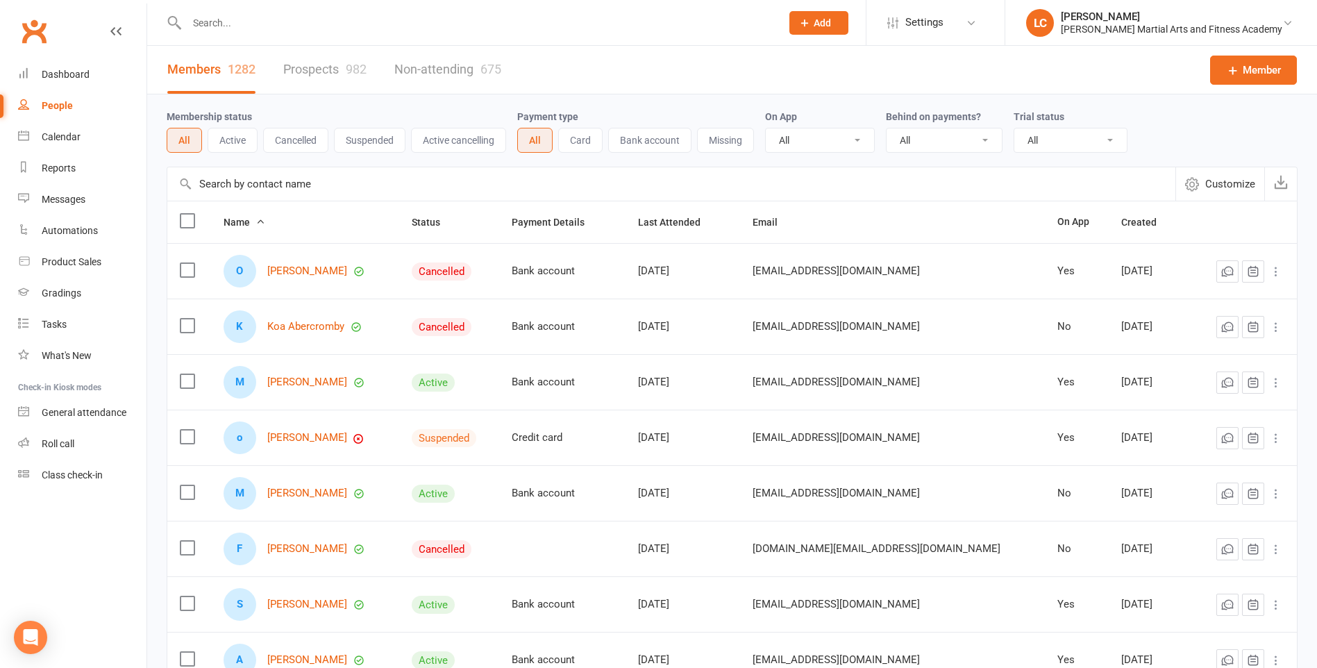
click at [286, 21] on input "text" at bounding box center [477, 22] width 589 height 19
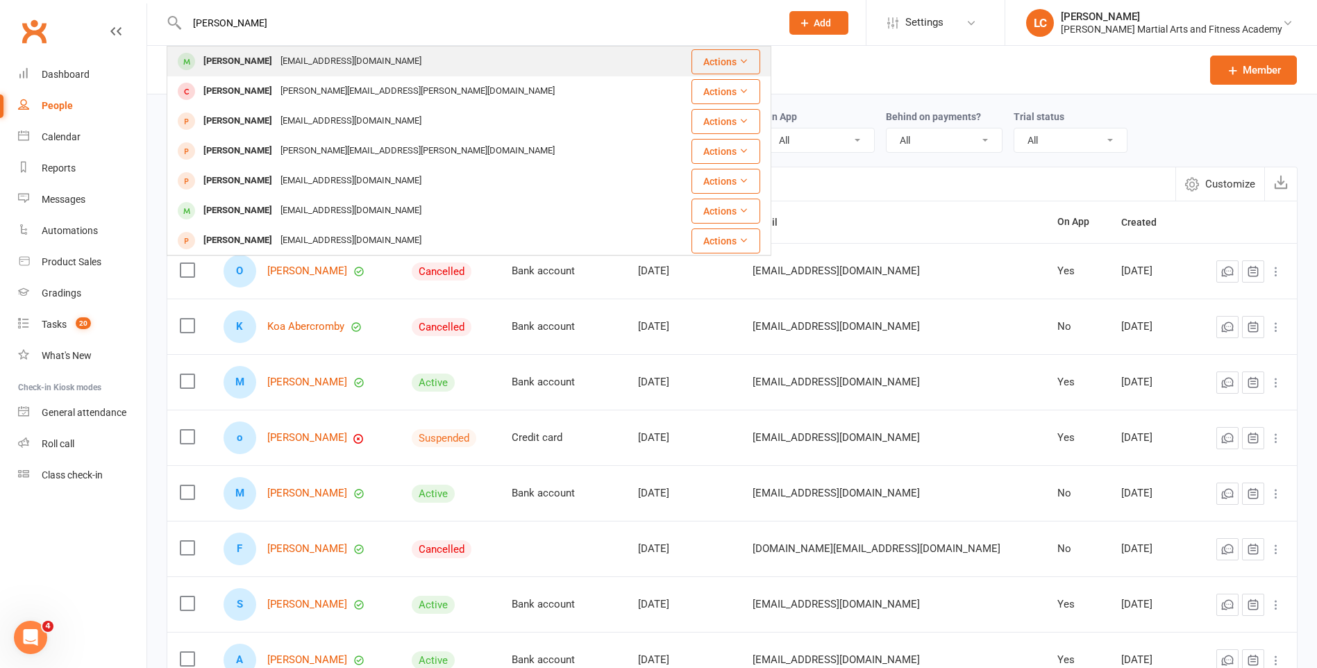
type input "Josh Kiss"
click at [276, 56] on div "kissjo23kissjo23@gmail.com" at bounding box center [350, 61] width 149 height 20
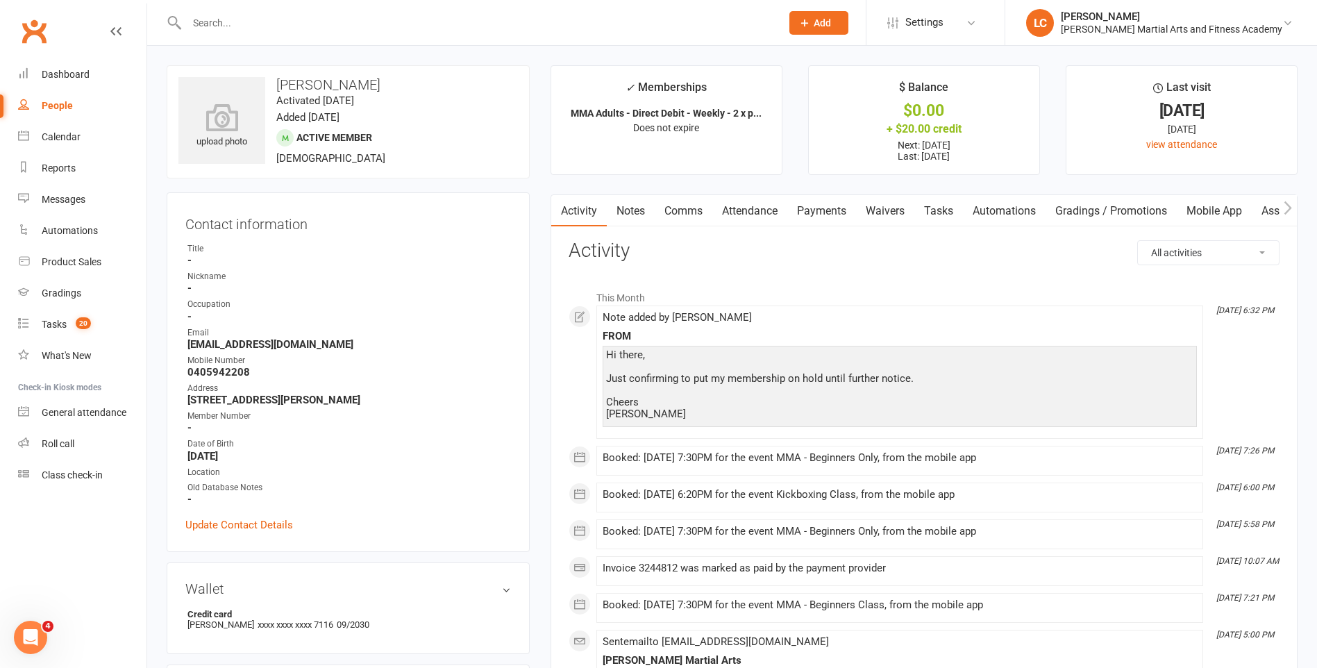
click at [828, 201] on link "Payments" at bounding box center [821, 211] width 69 height 32
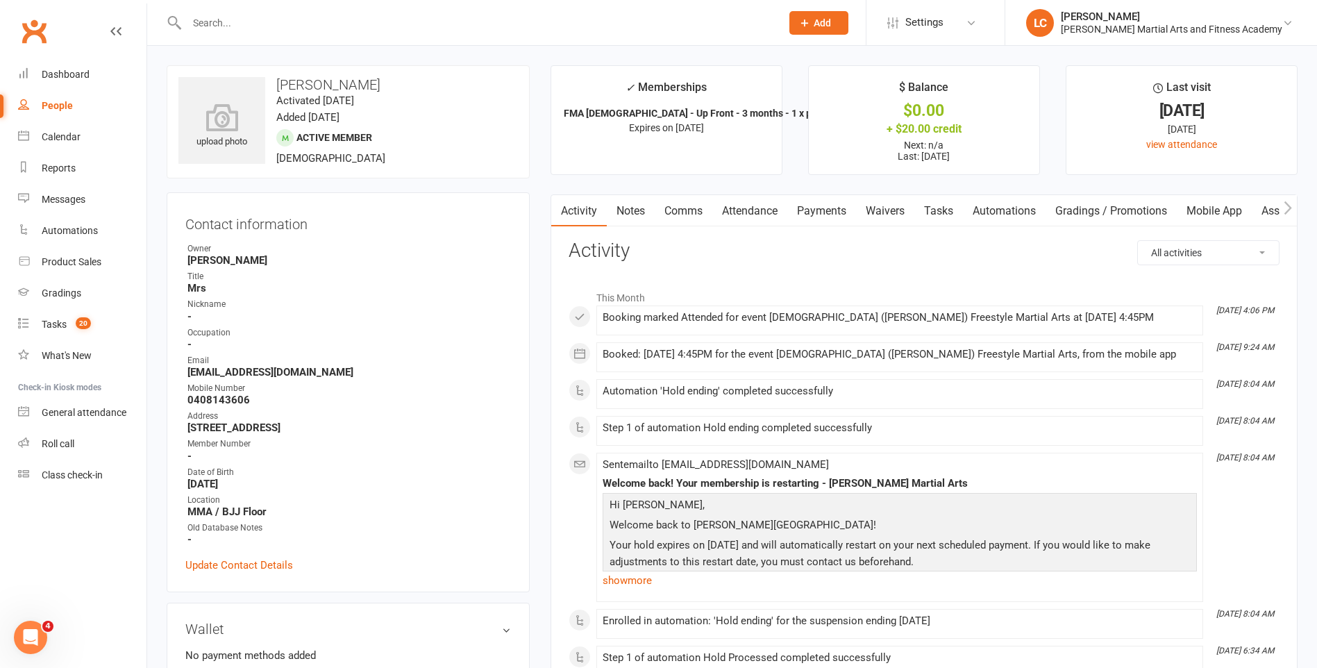
click at [764, 174] on li "✓ Memberships FMA 10-13yo - Up Front - 3 months - 1 x pe... Expires on 9th Octo…" at bounding box center [666, 120] width 232 height 110
click at [771, 201] on link "Attendance" at bounding box center [749, 211] width 75 height 32
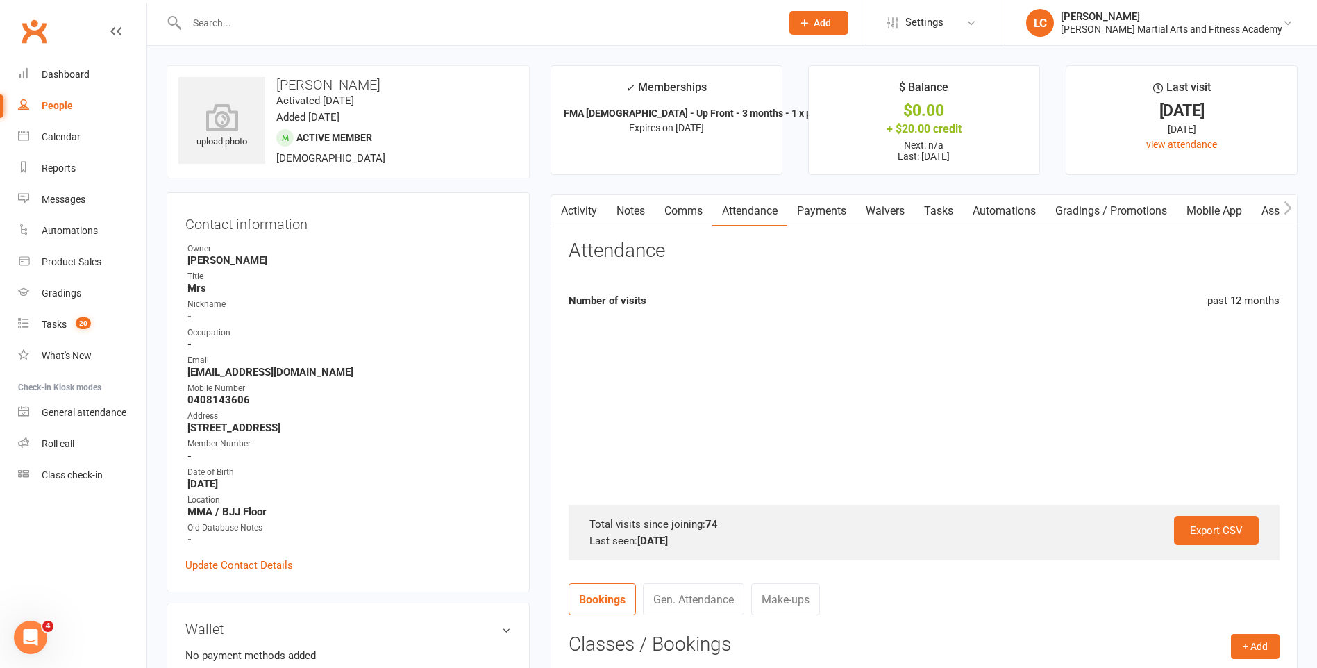
scroll to position [347, 0]
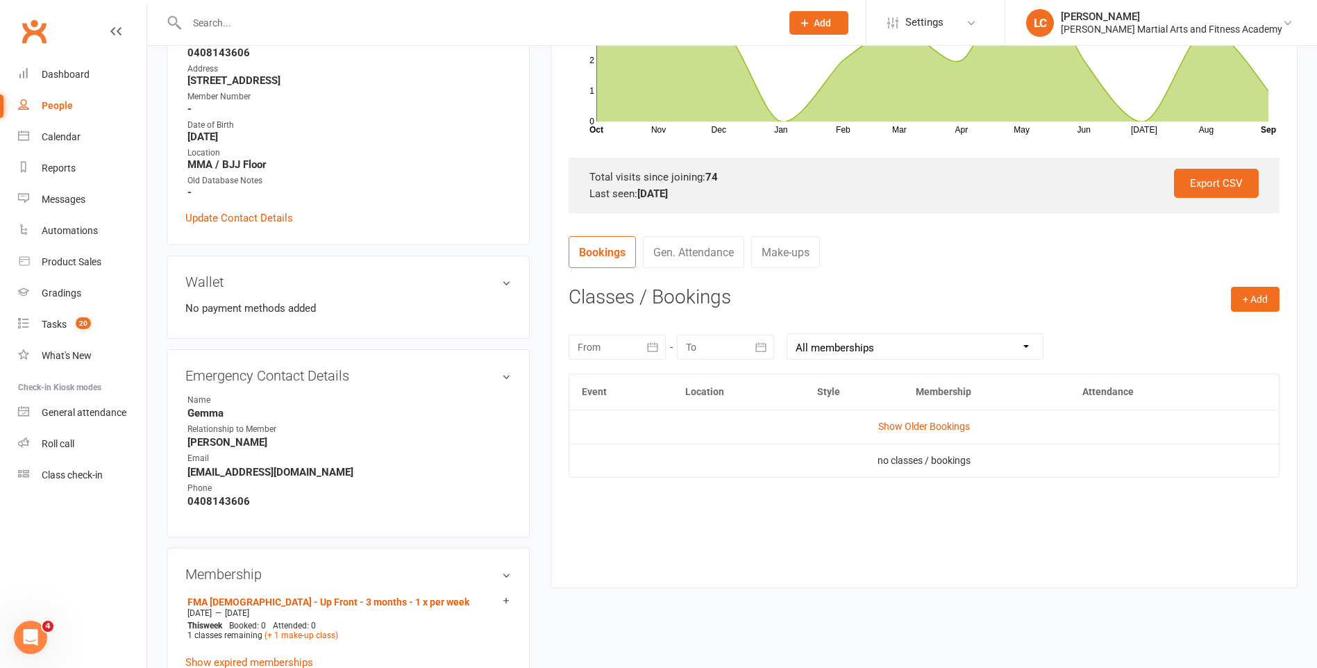
click at [936, 437] on td "Show Older Bookings" at bounding box center [923, 426] width 709 height 33
click at [934, 429] on link "Show Older Bookings" at bounding box center [924, 426] width 92 height 11
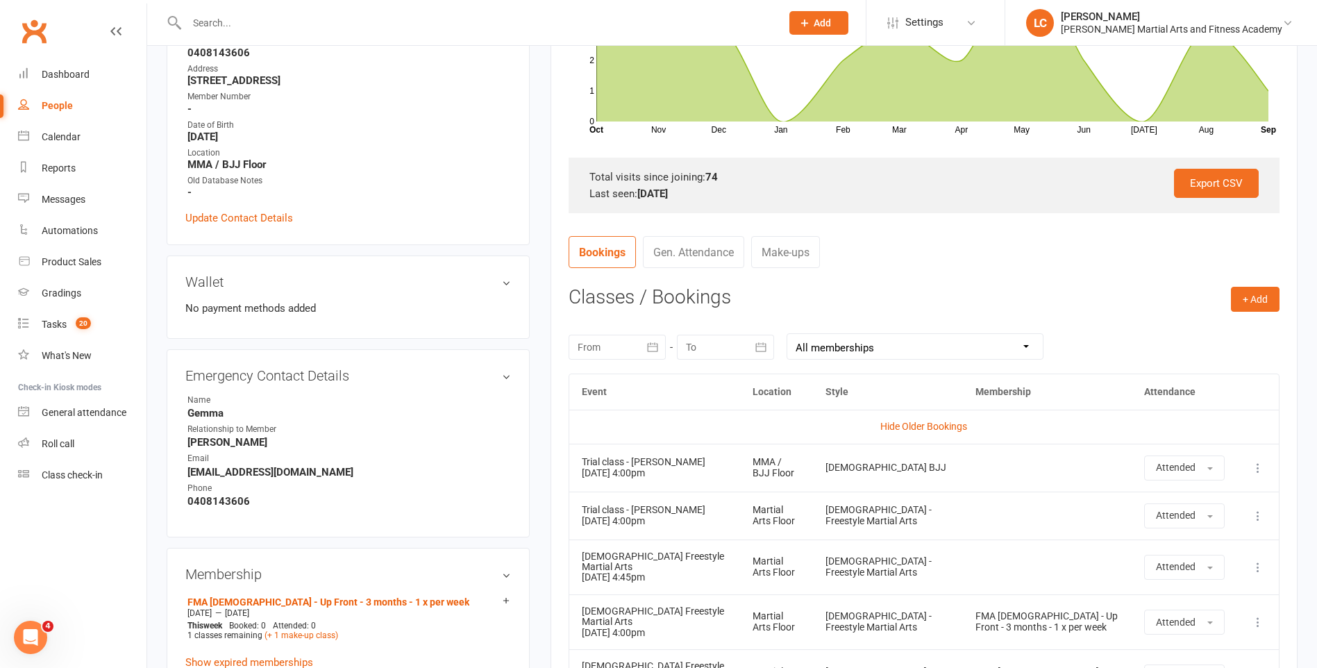
scroll to position [4191, 0]
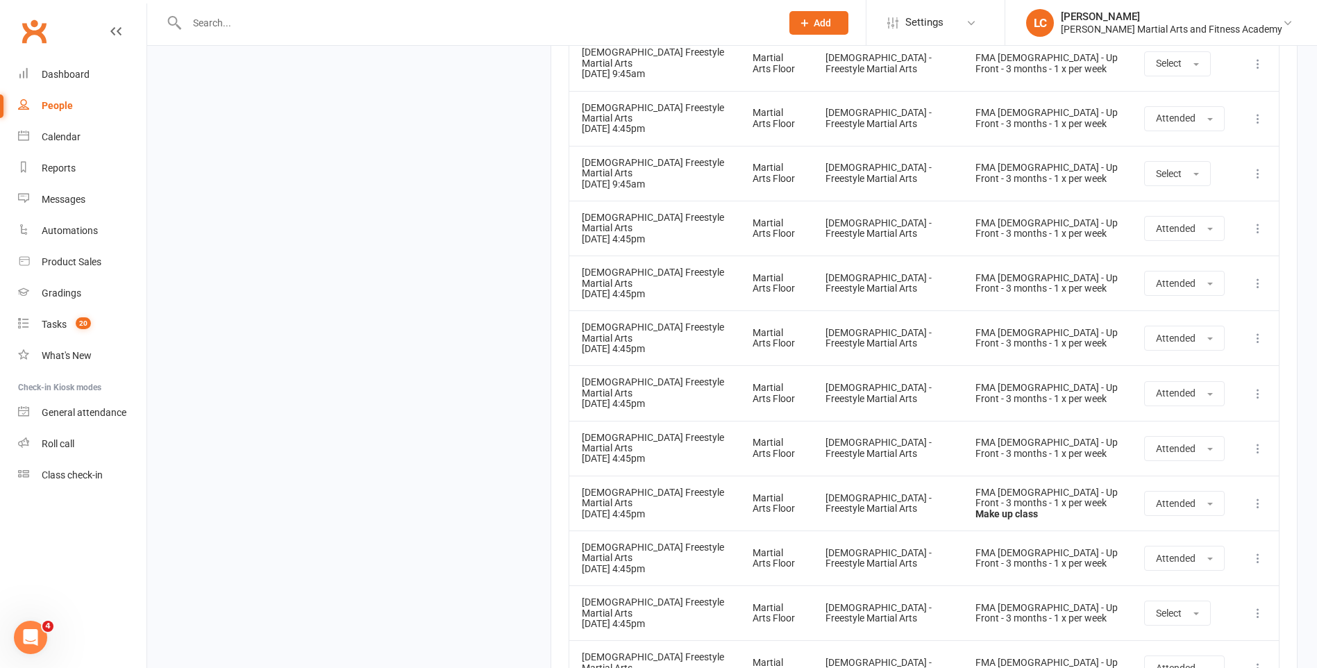
drag, startPoint x: 987, startPoint y: 325, endPoint x: 1138, endPoint y: 698, distance: 402.0
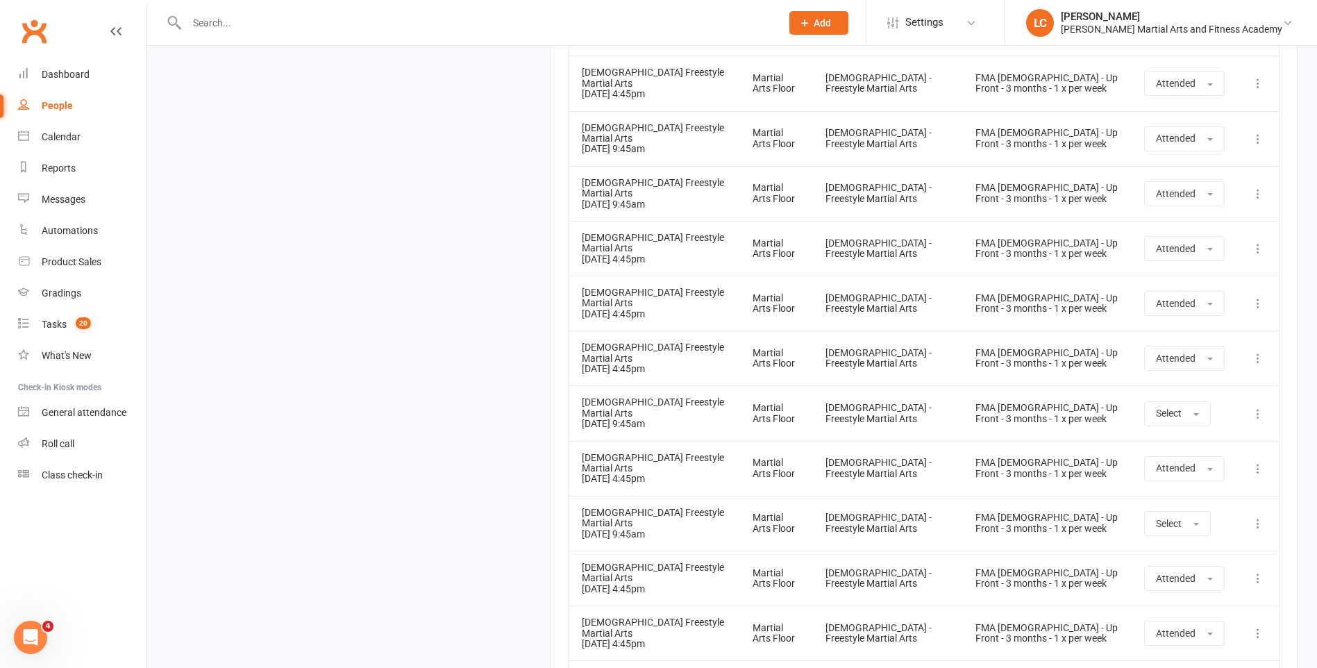
scroll to position [0, 0]
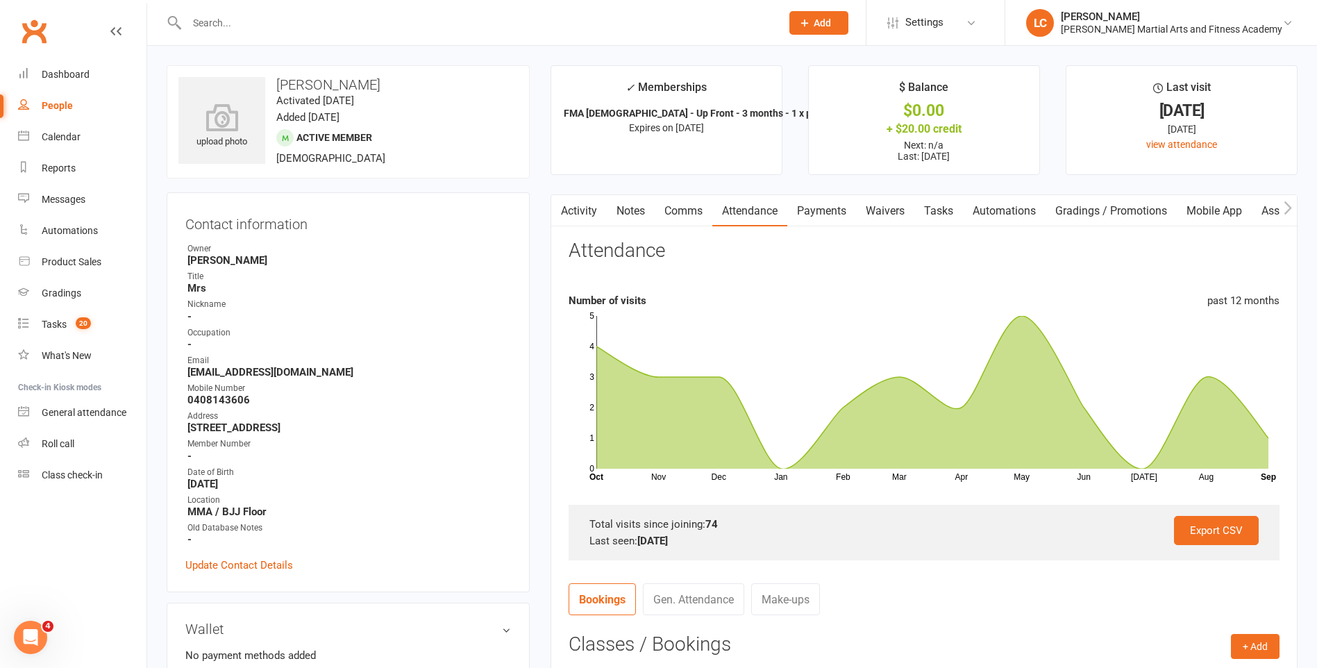
drag, startPoint x: 788, startPoint y: 510, endPoint x: 558, endPoint y: 199, distance: 387.2
click at [578, 211] on link "Activity" at bounding box center [579, 211] width 56 height 32
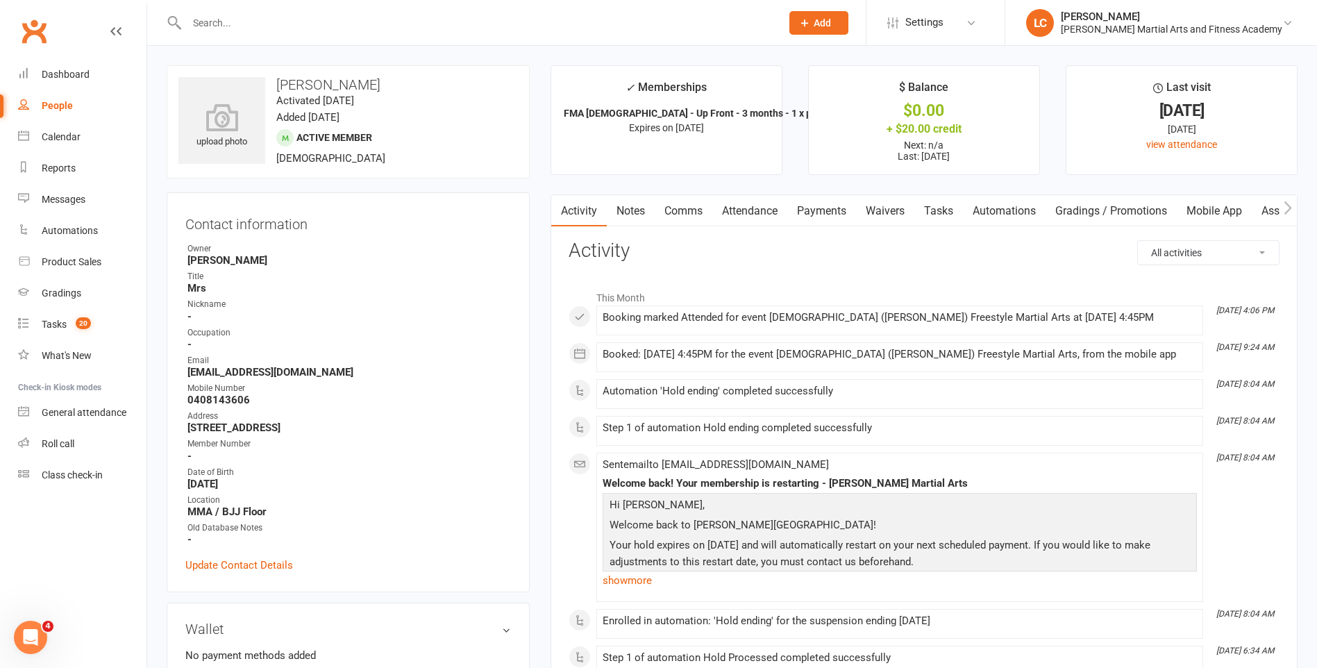
drag, startPoint x: 818, startPoint y: 217, endPoint x: 825, endPoint y: 243, distance: 27.1
click at [820, 217] on link "Payments" at bounding box center [821, 211] width 69 height 32
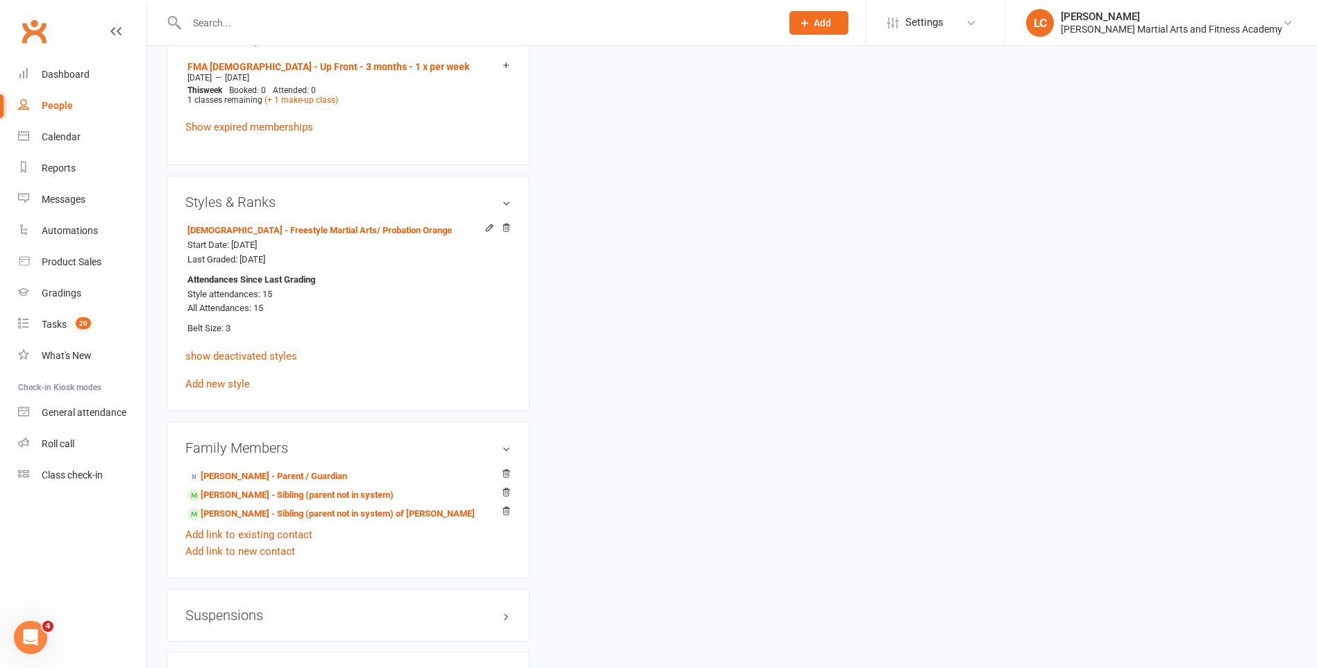
scroll to position [902, 0]
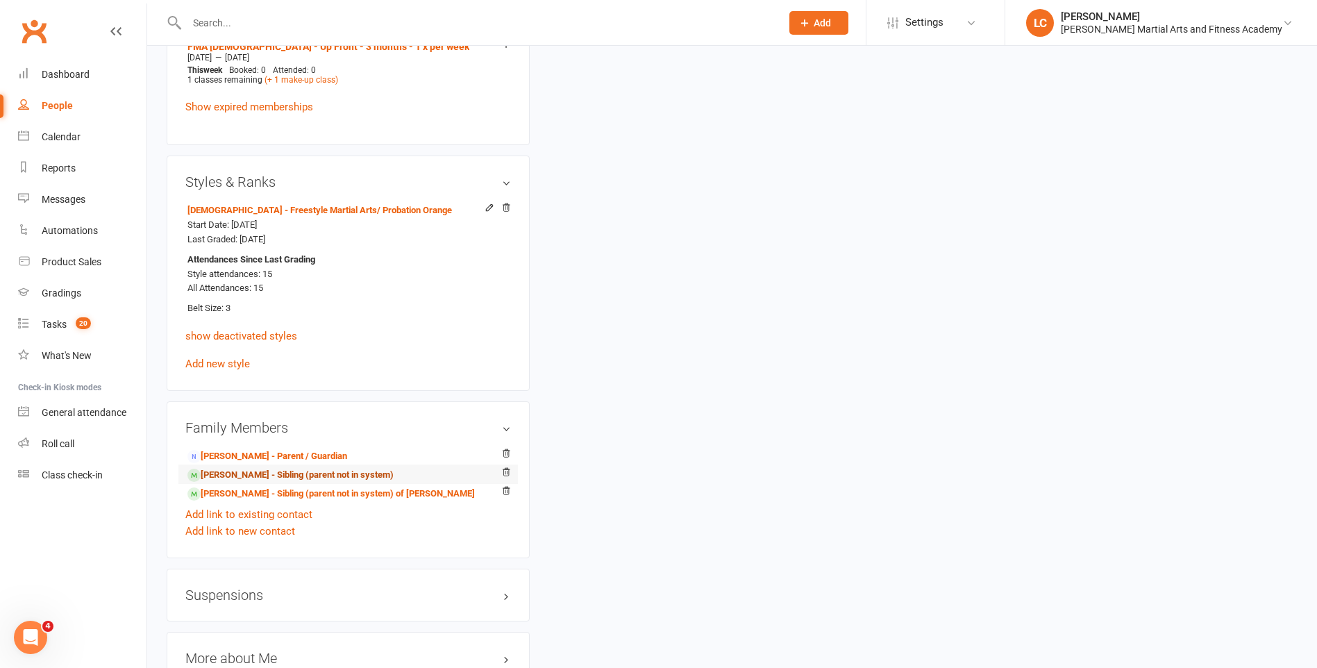
click at [241, 468] on link "Hayden Gohrt - Sibling (parent not in system)" at bounding box center [290, 475] width 206 height 15
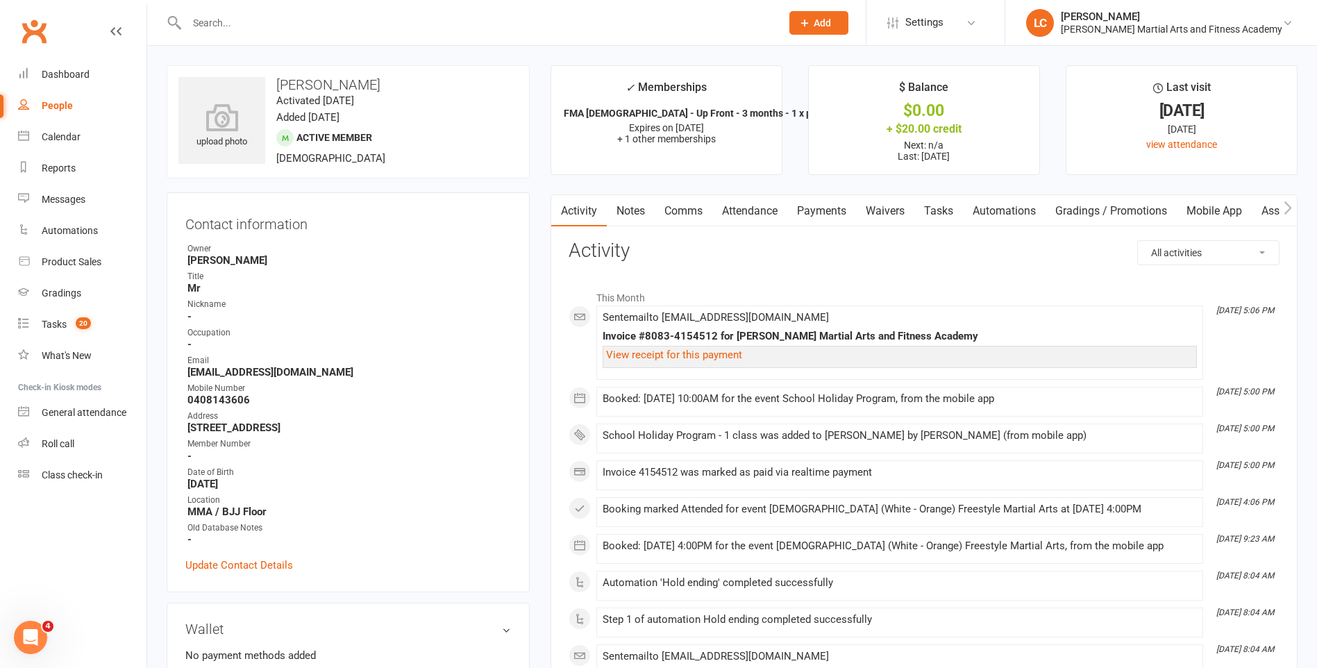
click at [841, 203] on link "Payments" at bounding box center [821, 211] width 69 height 32
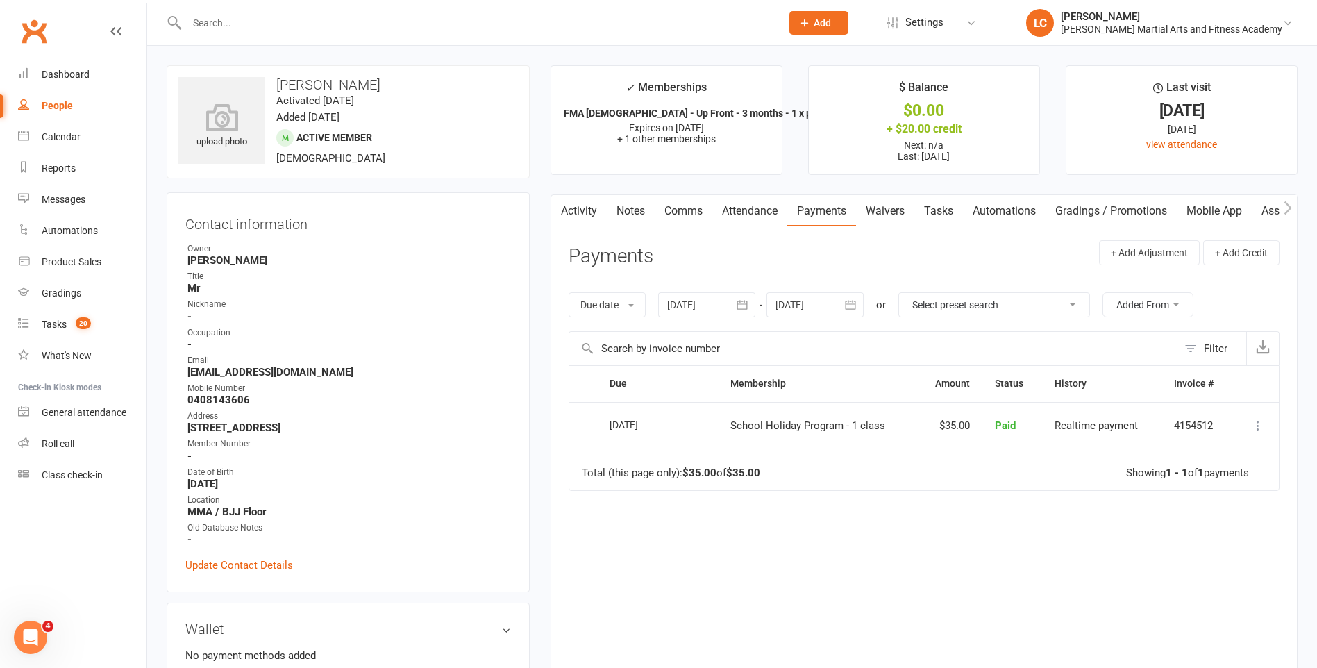
click at [578, 208] on link "Activity" at bounding box center [579, 211] width 56 height 32
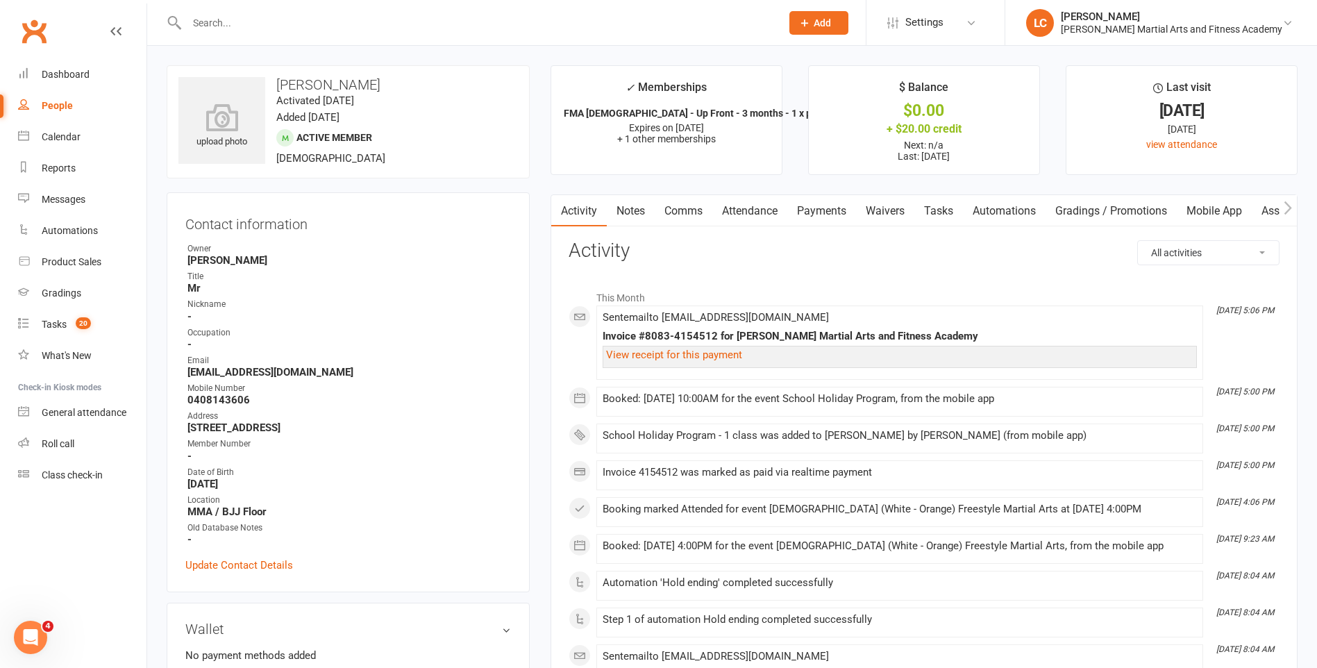
click at [811, 217] on link "Payments" at bounding box center [821, 211] width 69 height 32
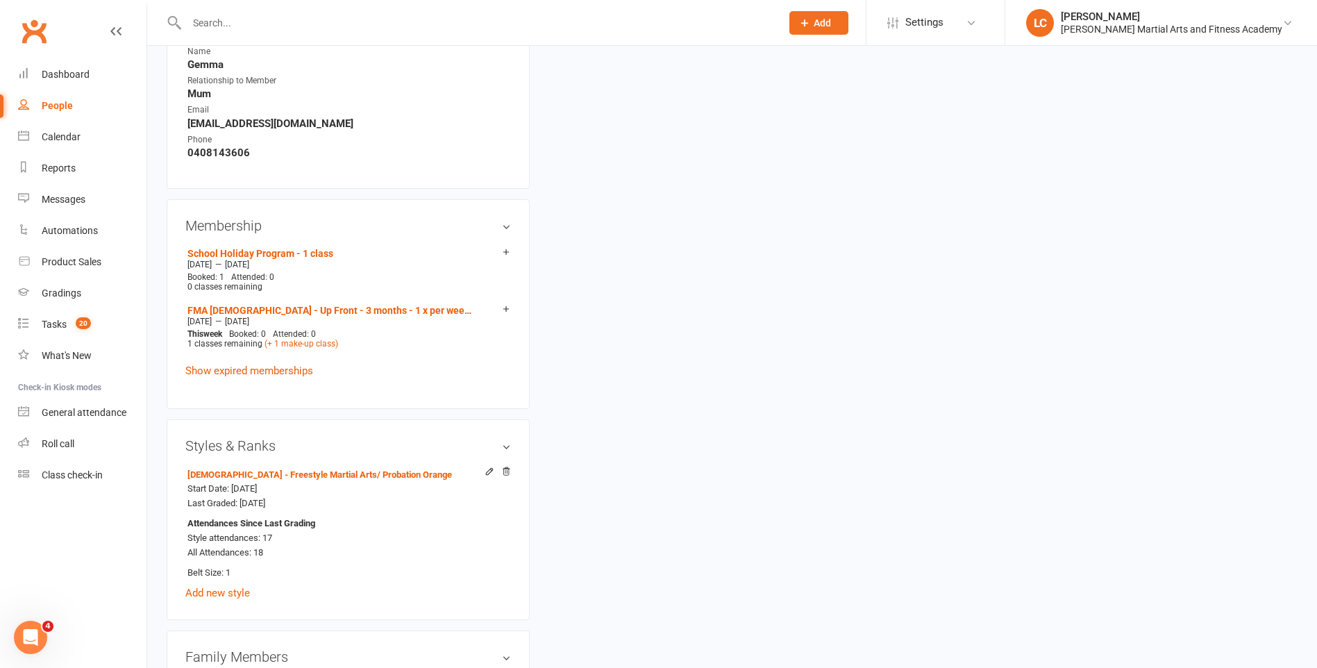
scroll to position [1041, 0]
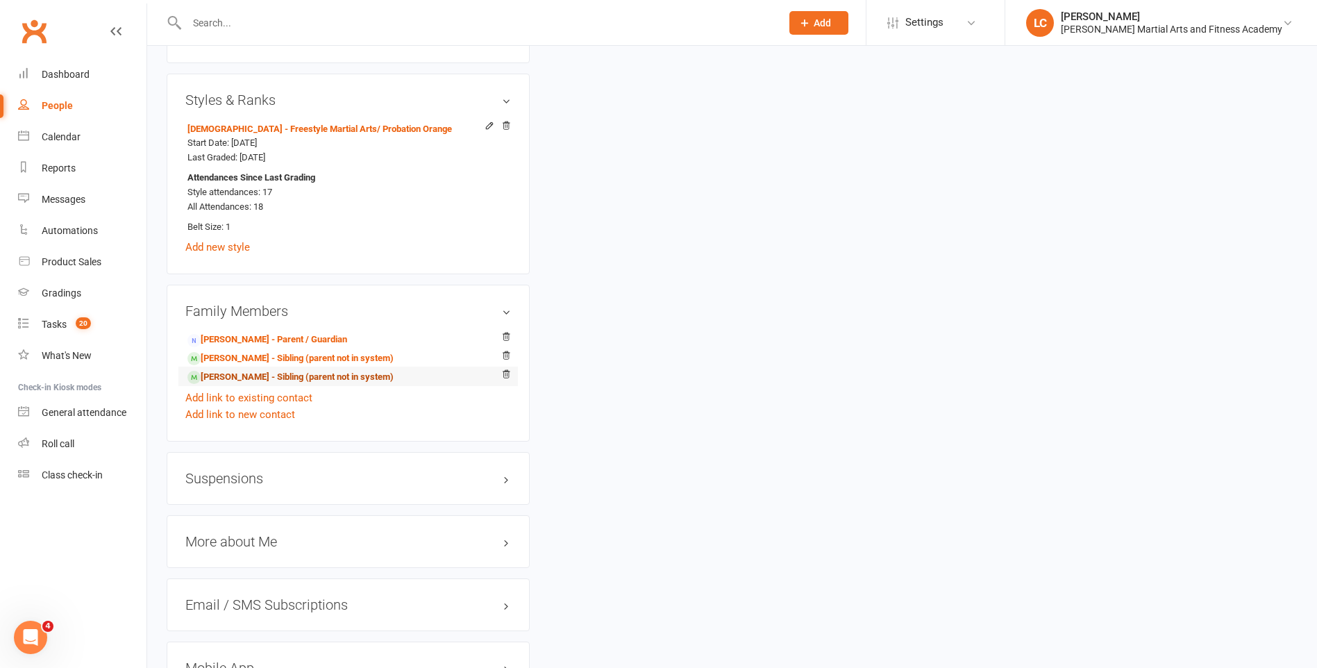
click at [298, 380] on link "Thomas Gohrt - Sibling (parent not in system)" at bounding box center [290, 377] width 206 height 15
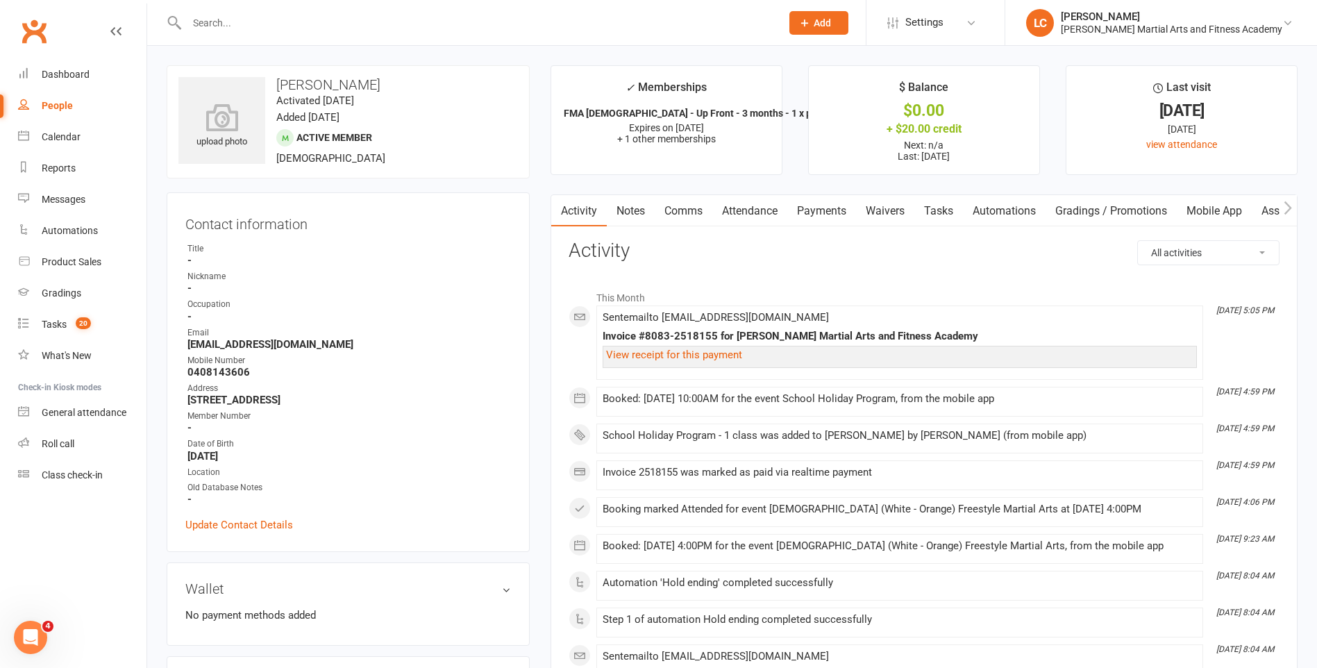
click at [835, 211] on link "Payments" at bounding box center [821, 211] width 69 height 32
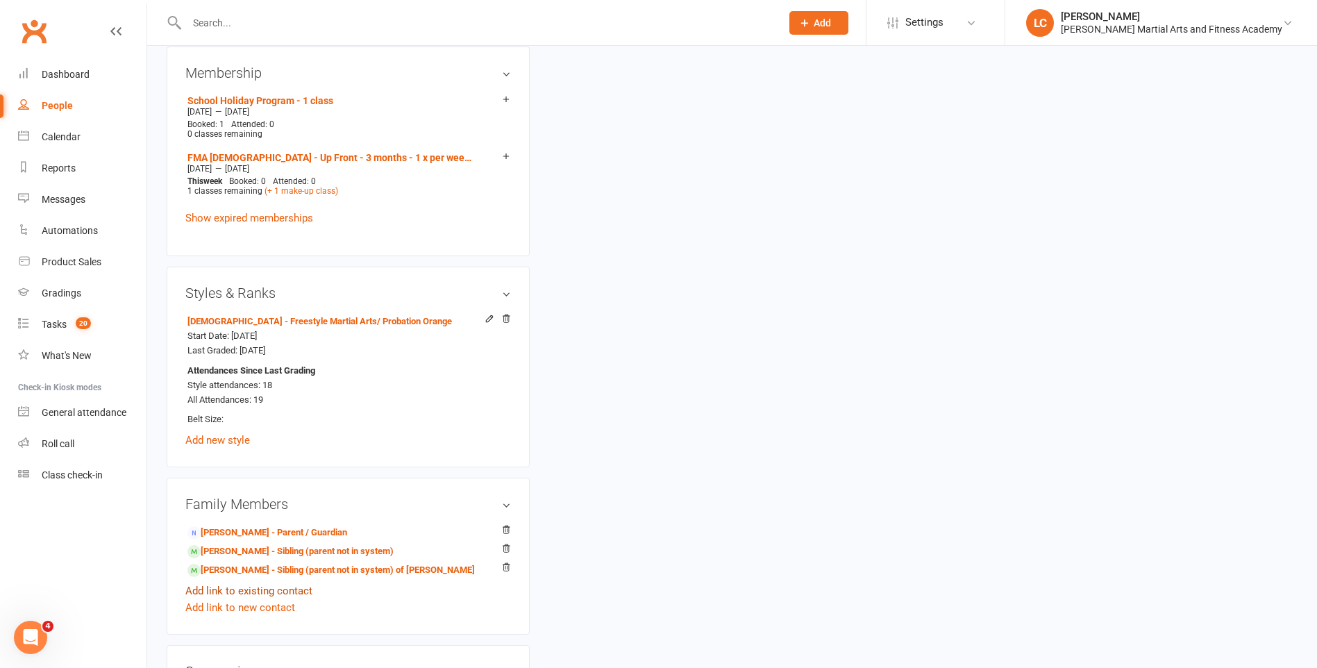
scroll to position [833, 0]
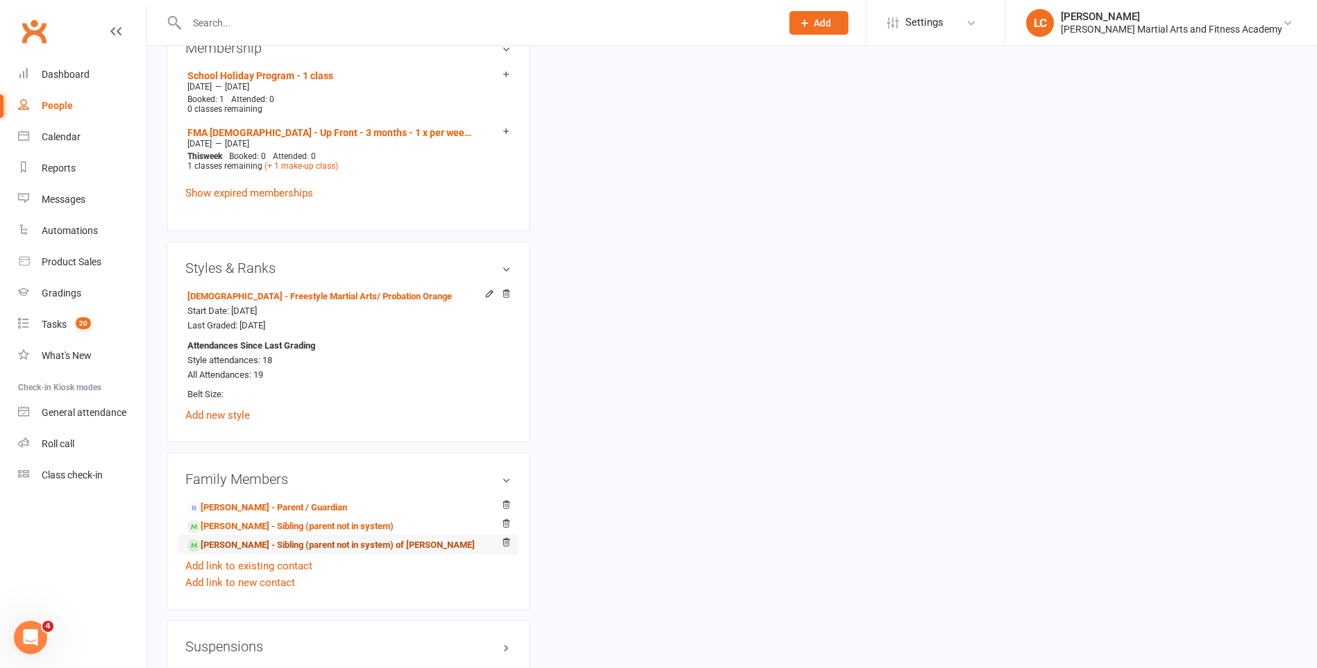
click at [288, 543] on link "Lucy Gohrt - Sibling (parent not in system) of Hayden Gohrt" at bounding box center [330, 545] width 287 height 15
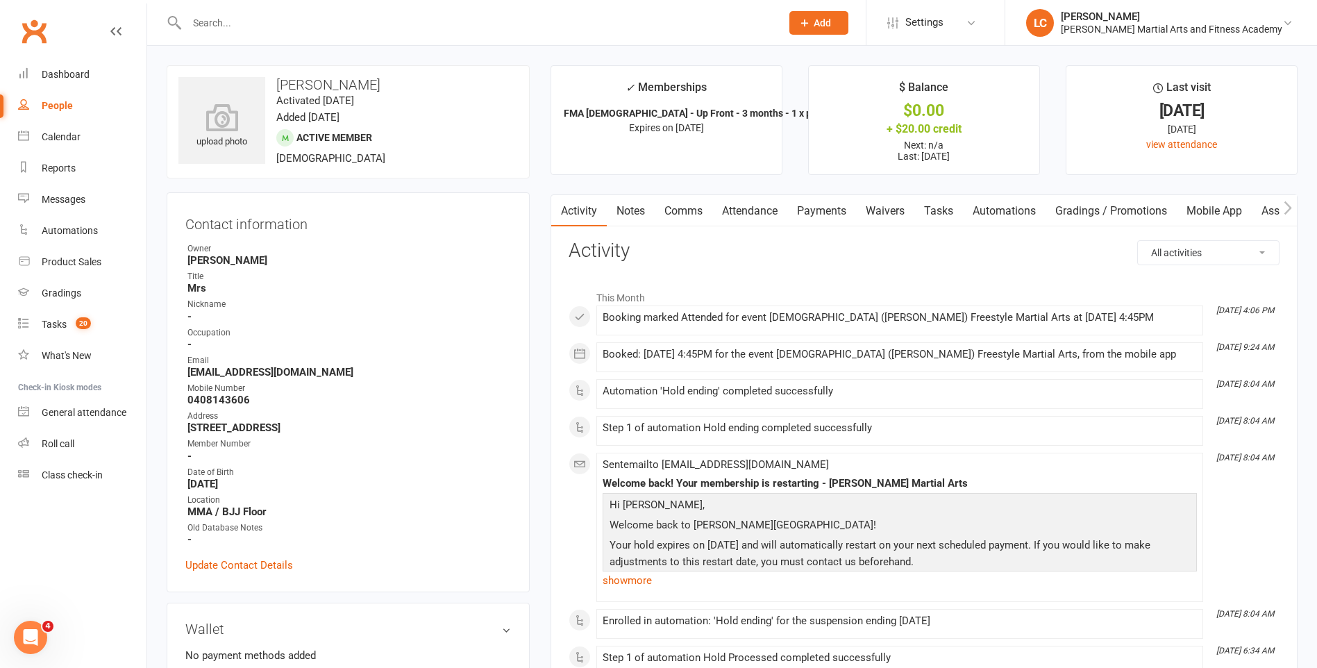
click at [829, 224] on link "Payments" at bounding box center [821, 211] width 69 height 32
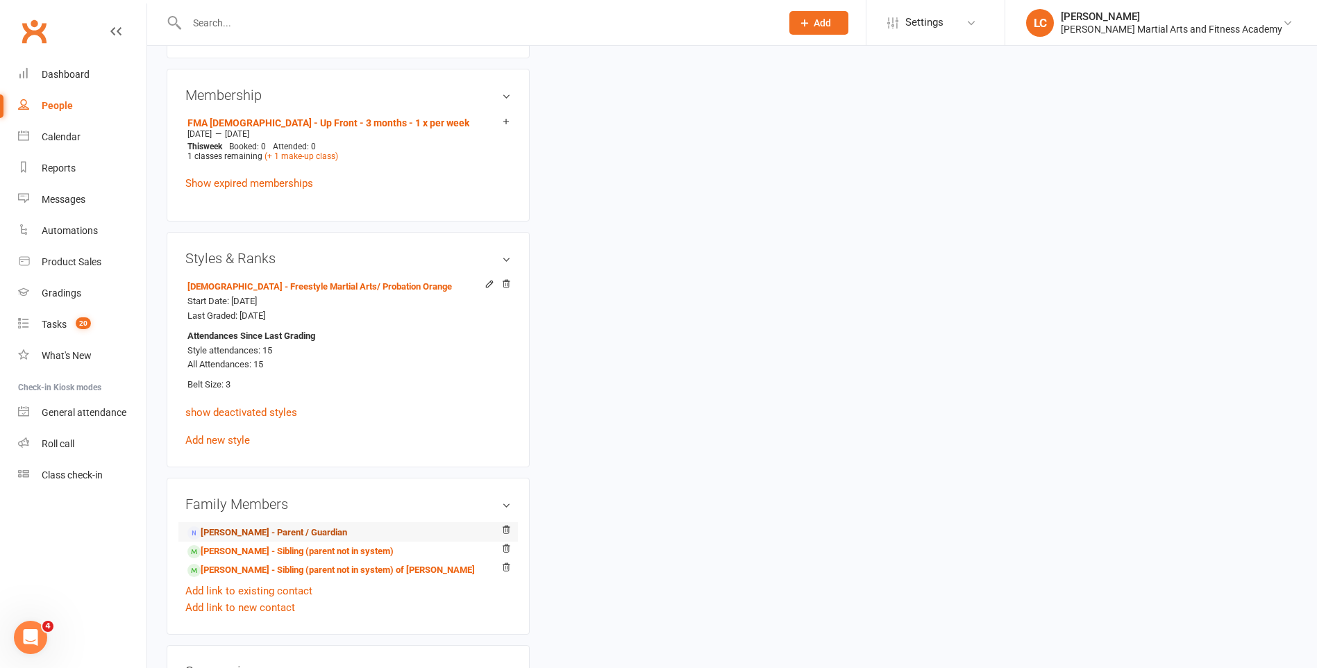
scroll to position [833, 0]
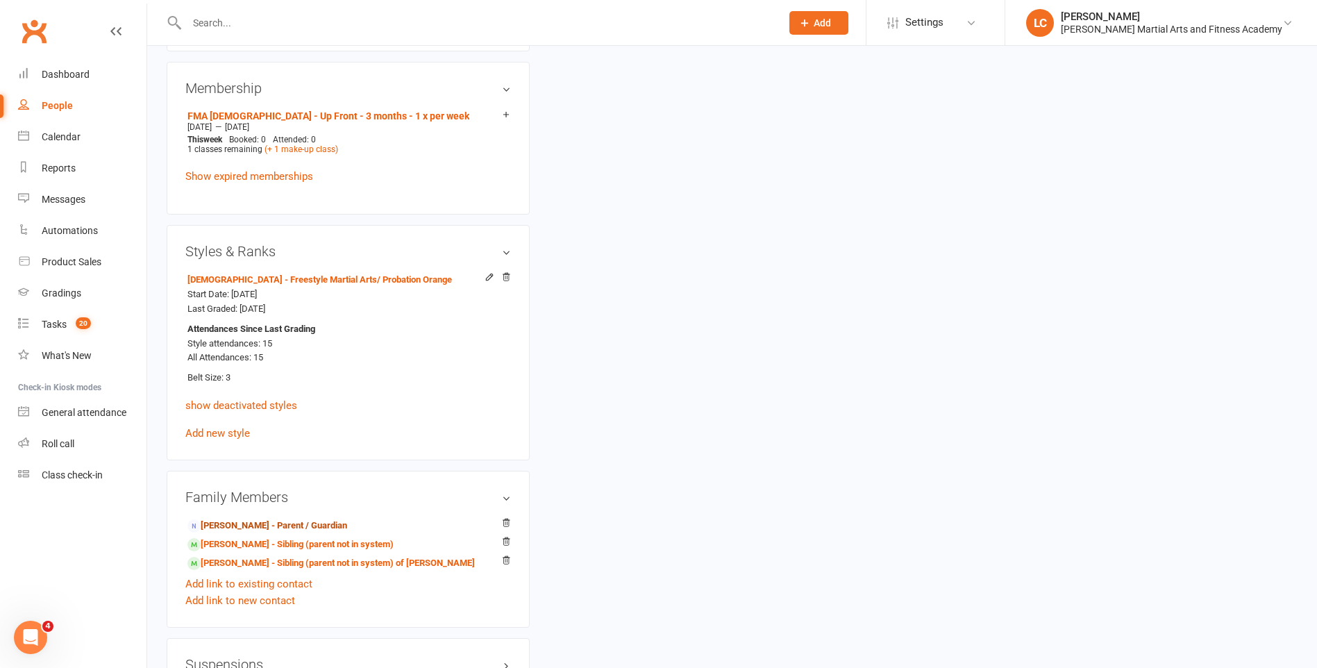
click at [251, 520] on link "Gemma Nugent - Parent / Guardian" at bounding box center [267, 526] width 160 height 15
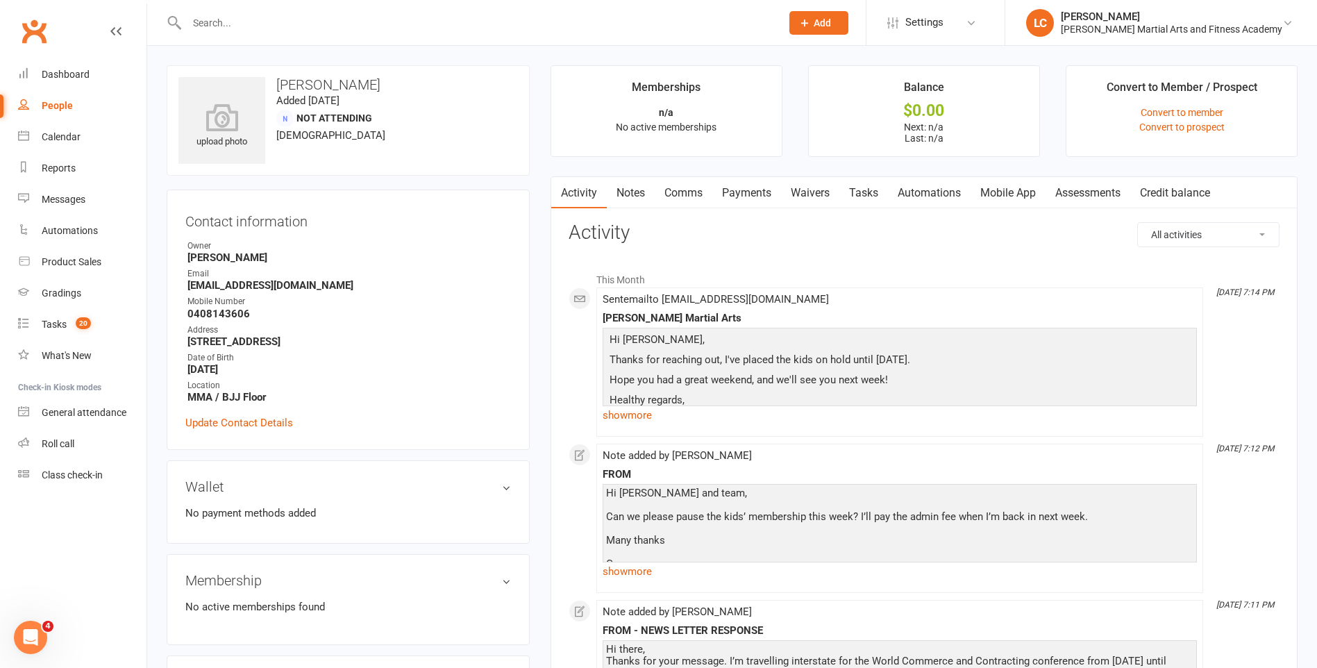
drag, startPoint x: 757, startPoint y: 217, endPoint x: 755, endPoint y: 205, distance: 12.1
click at [755, 205] on link "Payments" at bounding box center [746, 193] width 69 height 32
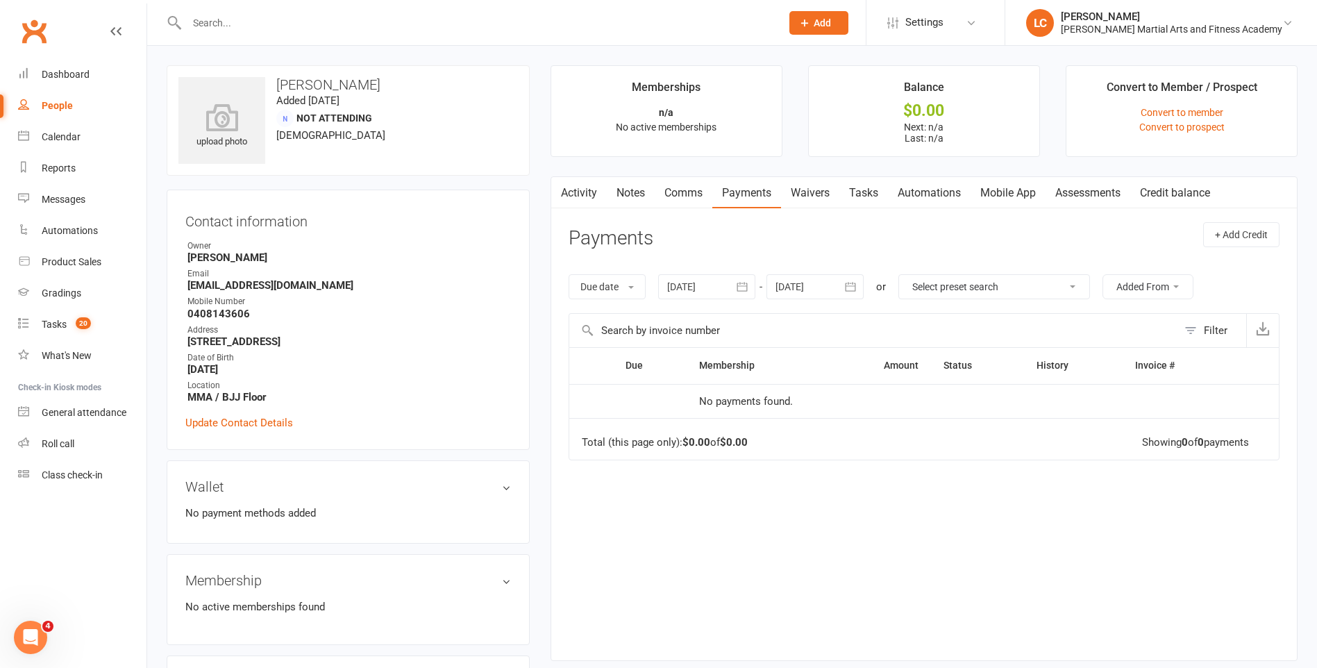
click at [570, 171] on main "Memberships n/a No active memberships Balance $0.00 Next: n/a Last: n/a Convert…" at bounding box center [924, 369] width 768 height 609
drag, startPoint x: 576, startPoint y: 180, endPoint x: 599, endPoint y: 203, distance: 31.9
click at [576, 182] on link "Activity" at bounding box center [579, 193] width 56 height 32
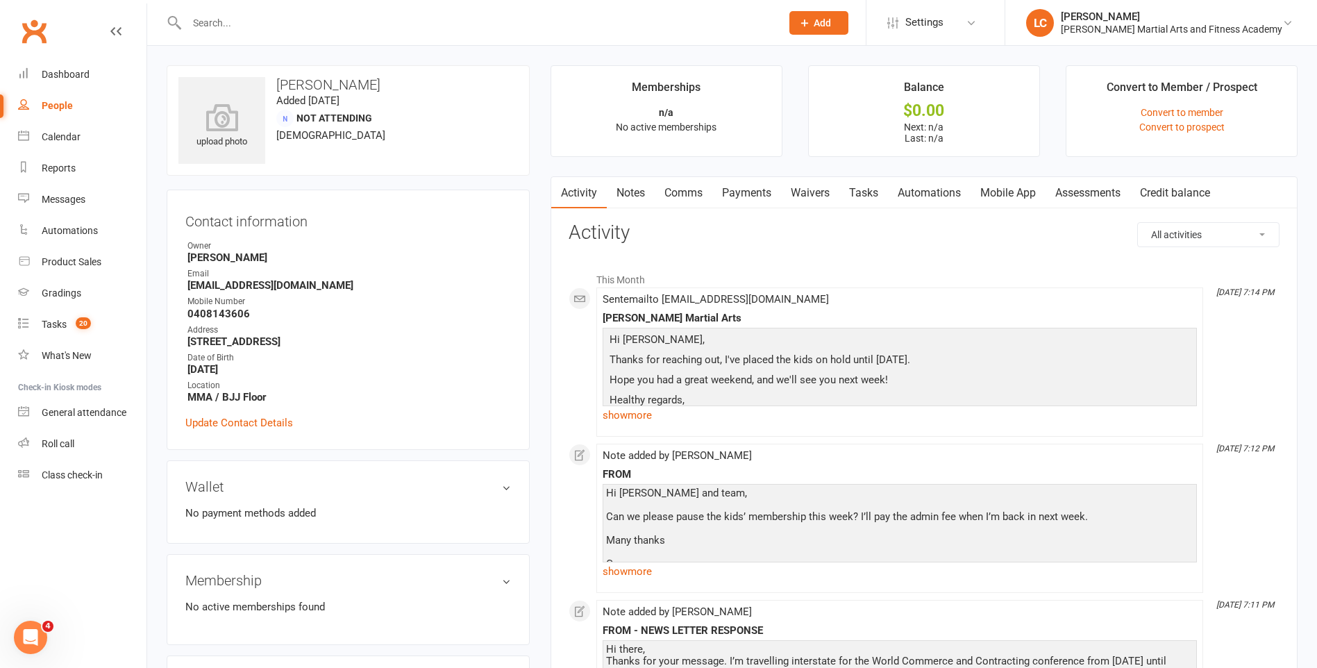
click at [656, 189] on link "Comms" at bounding box center [684, 193] width 58 height 32
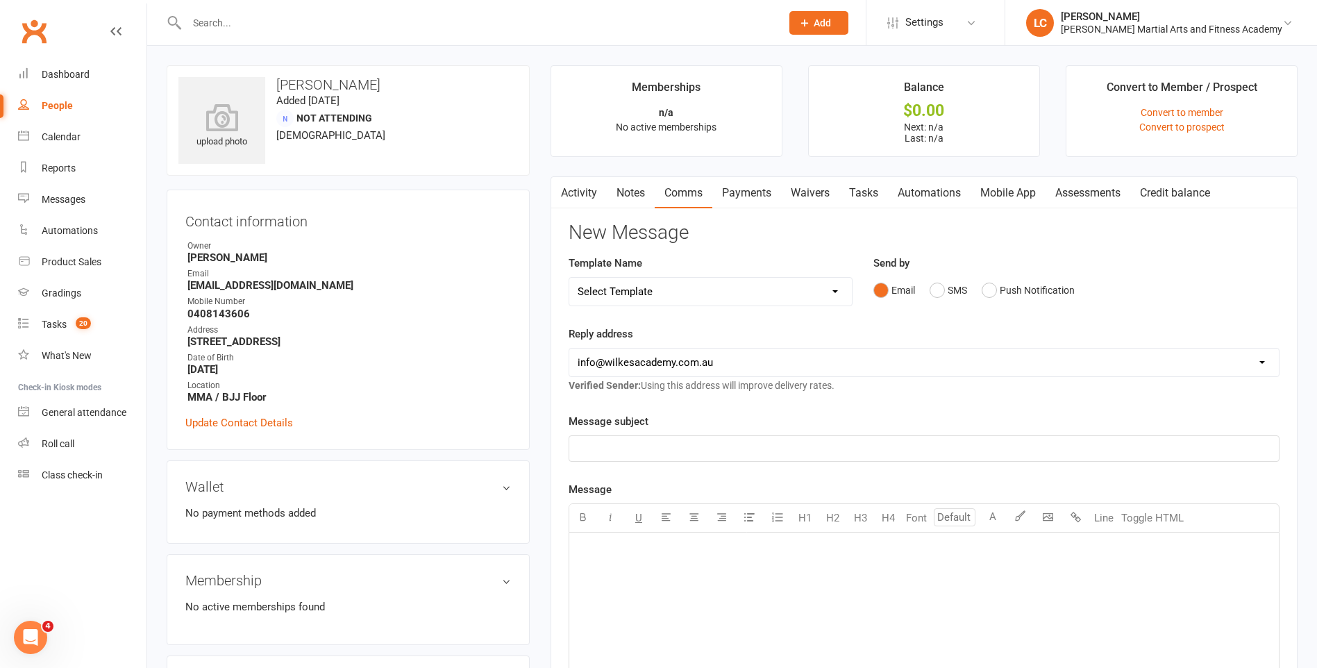
click at [624, 195] on link "Notes" at bounding box center [631, 193] width 48 height 32
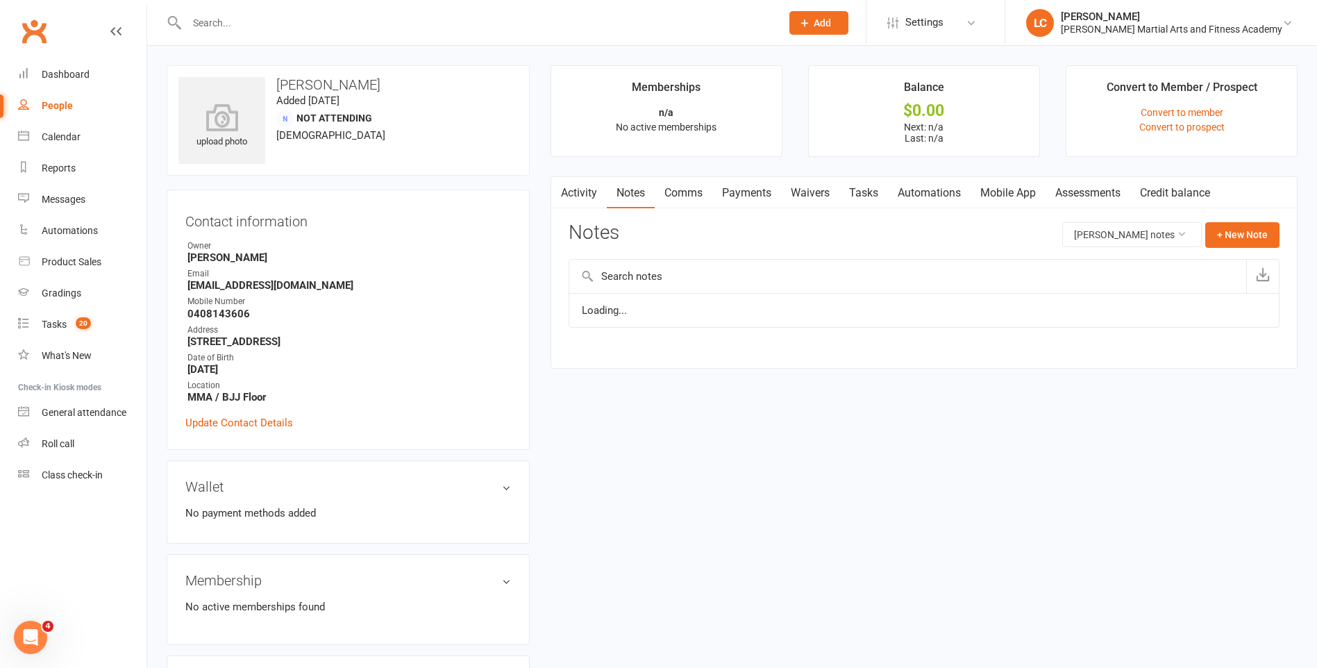
click at [546, 192] on main "Memberships n/a No active memberships Balance $0.00 Next: n/a Last: n/a Convert…" at bounding box center [924, 223] width 768 height 317
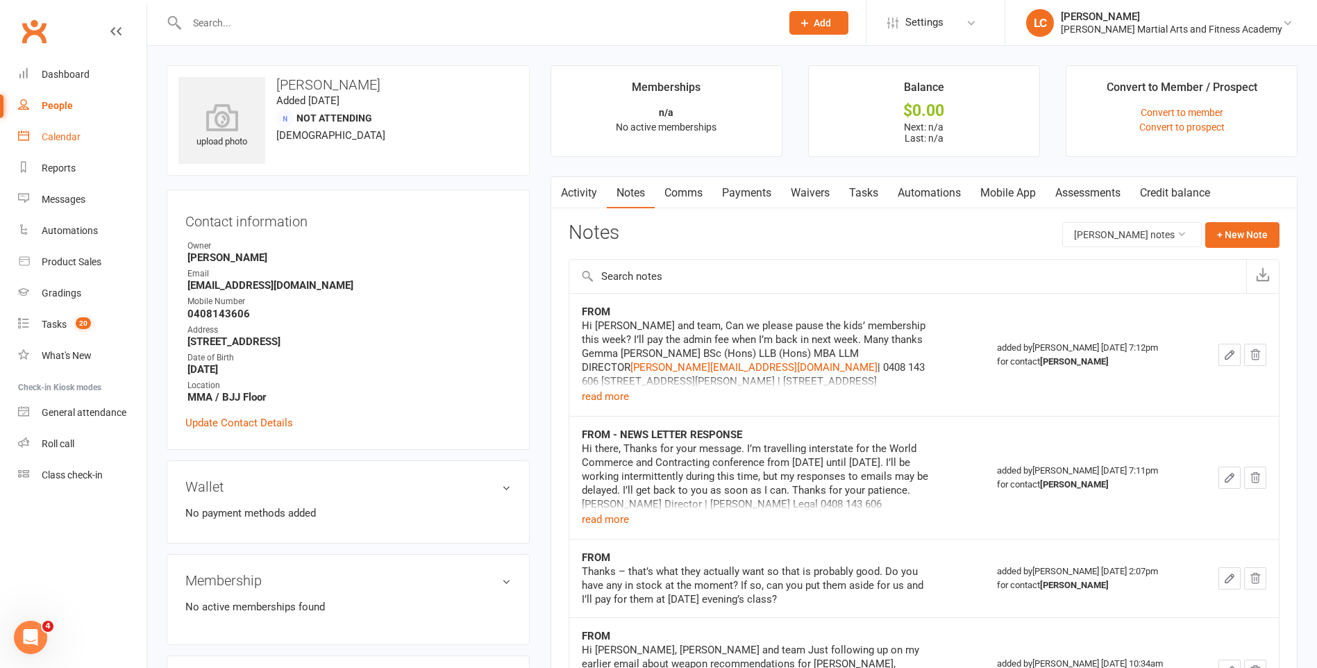
click at [50, 130] on link "Calendar" at bounding box center [82, 136] width 128 height 31
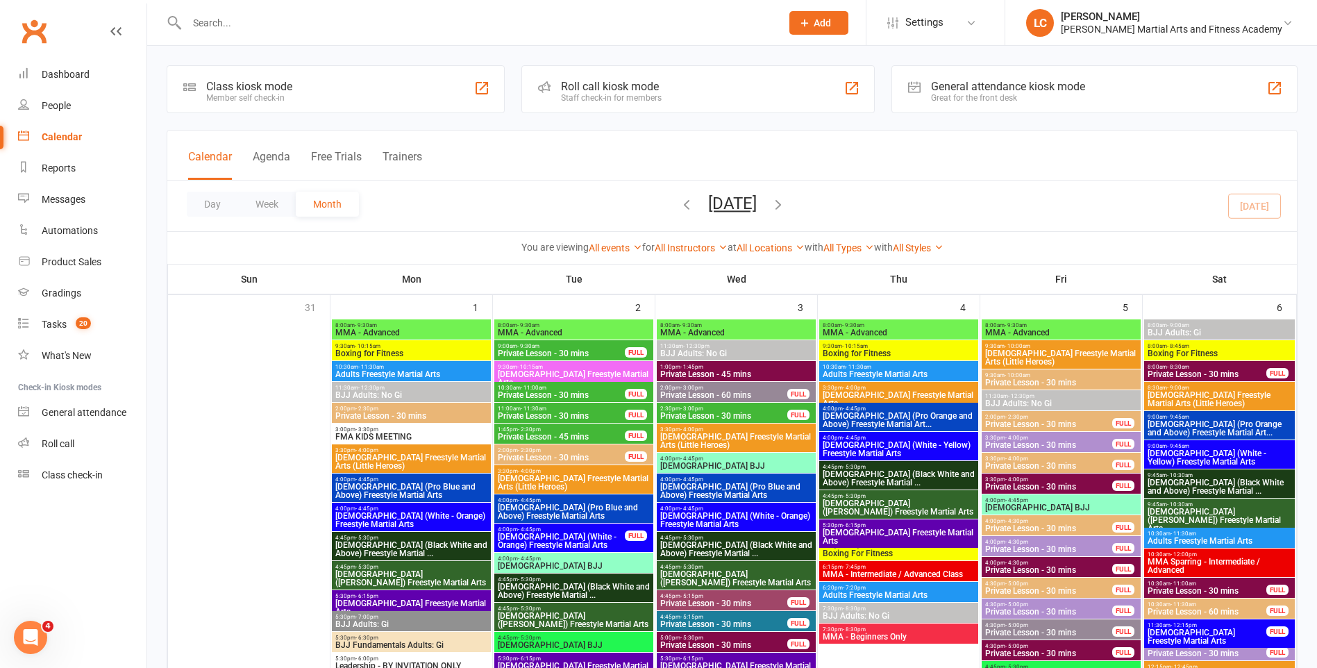
click at [318, 23] on input "text" at bounding box center [477, 22] width 589 height 19
